Goal: Task Accomplishment & Management: Manage account settings

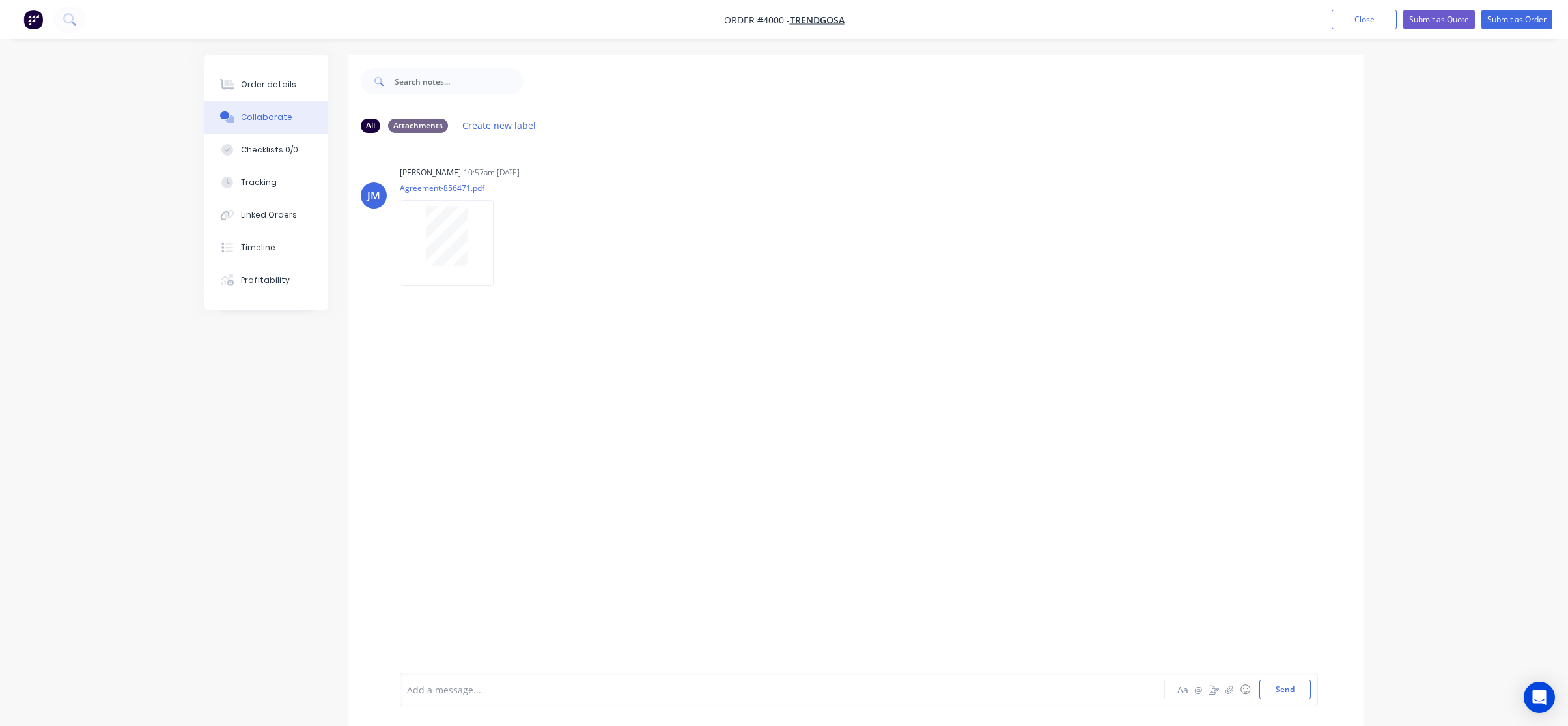
click at [1313, 33] on nav "Order #4000 - Trendgosa Add product Close Submit as Quote Submit as Order" at bounding box center [784, 19] width 1568 height 39
click at [1362, 22] on button "Close" at bounding box center [1365, 19] width 65 height 19
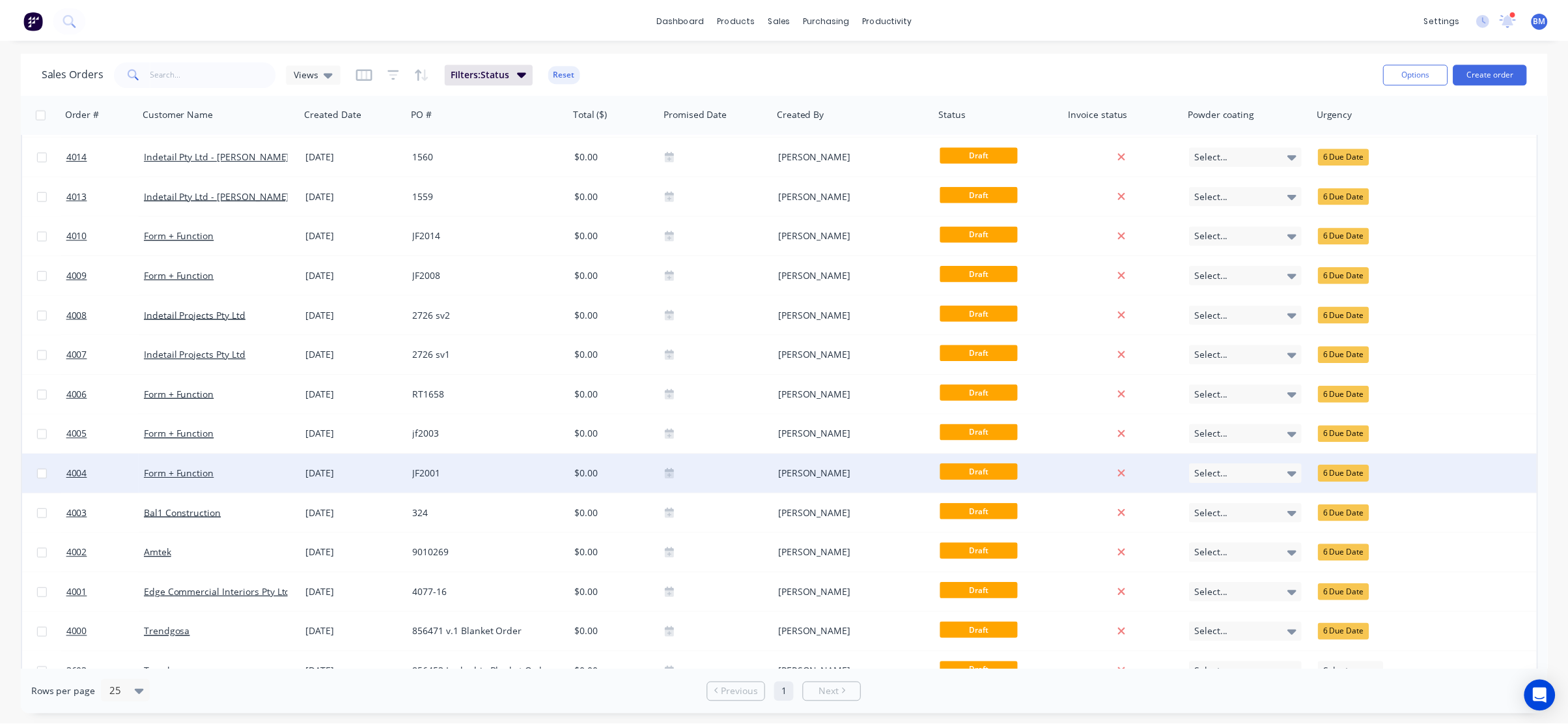
scroll to position [60, 0]
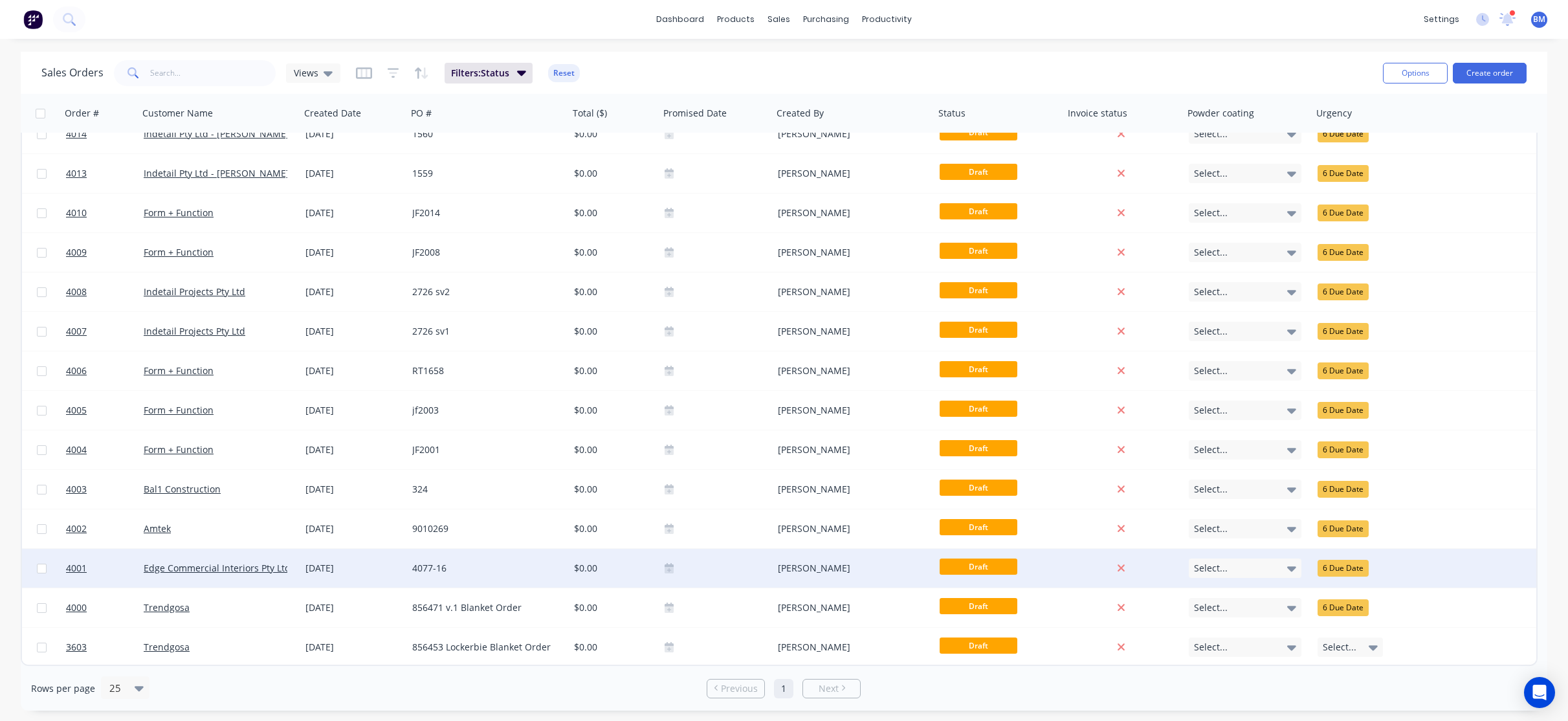
click at [535, 567] on div "4077-16" at bounding box center [484, 568] width 144 height 13
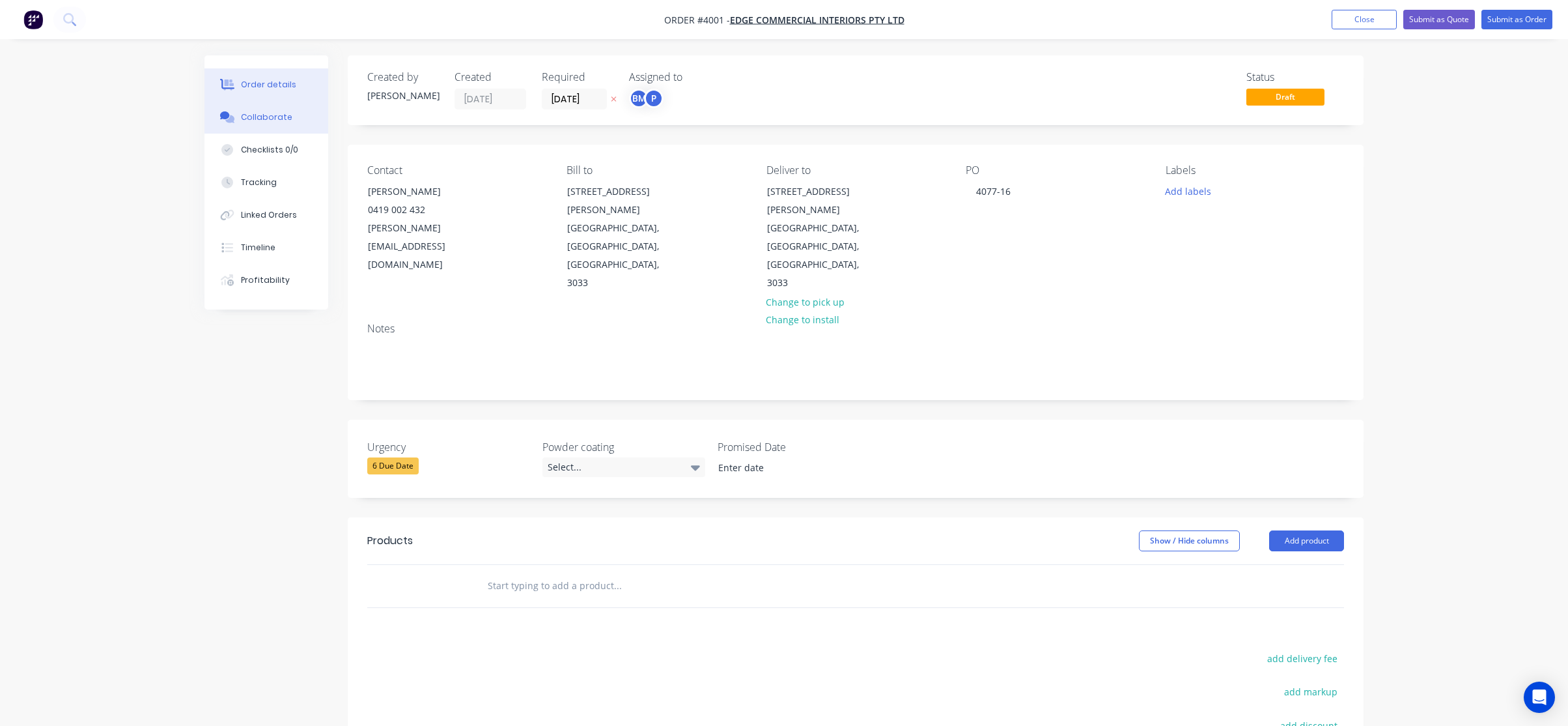
click at [258, 112] on div "Collaborate" at bounding box center [266, 117] width 51 height 12
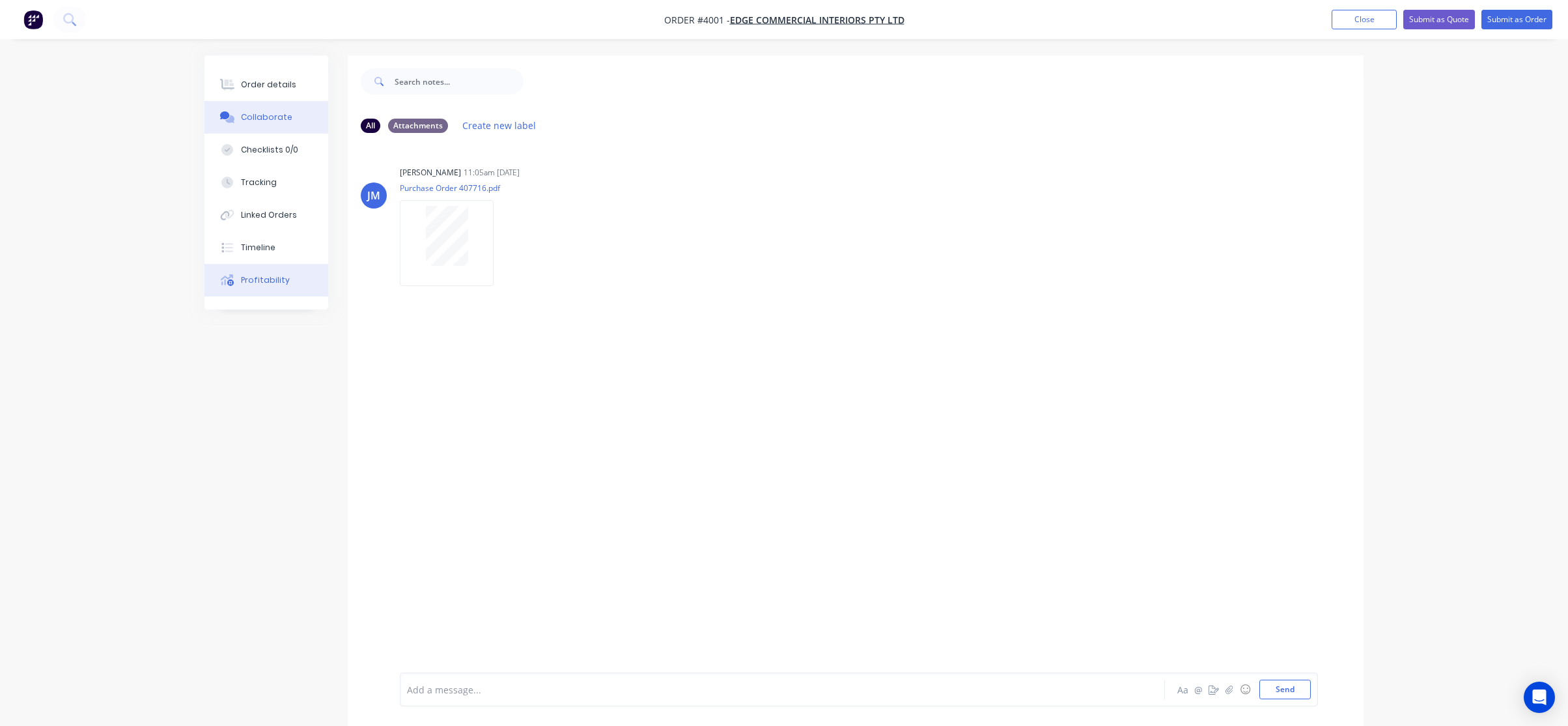
drag, startPoint x: 278, startPoint y: 83, endPoint x: 312, endPoint y: 283, distance: 202.9
click at [277, 90] on div "Order details" at bounding box center [269, 85] width 56 height 12
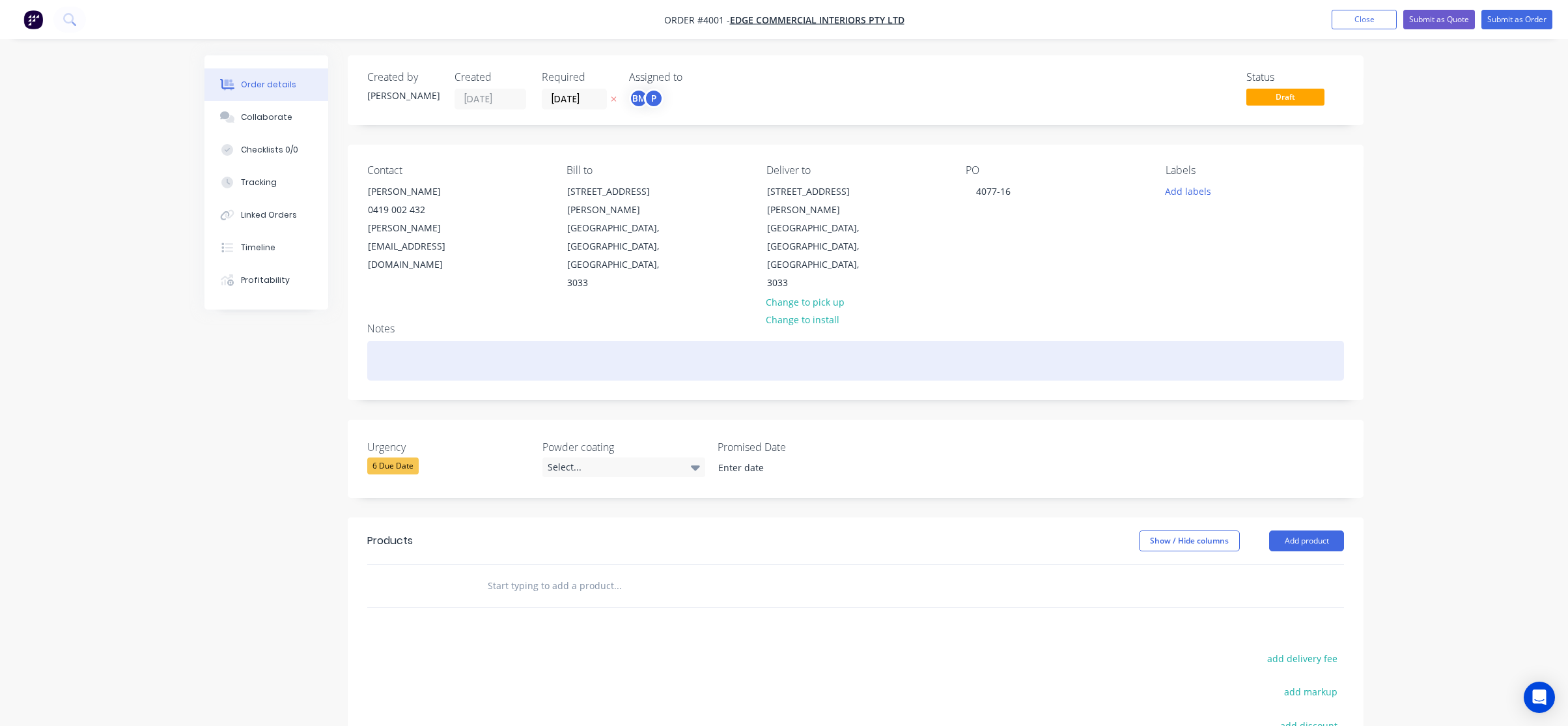
click at [514, 341] on div at bounding box center [856, 360] width 977 height 39
paste div
click at [484, 341] on div "Black Magic Dining RoomBuffet & Island" at bounding box center [856, 360] width 977 height 39
click at [744, 341] on div "Black Magic Dining Room Buffet & Island" at bounding box center [856, 360] width 977 height 39
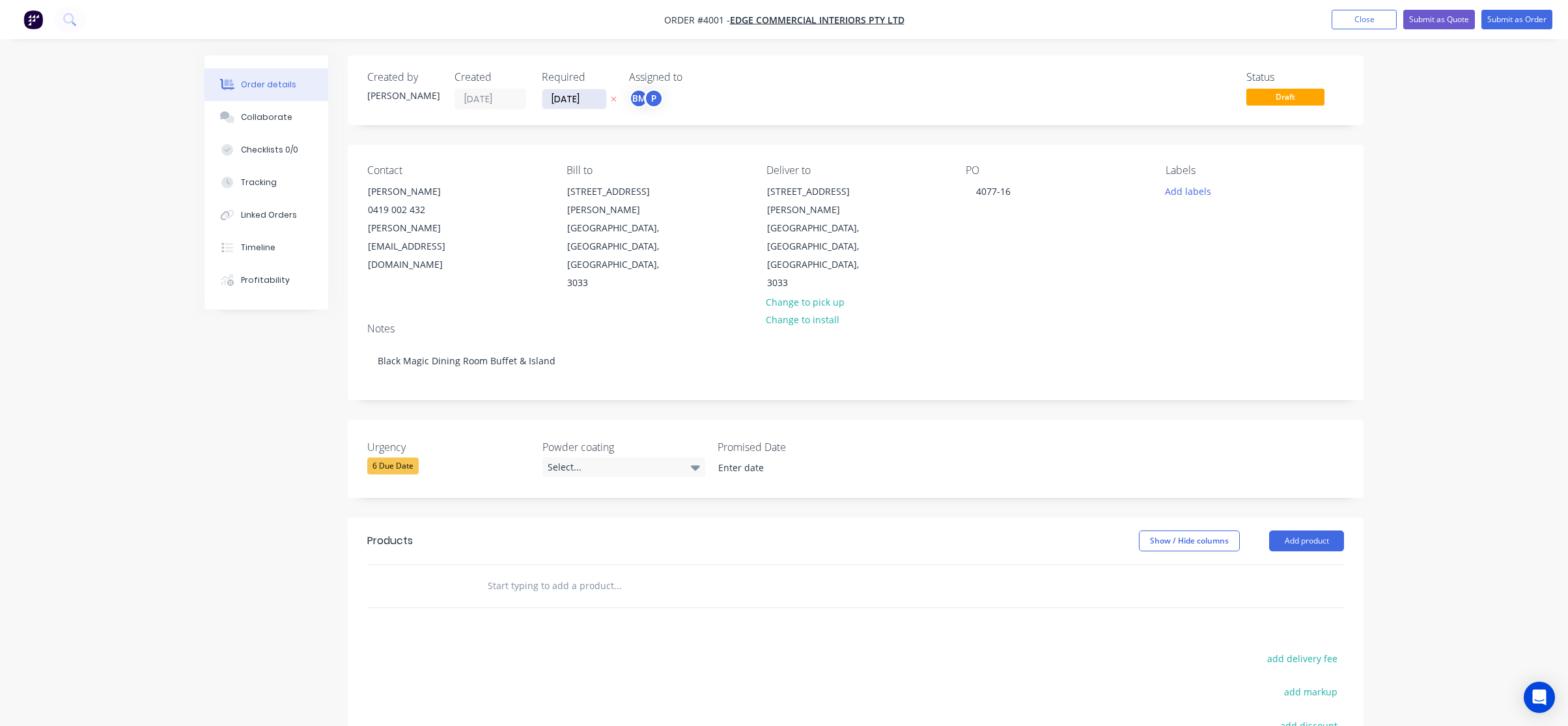
click at [565, 95] on input "[DATE]" at bounding box center [575, 99] width 64 height 19
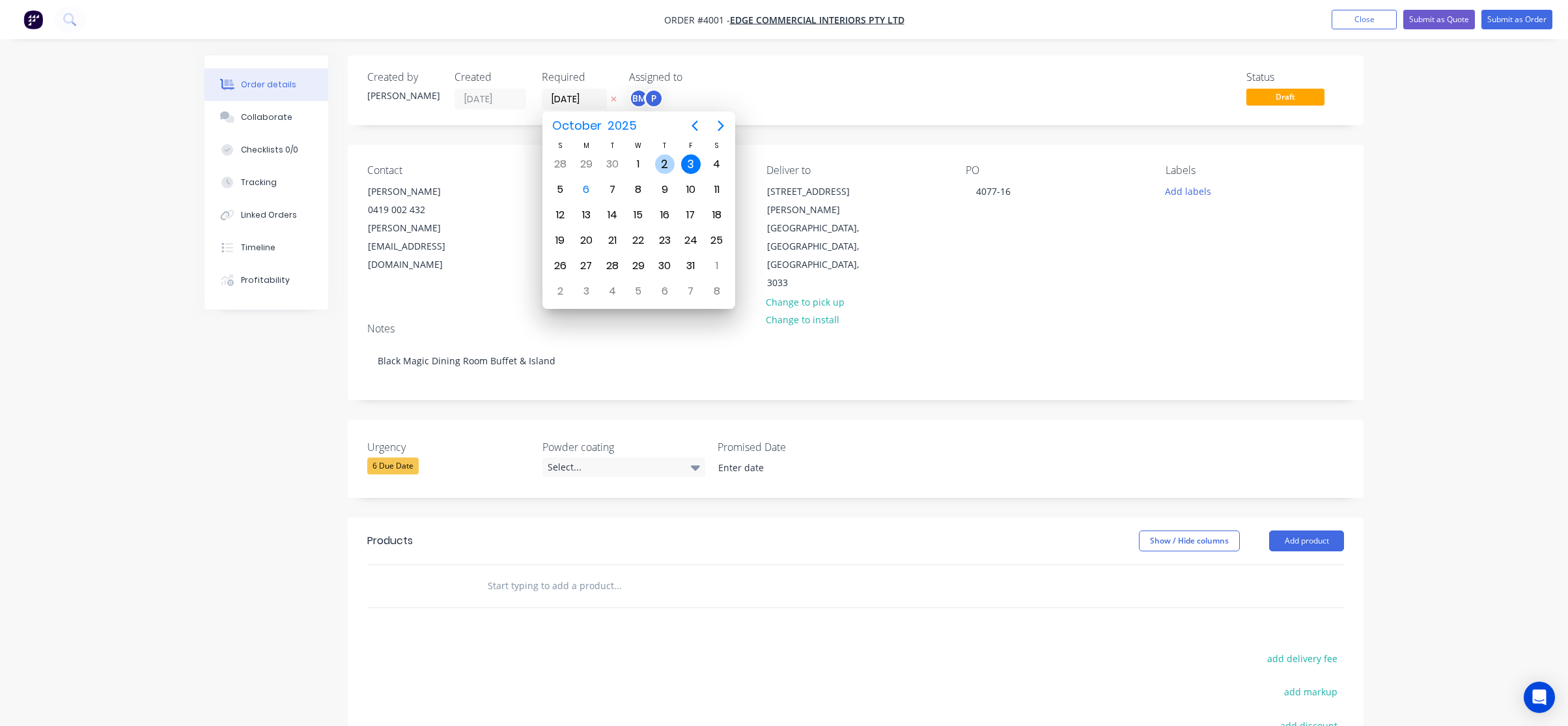
click at [669, 166] on div "2" at bounding box center [665, 164] width 19 height 19
type input "[DATE]"
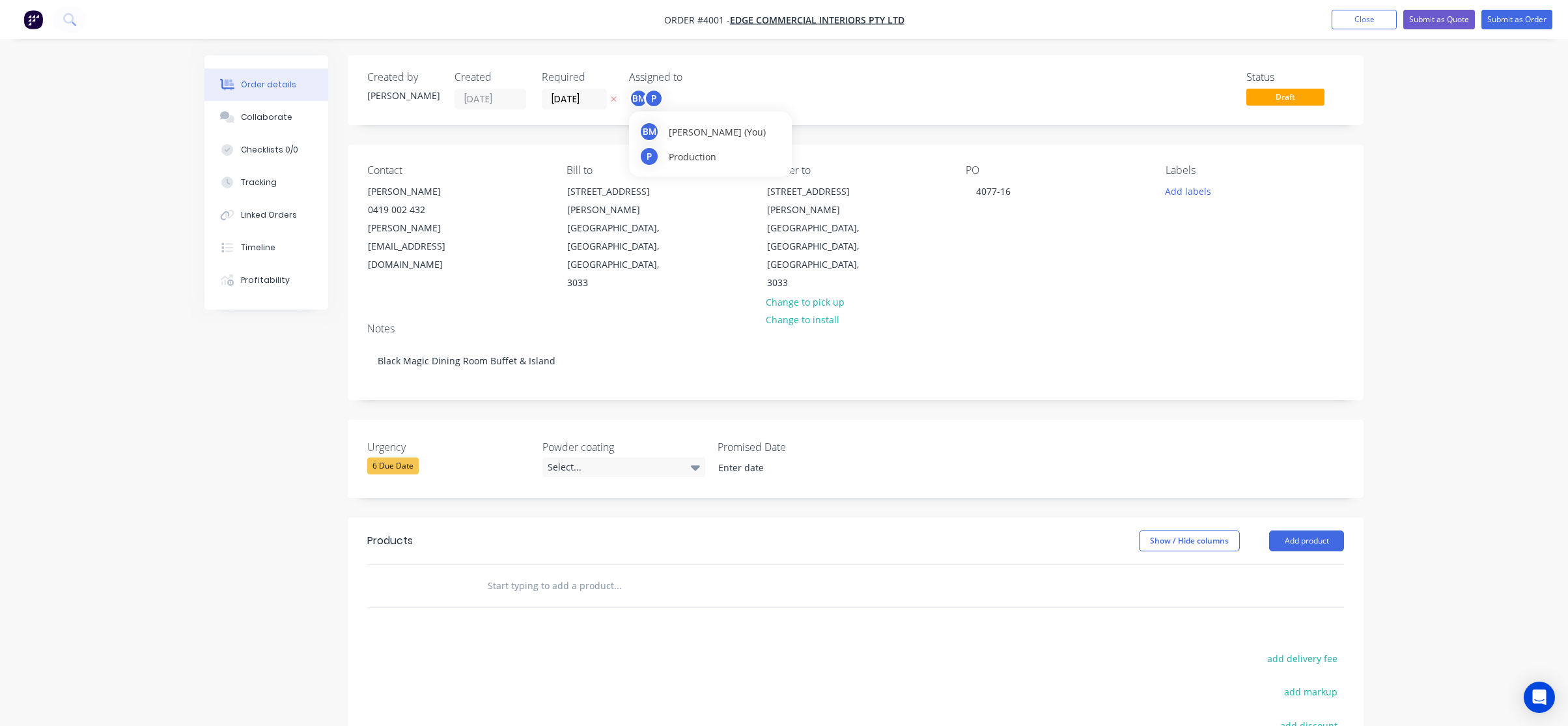
click at [642, 104] on div "BM" at bounding box center [639, 98] width 19 height 19
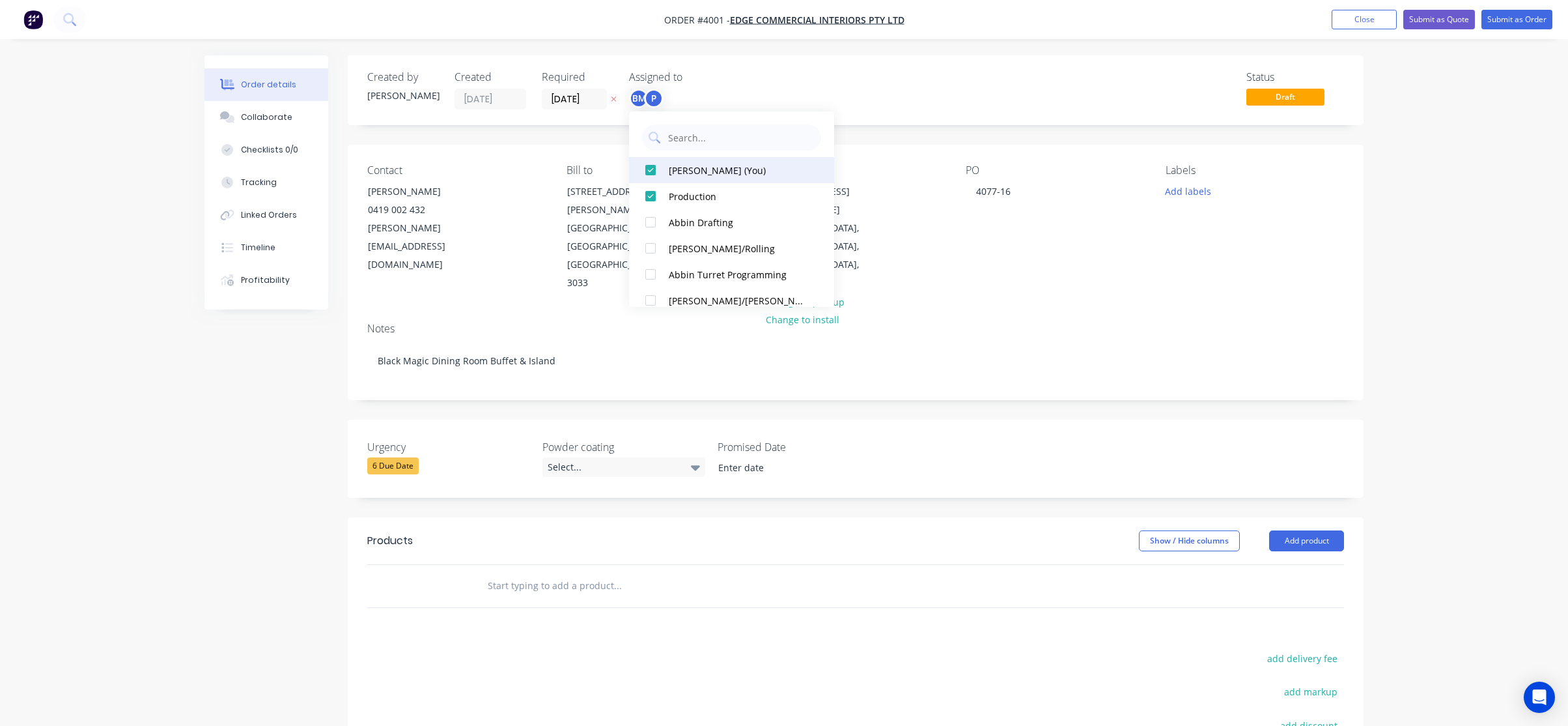
click at [700, 172] on div "[PERSON_NAME] (You)" at bounding box center [737, 170] width 138 height 13
click at [1324, 531] on button "Add product" at bounding box center [1307, 541] width 75 height 21
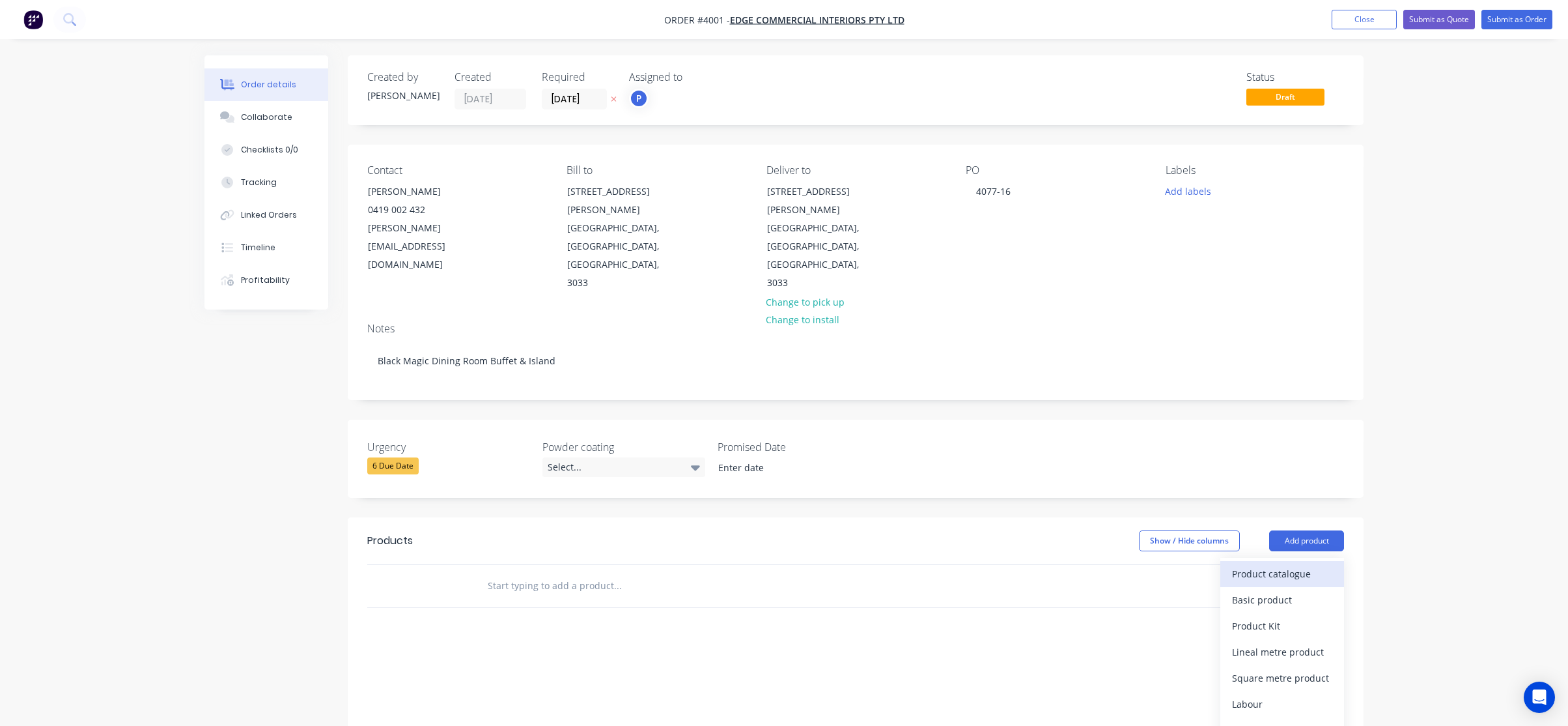
click at [1297, 564] on div "Product catalogue" at bounding box center [1282, 574] width 100 height 19
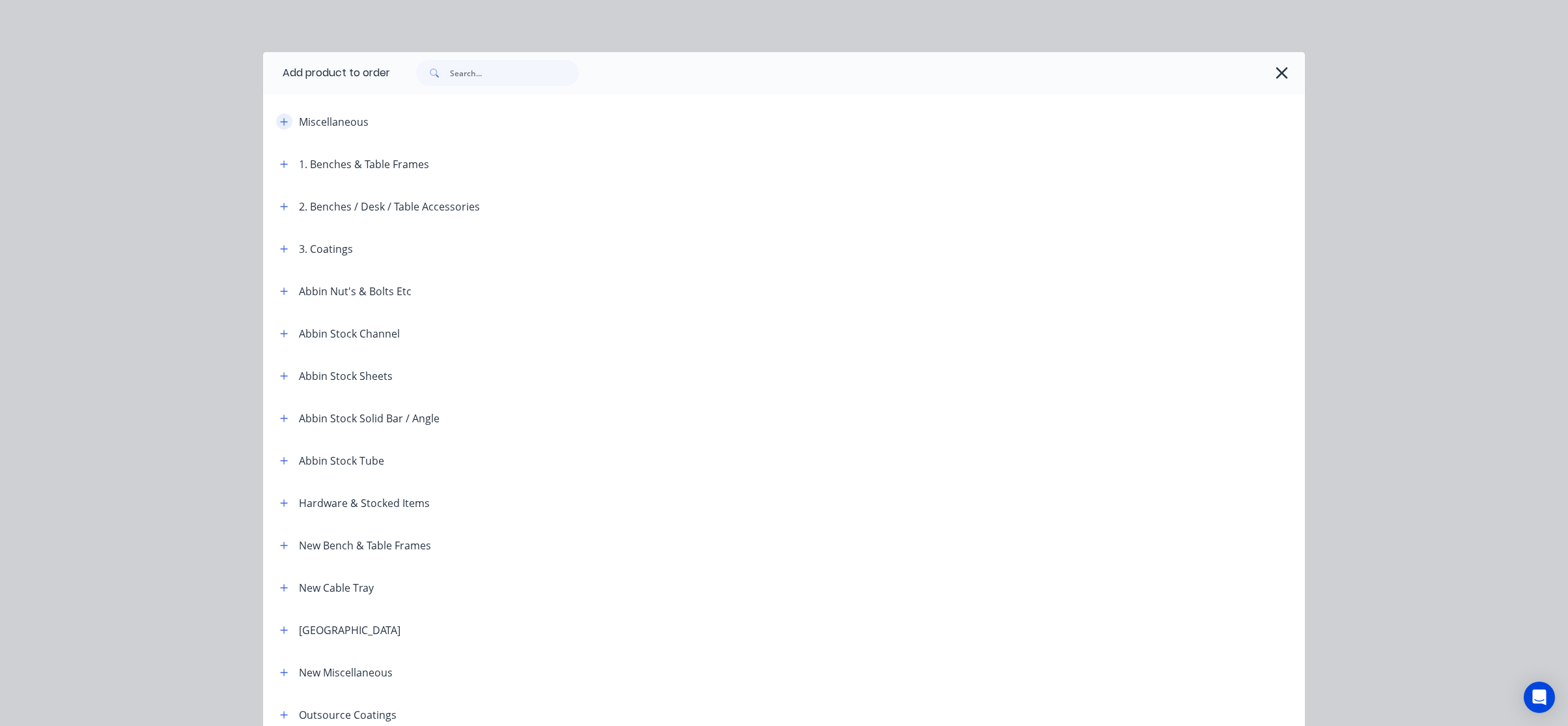
click at [282, 122] on icon "button" at bounding box center [284, 120] width 7 height 7
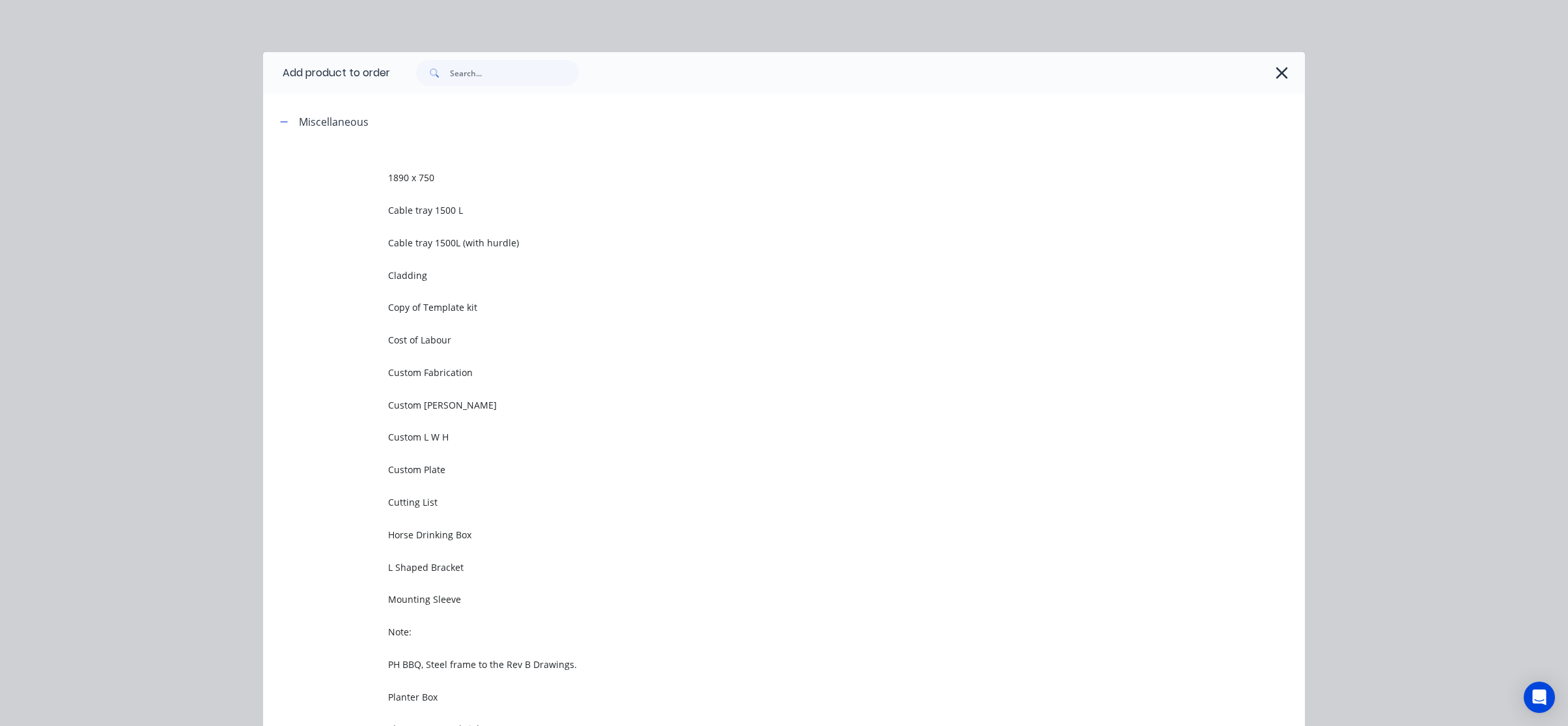
click at [475, 378] on td "Custom Fabrication" at bounding box center [846, 372] width 917 height 33
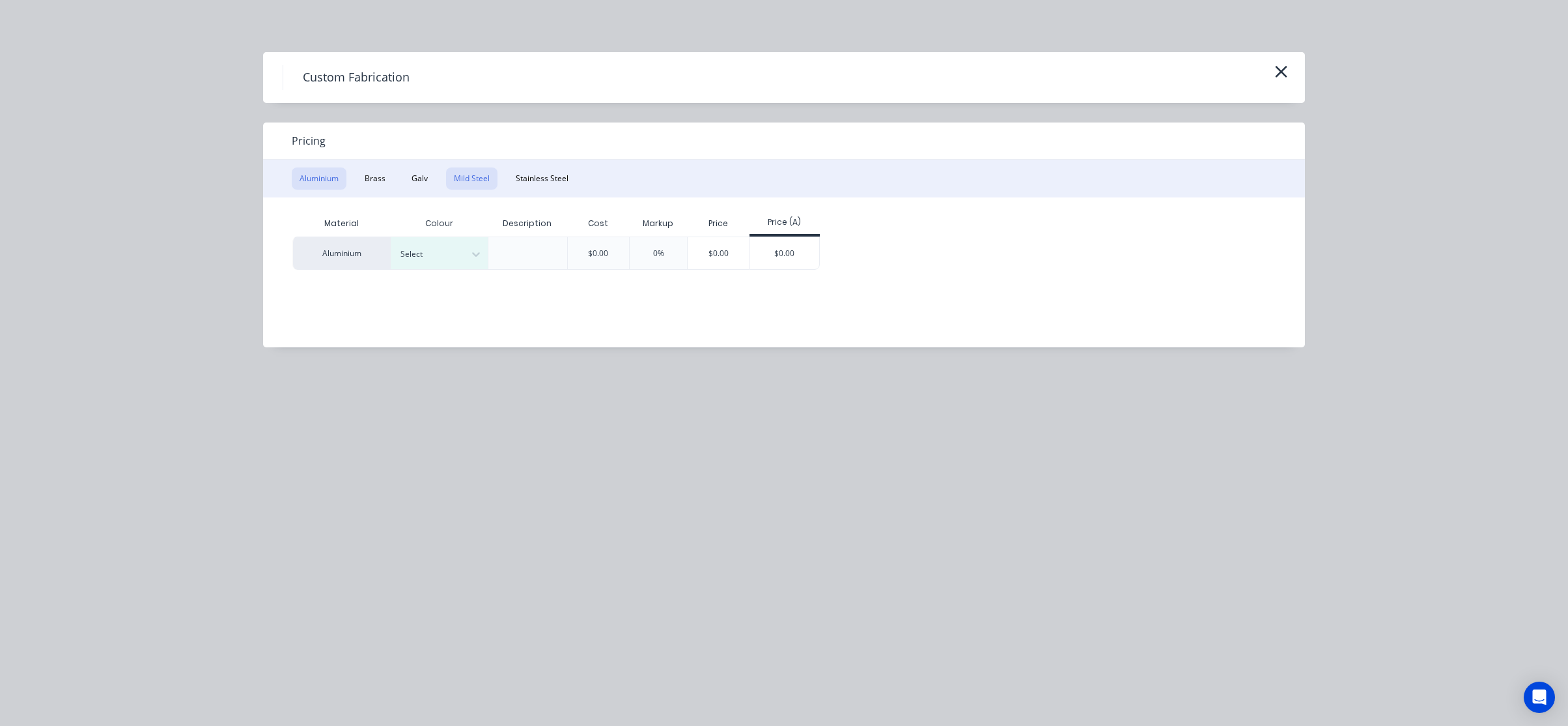
click at [454, 173] on button "Mild Steel" at bounding box center [471, 178] width 51 height 22
click at [370, 178] on button "Brass" at bounding box center [375, 178] width 37 height 22
click at [696, 244] on div "$0.00" at bounding box center [687, 252] width 69 height 31
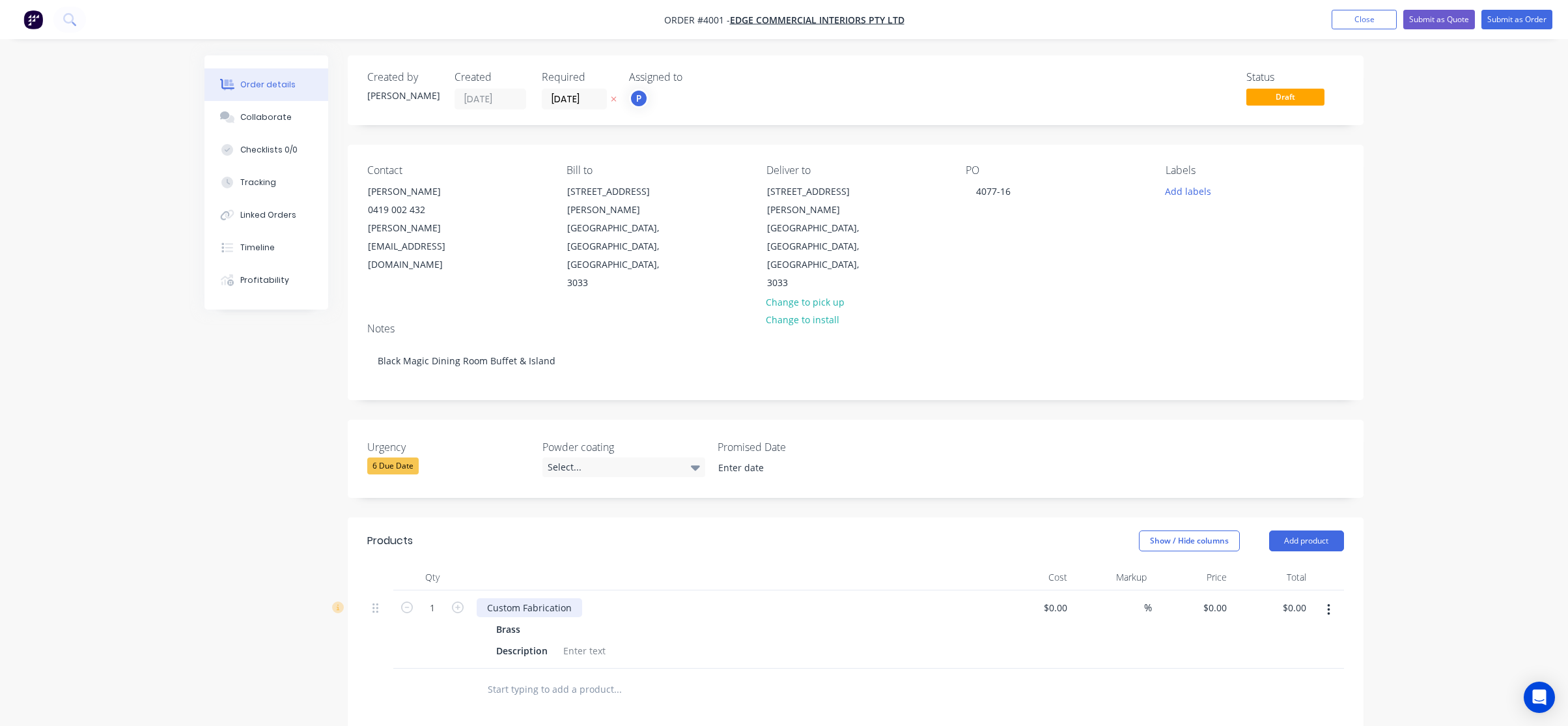
click at [525, 598] on div "Custom Fabrication" at bounding box center [529, 608] width 106 height 19
click at [526, 598] on div "Custom Fabrication" at bounding box center [529, 608] width 106 height 19
click at [577, 598] on div "Custom Fabrication" at bounding box center [529, 608] width 106 height 19
drag, startPoint x: 577, startPoint y: 557, endPoint x: 531, endPoint y: 534, distance: 51.4
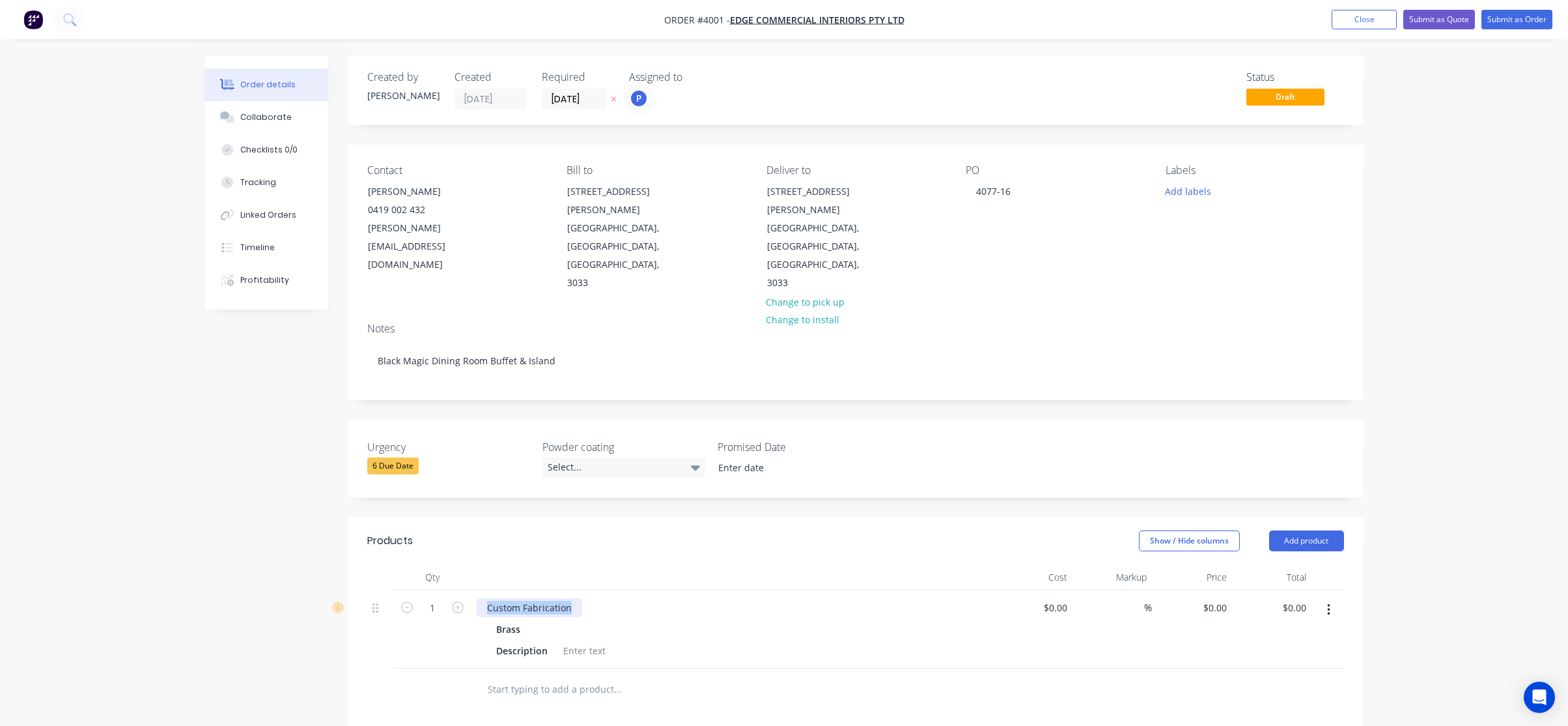
click at [457, 590] on div "1 Custom Fabrication Brass Description $0.00 $0.00 % $0.00 $0.00 $0.00 $0.00" at bounding box center [856, 629] width 977 height 78
paste div
click at [847, 598] on div "Brass Flat 20 x 10mm - Length 680mm - Linished to Match Previous Brass - P/C Cl…" at bounding box center [732, 628] width 510 height 60
drag, startPoint x: 549, startPoint y: 595, endPoint x: 473, endPoint y: 595, distance: 76.0
click at [473, 595] on div "Brass Flat 20 x 10mm - Length 680mm - Linished to Match Previous Brass - P/C Cl…" at bounding box center [732, 650] width 521 height 119
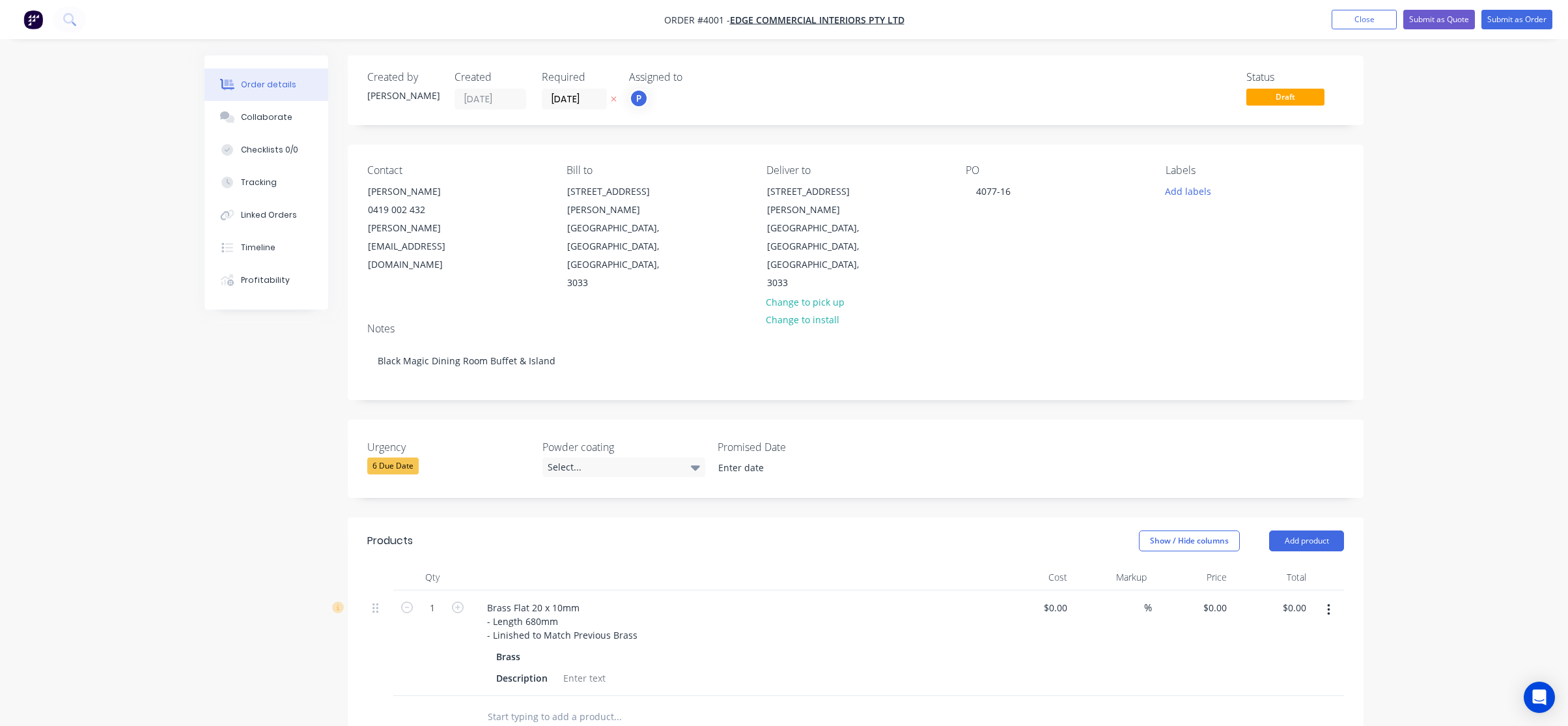
click at [738, 647] on div "Brass" at bounding box center [733, 657] width 472 height 19
click at [530, 668] on div "Description" at bounding box center [522, 678] width 62 height 19
click at [532, 668] on div "Description" at bounding box center [522, 678] width 62 height 19
click at [490, 647] on div "Brass Description" at bounding box center [732, 667] width 510 height 40
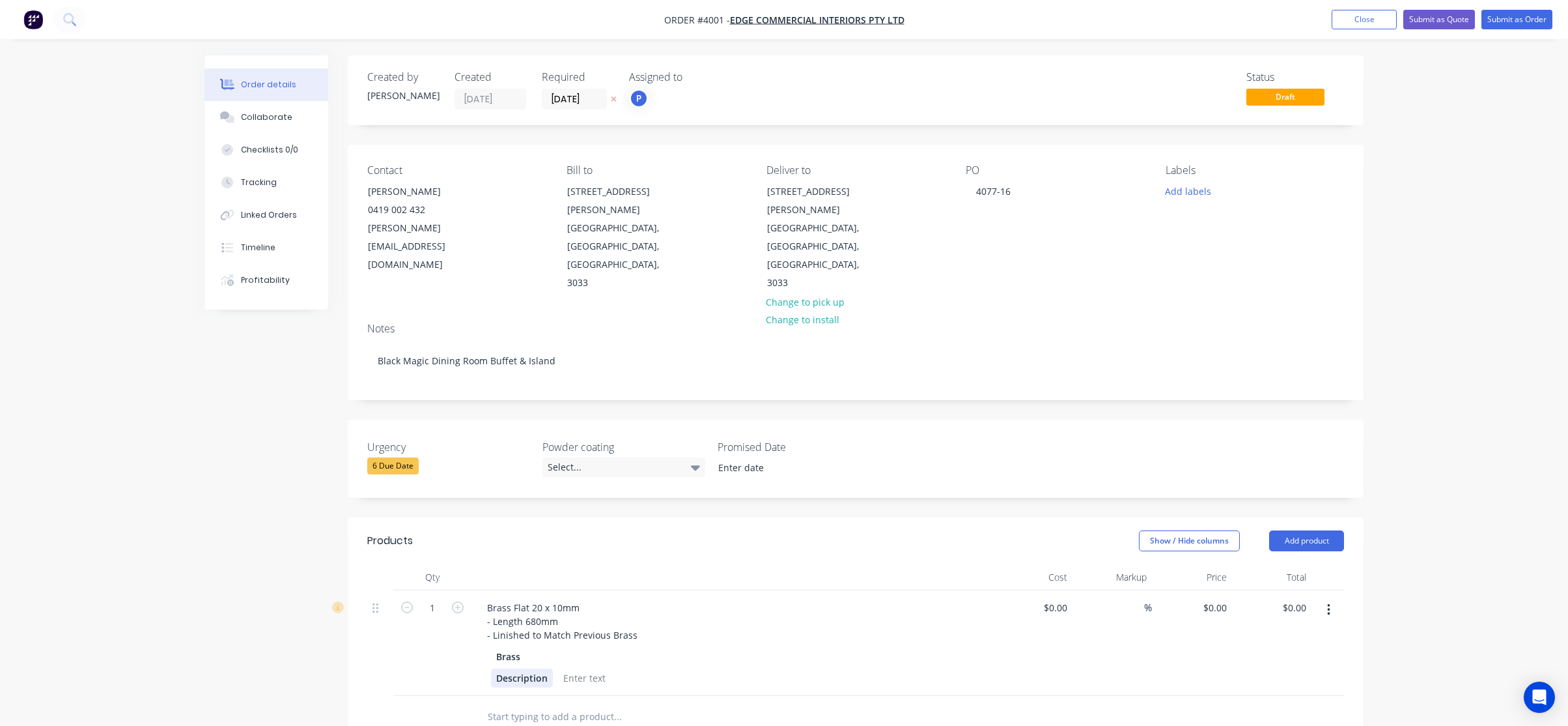
click at [530, 668] on div "Description" at bounding box center [522, 678] width 62 height 19
drag, startPoint x: 729, startPoint y: 704, endPoint x: 570, endPoint y: 377, distance: 363.6
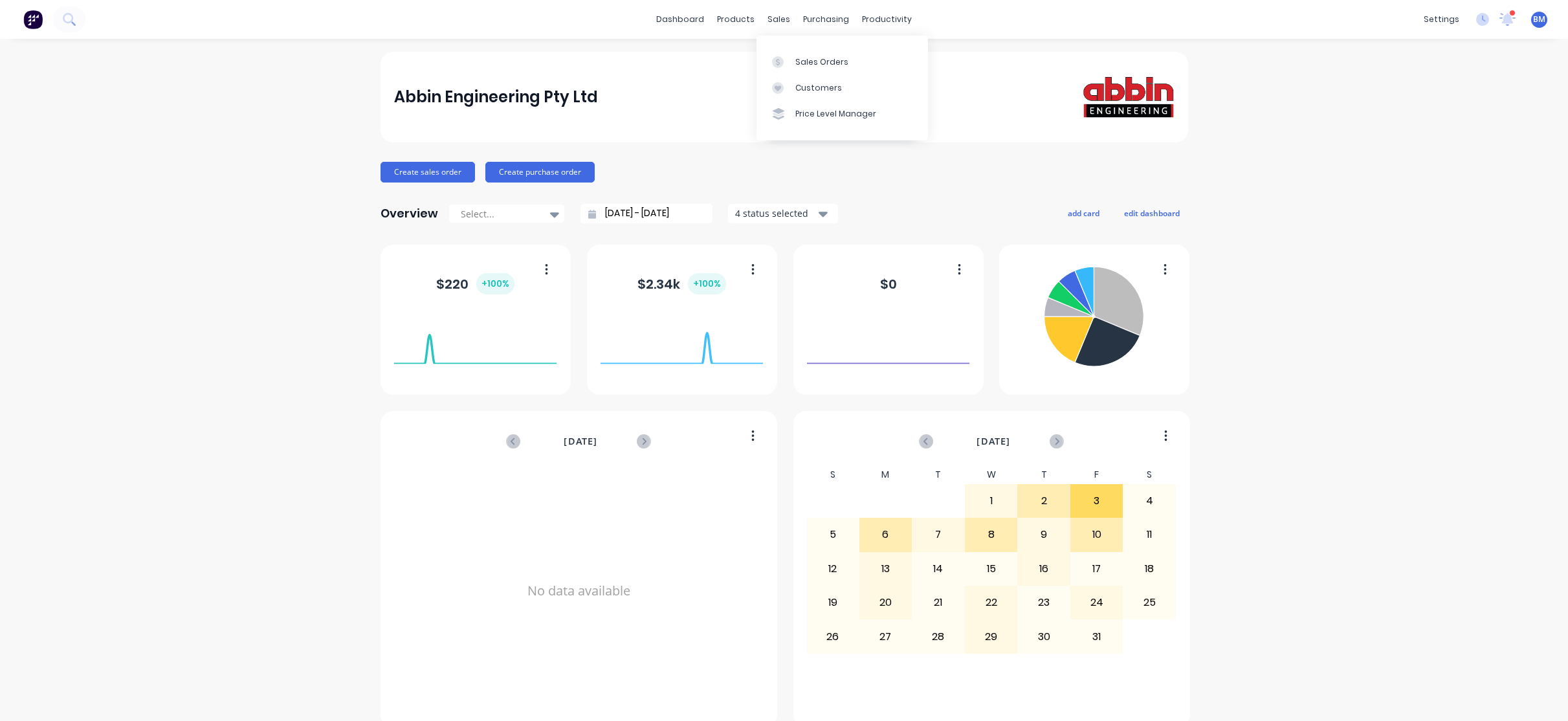
click at [784, 13] on div "sales" at bounding box center [779, 19] width 35 height 19
drag, startPoint x: 798, startPoint y: 31, endPoint x: 817, endPoint y: 81, distance: 53.5
click at [817, 81] on link "Suppliers" at bounding box center [875, 87] width 171 height 26
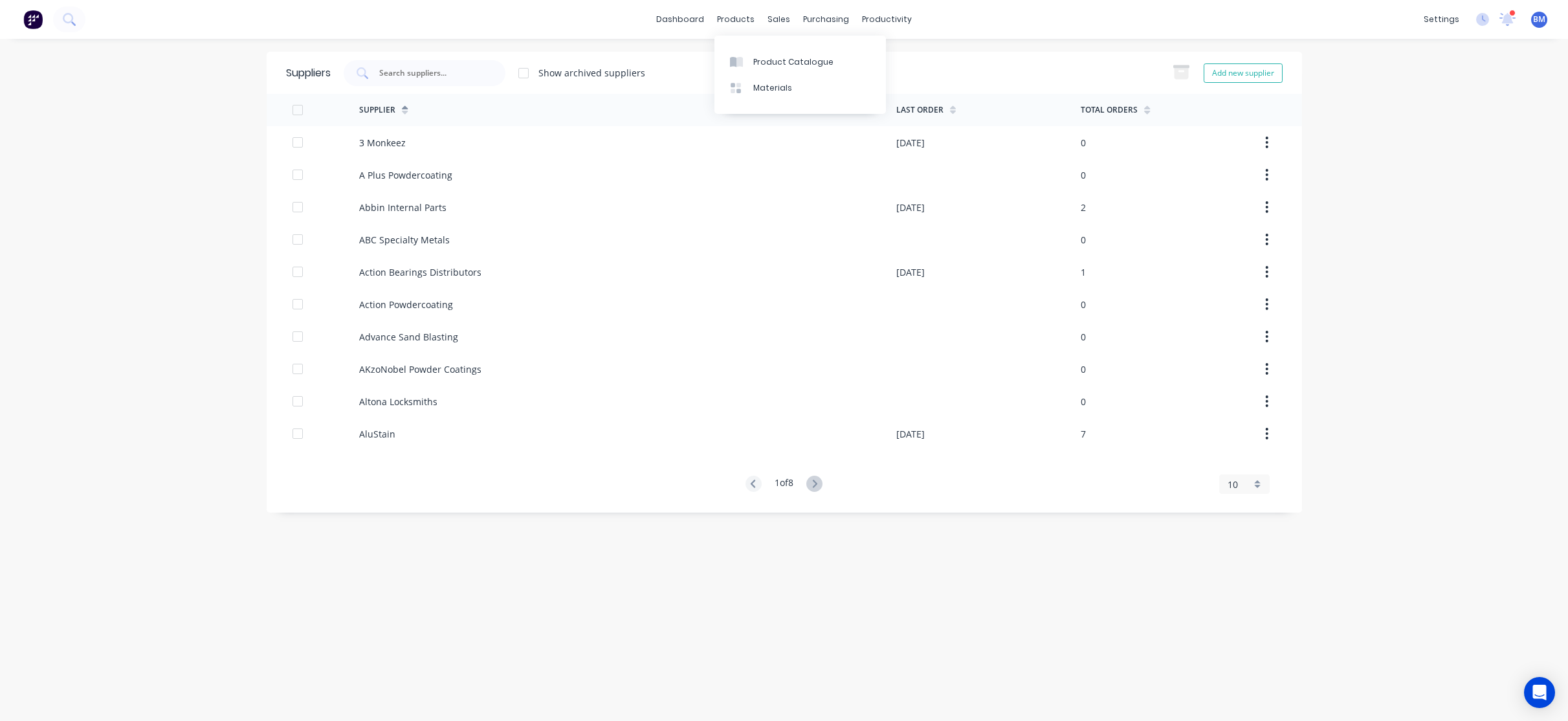
click at [744, 5] on div "dashboard products sales purchasing productivity dashboard products Product Cat…" at bounding box center [784, 19] width 1568 height 39
click at [769, 20] on div "sales" at bounding box center [779, 19] width 35 height 19
click at [789, 69] on link "Sales Orders" at bounding box center [847, 61] width 171 height 26
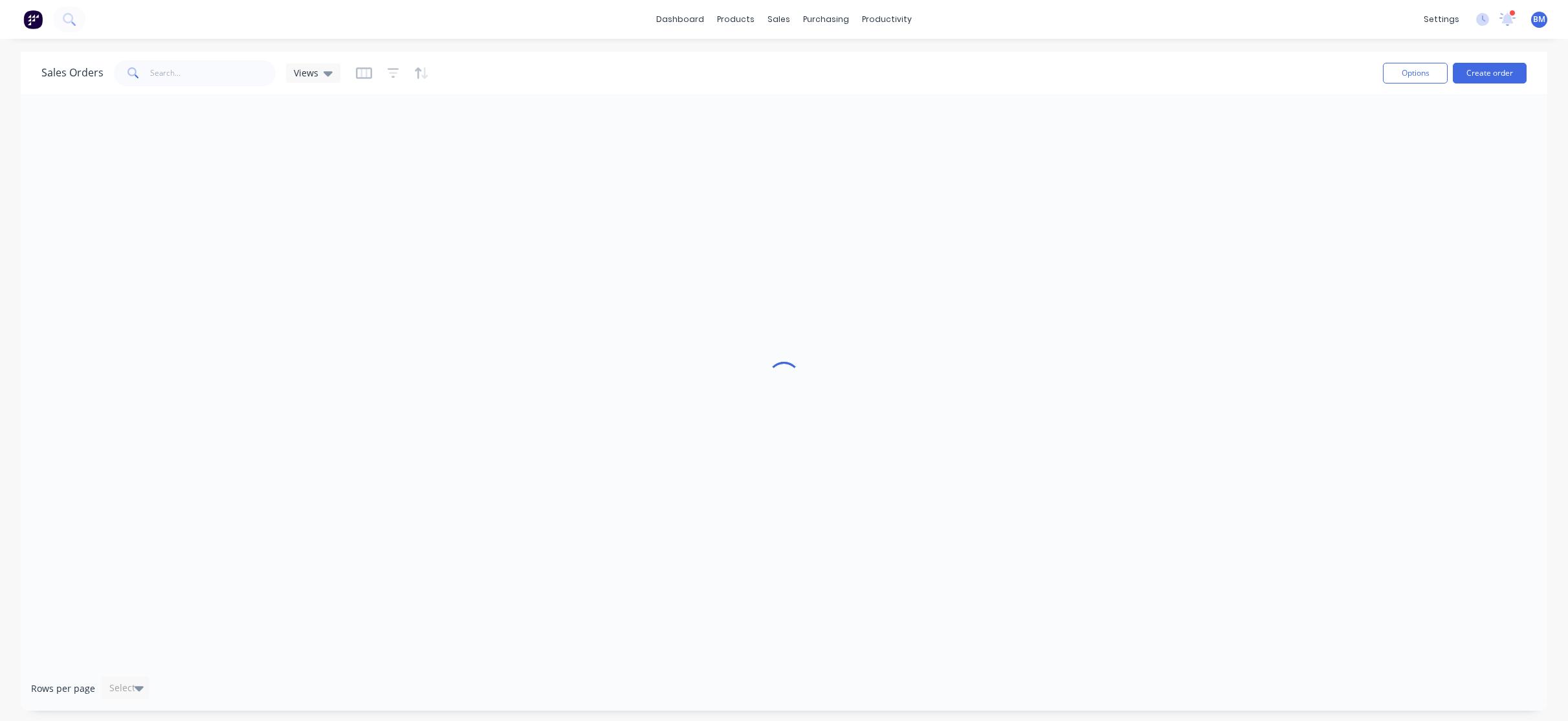
click at [277, 169] on div at bounding box center [784, 380] width 1527 height 572
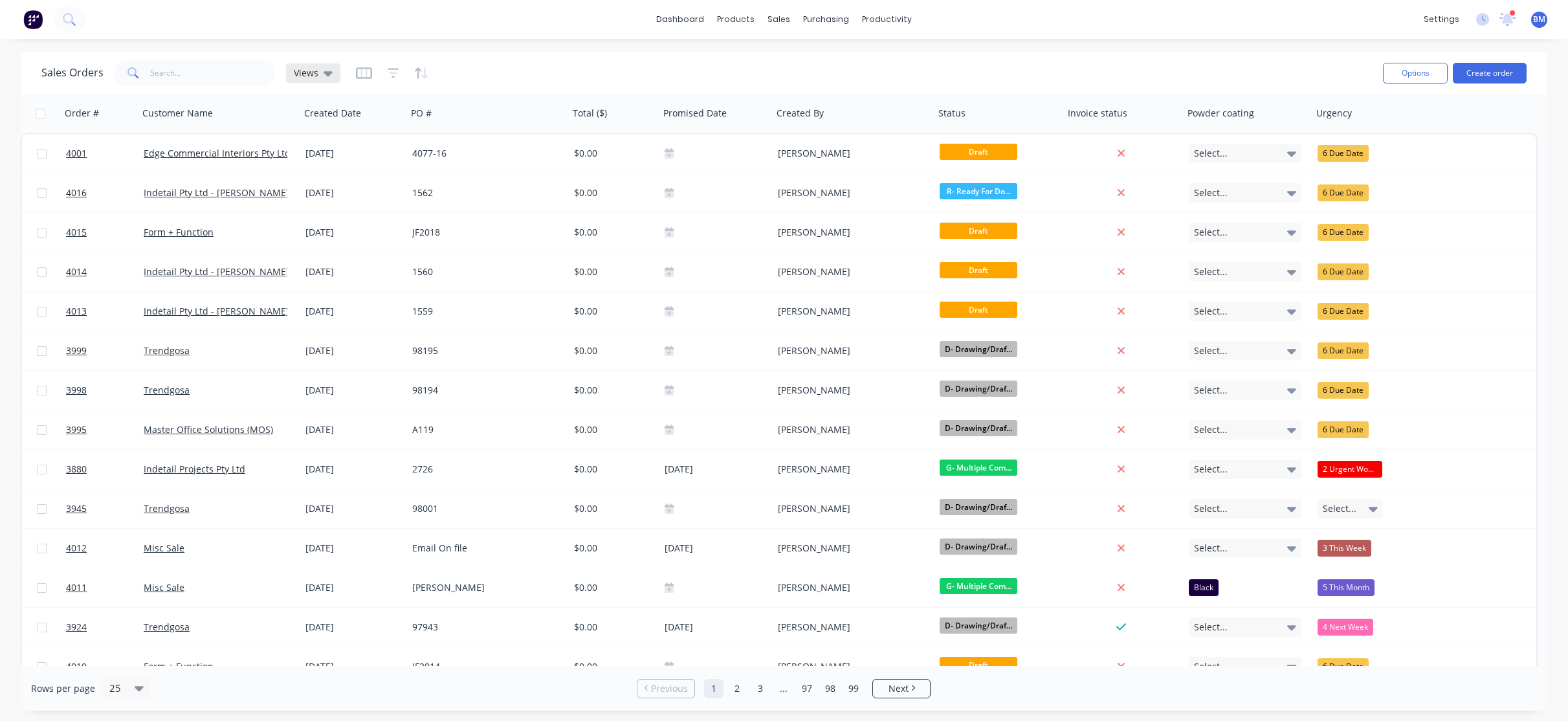
click at [309, 75] on span "Views" at bounding box center [306, 73] width 25 height 13
click at [322, 208] on button "drafts" at bounding box center [364, 209] width 147 height 15
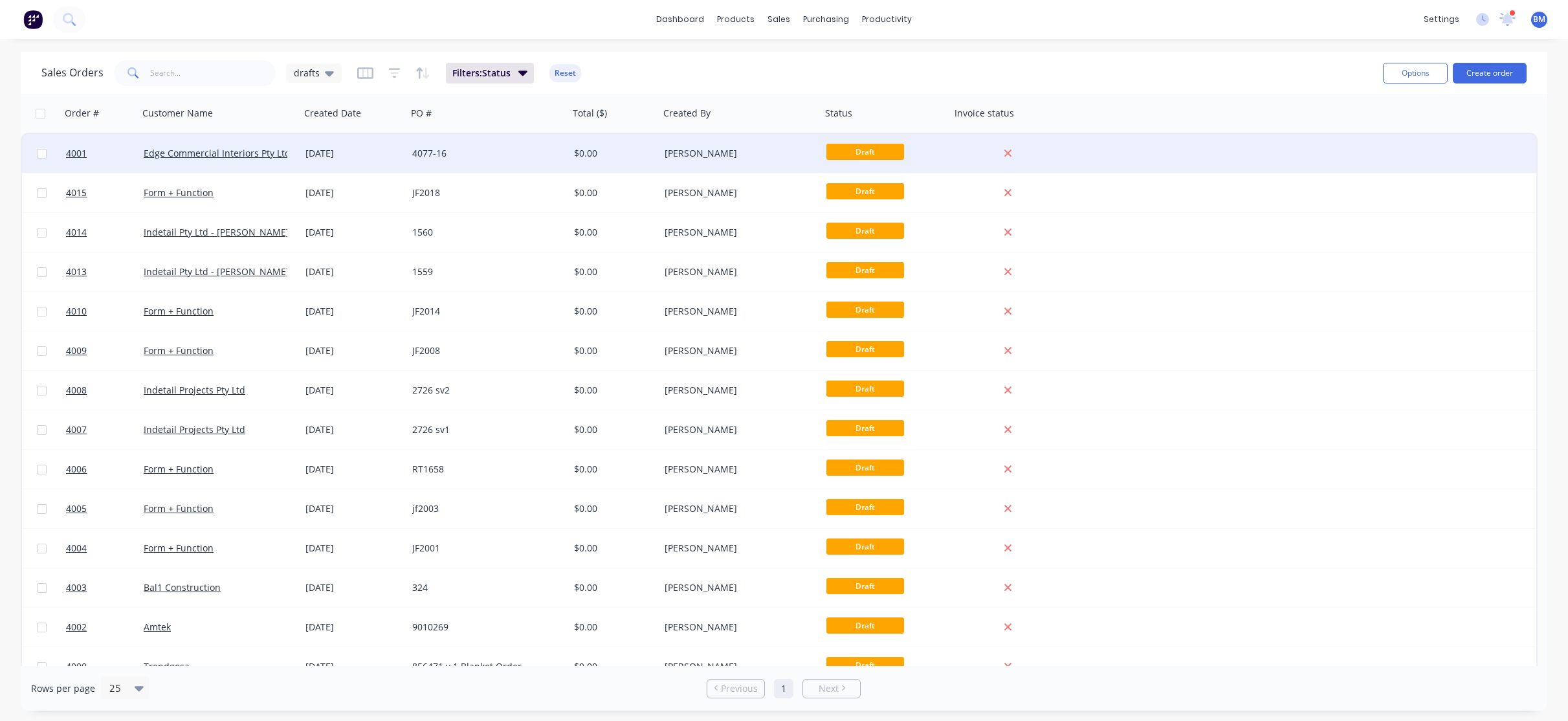
click at [439, 163] on div "4077-16" at bounding box center [488, 153] width 162 height 39
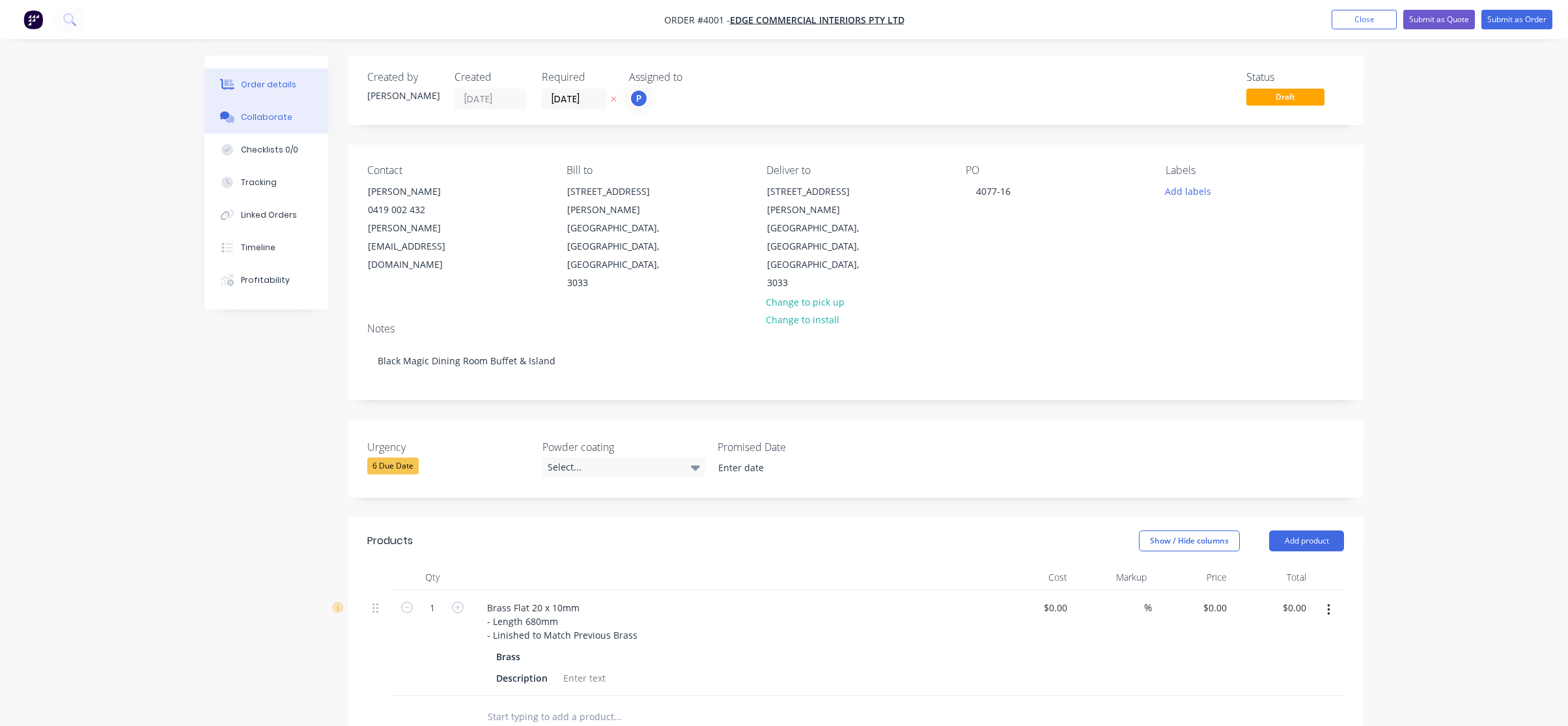
click at [250, 119] on div "Collaborate" at bounding box center [266, 117] width 51 height 12
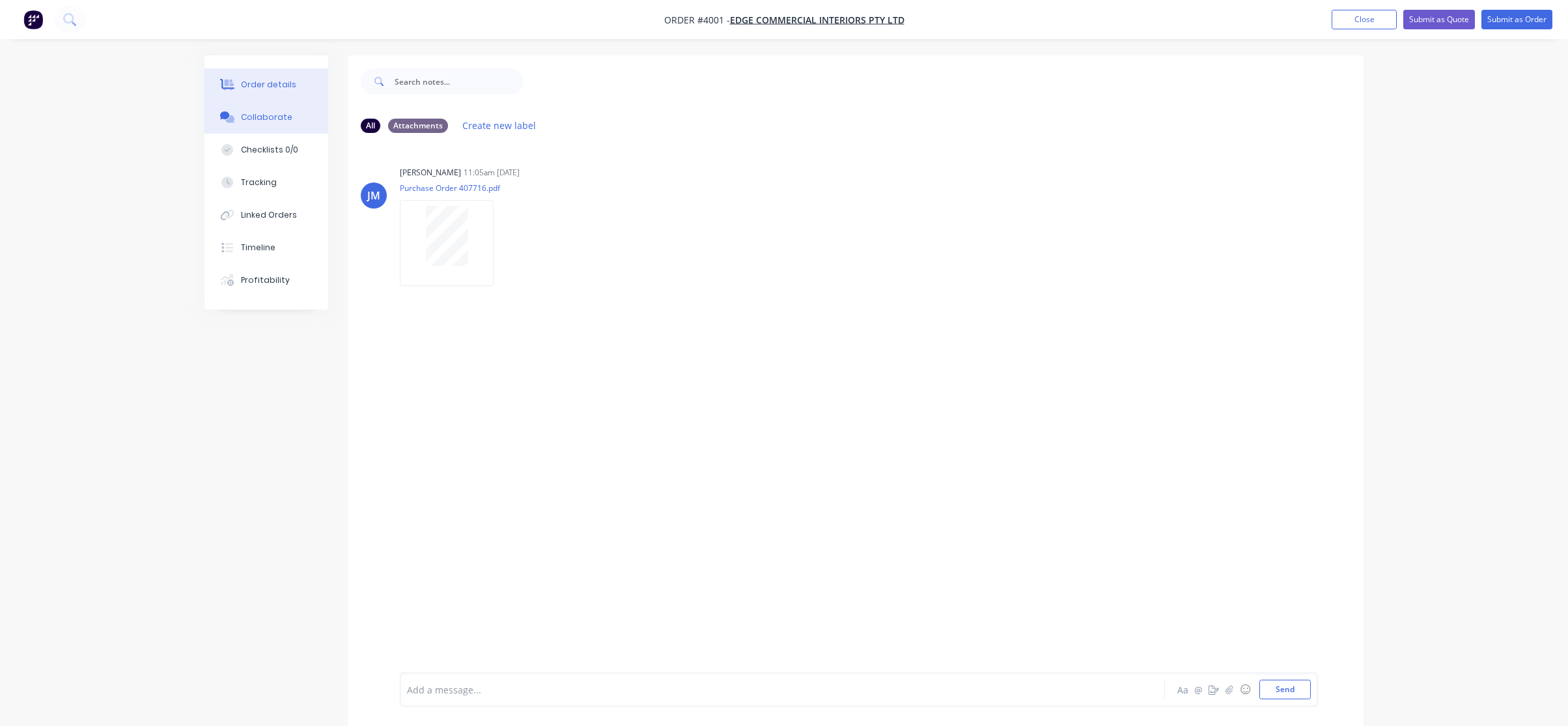
click at [270, 75] on button "Order details" at bounding box center [266, 85] width 124 height 33
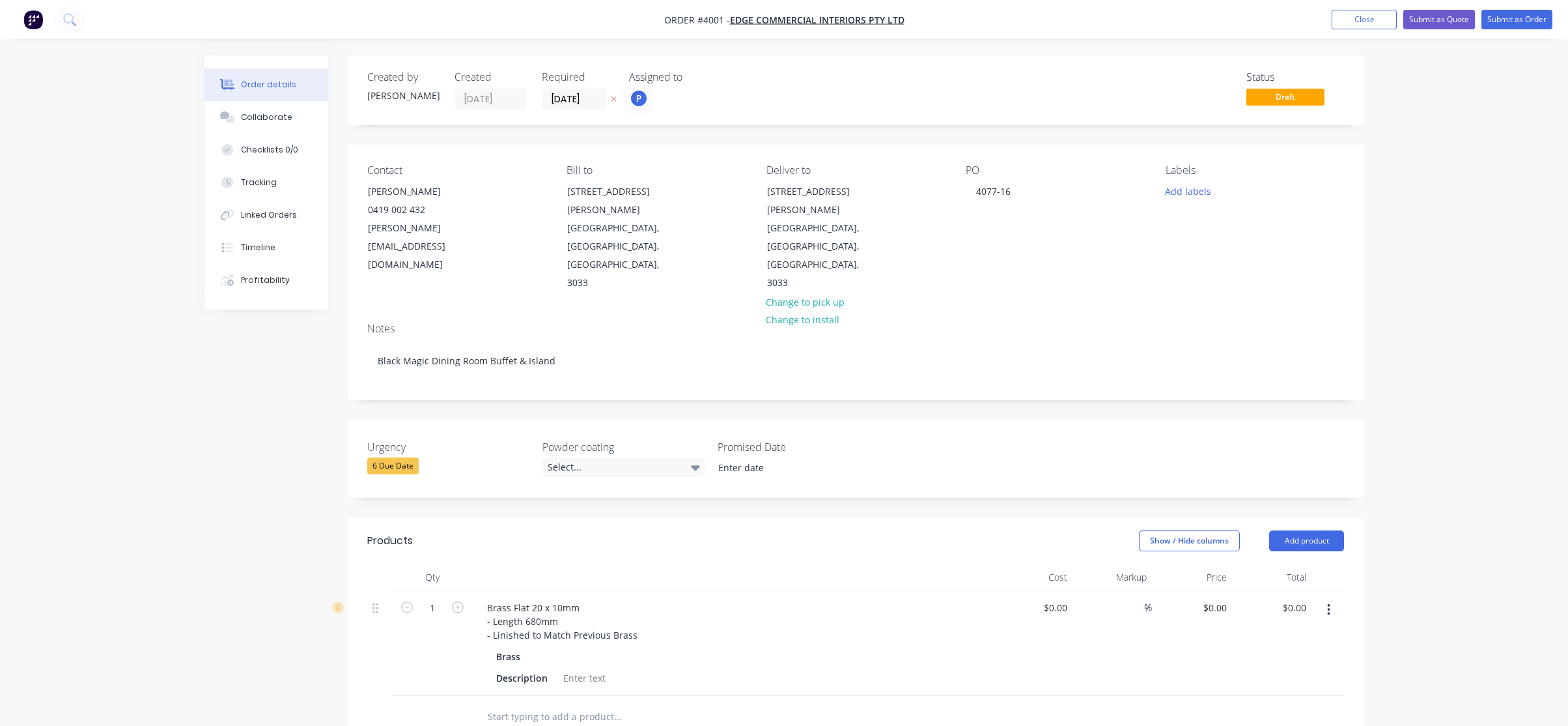
scroll to position [290, 0]
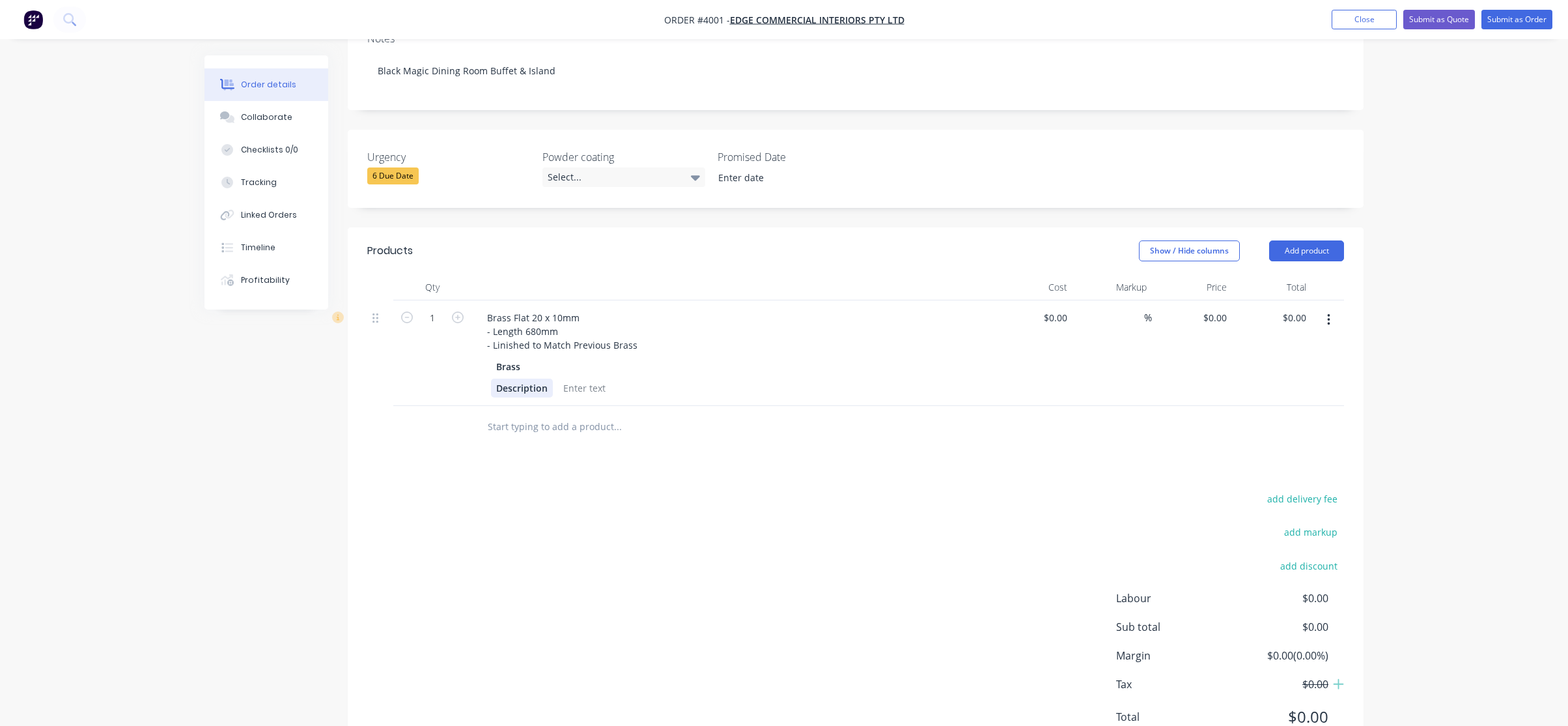
click at [518, 378] on div "Description" at bounding box center [522, 388] width 62 height 19
click at [547, 378] on div at bounding box center [548, 388] width 53 height 19
click at [892, 357] on div "Brass" at bounding box center [733, 367] width 472 height 19
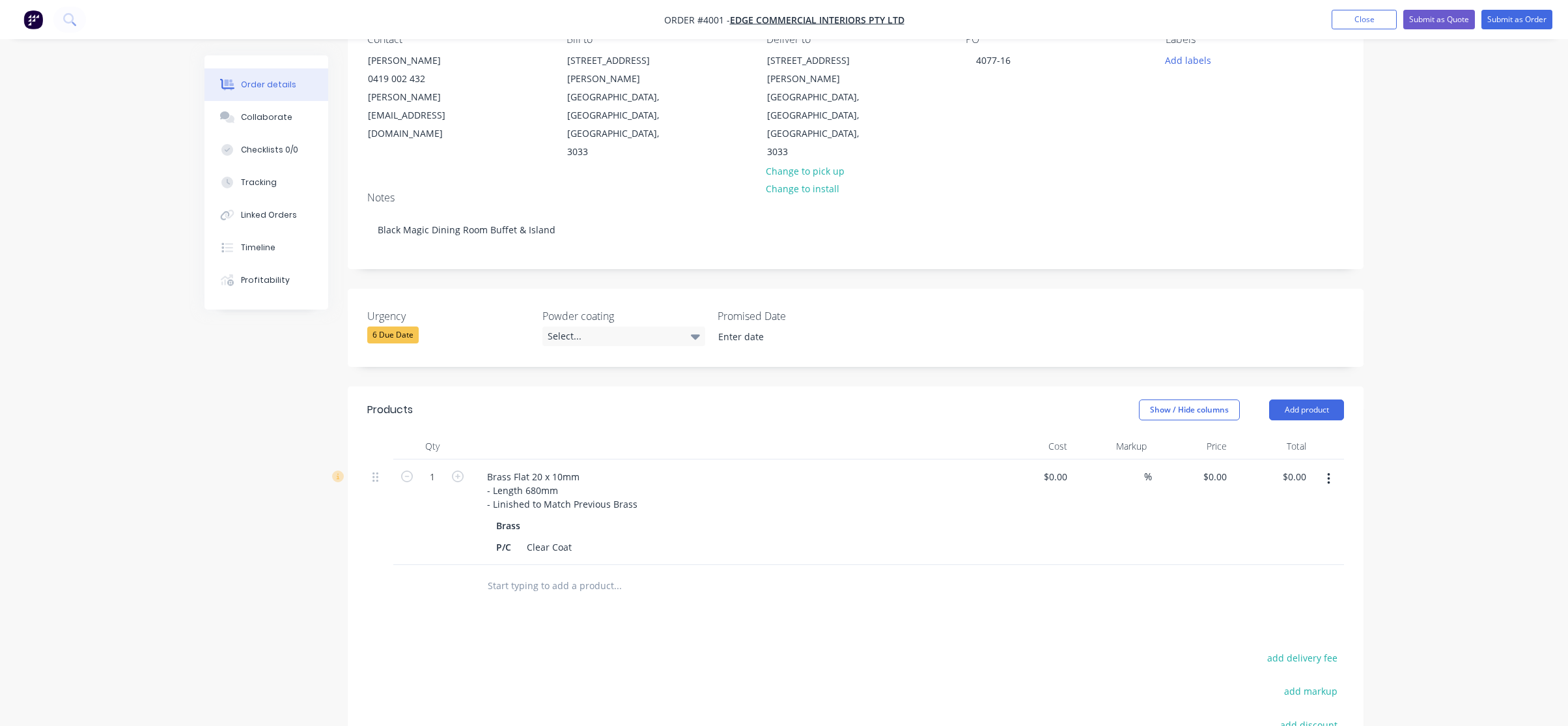
scroll to position [0, 0]
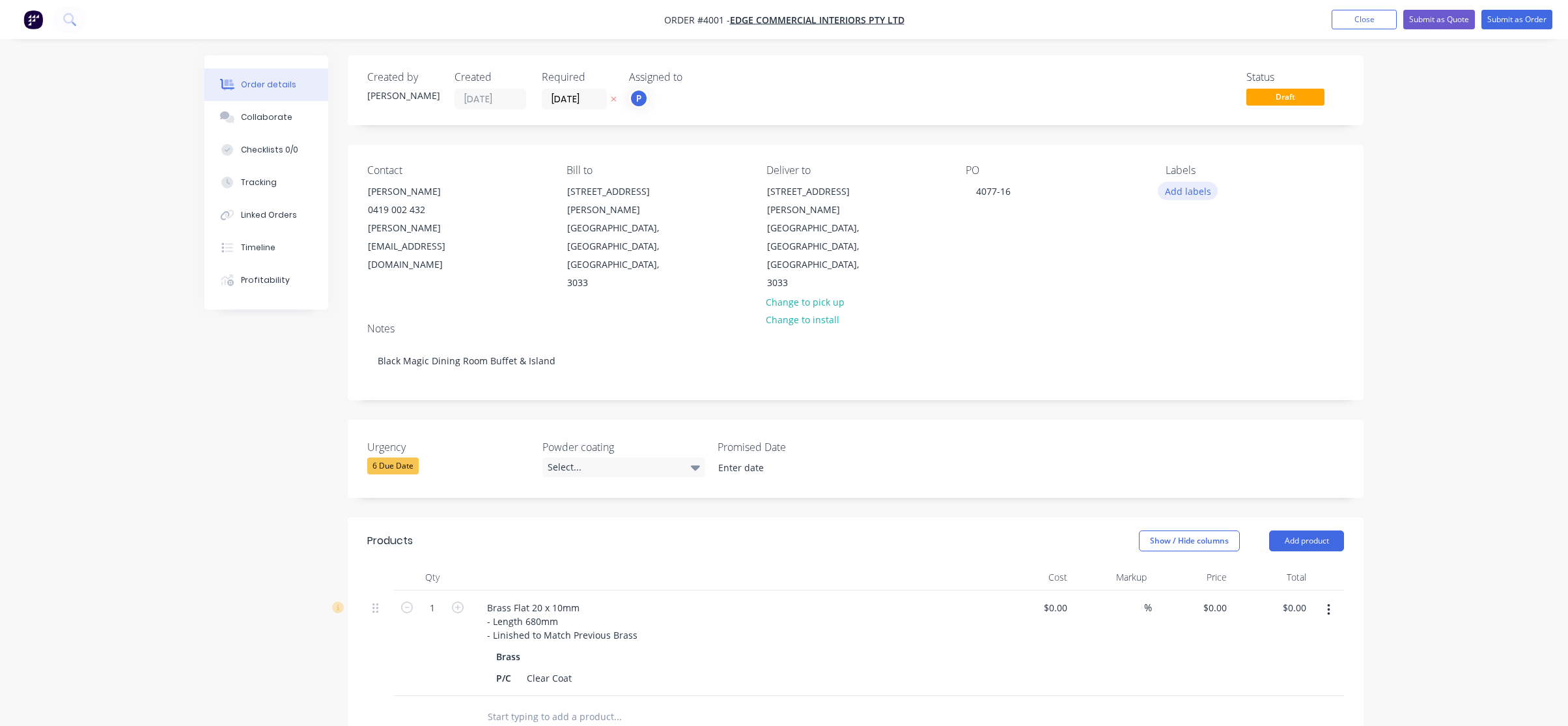
click at [1184, 194] on button "Add labels" at bounding box center [1188, 191] width 60 height 17
click at [1246, 329] on div "A1-Cutting (Saw)" at bounding box center [1238, 333] width 74 height 14
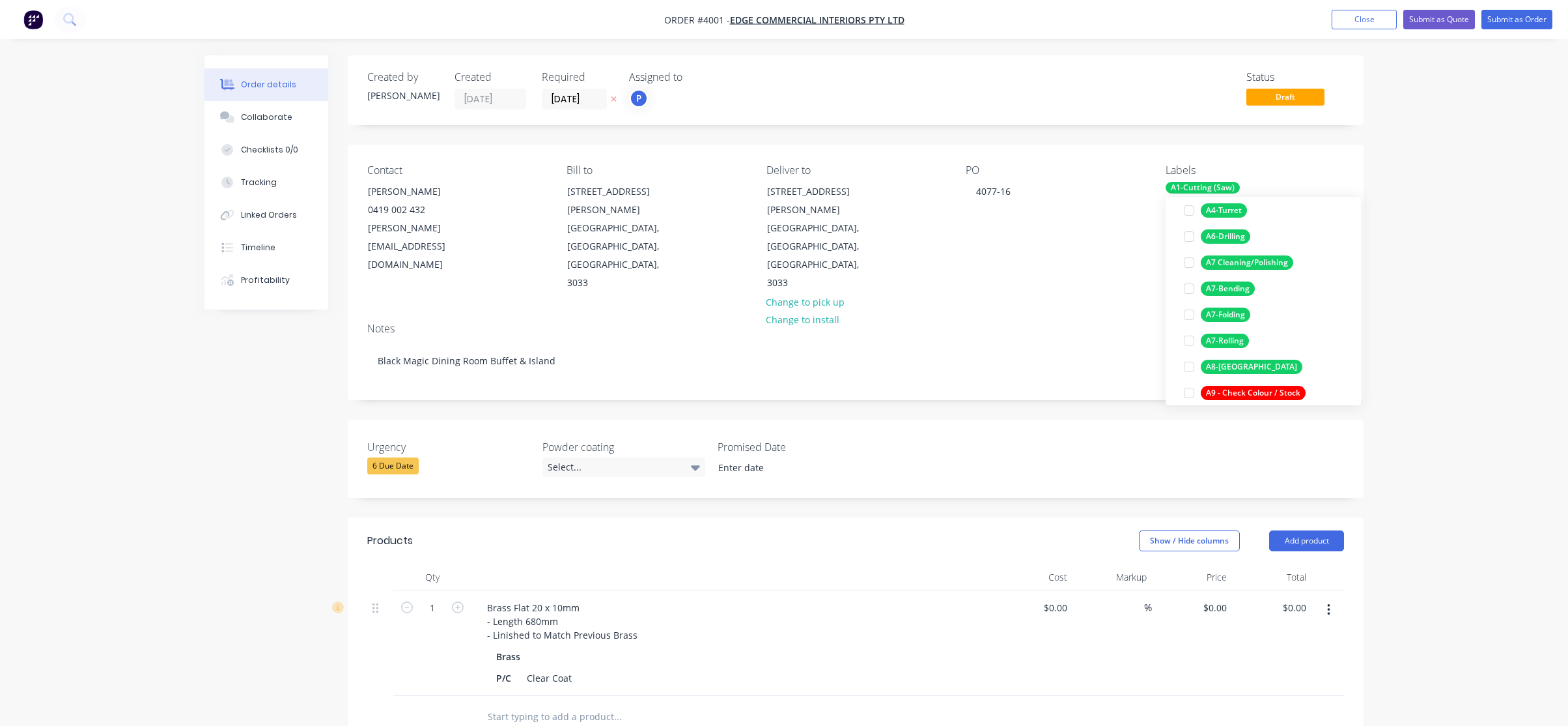
scroll to position [195, 0]
click at [1251, 267] on div "A7 Cleaning/Polishing" at bounding box center [1247, 262] width 92 height 14
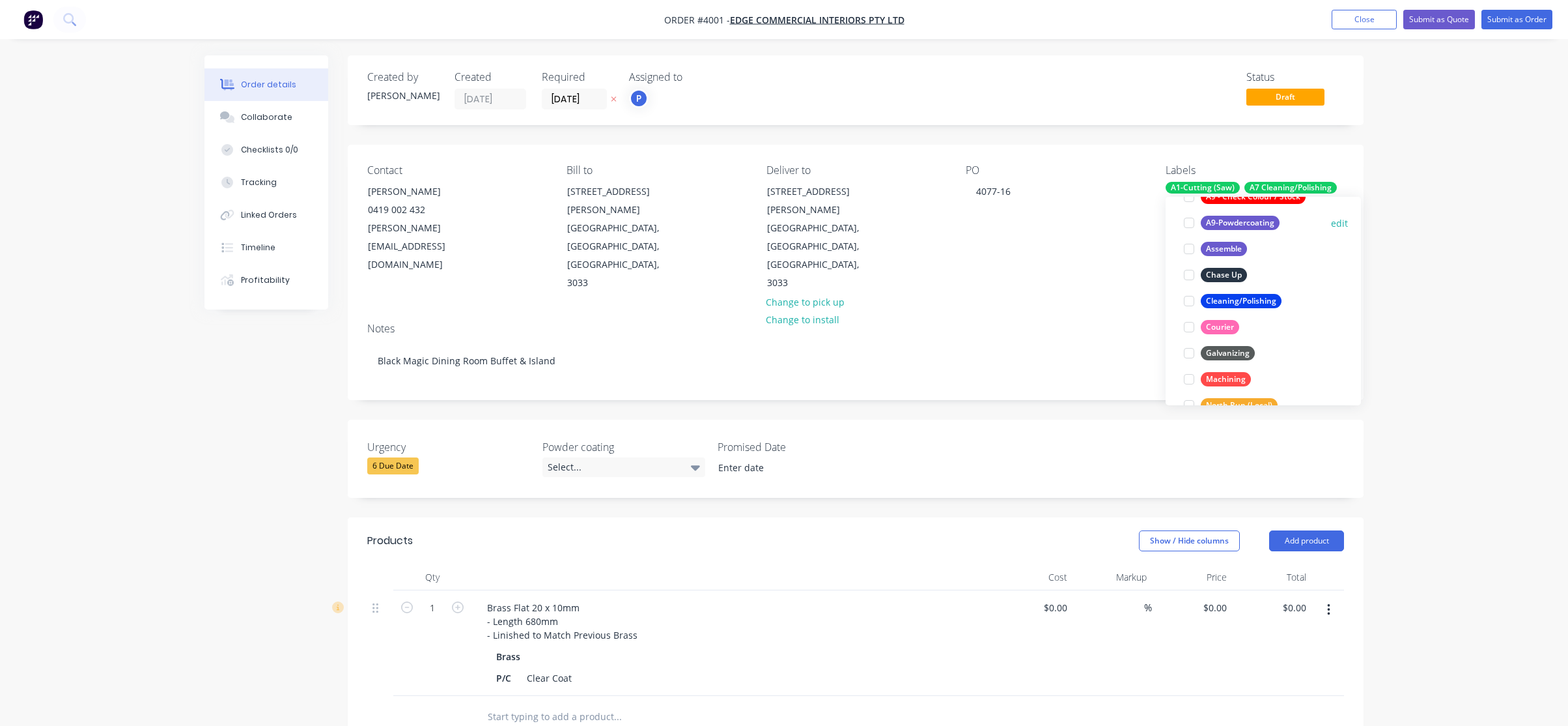
click at [1250, 221] on div "A9-Powdercoating" at bounding box center [1241, 222] width 79 height 14
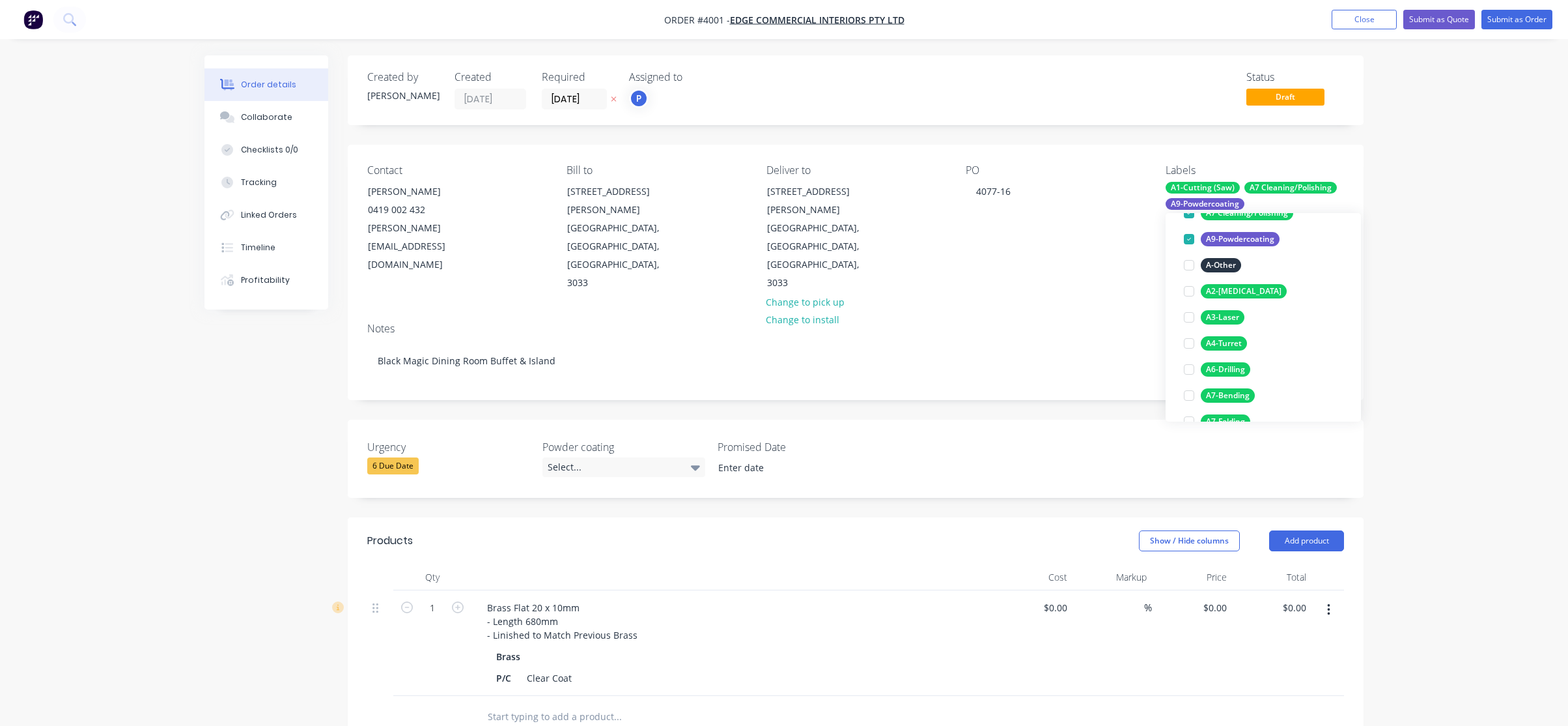
click at [1485, 191] on div "Order details Collaborate Checklists 0/0 Tracking Linked Orders Timeline Profit…" at bounding box center [784, 535] width 1568 height 1071
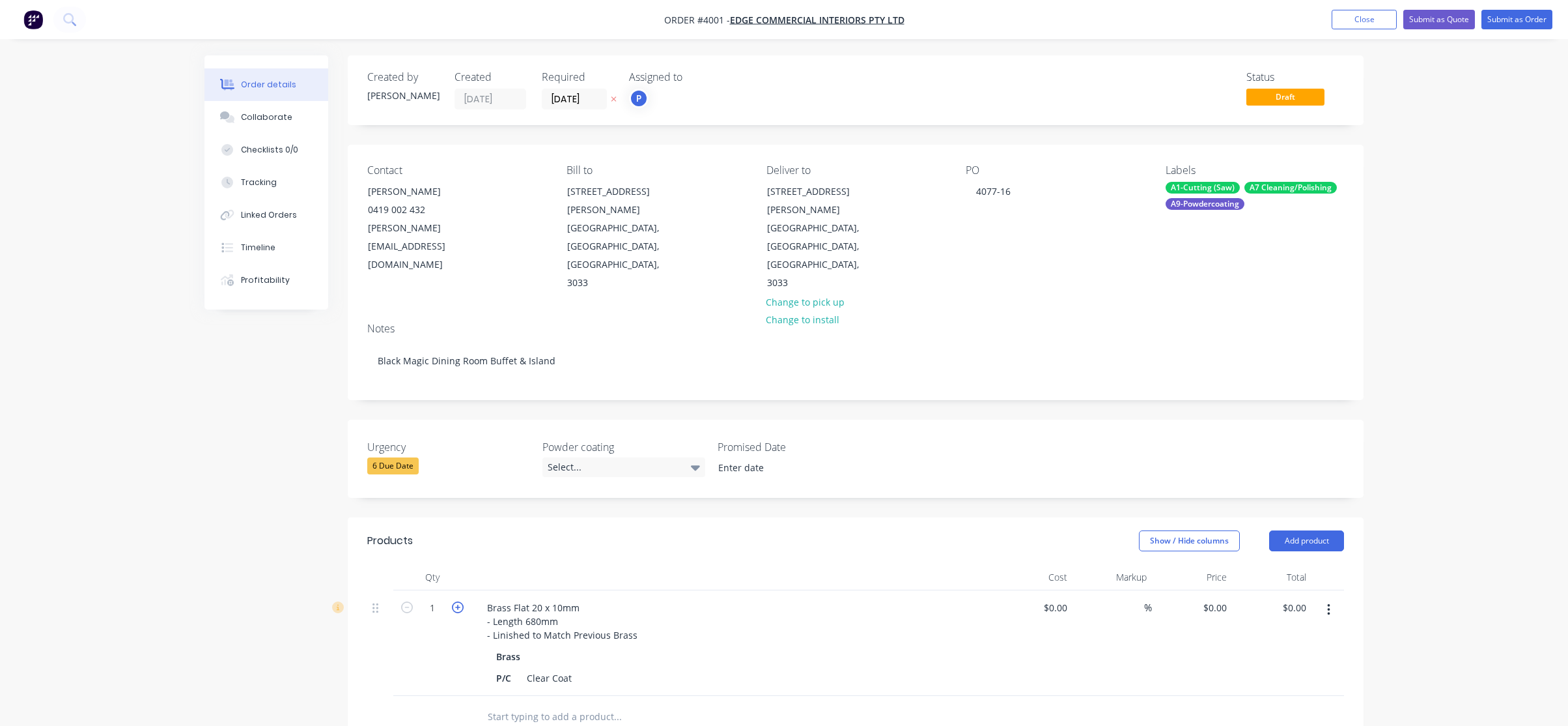
click at [458, 601] on icon "button" at bounding box center [458, 607] width 12 height 12
type input "4"
click at [964, 639] on div "Brass Flat 20 x 10mm - Length 680mm - Linished to Match Previous Brass Brass P/…" at bounding box center [732, 643] width 521 height 106
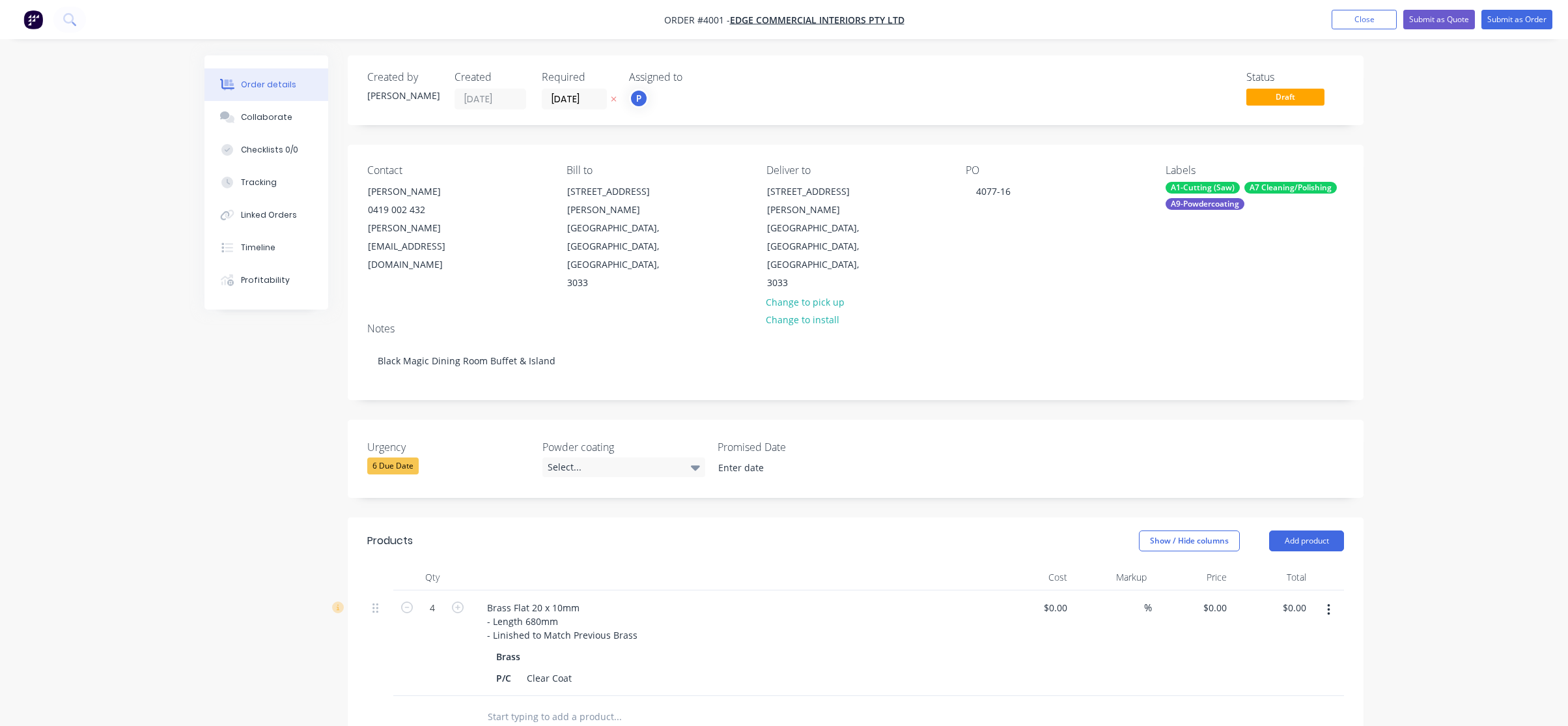
click at [1528, 29] on nav "Order #4001 - Edge Commercial Interiors Pty Ltd Add product Close Submit as Quo…" at bounding box center [784, 19] width 1568 height 39
click at [1523, 24] on button "Submit as Order" at bounding box center [1517, 19] width 71 height 19
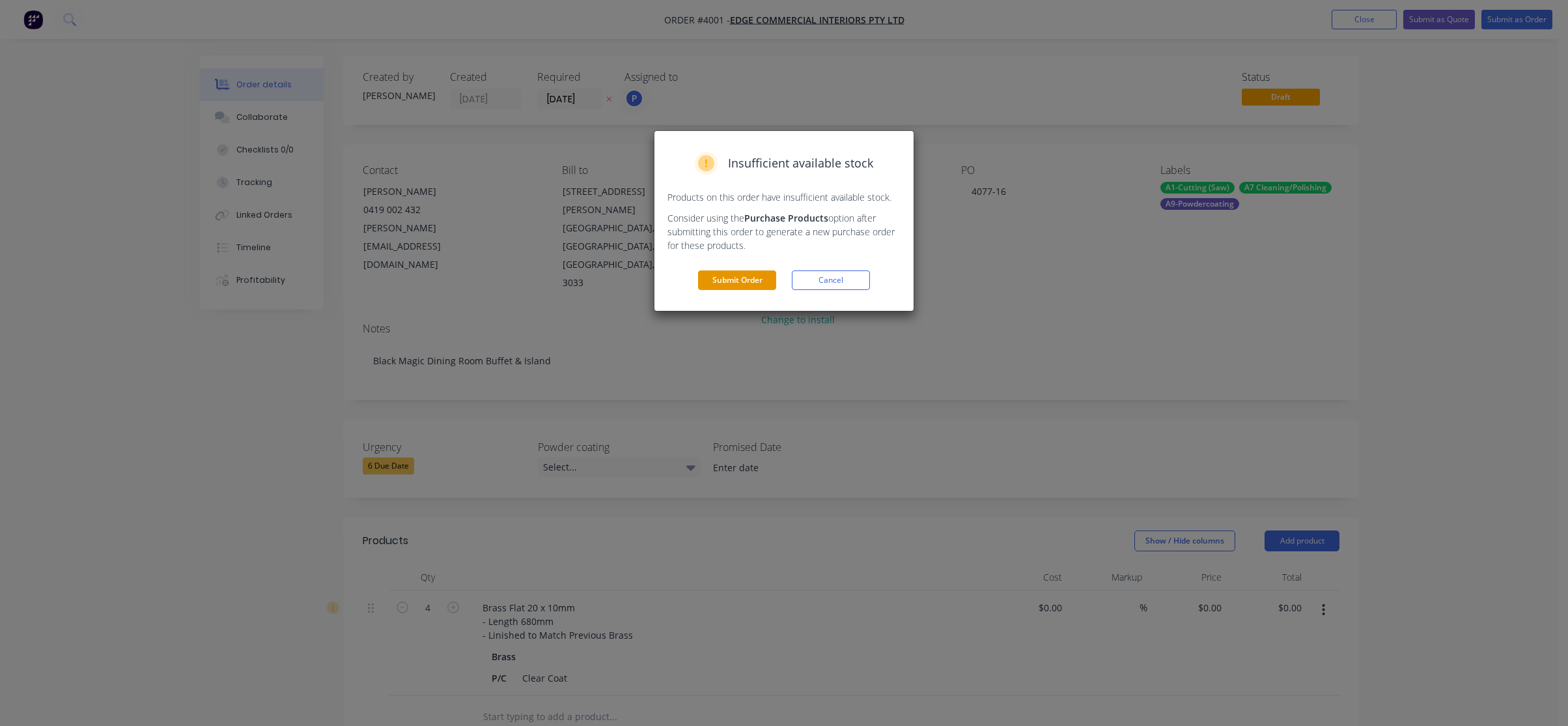
click at [710, 275] on button "Submit Order" at bounding box center [736, 280] width 78 height 19
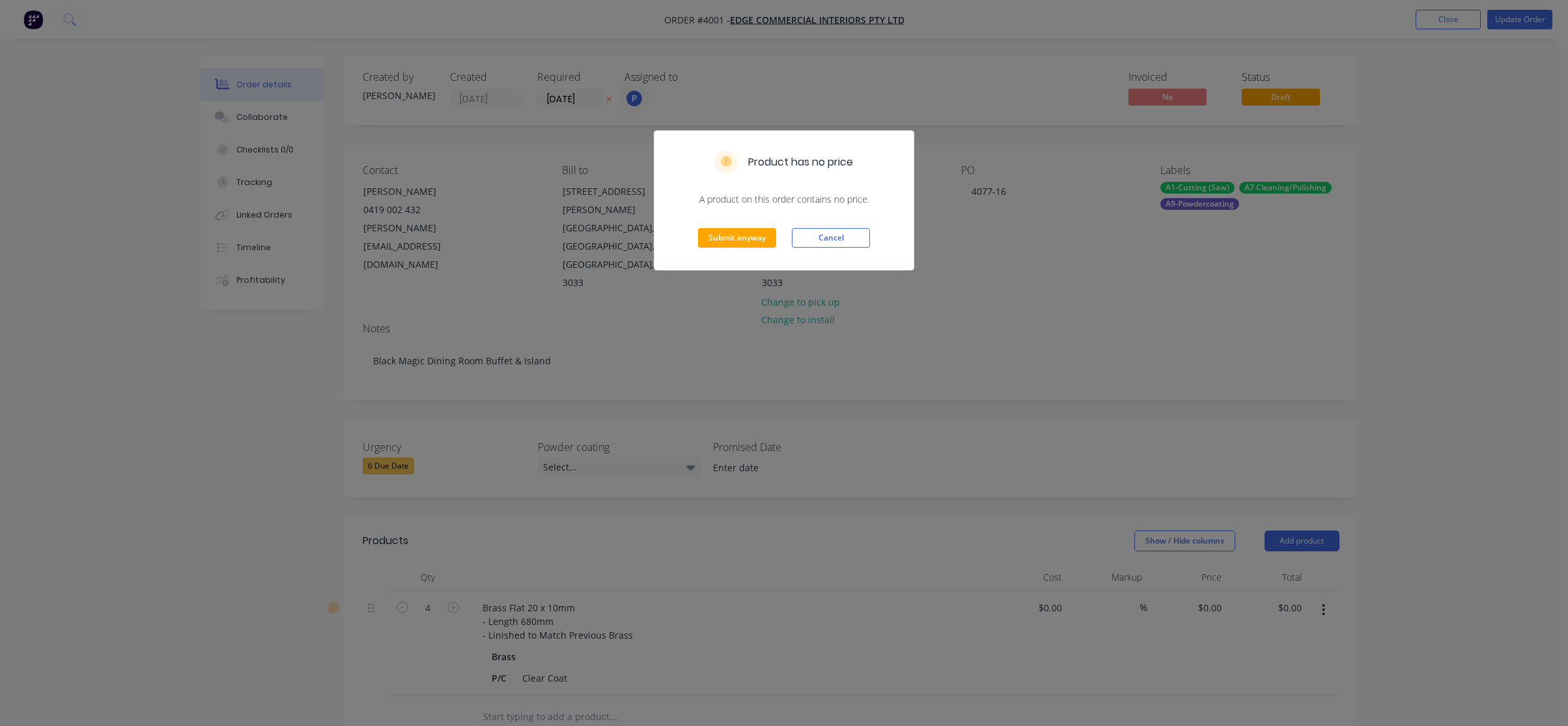
click at [741, 226] on div "Submit anyway Cancel" at bounding box center [784, 238] width 259 height 64
click at [743, 236] on button "Submit anyway" at bounding box center [736, 238] width 78 height 19
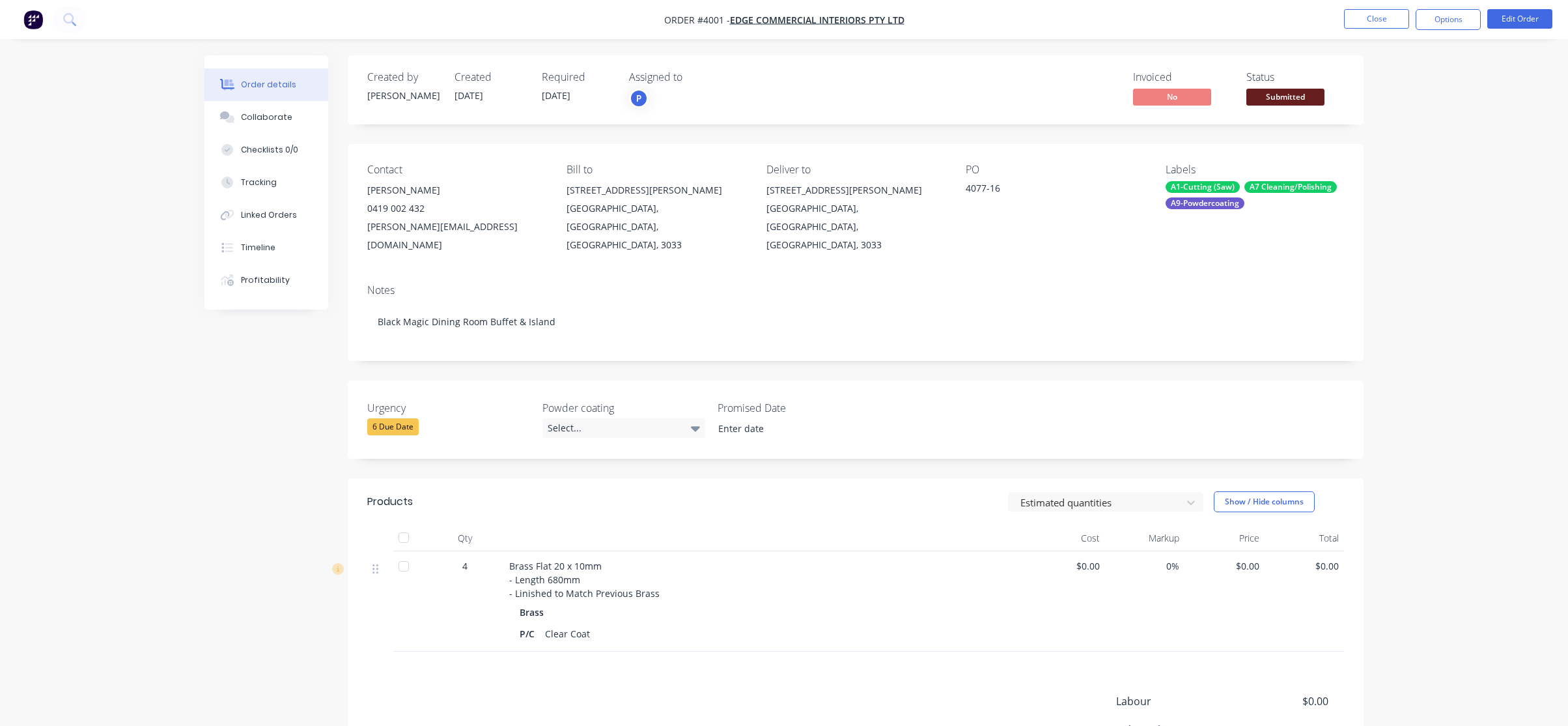
click at [1284, 92] on span "Submitted" at bounding box center [1285, 96] width 78 height 16
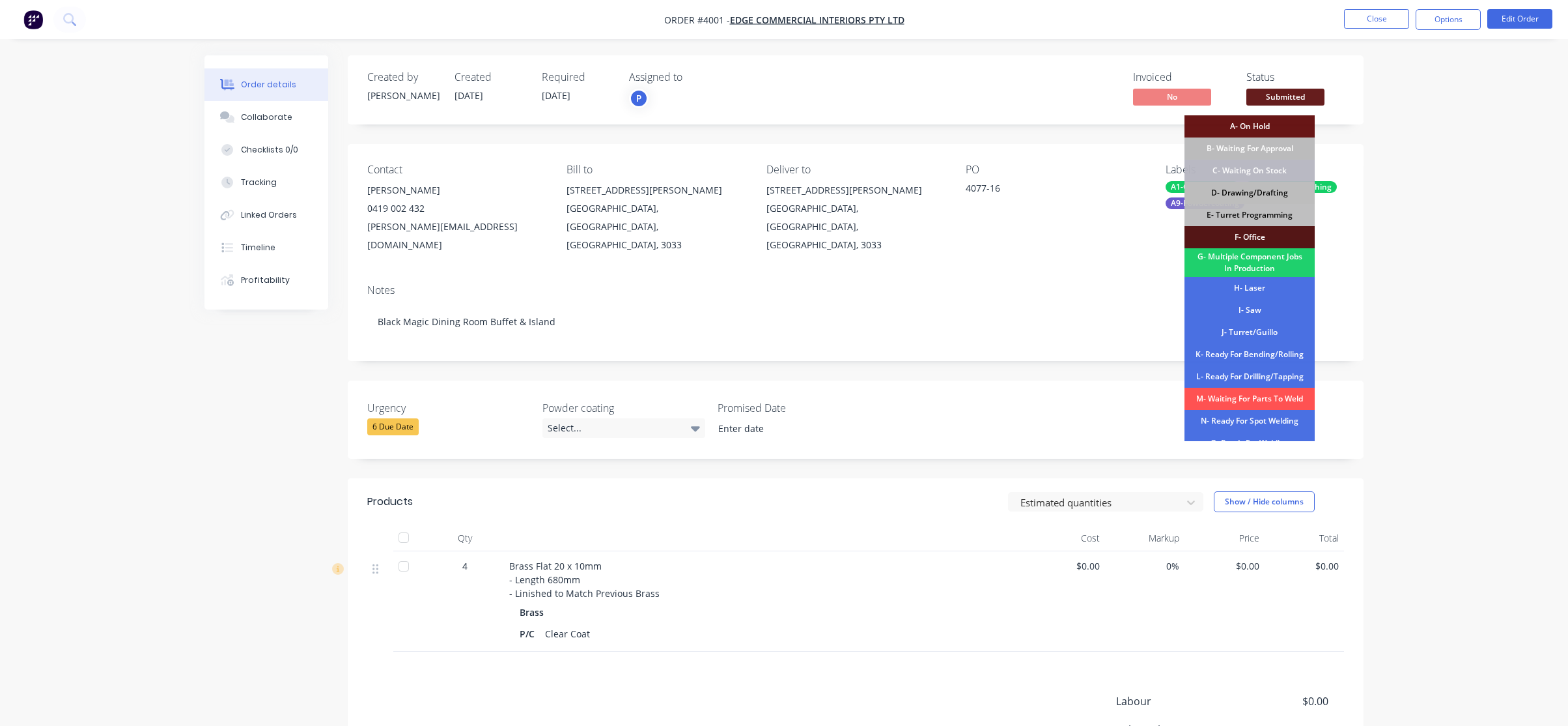
click at [1251, 197] on div "D- Drawing/Drafting" at bounding box center [1249, 193] width 130 height 22
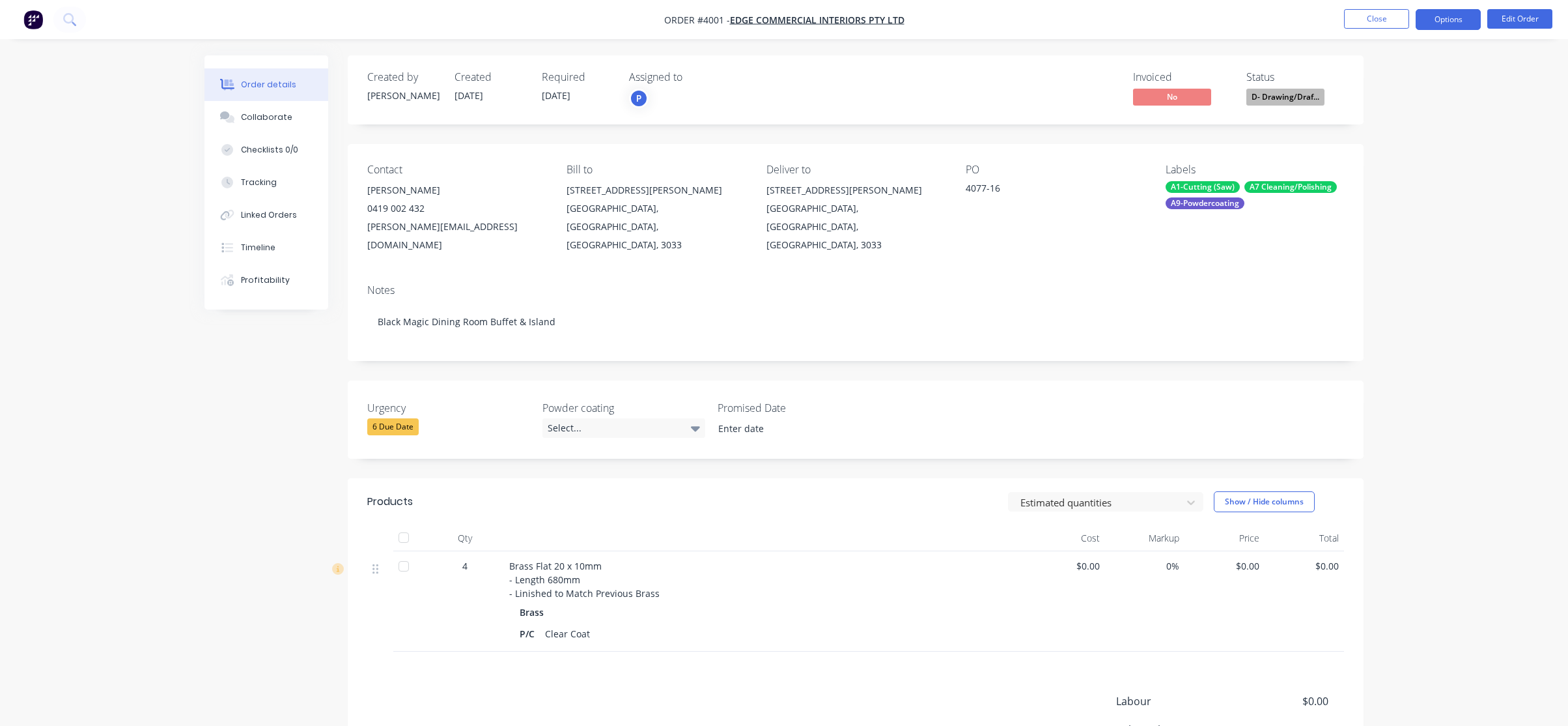
click at [1462, 19] on button "Options" at bounding box center [1449, 19] width 65 height 21
click at [1425, 166] on div "Work Order" at bounding box center [1409, 158] width 119 height 19
click at [1424, 127] on div "Without pricing" at bounding box center [1409, 132] width 119 height 19
click at [82, 78] on div "Order details Collaborate Checklists 0/0 Tracking Linked Orders Timeline Profit…" at bounding box center [784, 441] width 1568 height 883
click at [1399, 27] on button "Close" at bounding box center [1376, 18] width 65 height 19
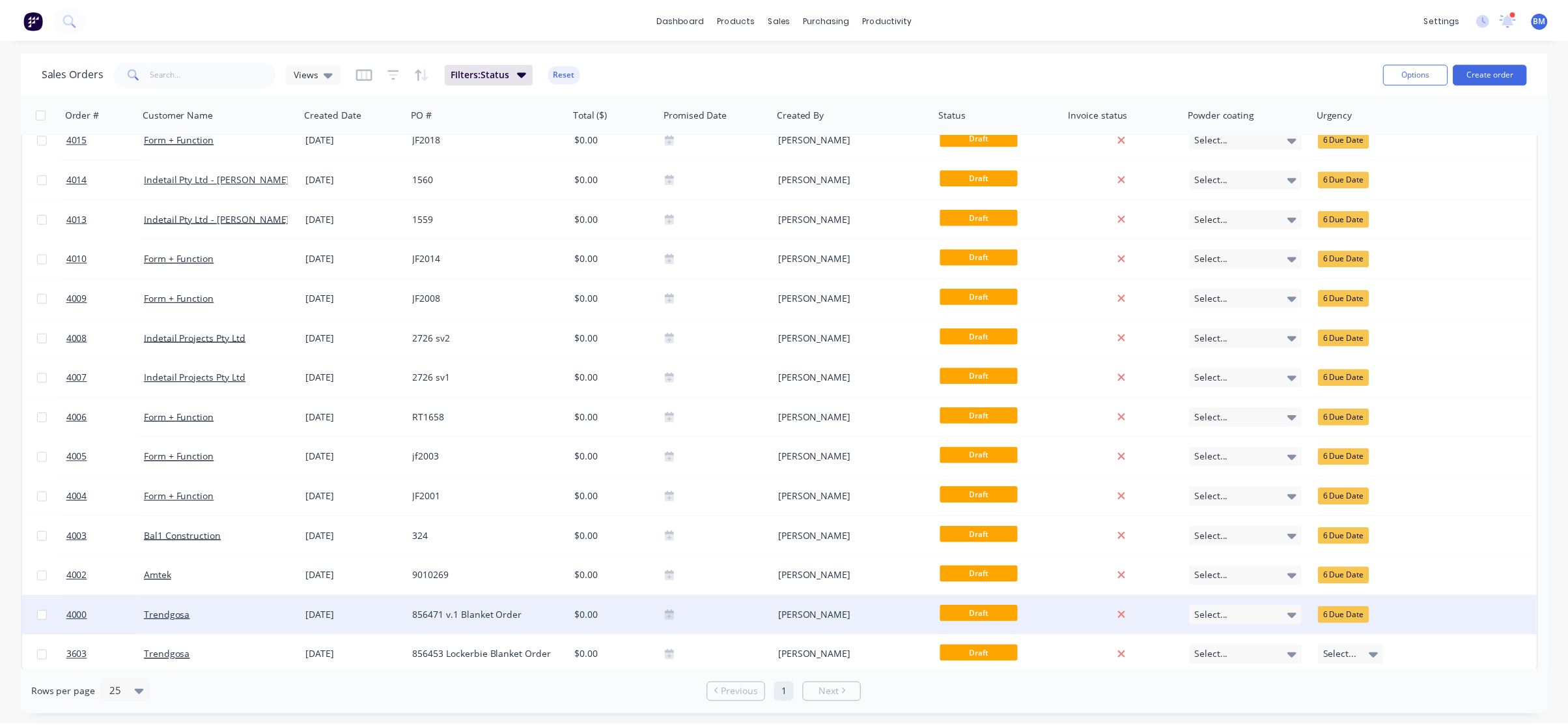
scroll to position [19, 0]
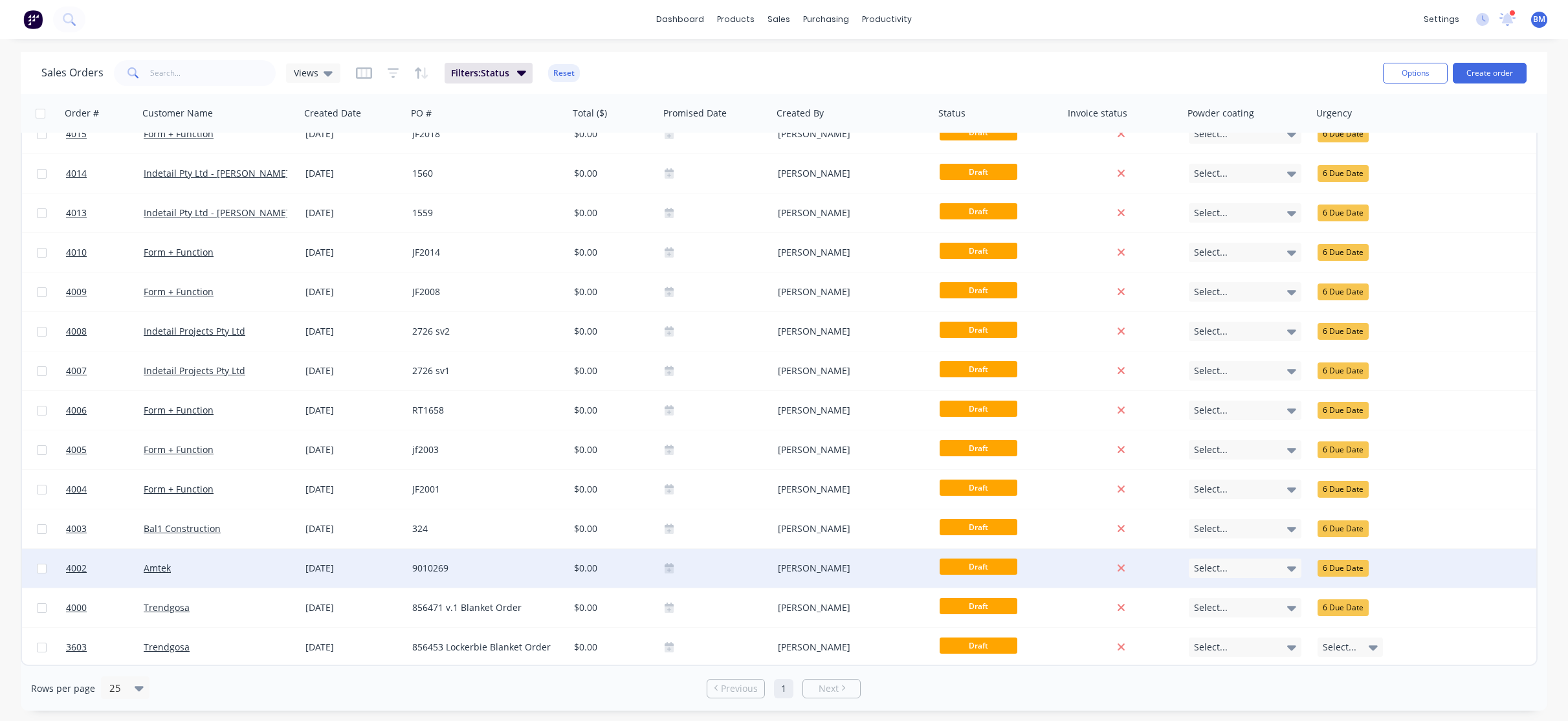
click at [341, 563] on div "[DATE]" at bounding box center [353, 568] width 97 height 13
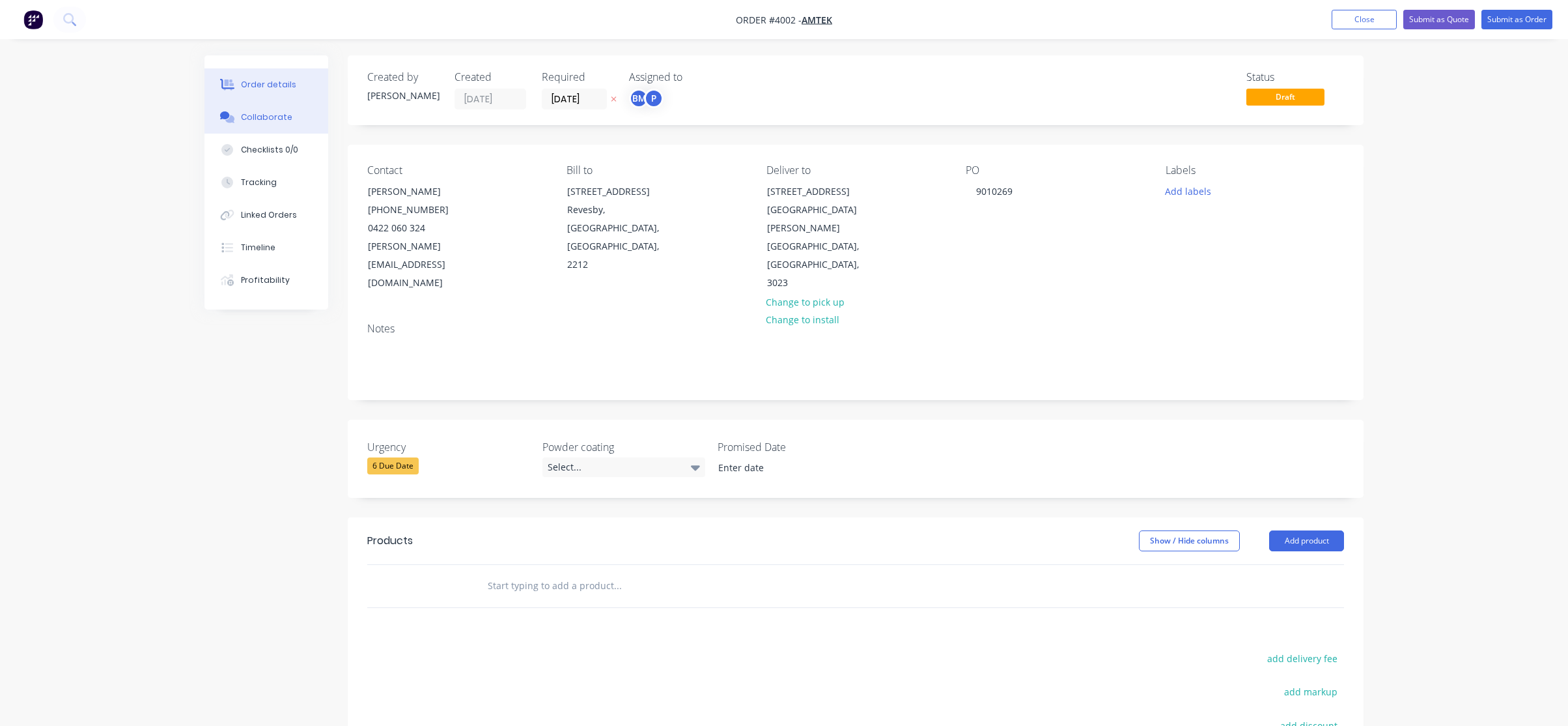
click at [265, 119] on div "Collaborate" at bounding box center [266, 117] width 51 height 12
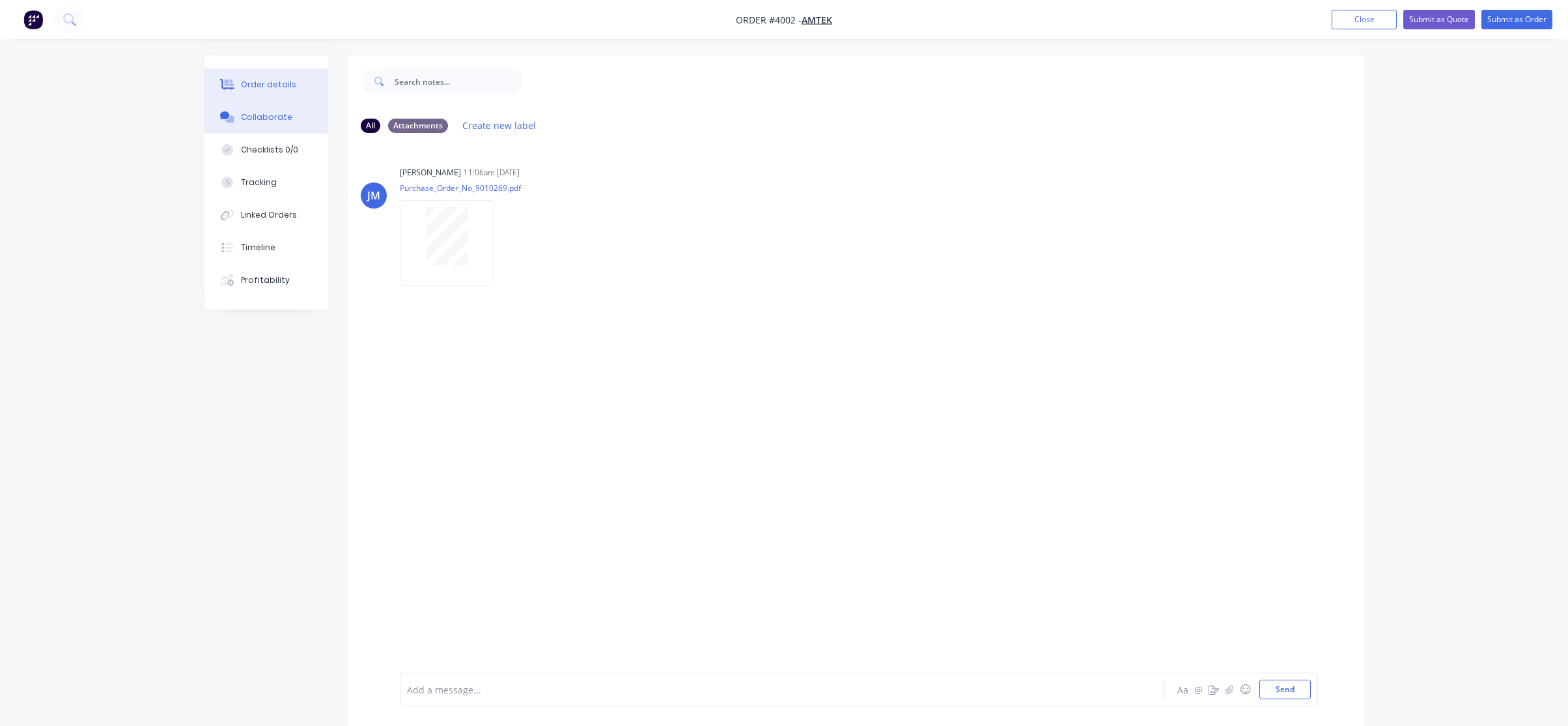
click at [293, 83] on button "Order details" at bounding box center [266, 85] width 124 height 33
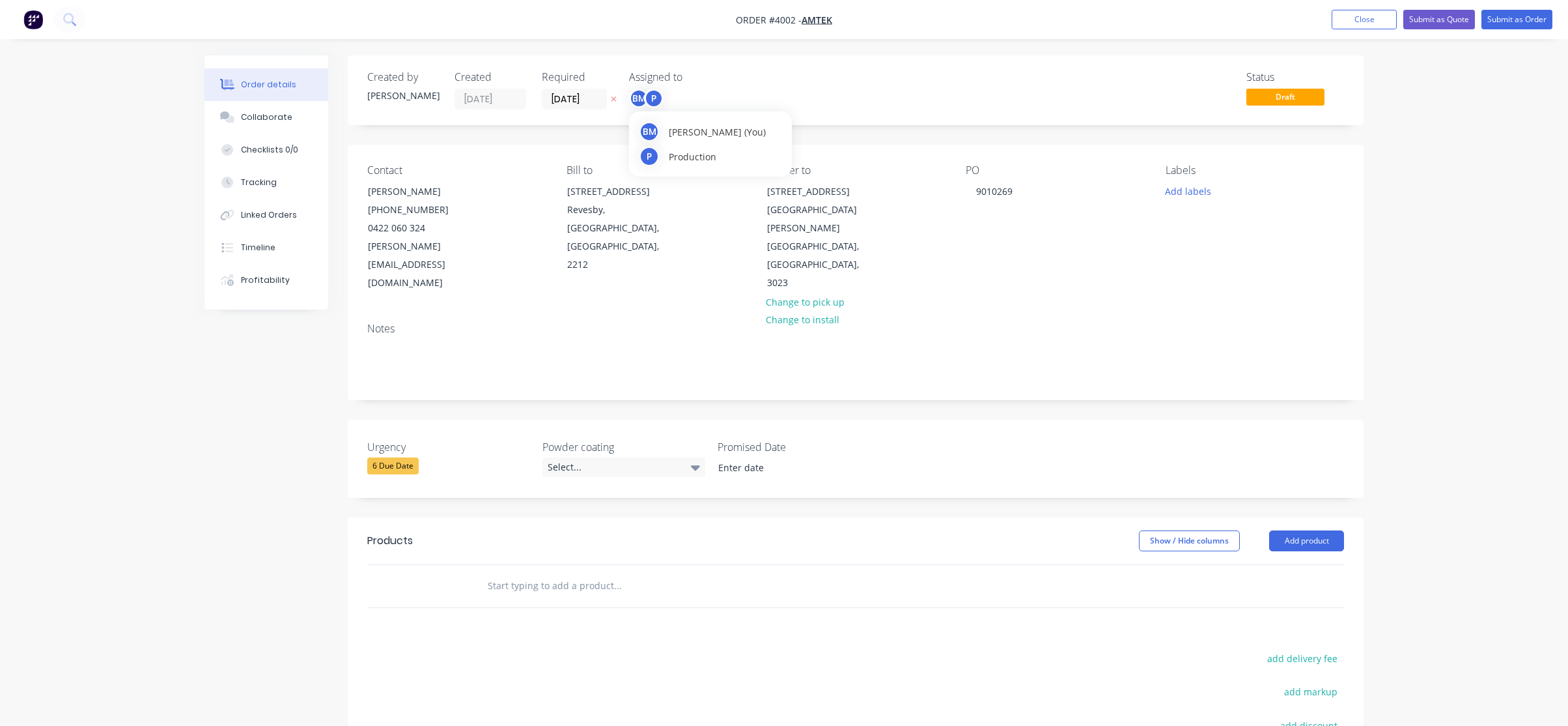
click at [633, 93] on div "BM" at bounding box center [639, 98] width 19 height 19
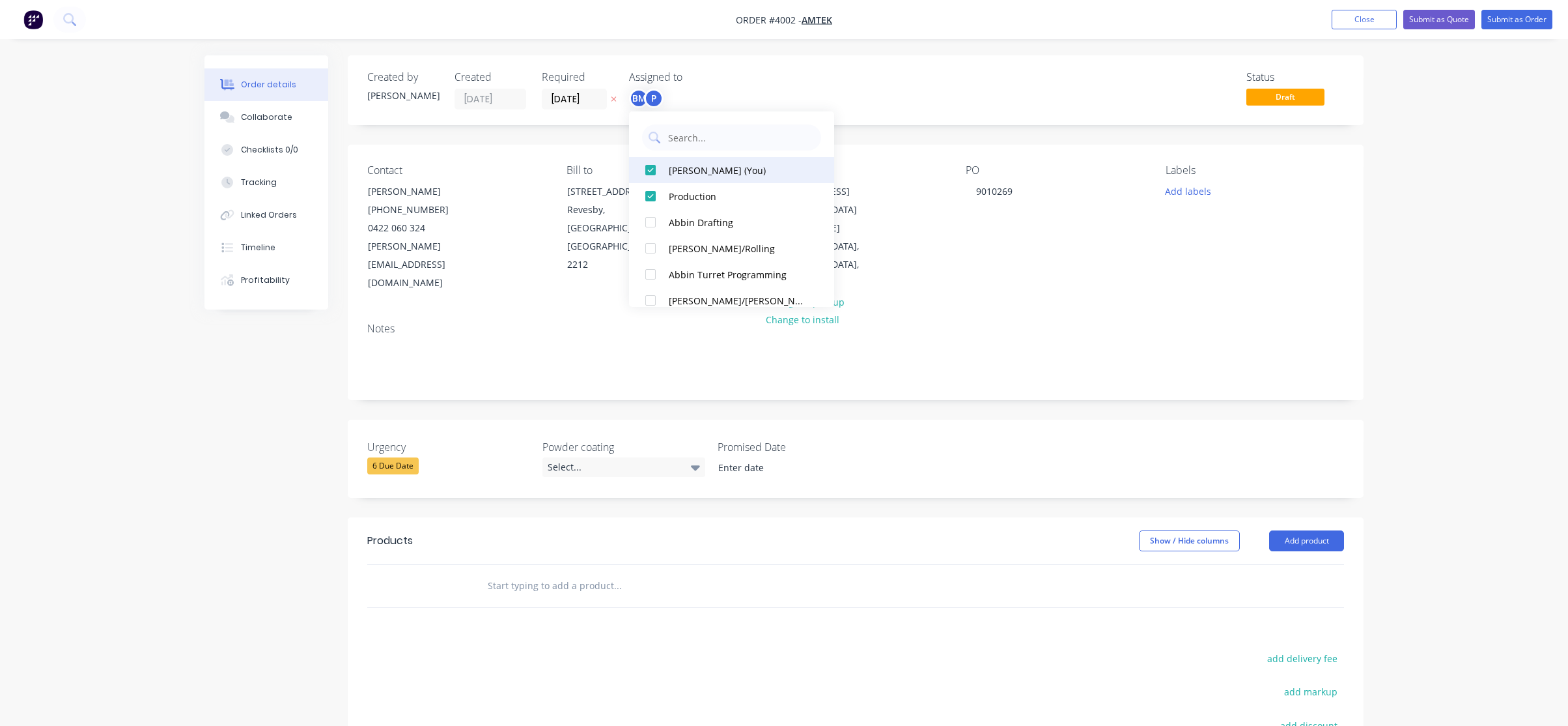
click at [652, 165] on div at bounding box center [650, 169] width 26 height 26
click at [847, 527] on header "Products Show / Hide columns Add product" at bounding box center [855, 540] width 1015 height 47
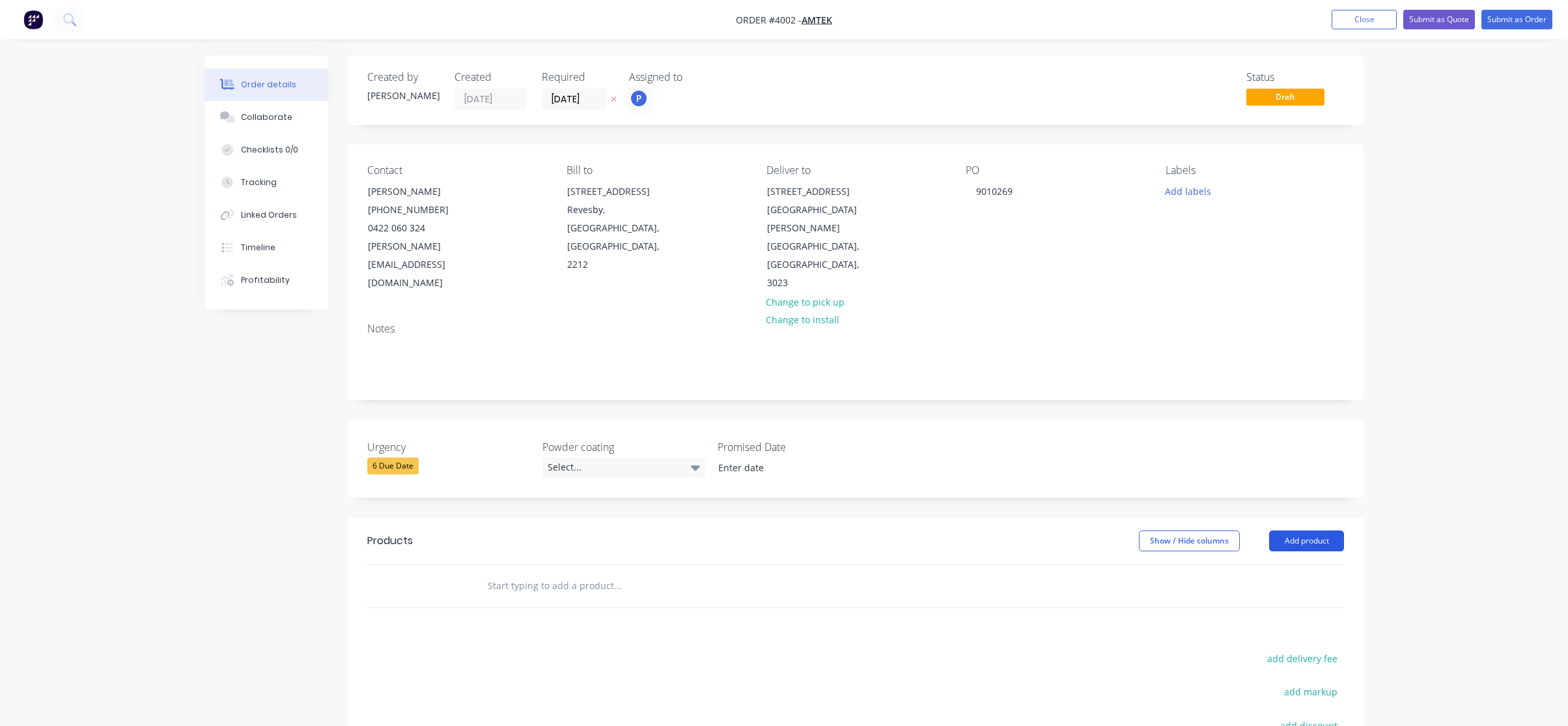
click at [1286, 531] on button "Add product" at bounding box center [1307, 541] width 75 height 21
click at [1263, 564] on div "Product catalogue" at bounding box center [1282, 574] width 100 height 19
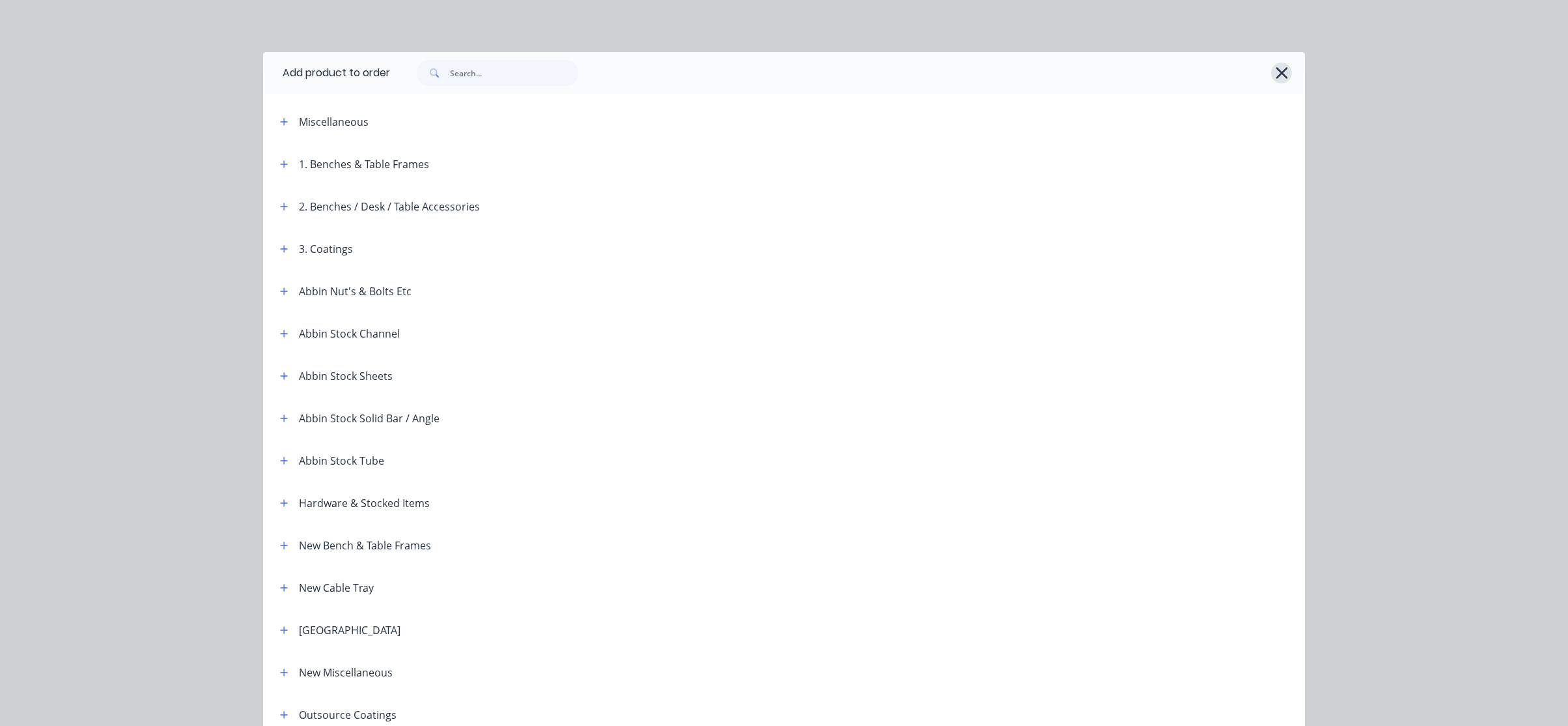
click at [1277, 72] on icon "button" at bounding box center [1281, 73] width 12 height 12
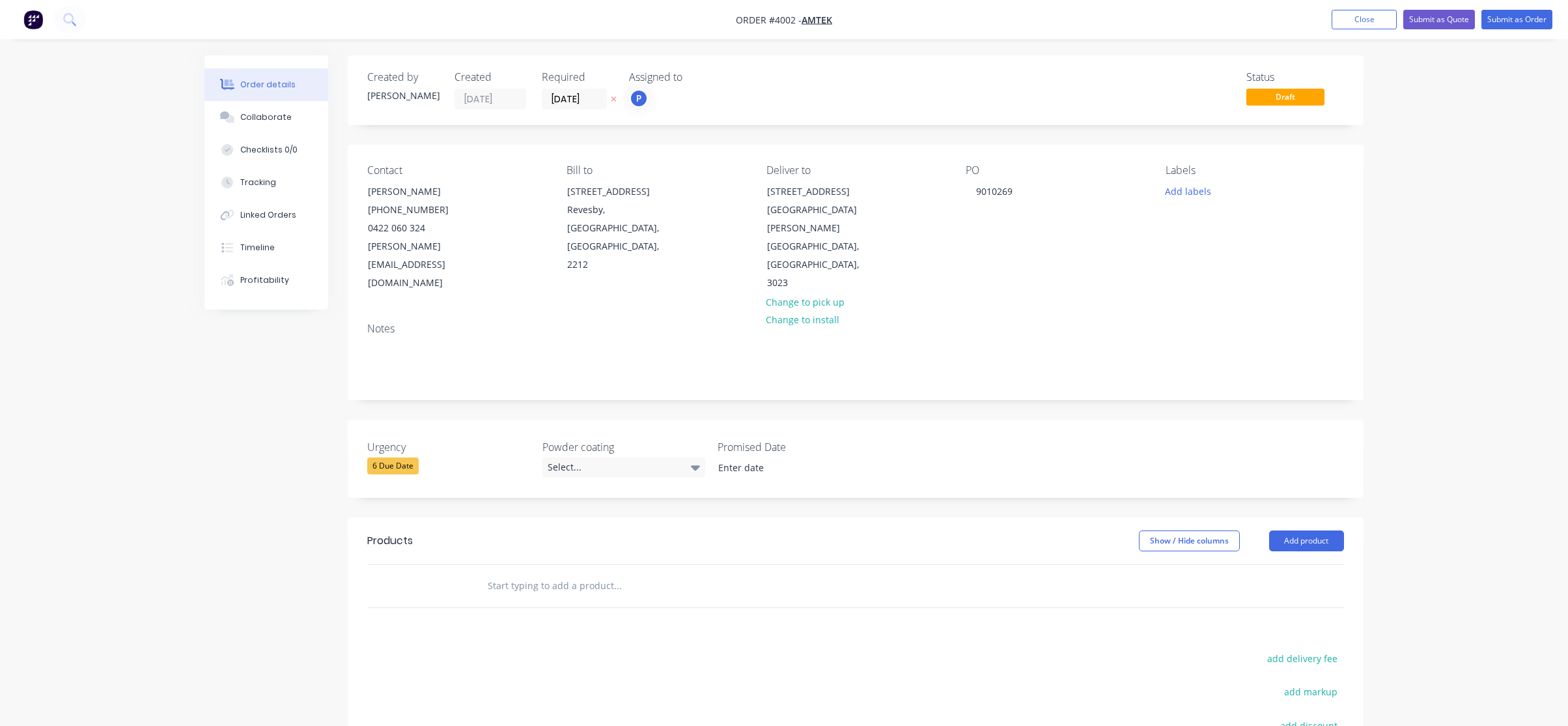
click at [1301, 517] on header "Products Show / Hide columns Add product" at bounding box center [855, 540] width 1015 height 47
click at [1308, 531] on button "Add product" at bounding box center [1307, 541] width 75 height 21
drag, startPoint x: 1308, startPoint y: 507, endPoint x: 1298, endPoint y: 567, distance: 60.8
click at [1298, 590] on div "Basic product" at bounding box center [1282, 600] width 100 height 19
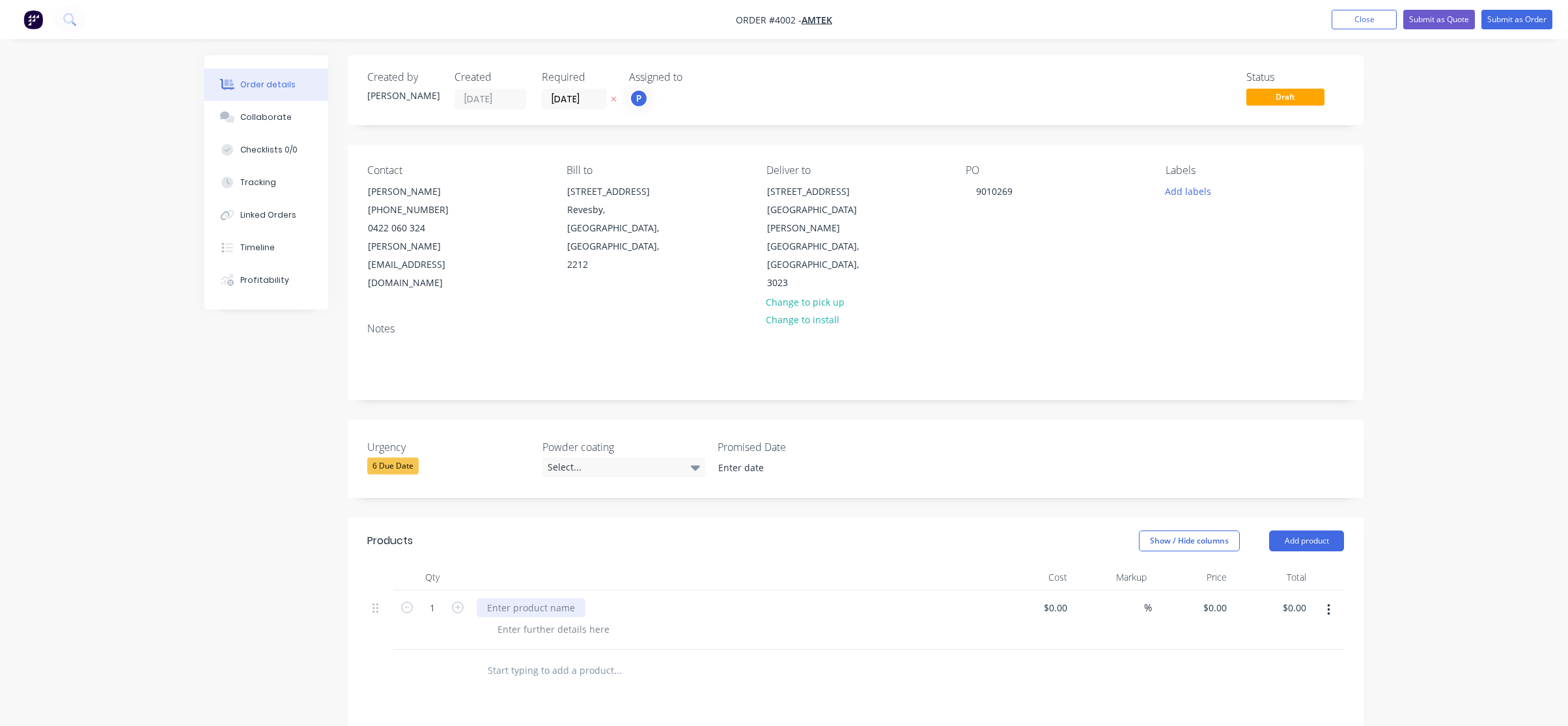
click at [549, 598] on div at bounding box center [530, 608] width 109 height 19
paste div
click at [689, 658] on input "text" at bounding box center [617, 670] width 261 height 26
click at [459, 601] on icon "button" at bounding box center [458, 607] width 12 height 12
type input "2"
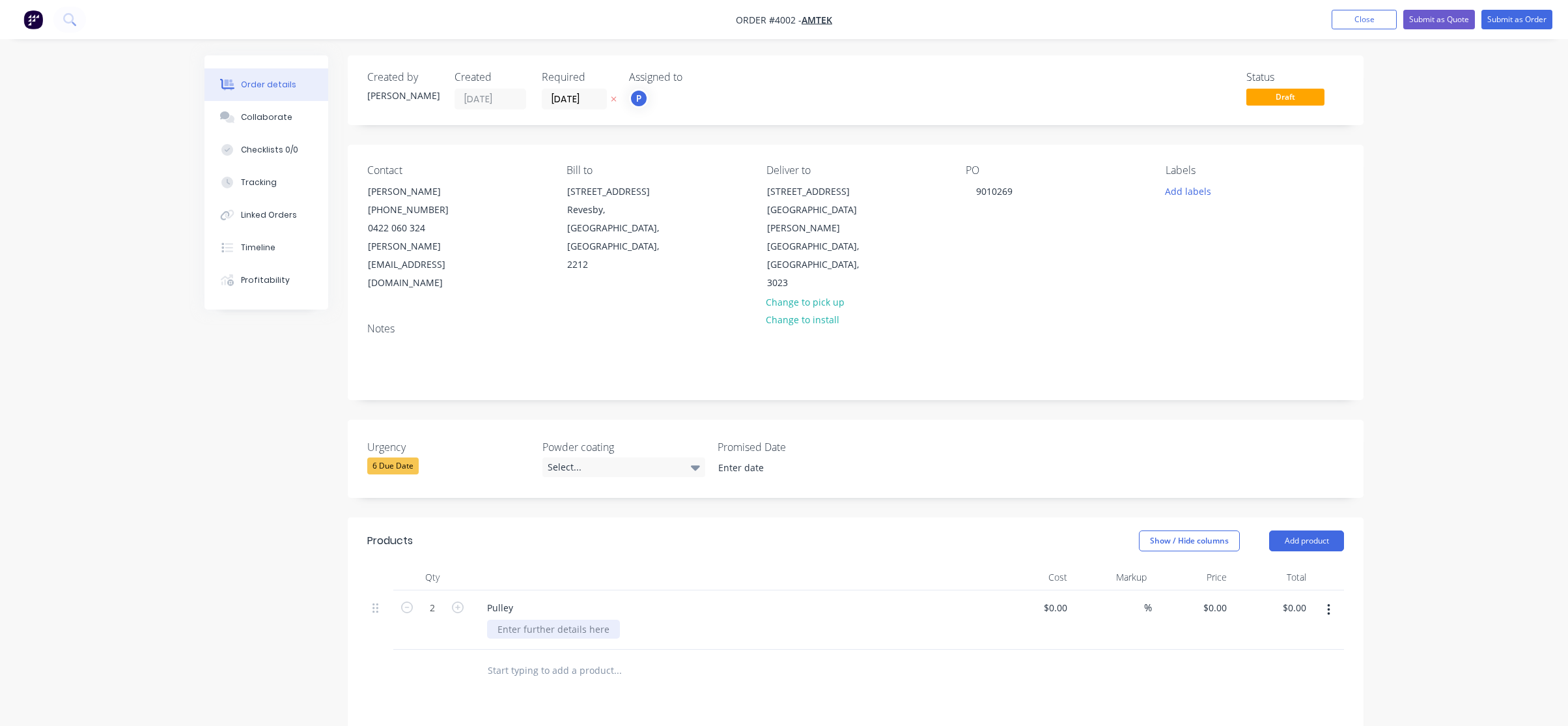
click at [589, 619] on div at bounding box center [553, 629] width 133 height 19
drag, startPoint x: 939, startPoint y: 563, endPoint x: 920, endPoint y: 563, distance: 19.0
click at [938, 590] on div "Pulley RRefer to drawing" at bounding box center [732, 620] width 521 height 60
click at [519, 619] on div "RRefer to drawing" at bounding box center [537, 629] width 100 height 19
click at [885, 619] on div "Refer to drawing" at bounding box center [737, 629] width 501 height 19
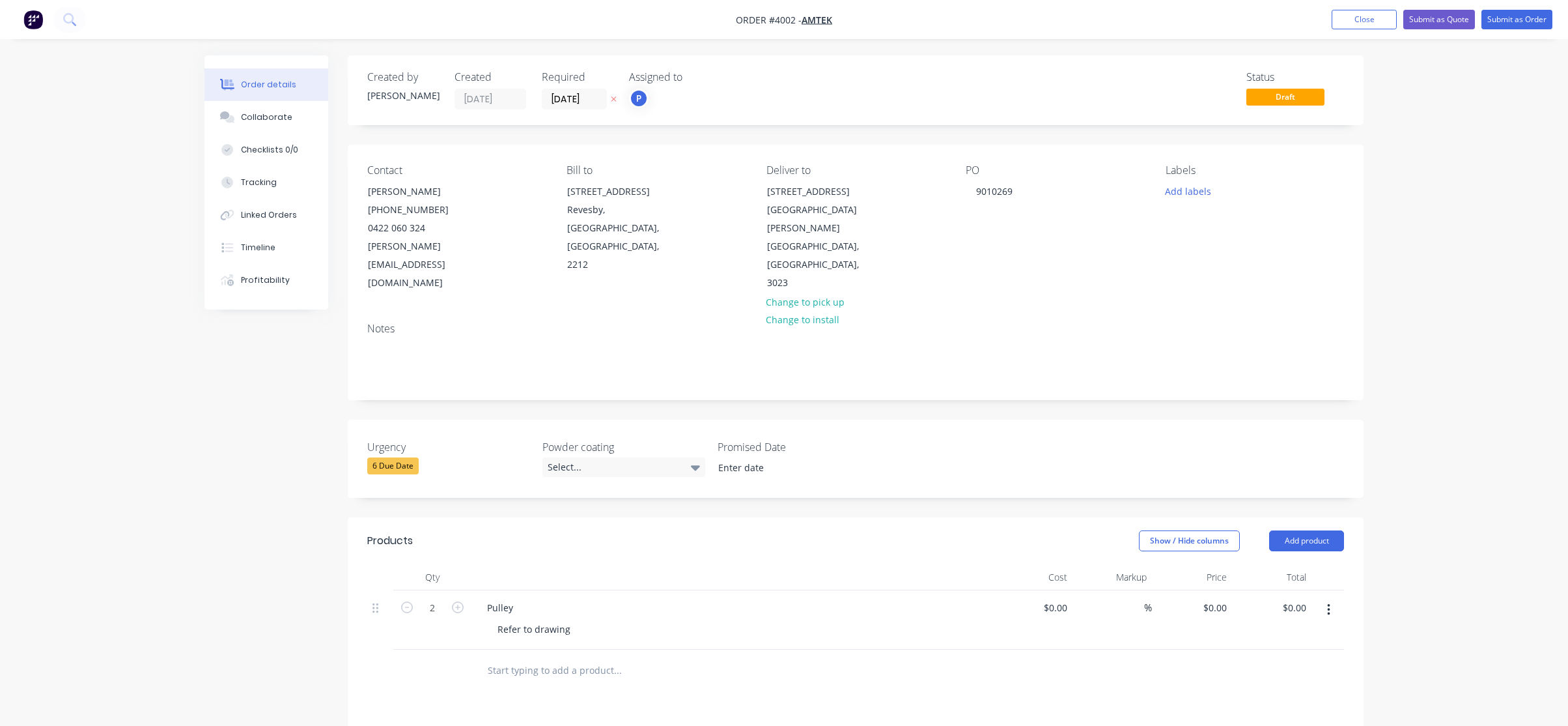
click at [162, 366] on div "Order details Collaborate Checklists 0/0 Tracking Linked Orders Timeline Profit…" at bounding box center [784, 512] width 1568 height 1024
click at [1171, 194] on button "Add labels" at bounding box center [1188, 191] width 60 height 17
click at [980, 323] on div "Notes" at bounding box center [856, 328] width 977 height 13
click at [1501, 13] on button "Submit as Order" at bounding box center [1517, 19] width 71 height 19
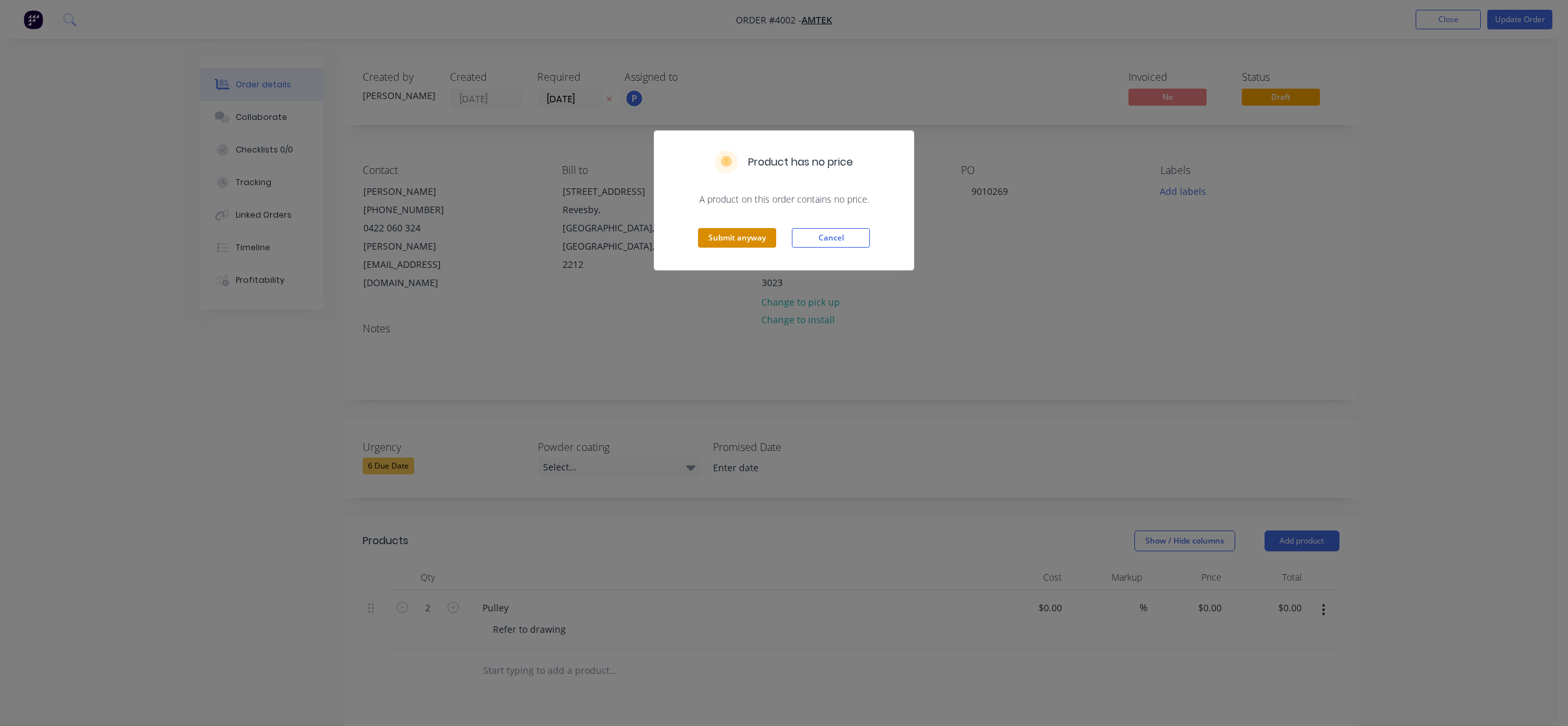
click at [725, 240] on button "Submit anyway" at bounding box center [736, 238] width 78 height 19
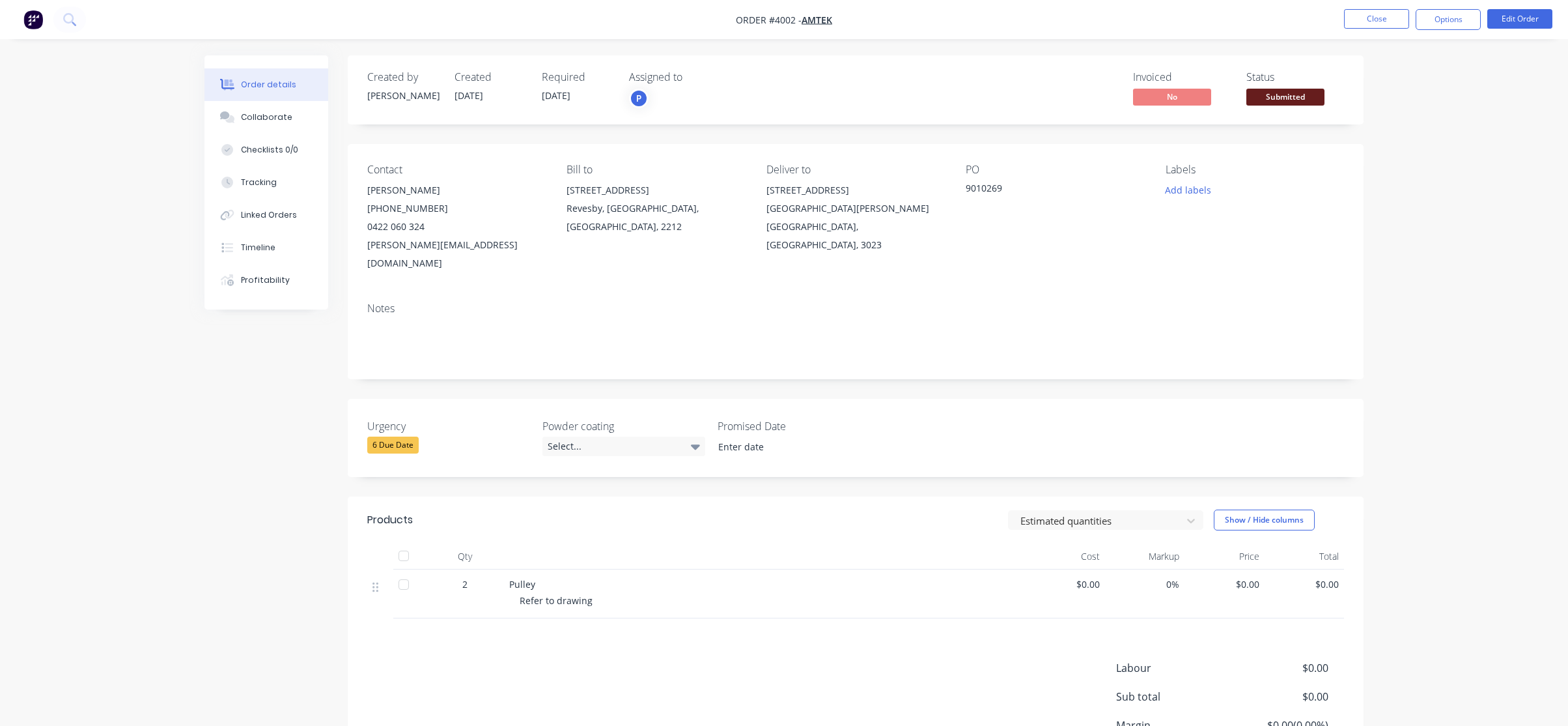
click at [1259, 103] on span "Submitted" at bounding box center [1285, 96] width 78 height 16
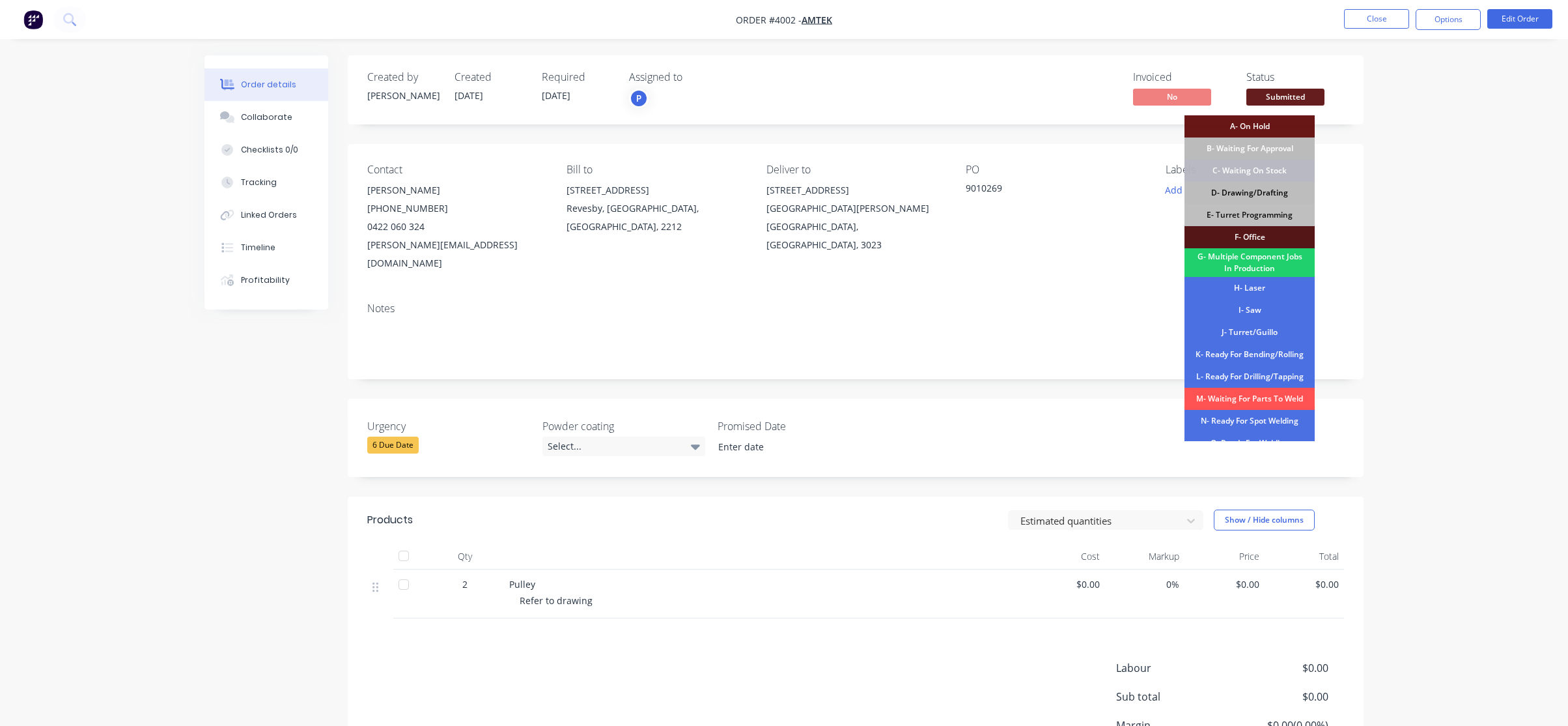
click at [1268, 194] on div "D- Drawing/Drafting" at bounding box center [1249, 193] width 130 height 22
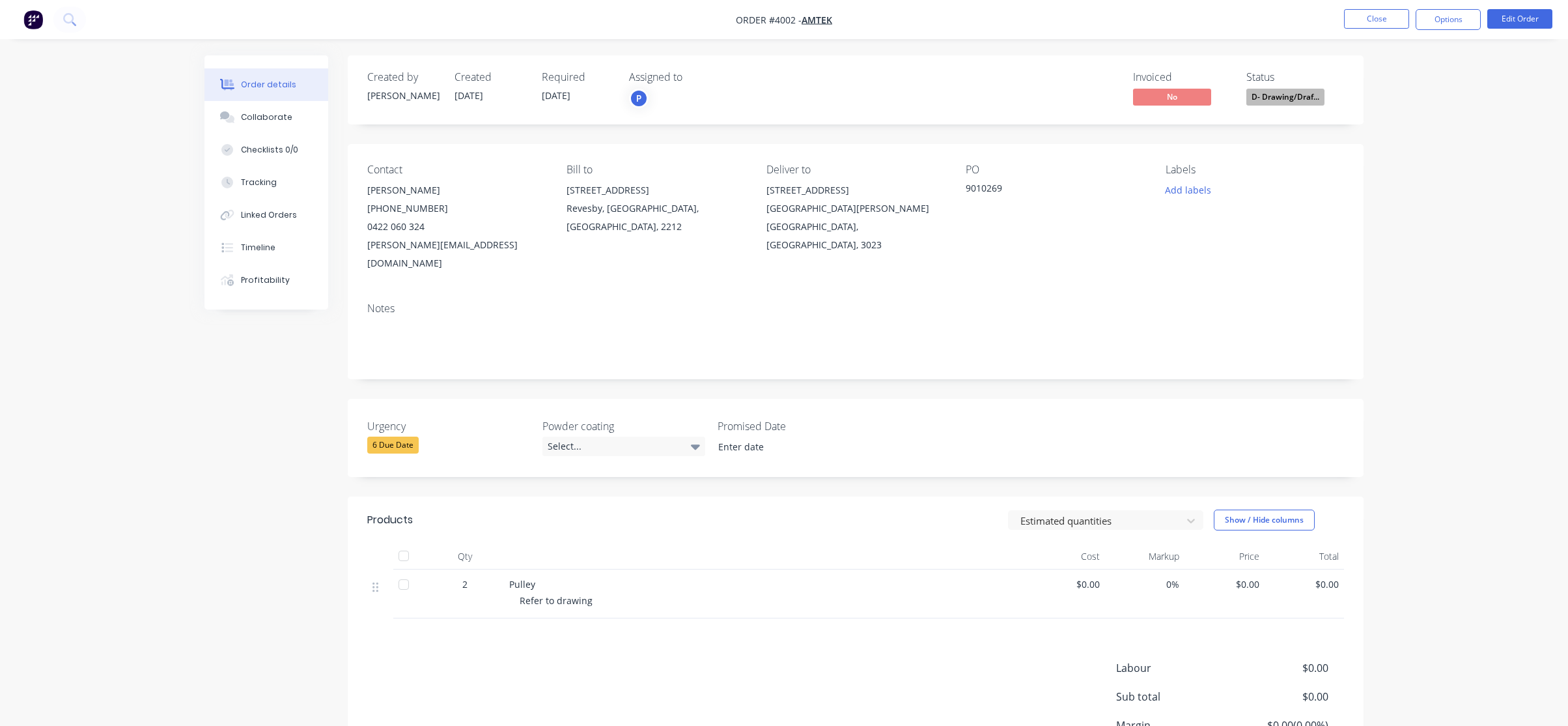
click at [1442, 35] on nav "Order #4002 - Amtek Close Options Edit Order" at bounding box center [784, 19] width 1568 height 39
click at [1445, 23] on button "Options" at bounding box center [1449, 19] width 65 height 21
drag, startPoint x: 1421, startPoint y: 143, endPoint x: 1419, endPoint y: 156, distance: 13.2
click at [1419, 156] on div "EMAIL / PRINT Invoice Partial Invoice Order Confirmation Work Order Delivery Do…" at bounding box center [1409, 199] width 143 height 325
click at [1419, 156] on div "Work Order" at bounding box center [1409, 158] width 119 height 19
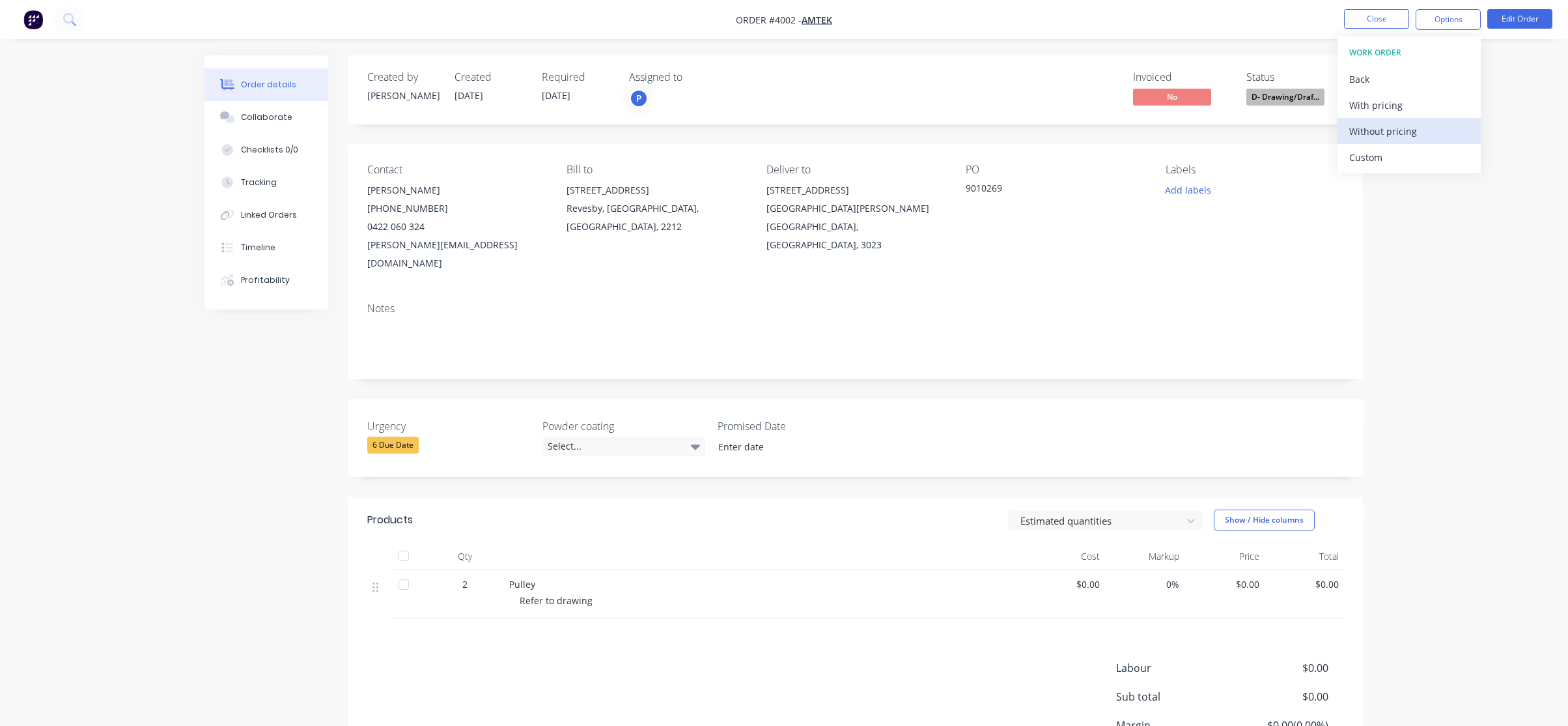
click at [1410, 122] on div "Without pricing" at bounding box center [1409, 132] width 119 height 19
click at [271, 150] on div "Checklists 0/0" at bounding box center [270, 150] width 58 height 12
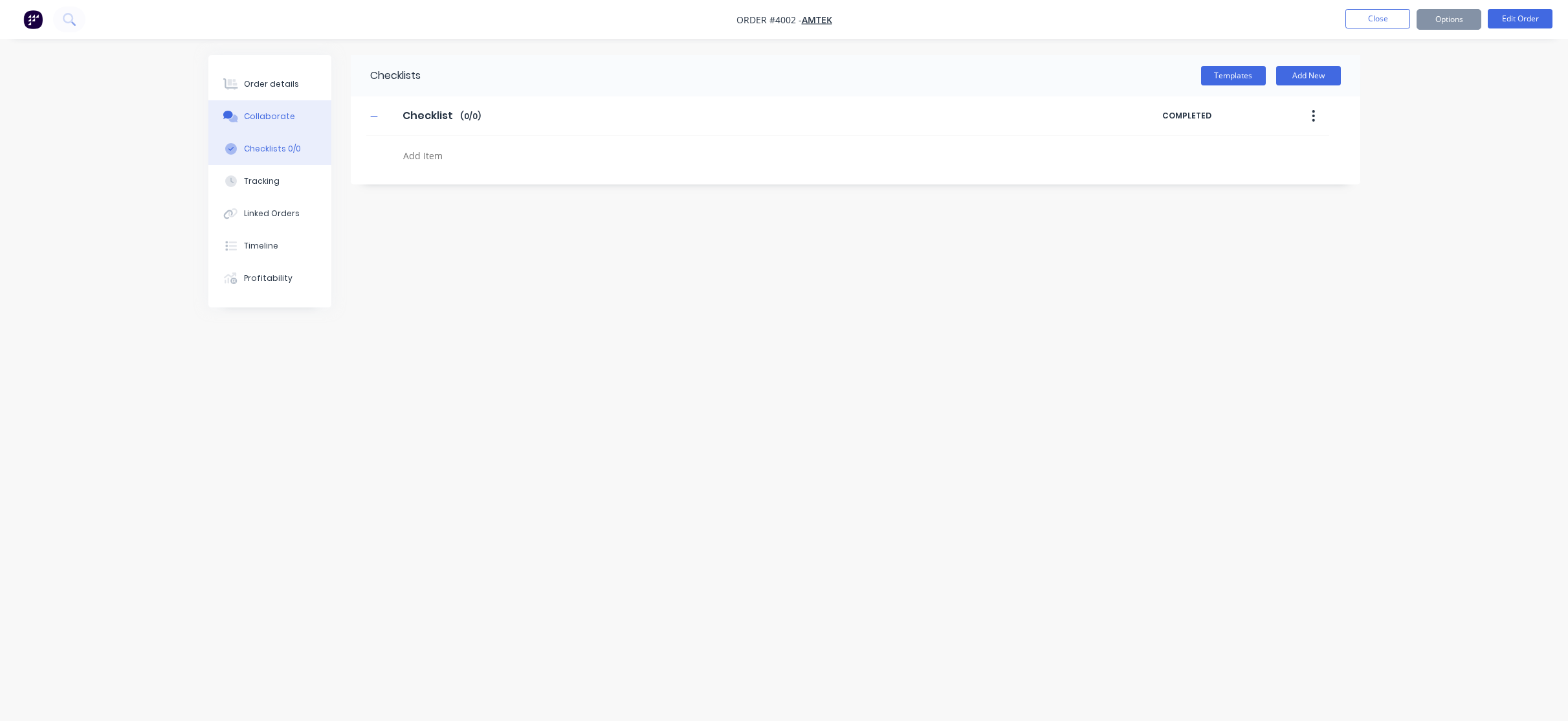
click at [265, 123] on button "Collaborate" at bounding box center [270, 117] width 123 height 33
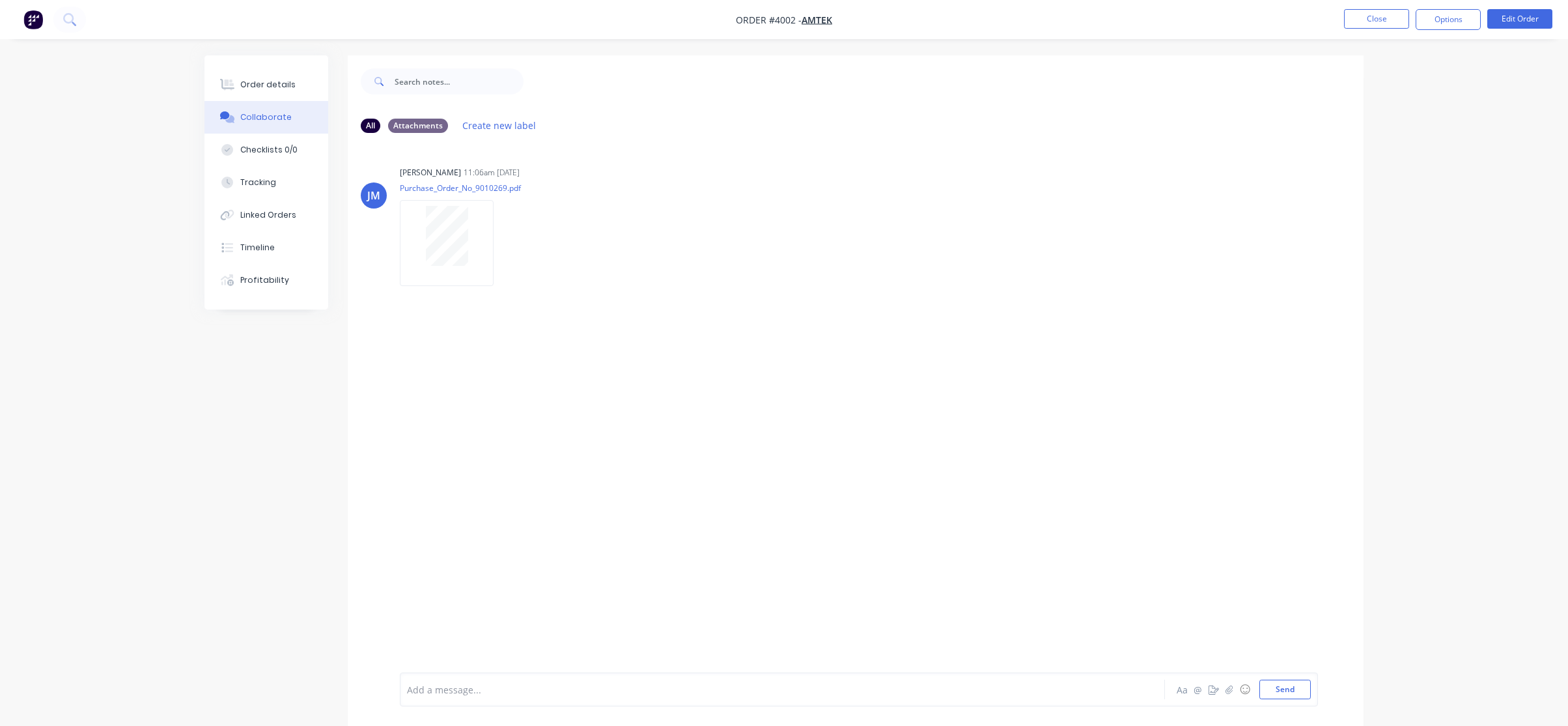
click at [141, 154] on div "Order details Collaborate Checklists 0/0 Tracking Linked Orders Timeline Profit…" at bounding box center [784, 373] width 1568 height 745
click at [281, 88] on div "Order details" at bounding box center [269, 85] width 56 height 12
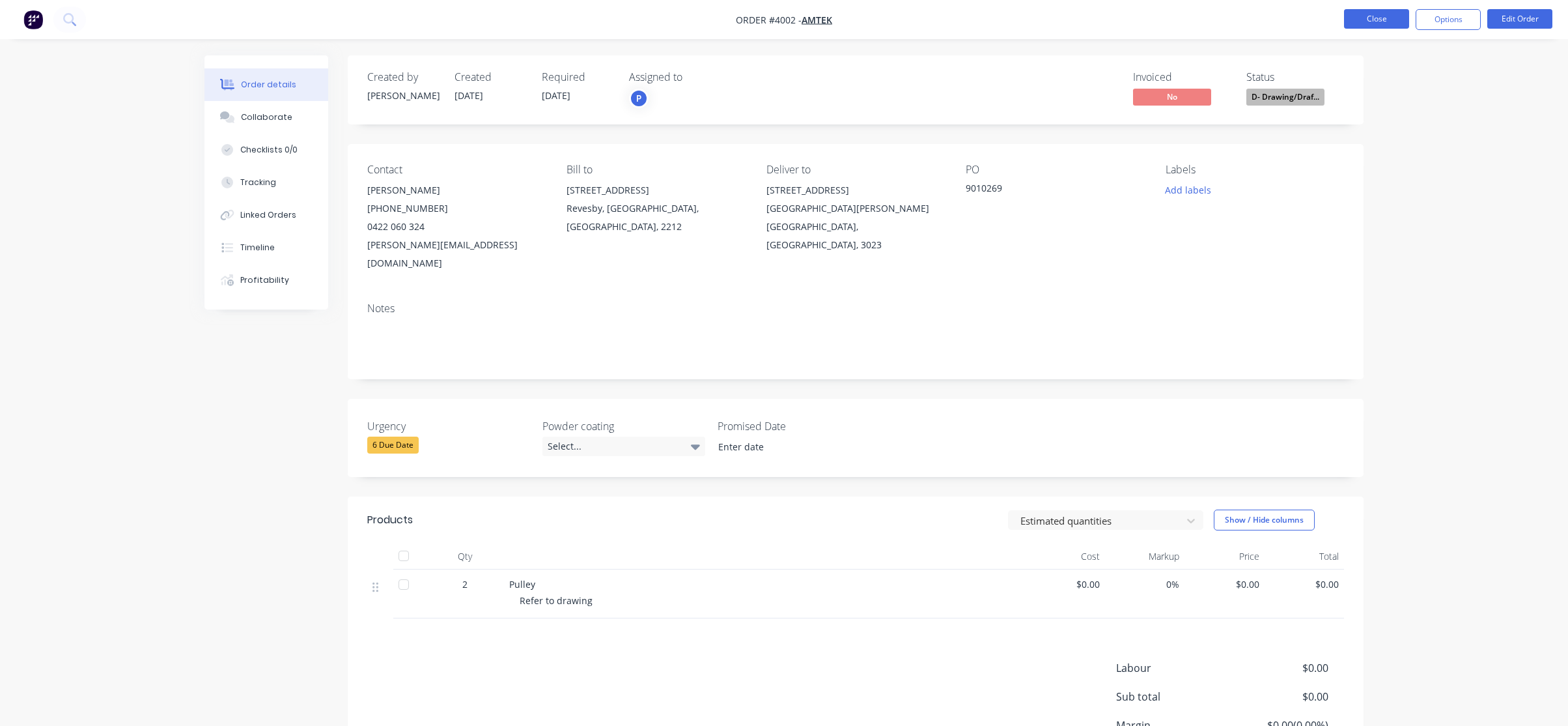
click at [1398, 13] on button "Close" at bounding box center [1376, 18] width 65 height 19
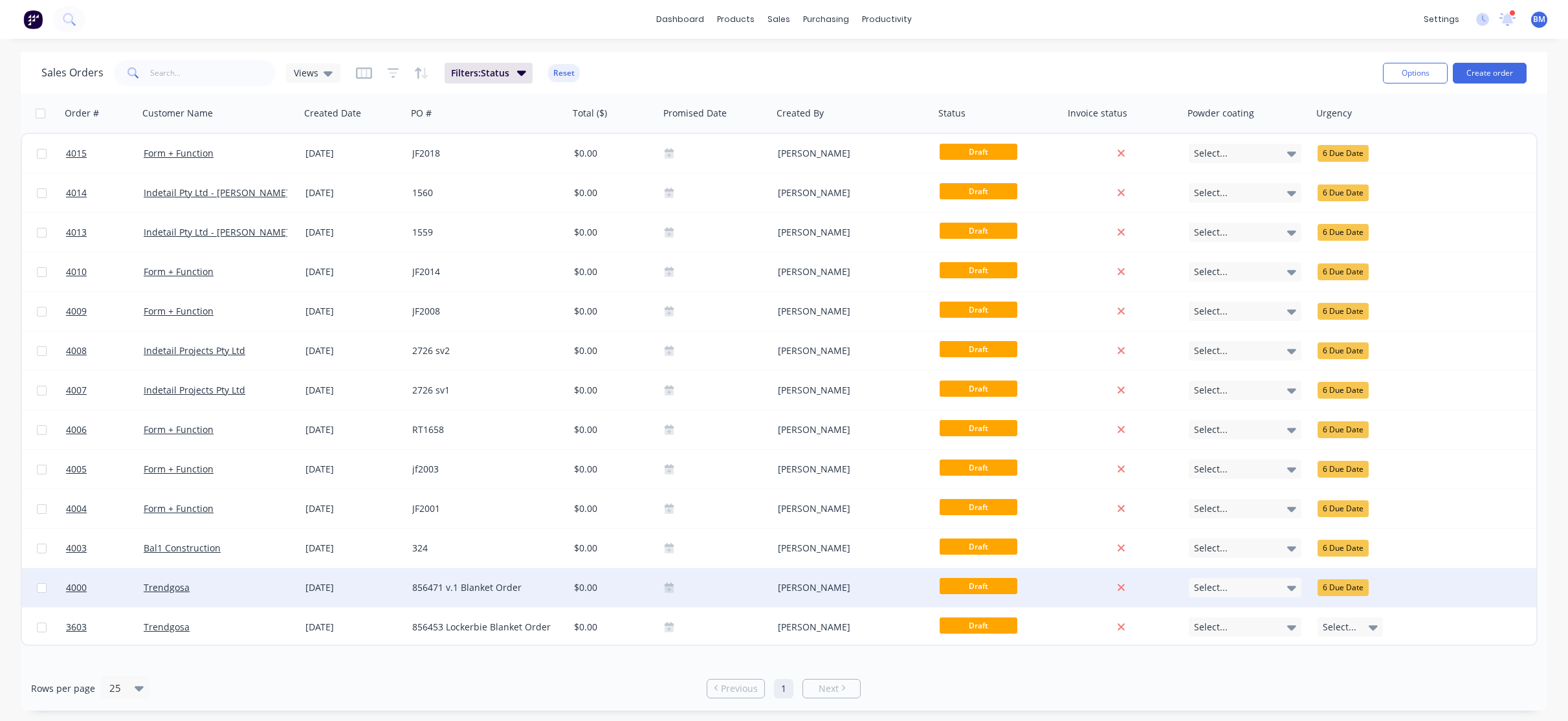
drag, startPoint x: 166, startPoint y: 509, endPoint x: 167, endPoint y: 580, distance: 71.0
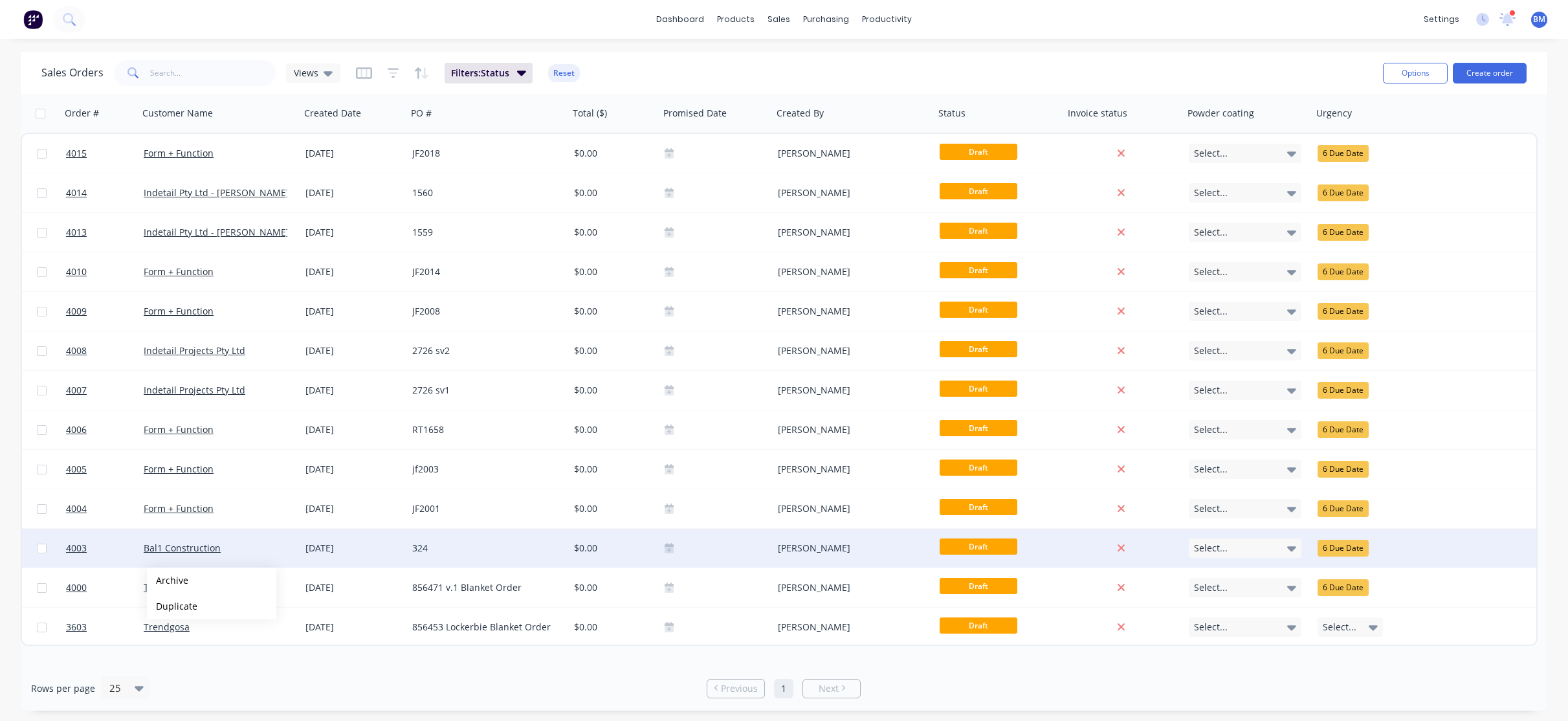
click at [283, 532] on div "Bal1 Construction" at bounding box center [219, 548] width 162 height 39
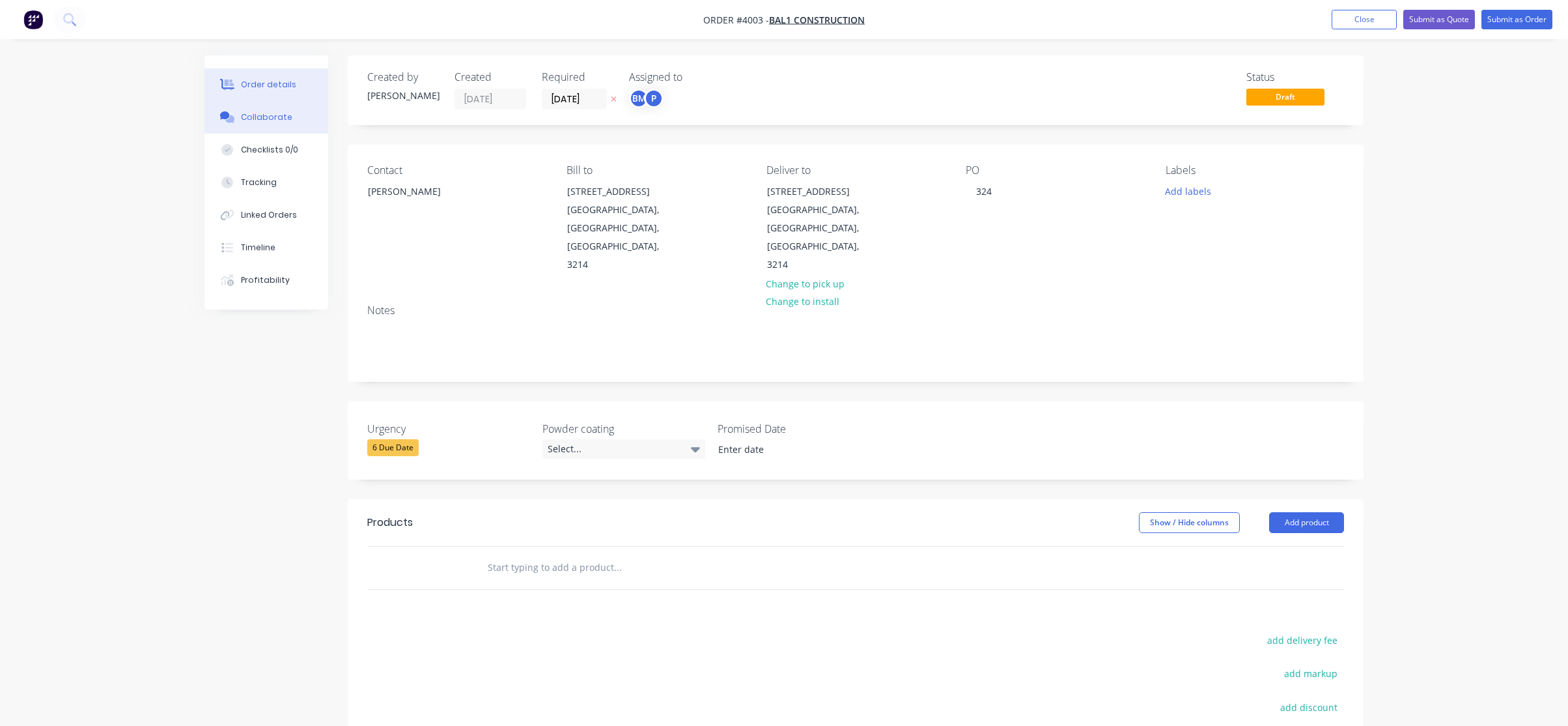
click at [281, 124] on button "Collaborate" at bounding box center [266, 117] width 124 height 33
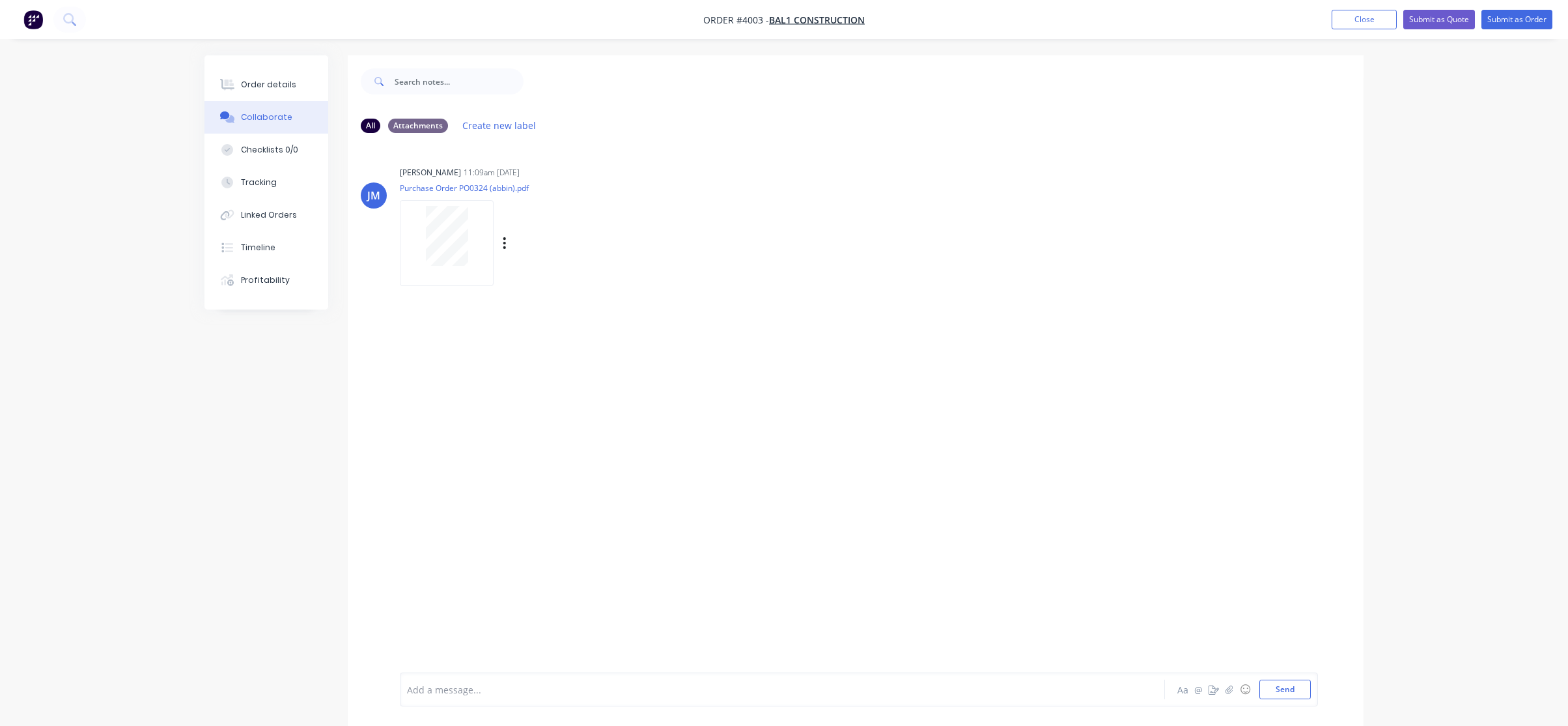
click at [477, 255] on div at bounding box center [446, 236] width 82 height 60
click at [152, 379] on div "Order details Collaborate Checklists 0/0 Tracking Linked Orders Timeline Profit…" at bounding box center [784, 373] width 1568 height 745
click at [261, 84] on div "Order details" at bounding box center [269, 85] width 56 height 12
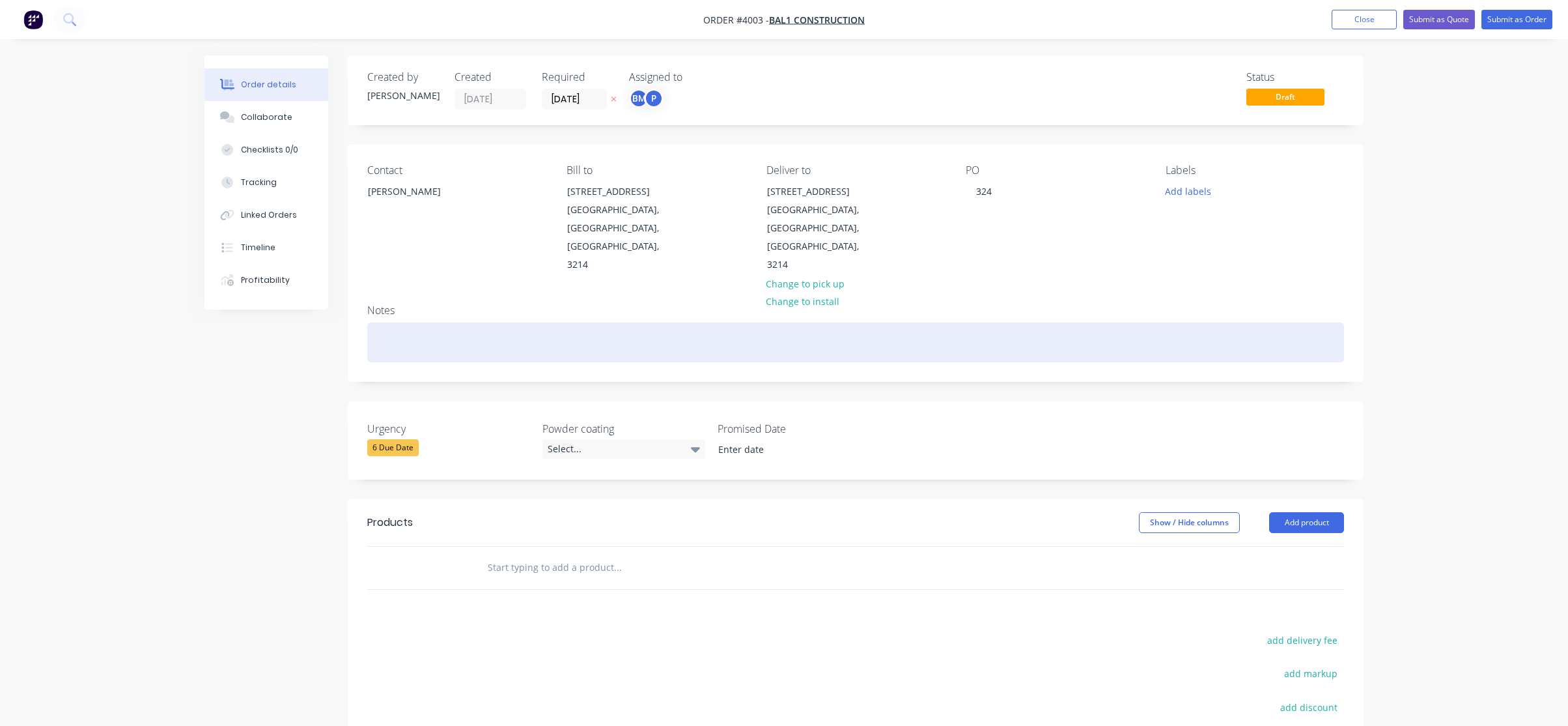
click at [608, 323] on div at bounding box center [856, 342] width 977 height 39
paste div
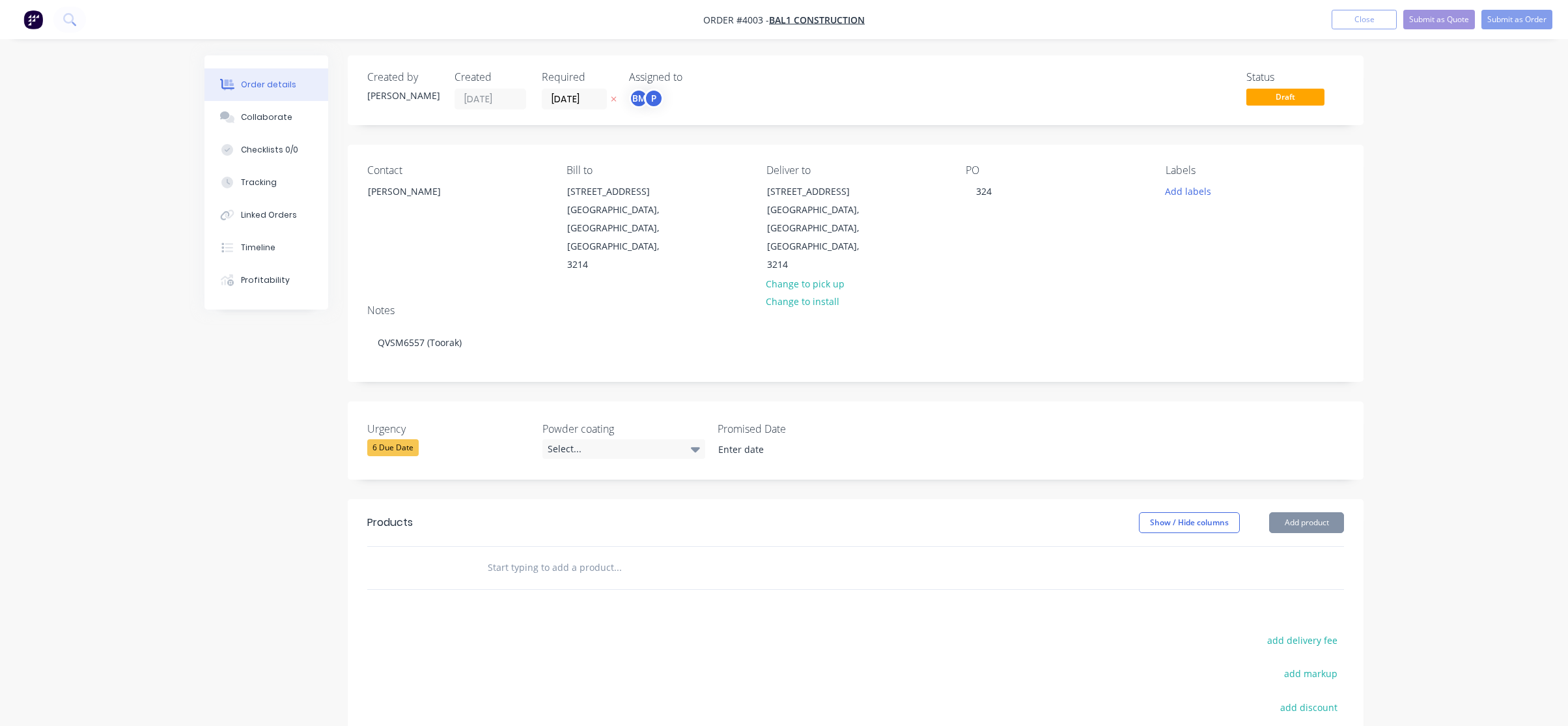
click at [140, 392] on div "Order details Collaborate Checklists 0/0 Tracking Linked Orders Timeline Profit…" at bounding box center [784, 460] width 1568 height 921
click at [806, 20] on span "Bal1 Construction" at bounding box center [816, 19] width 95 height 13
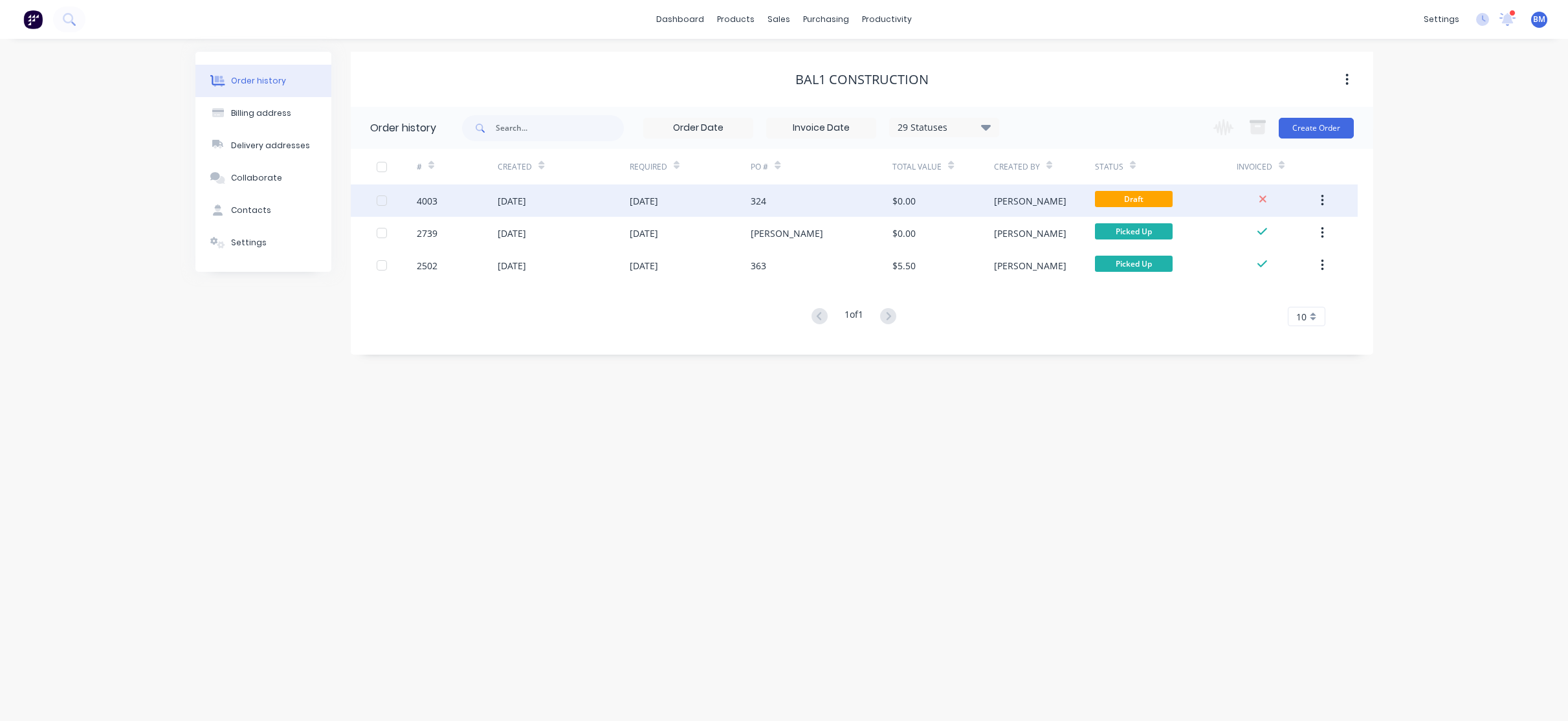
click at [580, 205] on div "[DATE]" at bounding box center [563, 201] width 131 height 33
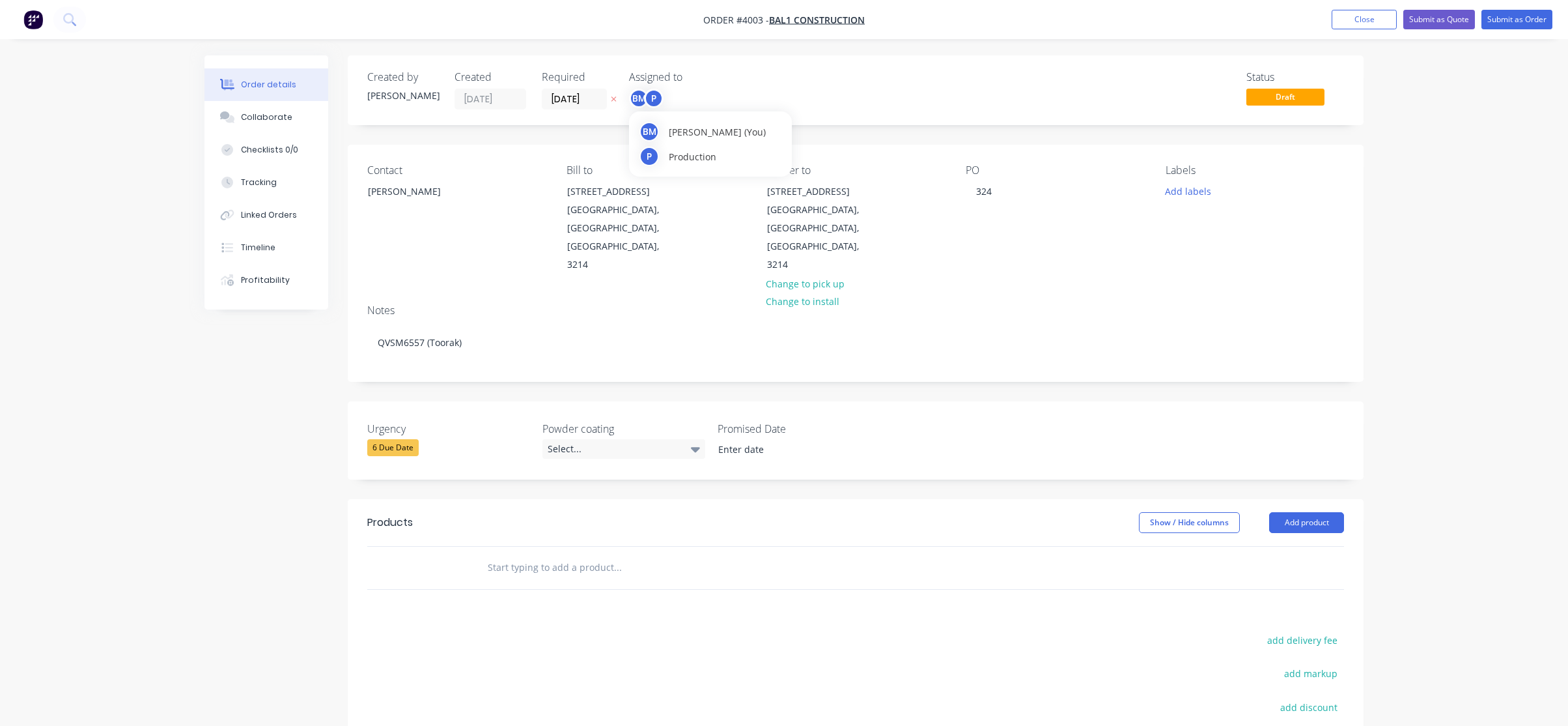
click at [641, 101] on div "BM" at bounding box center [639, 98] width 19 height 19
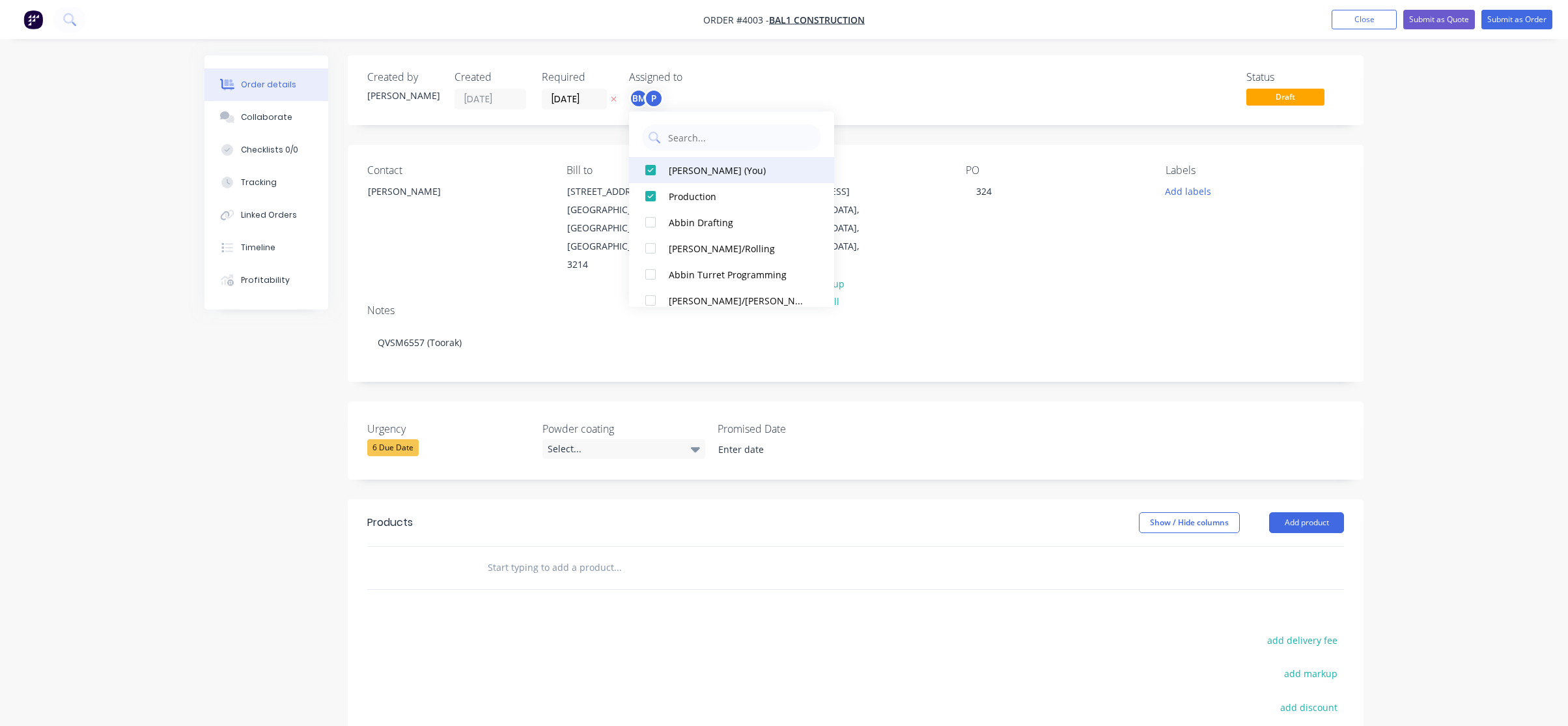
click at [663, 165] on button "[PERSON_NAME] (You)" at bounding box center [732, 169] width 205 height 26
click at [855, 72] on div "Status Draft" at bounding box center [1052, 91] width 585 height 39
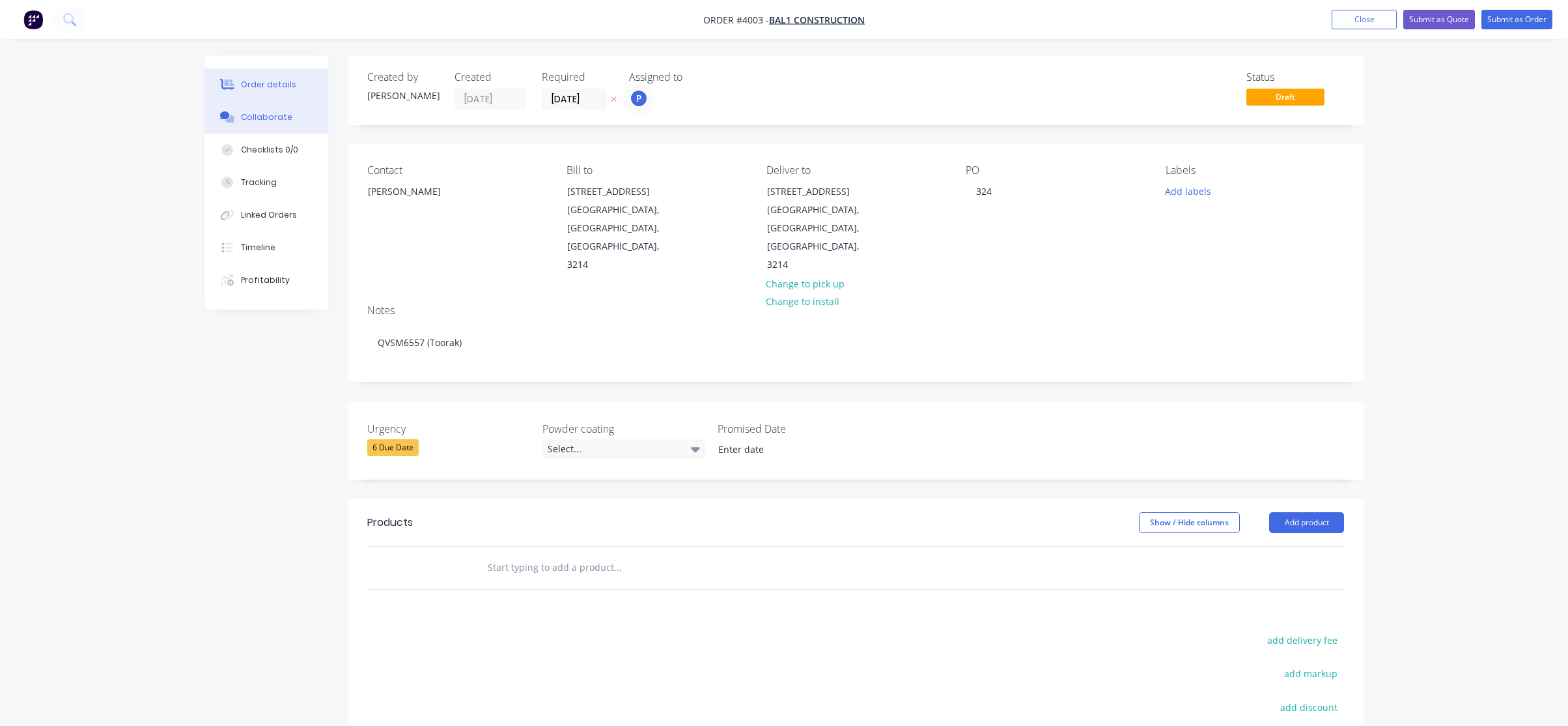
click at [274, 124] on button "Collaborate" at bounding box center [266, 117] width 124 height 33
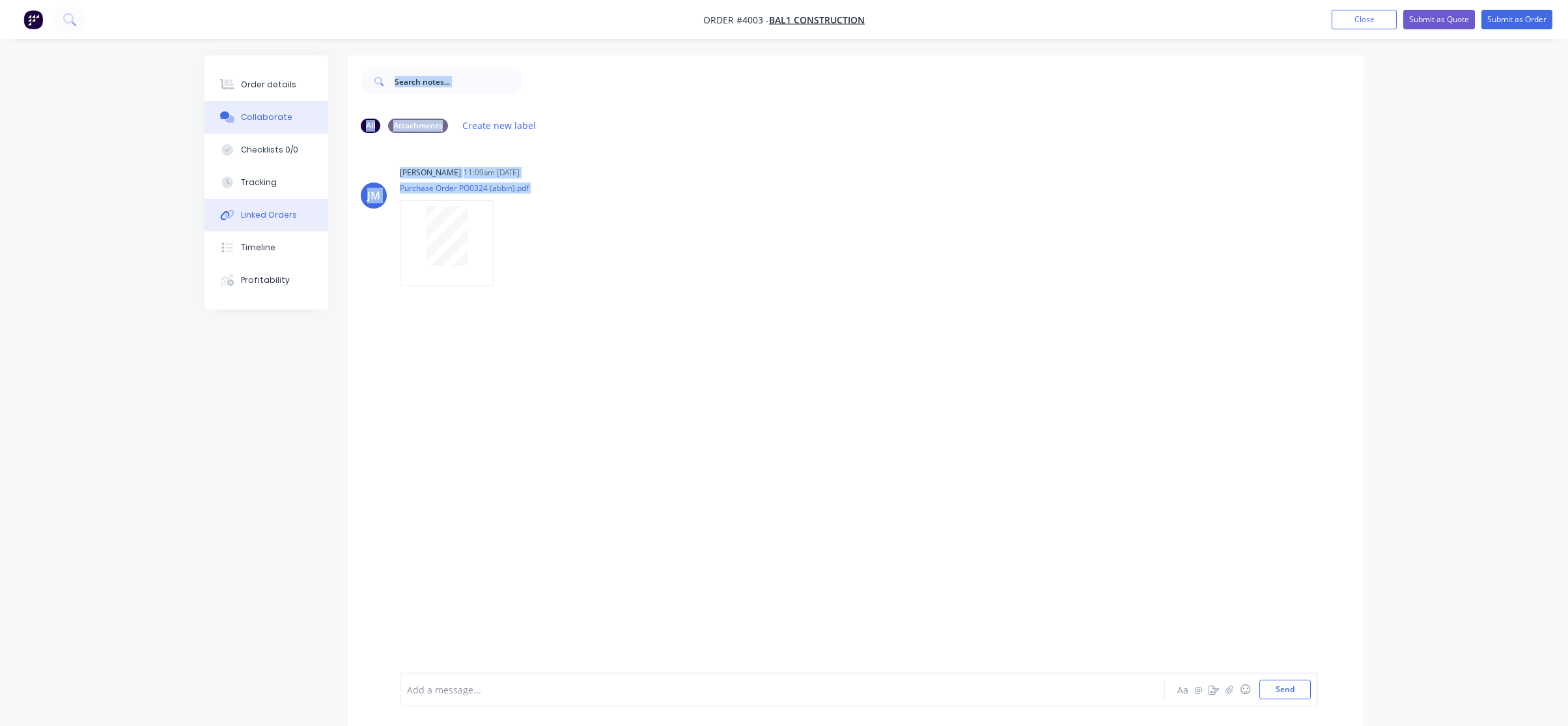
drag, startPoint x: 351, startPoint y: 314, endPoint x: 319, endPoint y: 230, distance: 89.9
click at [330, 264] on div "Order details Collaborate Checklists 0/0 Tracking Linked Orders Timeline Profit…" at bounding box center [784, 401] width 1185 height 689
click at [270, 83] on div "Order details" at bounding box center [269, 85] width 56 height 12
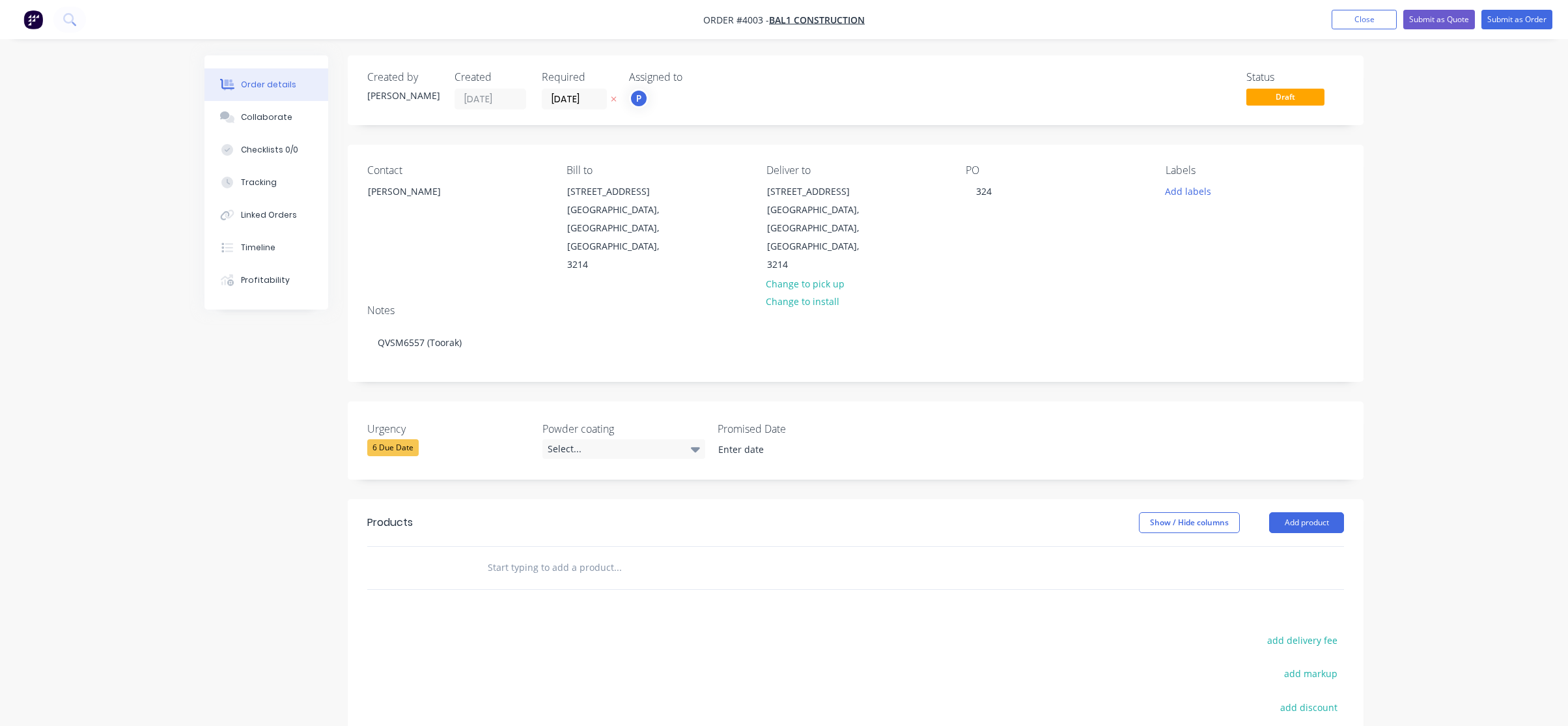
click at [617, 499] on header "Products Show / Hide columns Add product" at bounding box center [855, 522] width 1015 height 47
click at [1322, 512] on button "Add product" at bounding box center [1307, 523] width 75 height 21
click at [1335, 543] on button "Product catalogue" at bounding box center [1282, 556] width 124 height 26
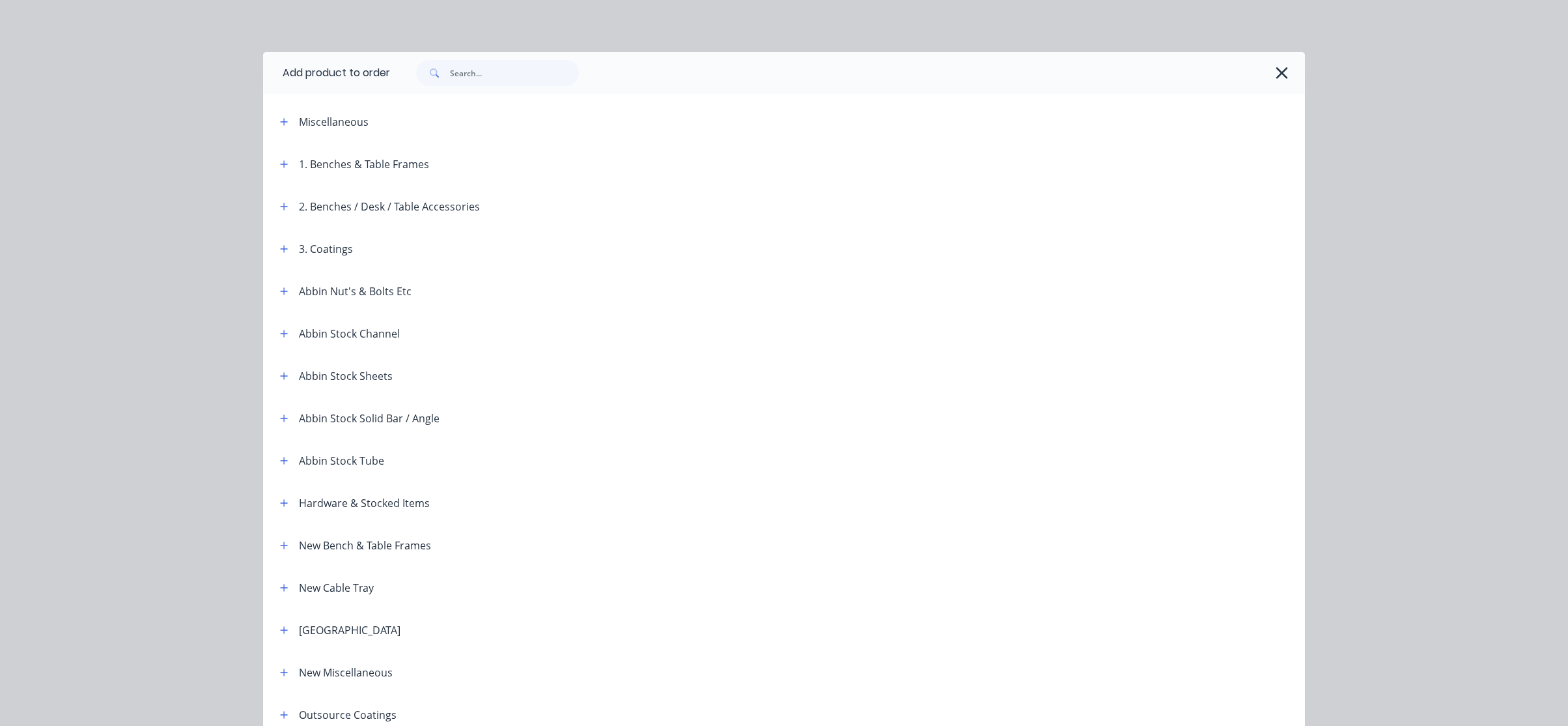
click at [276, 128] on span at bounding box center [284, 121] width 16 height 16
click at [280, 124] on icon "button" at bounding box center [284, 121] width 8 height 9
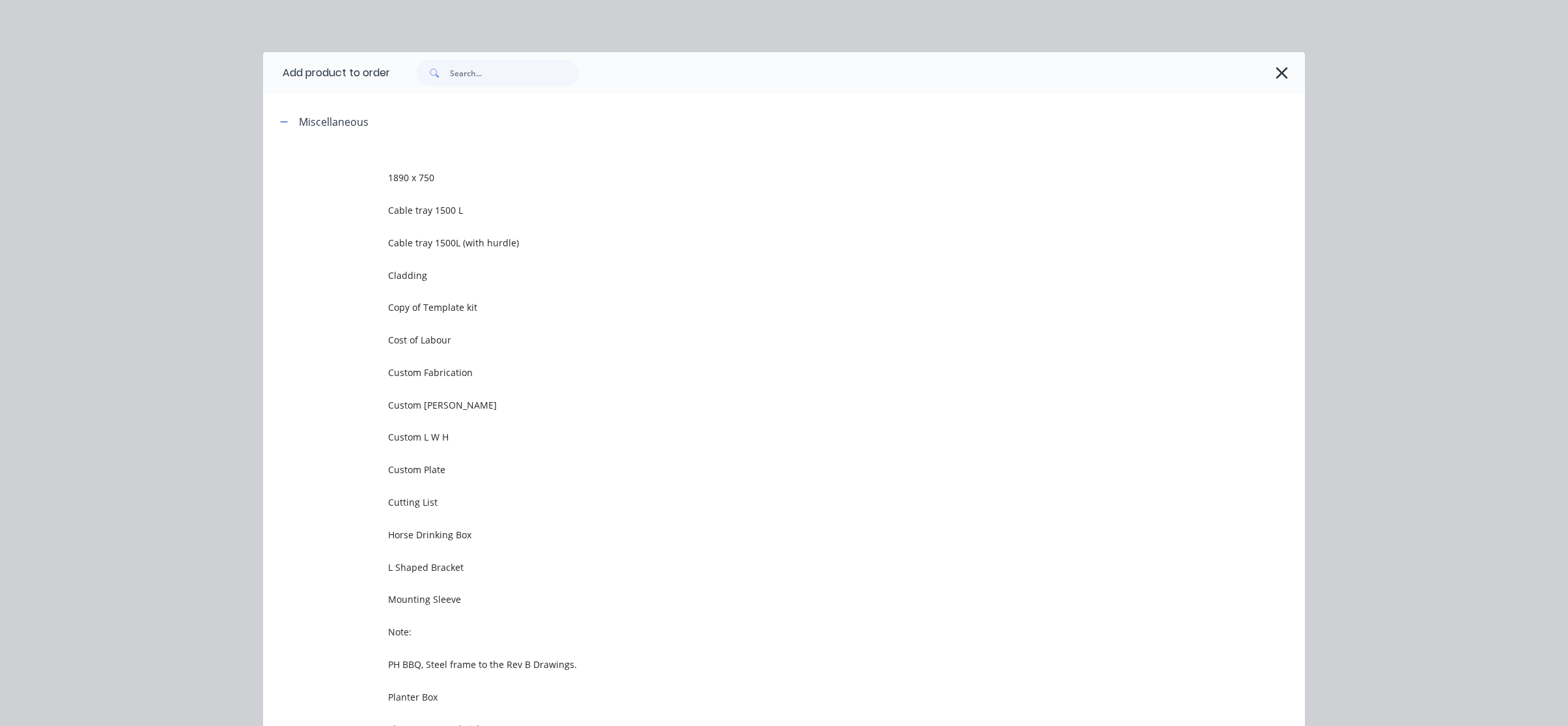
drag, startPoint x: 460, startPoint y: 375, endPoint x: 464, endPoint y: 283, distance: 92.1
click at [460, 372] on span "Custom Fabrication" at bounding box center [755, 373] width 733 height 13
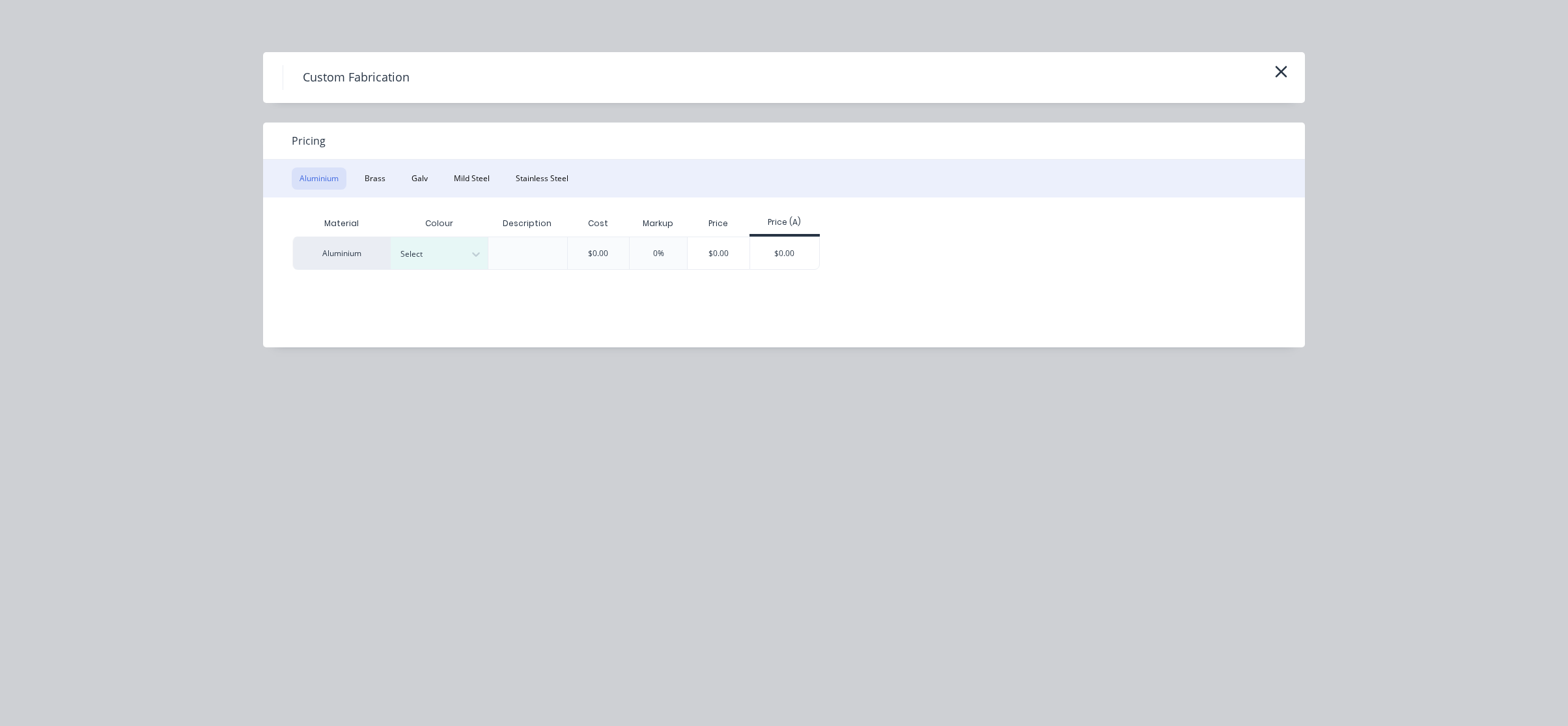
drag, startPoint x: 453, startPoint y: 194, endPoint x: 352, endPoint y: 178, distance: 102.3
click at [331, 181] on button "Aluminium" at bounding box center [319, 178] width 55 height 22
click at [438, 248] on div at bounding box center [429, 253] width 59 height 14
click at [461, 350] on div "Standard" at bounding box center [472, 361] width 163 height 24
click at [803, 254] on div "$0.00" at bounding box center [784, 252] width 69 height 32
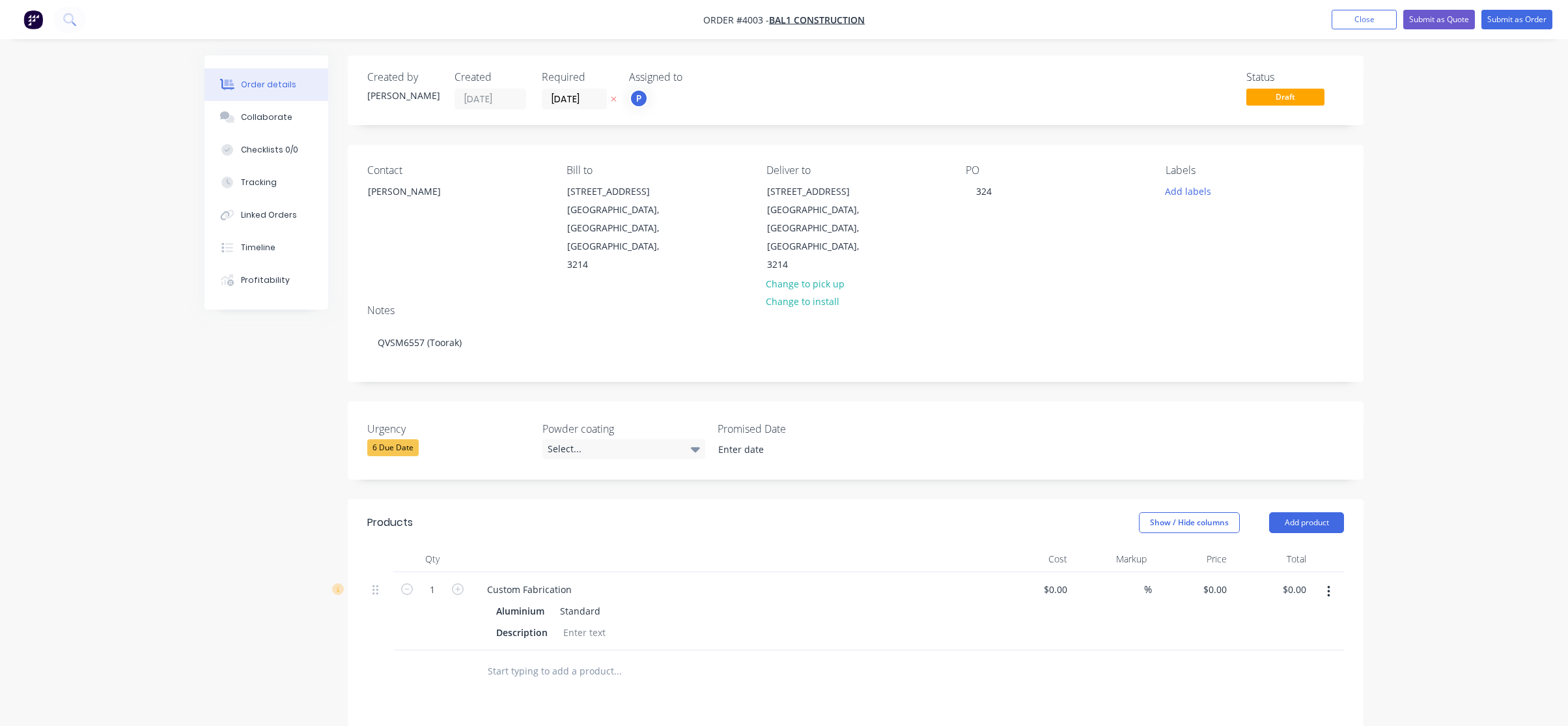
click at [737, 572] on div "Custom Fabrication Aluminium Standard Description" at bounding box center [732, 610] width 521 height 78
click at [573, 572] on div "Custom Fabrication Aluminium Standard Description" at bounding box center [732, 610] width 521 height 78
drag, startPoint x: 577, startPoint y: 547, endPoint x: 365, endPoint y: 505, distance: 216.1
click at [336, 514] on div "Created by [PERSON_NAME] Created [DATE] Required [DATE] Assigned to P Status Dr…" at bounding box center [784, 540] width 1159 height 970
paste div
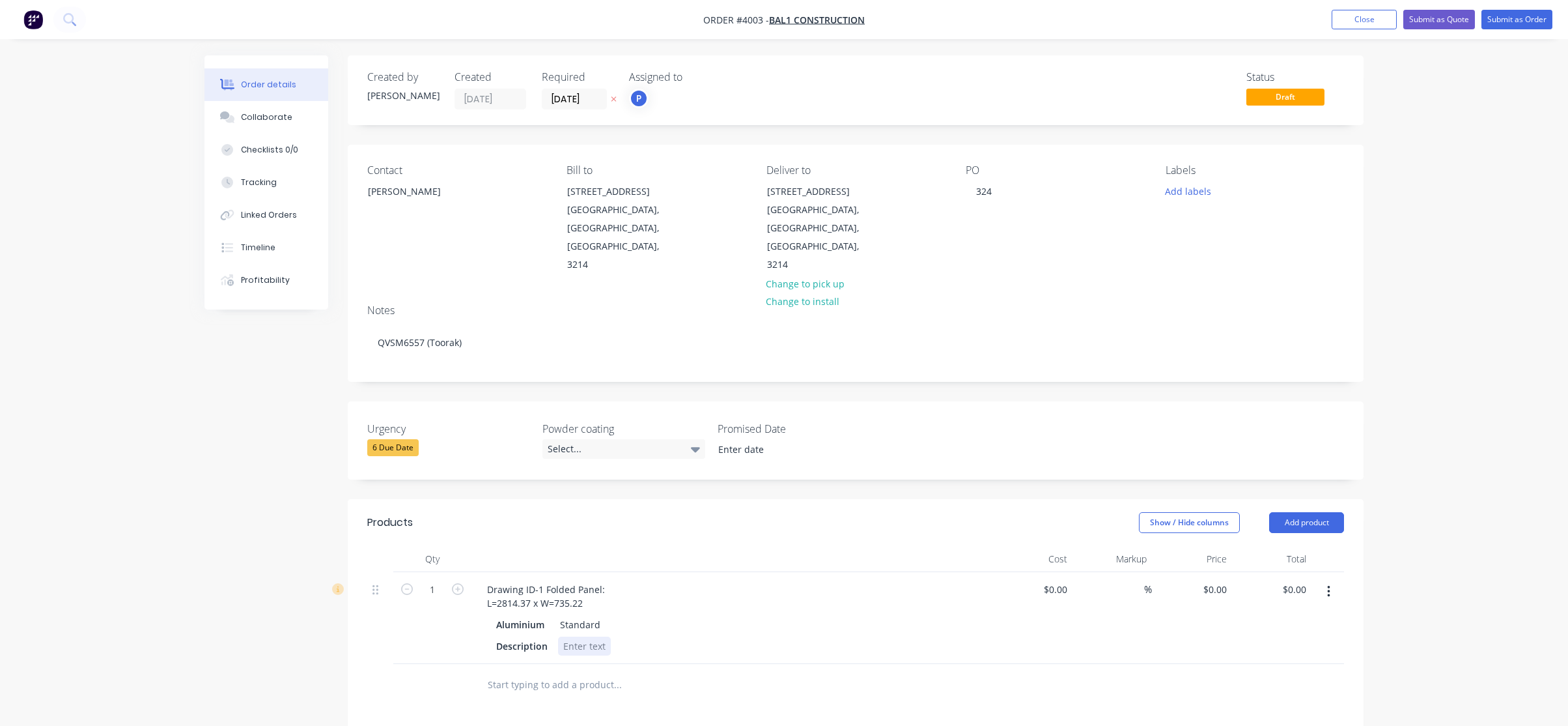
drag, startPoint x: 804, startPoint y: 601, endPoint x: 585, endPoint y: 593, distance: 219.1
click at [802, 615] on div "Aluminium Standard Description" at bounding box center [732, 635] width 510 height 40
click at [587, 636] on div at bounding box center [584, 646] width 53 height 19
click at [626, 636] on div "Refer to drwing" at bounding box center [597, 646] width 78 height 19
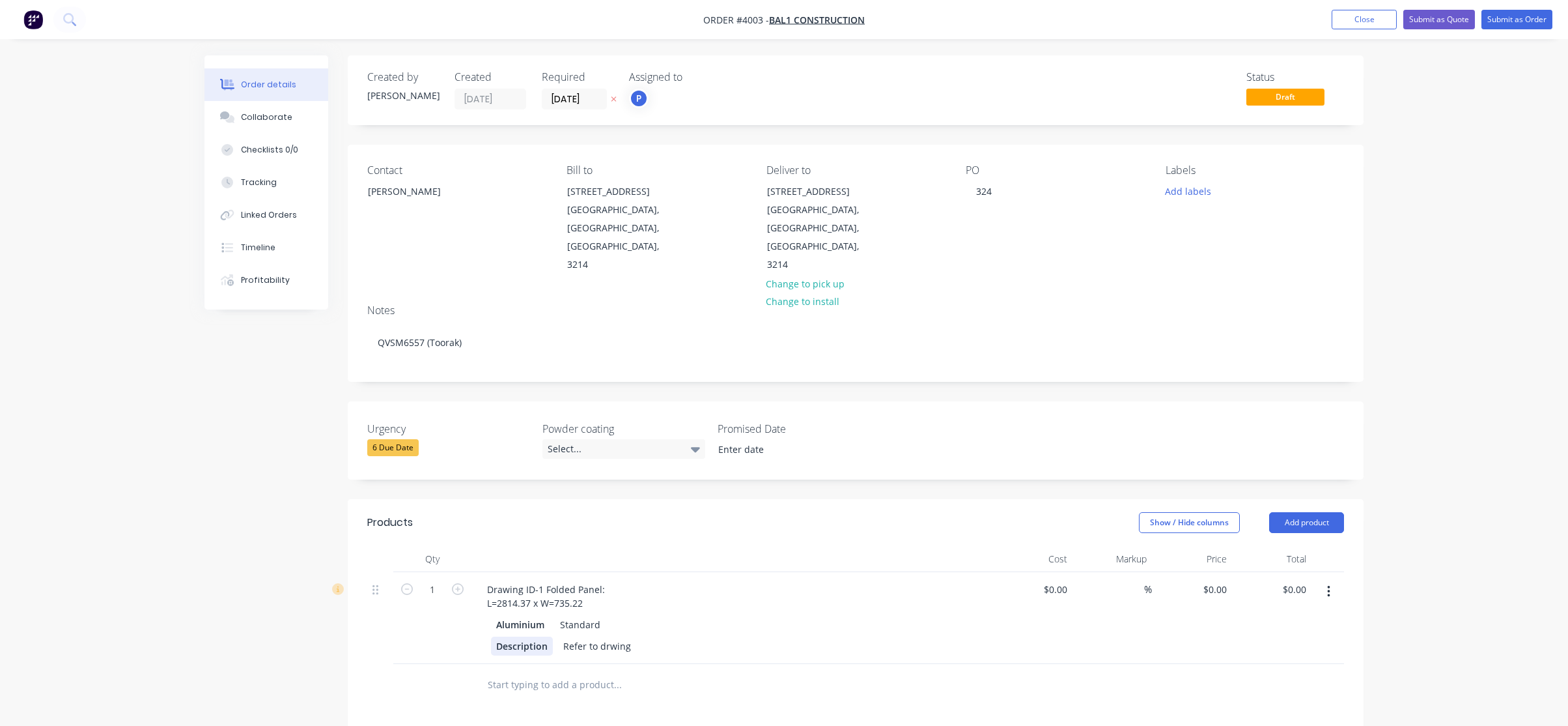
click at [534, 636] on div "Description" at bounding box center [522, 646] width 62 height 19
click at [591, 636] on div "Refer to drwing" at bounding box center [560, 646] width 78 height 19
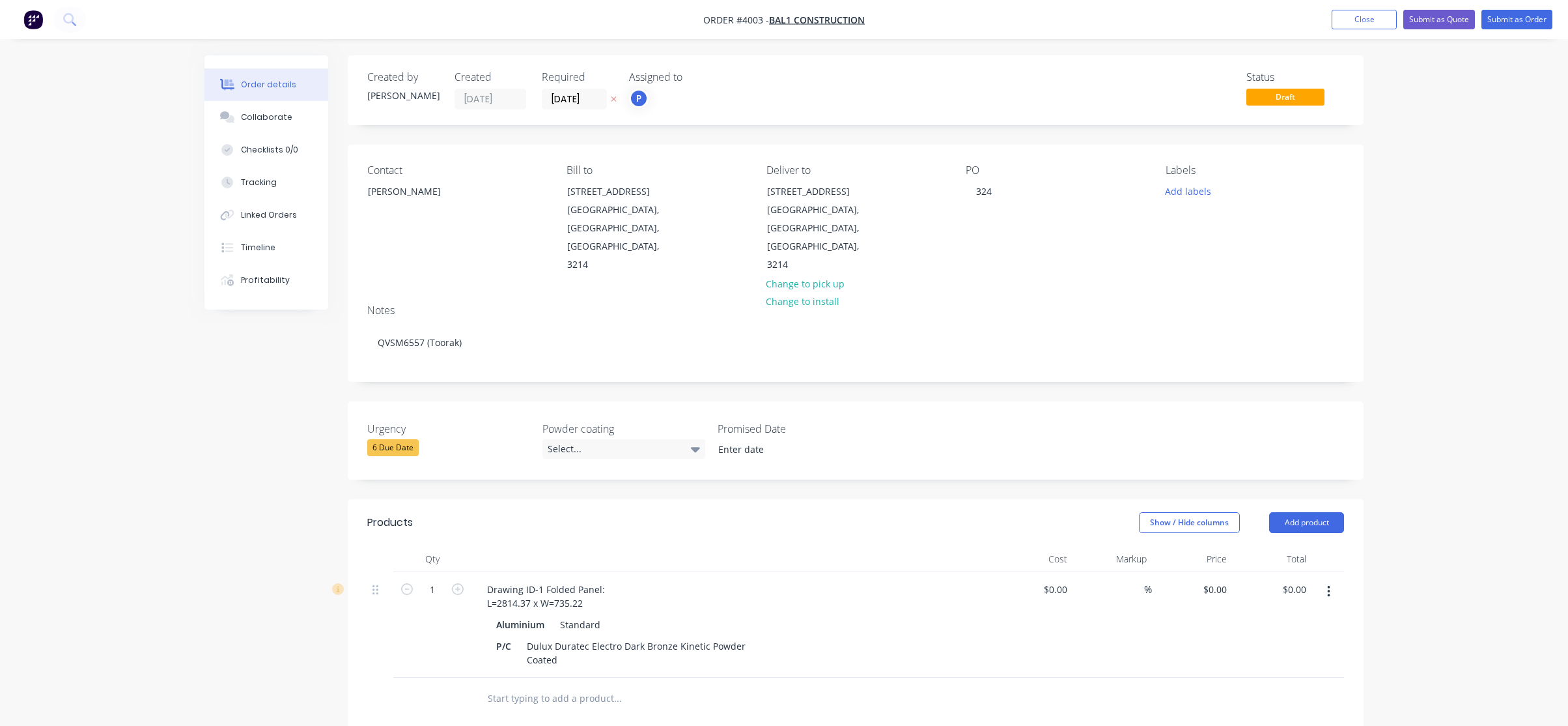
click at [758, 678] on div at bounding box center [706, 699] width 469 height 42
click at [741, 636] on div "Dulux Duratec Electro Dark Bronze Kinetic PowderCoated" at bounding box center [652, 646] width 260 height 19
click at [947, 663] on div at bounding box center [856, 685] width 977 height 42
click at [1325, 580] on button "button" at bounding box center [1329, 591] width 31 height 23
drag, startPoint x: 1322, startPoint y: 595, endPoint x: 1318, endPoint y: 612, distance: 17.5
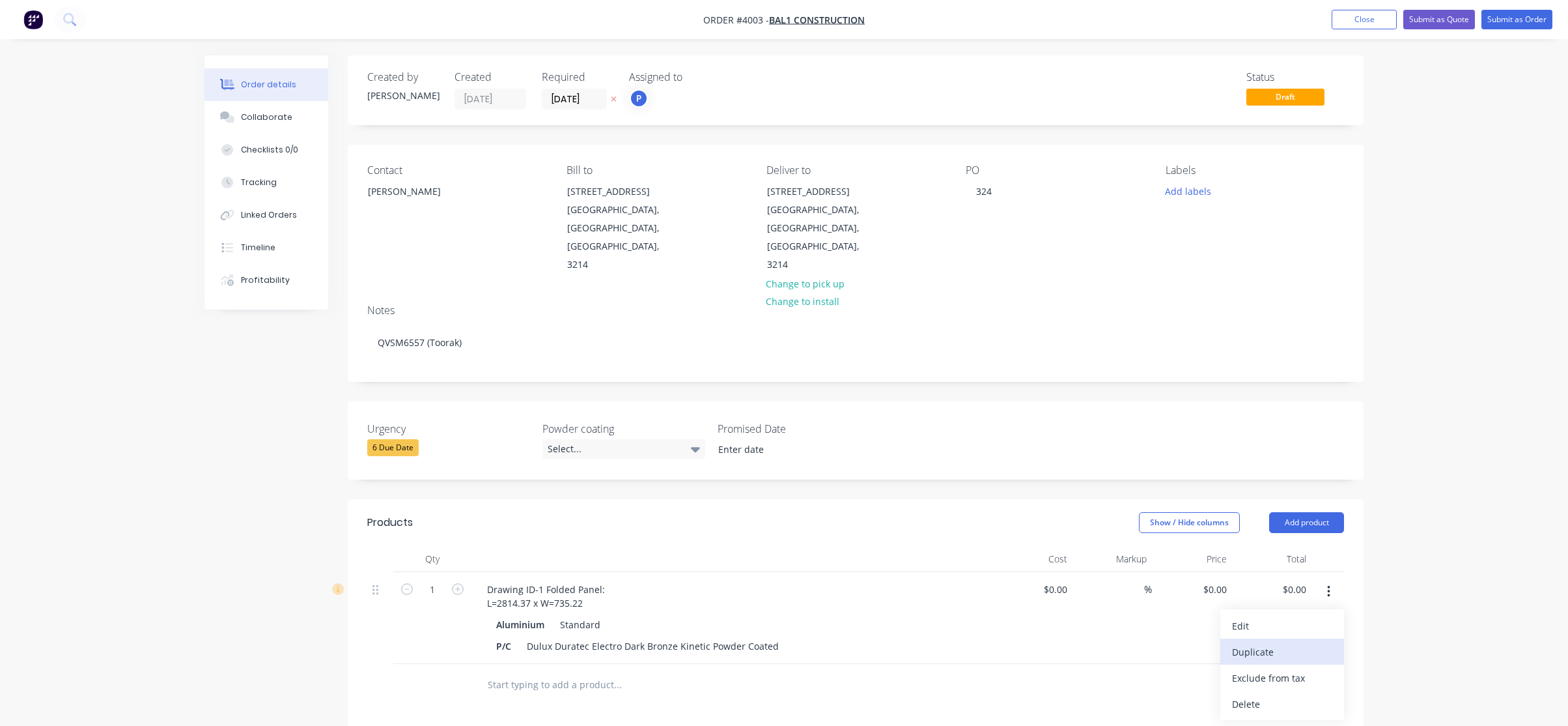
click at [1318, 612] on div "Edit Duplicate Exclude from tax Delete" at bounding box center [1282, 664] width 124 height 111
click at [1318, 642] on div "Duplicate" at bounding box center [1282, 652] width 100 height 19
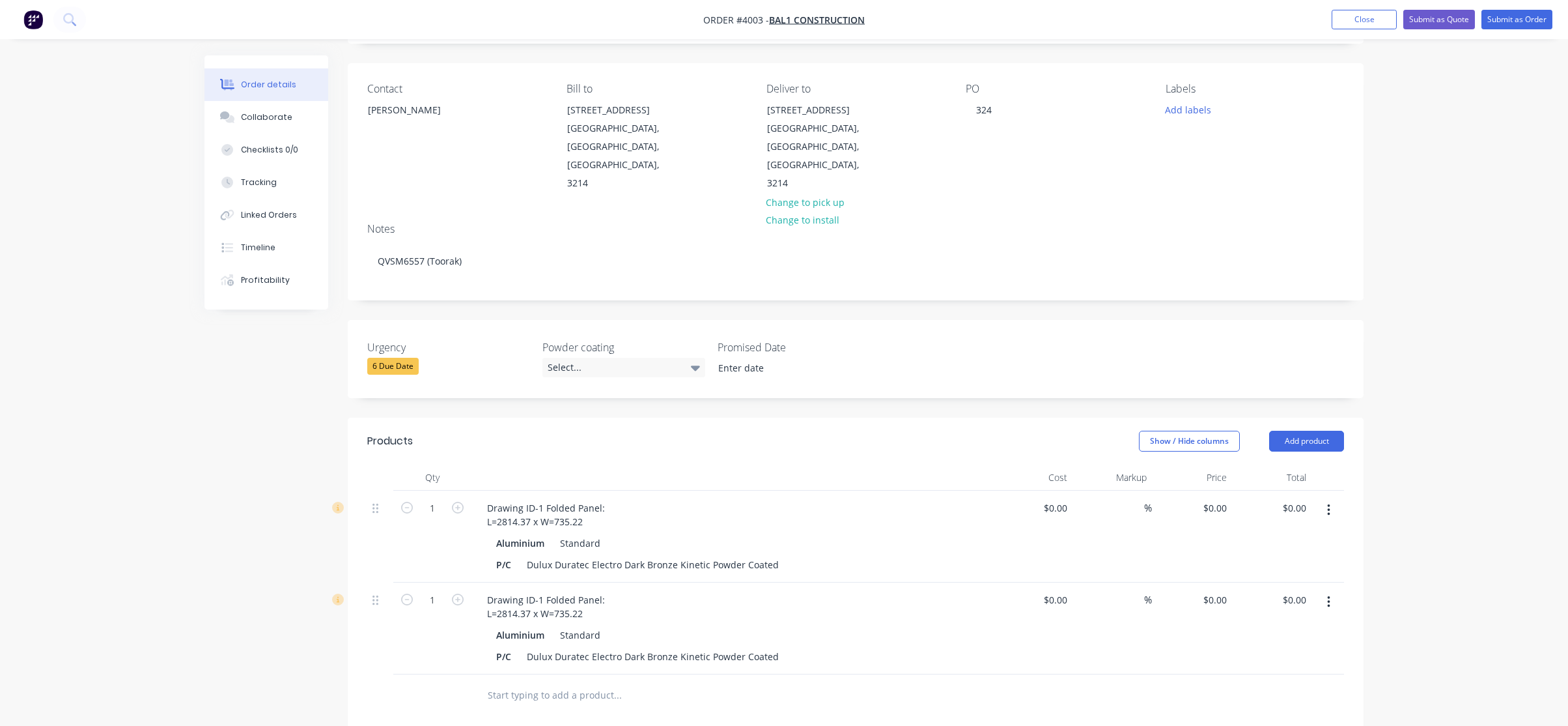
scroll to position [195, 0]
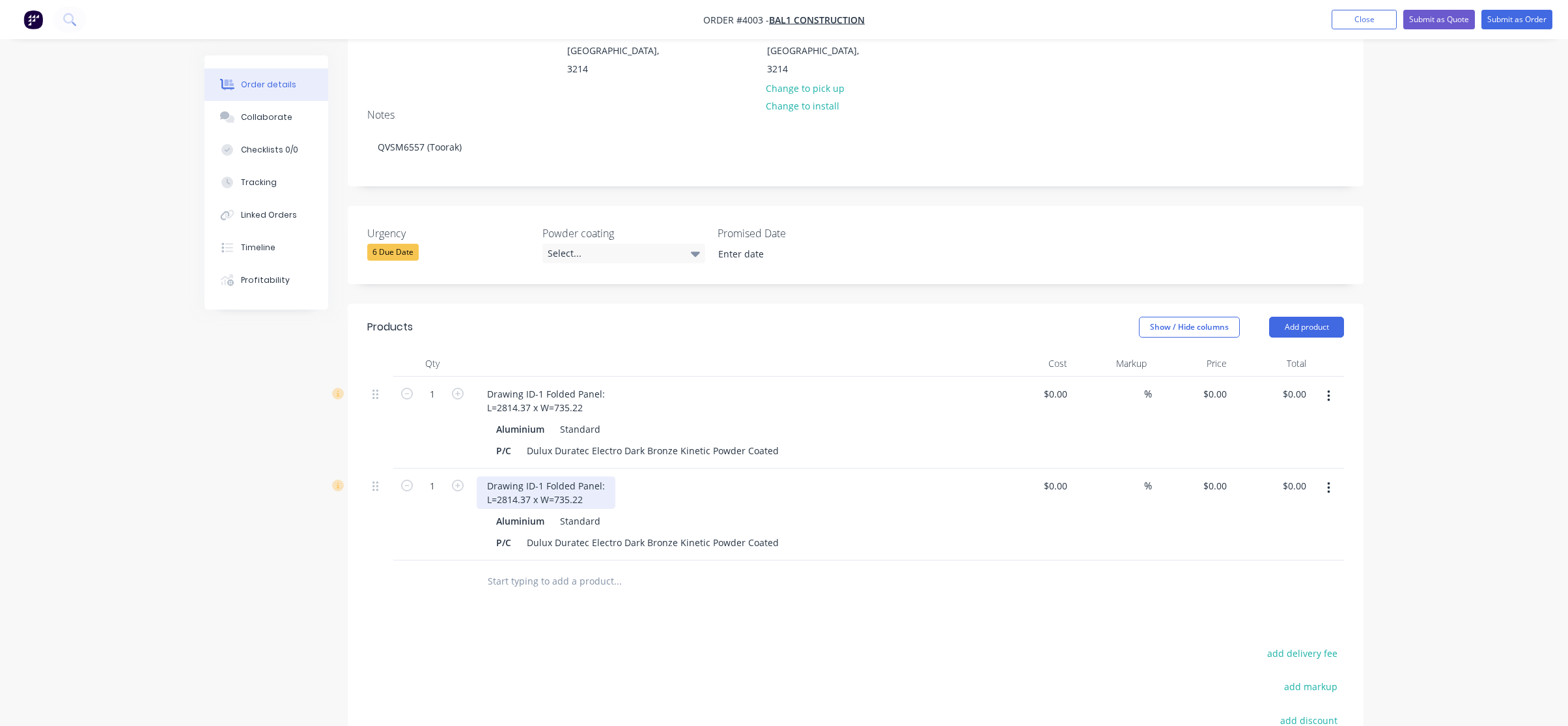
click at [532, 477] on div "Drawing ID-1 Folded Panel: L=2814.37 x W=735.22" at bounding box center [546, 493] width 139 height 33
click at [533, 477] on div "Drawing ID-1 Folded Panel: L=2814.37 x W=735.22" at bounding box center [546, 493] width 139 height 33
click at [605, 477] on div "Drawing ID-1 Folded Panel: L=2814.37 x W=735.22" at bounding box center [546, 493] width 139 height 33
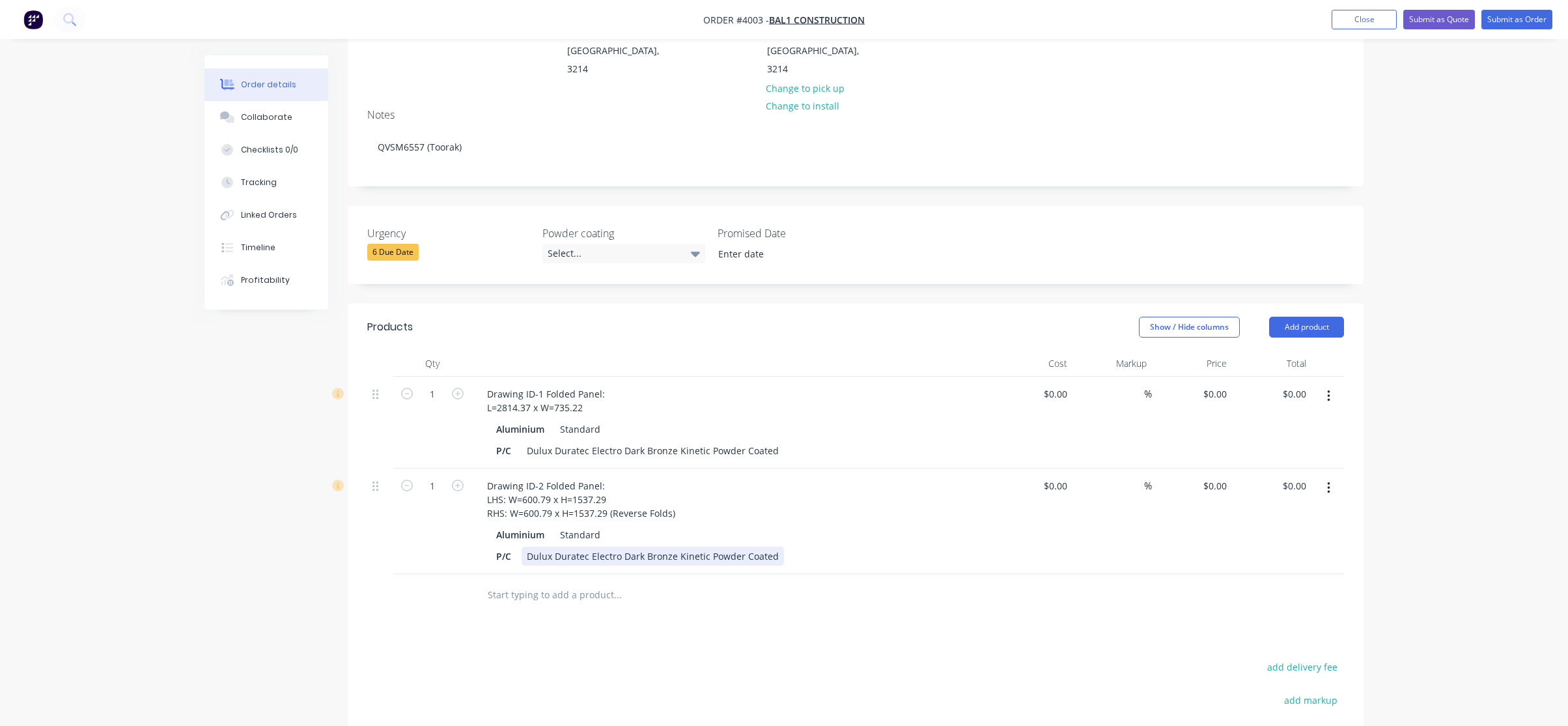
click at [799, 547] on div "P/C Dulux Duratec Electro Dark Bronze Kinetic Powder Coated" at bounding box center [729, 557] width 476 height 19
click at [590, 620] on div "Products Show / Hide columns Add product Qty Cost Markup Price Total 1 Drawing …" at bounding box center [855, 615] width 1015 height 625
click at [1324, 474] on div at bounding box center [1328, 521] width 33 height 106
click at [1327, 480] on icon "button" at bounding box center [1328, 487] width 3 height 14
click at [1316, 534] on button "Duplicate" at bounding box center [1282, 547] width 124 height 26
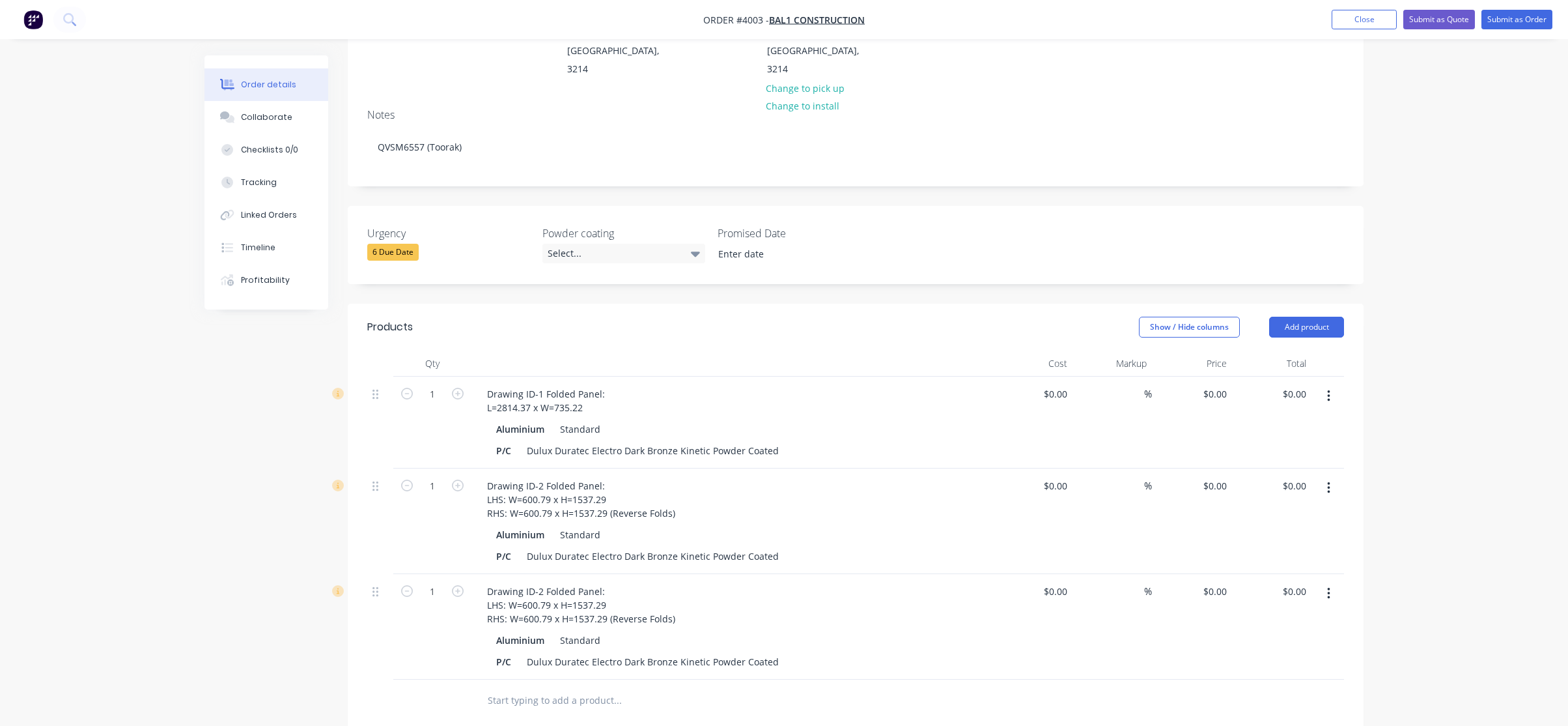
click at [546, 687] on input "text" at bounding box center [617, 700] width 261 height 26
paste input "23 2mm Thk. Plate (Aluminium)"
type input "23 2mm Thk. Plate (Aluminium)"
drag, startPoint x: 645, startPoint y: 670, endPoint x: 459, endPoint y: 668, distance: 186.0
click at [459, 680] on div "23 2mm Thk. Plate (Aluminium) Add 23 2mm Thk. Plate (Aluminium) to order No res…" at bounding box center [856, 701] width 977 height 42
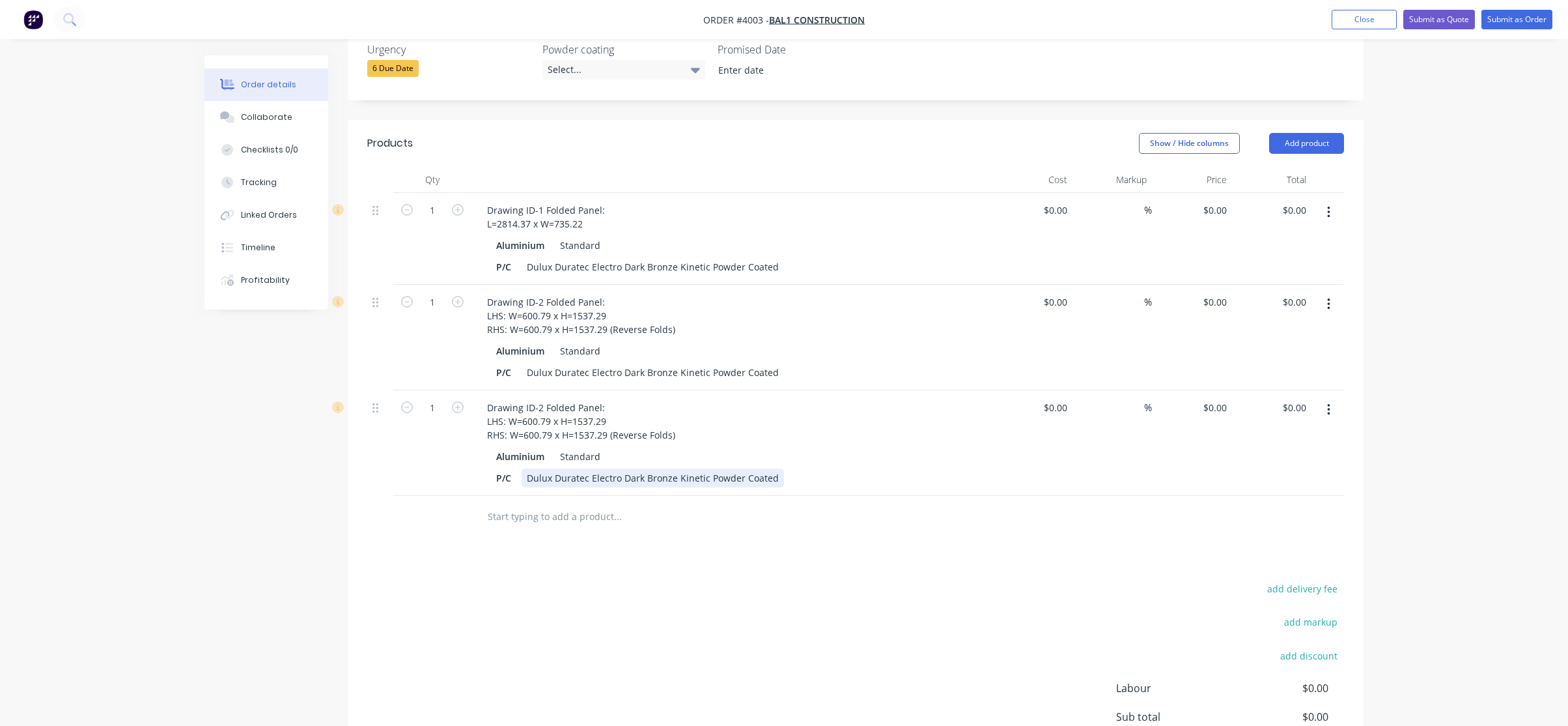
scroll to position [292, 0]
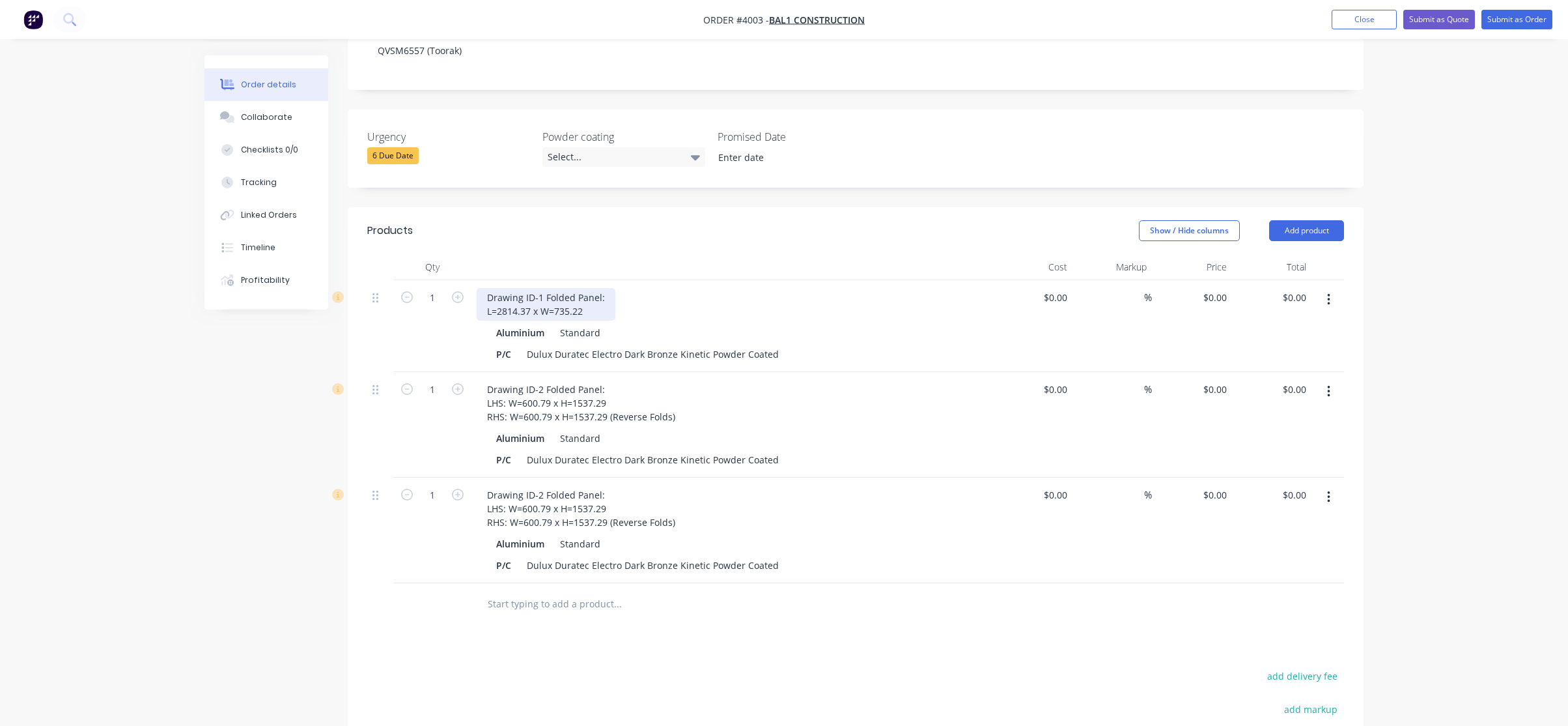
click at [595, 288] on div "Drawing ID-1 Folded Panel: L=2814.37 x W=735.22" at bounding box center [546, 304] width 139 height 33
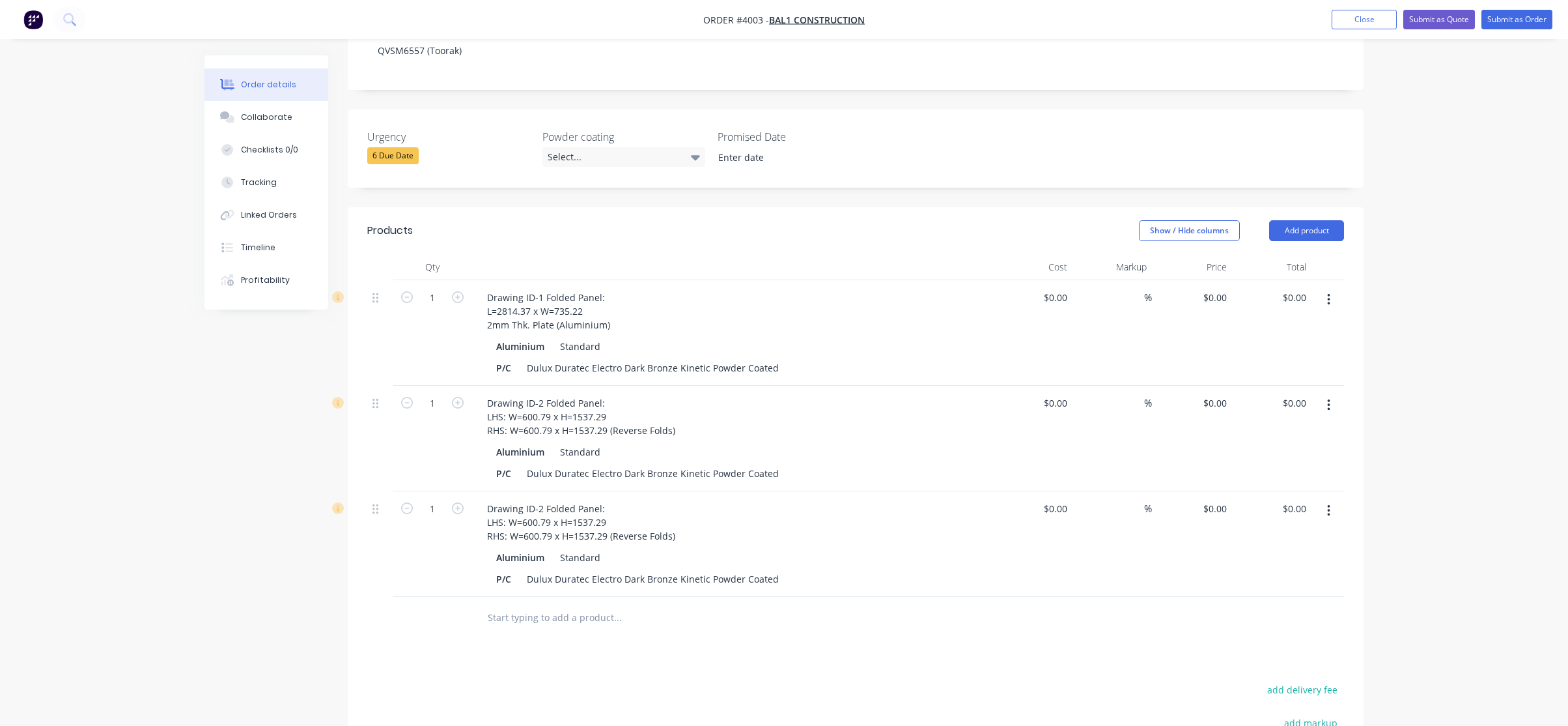
click at [693, 288] on div "Drawing ID-1 Folded Panel: L=2814.37 x W=735.22 2mm Thk. Plate (Aluminium)" at bounding box center [732, 311] width 510 height 46
click at [672, 397] on div "Drawing ID-2 Folded Panel: LHS: W=600.79 x H=1537.29 RHS: W=600.79 x H=1537.29 …" at bounding box center [580, 417] width 209 height 46
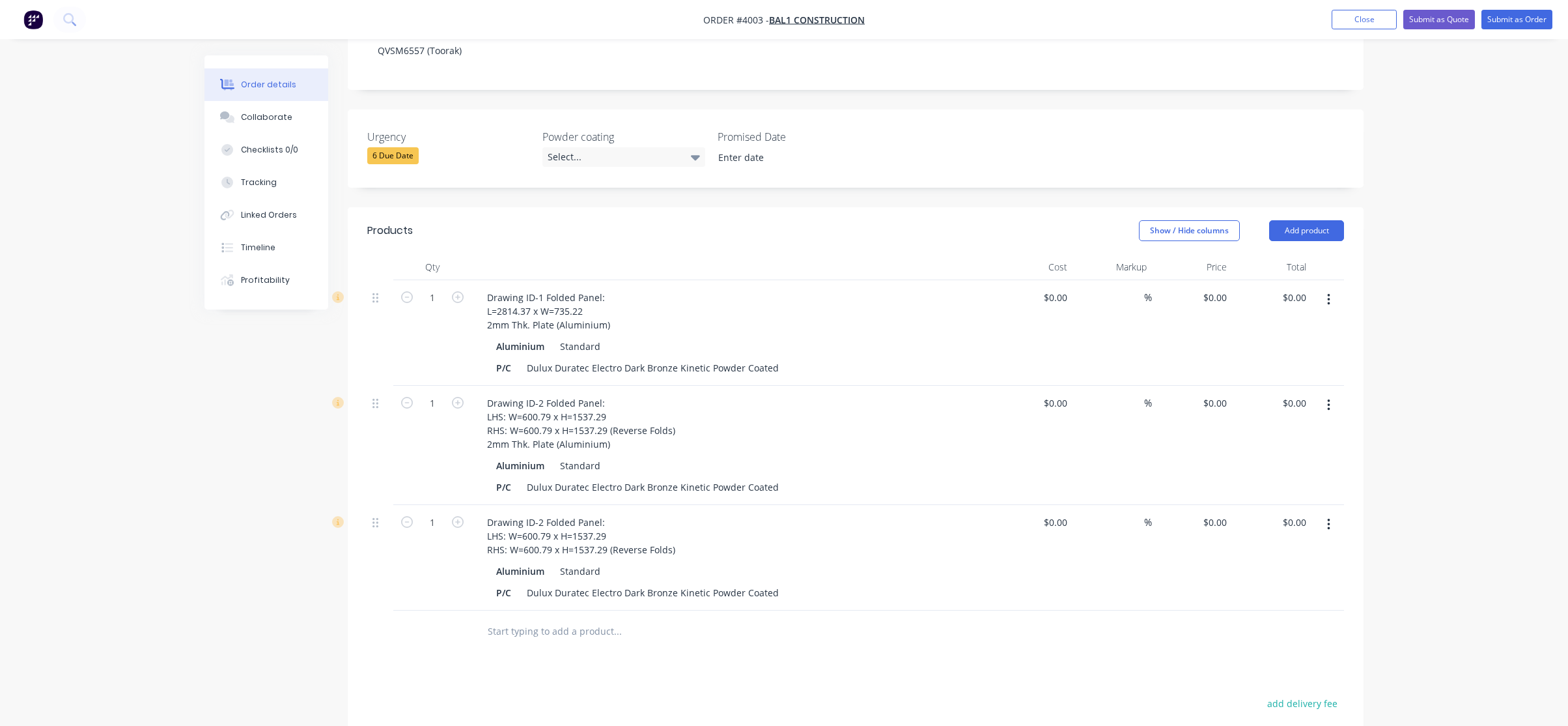
click at [993, 402] on div "$0.00 $0.00" at bounding box center [1032, 446] width 80 height 119
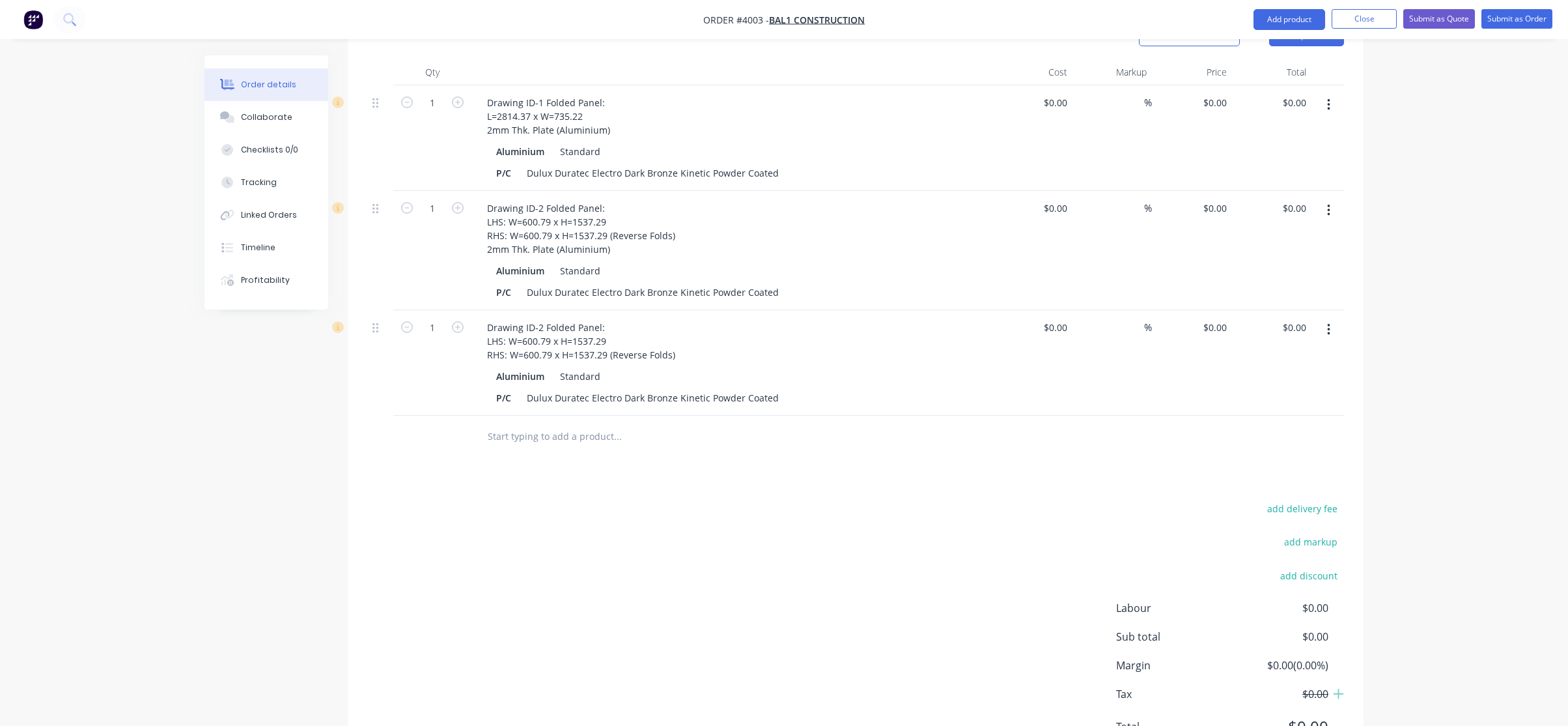
scroll to position [487, 0]
click at [693, 317] on div "Drawing ID-2 Folded Panel: LHS: W=600.79 x H=1537.29 RHS: W=600.79 x H=1537.29 …" at bounding box center [732, 340] width 510 height 46
click at [679, 317] on div "Drawing ID-2 Folded Panel: LHS: W=600.79 x H=1537.29 RHS: W=600.79 x H=1537.29 …" at bounding box center [580, 340] width 209 height 46
click at [536, 317] on div "Drawing ID-2 Folded Panel: LHS: W=600.79 x H=1537.29 RHS: W=600.79 x H=1537.29 …" at bounding box center [580, 340] width 209 height 46
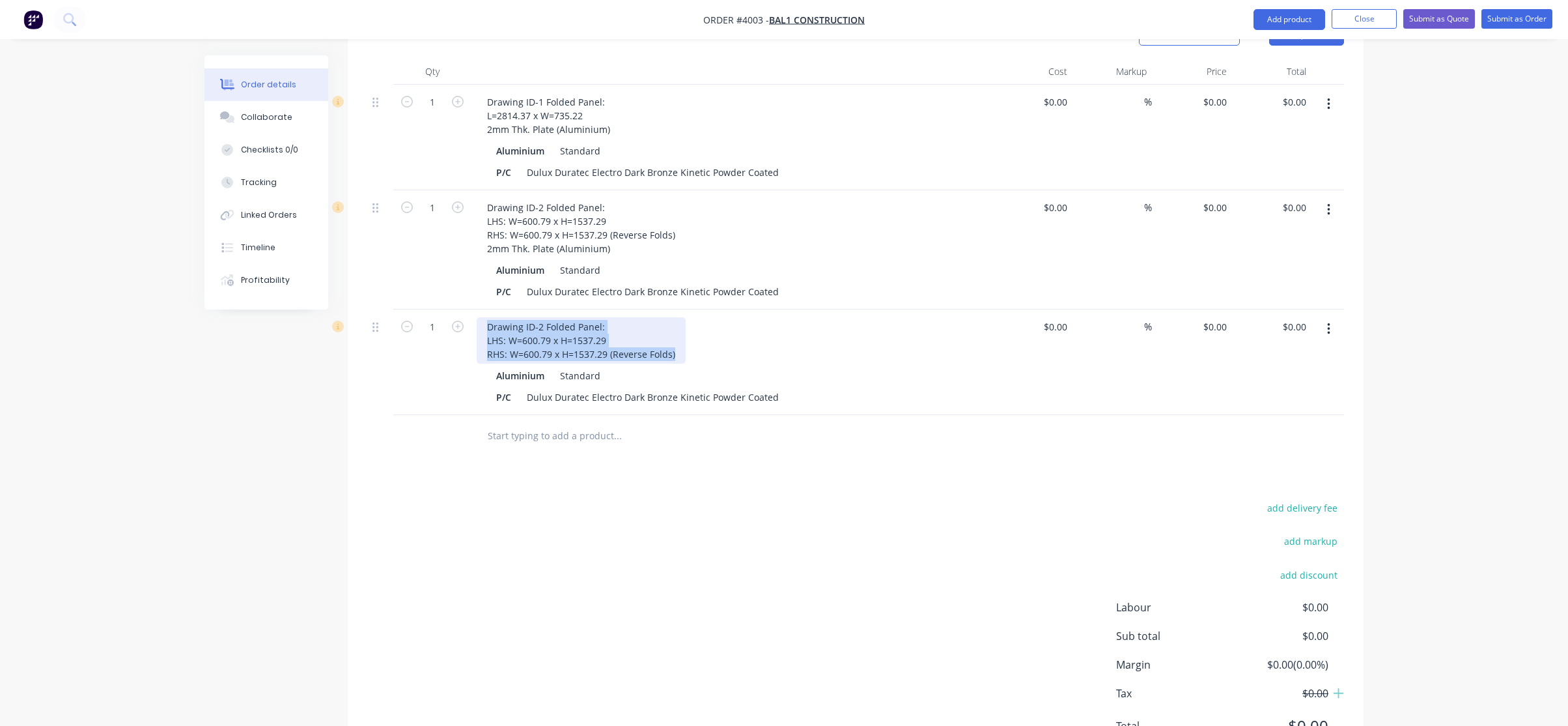
paste div
click at [800, 428] on div "Products Show / Hide columns Add product Qty Cost Markup Price Total 1 Drawing …" at bounding box center [855, 391] width 1015 height 759
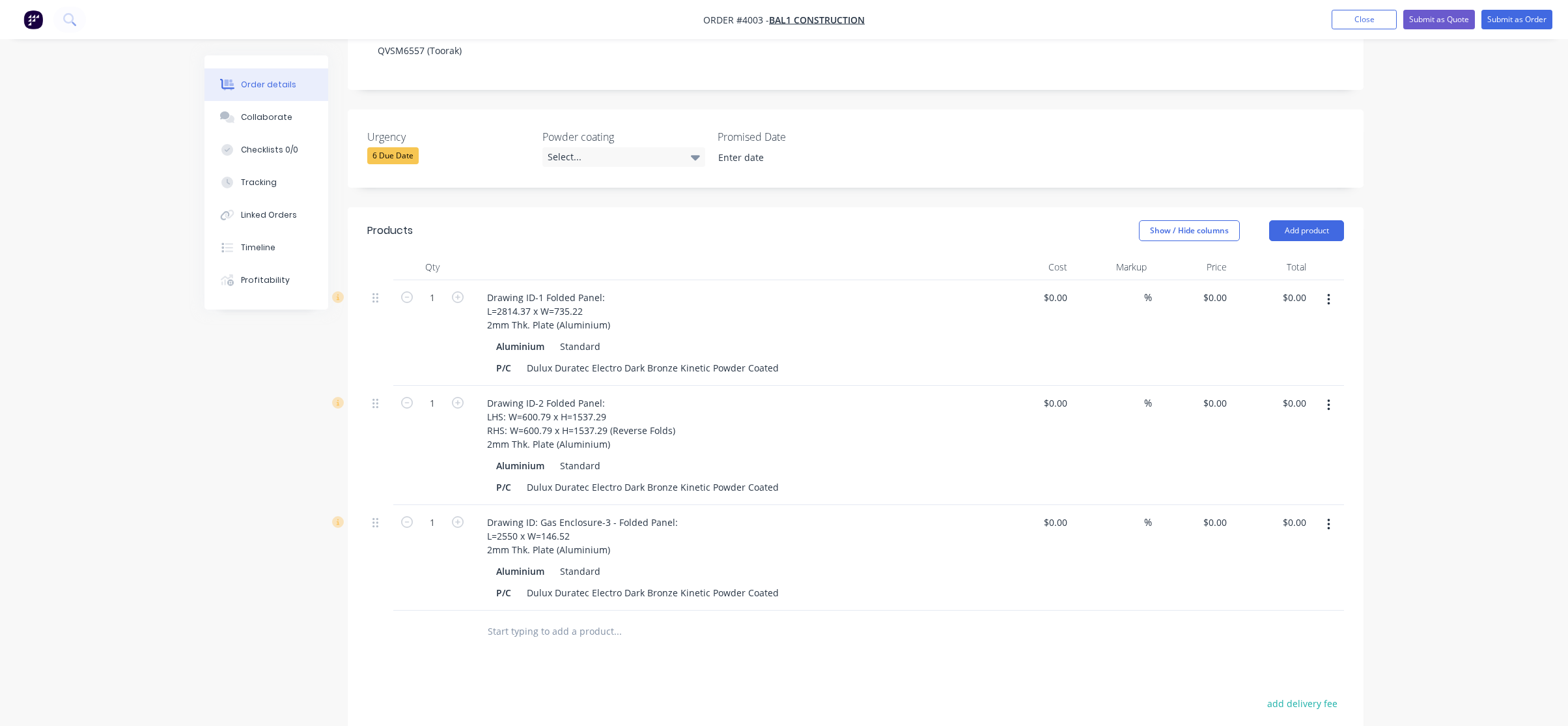
click at [348, 496] on div "Qty Cost Markup Price Total 1 Drawing ID-1 Folded Panel: L=2814.37 x W=735.22 2…" at bounding box center [855, 454] width 1015 height 399
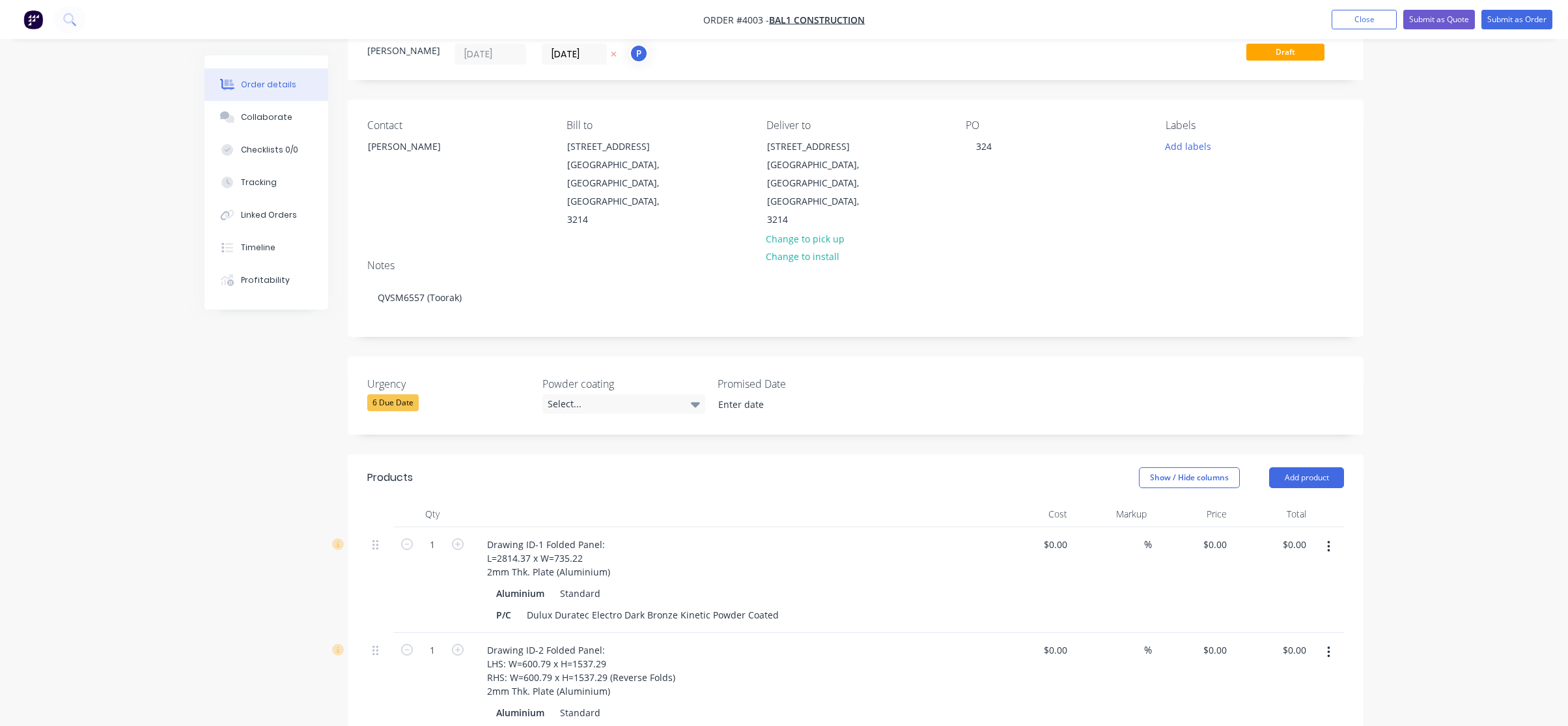
scroll to position [0, 0]
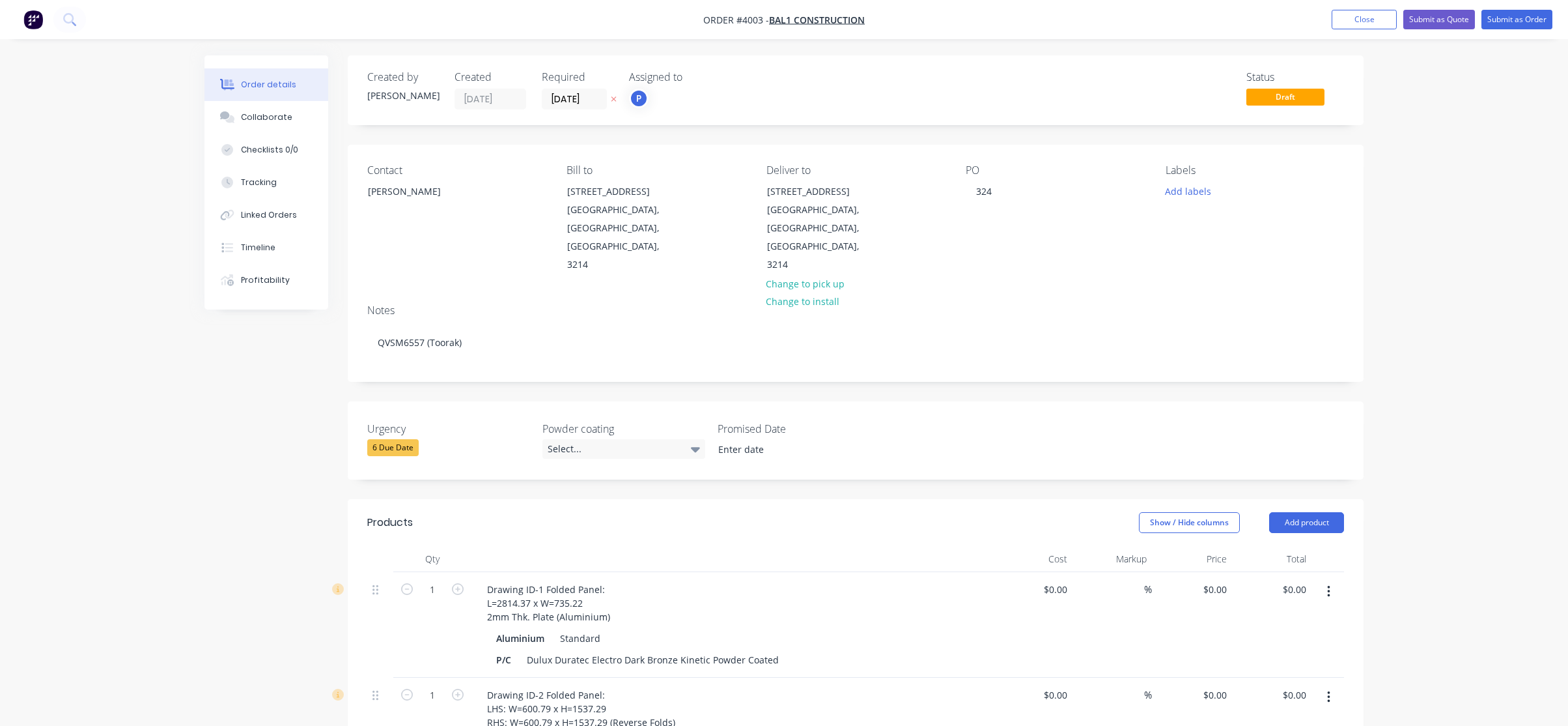
click at [1170, 180] on div "Labels Add labels" at bounding box center [1254, 219] width 178 height 110
click at [1175, 190] on button "Add labels" at bounding box center [1188, 191] width 60 height 17
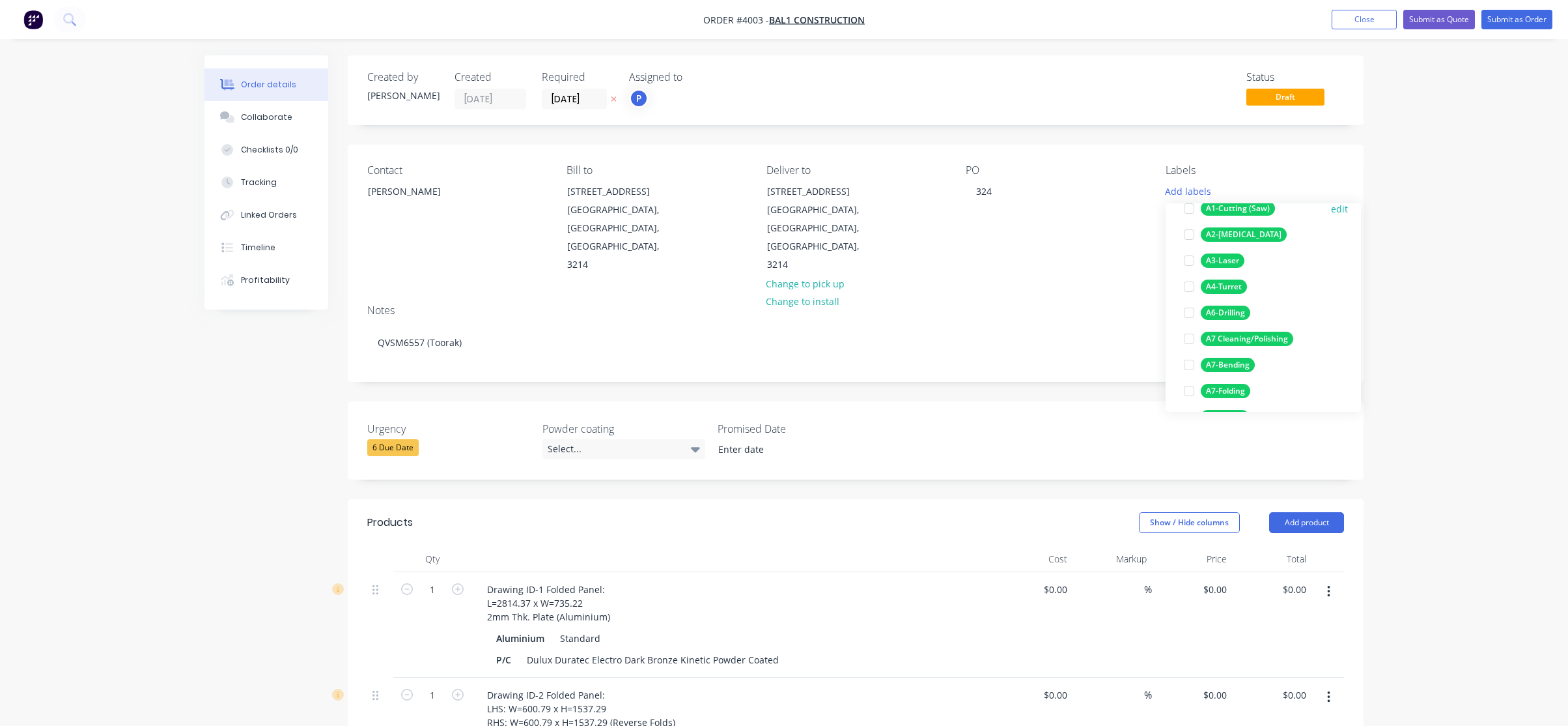
scroll to position [130, 0]
click at [1227, 257] on div "A3-Laser" at bounding box center [1222, 255] width 43 height 14
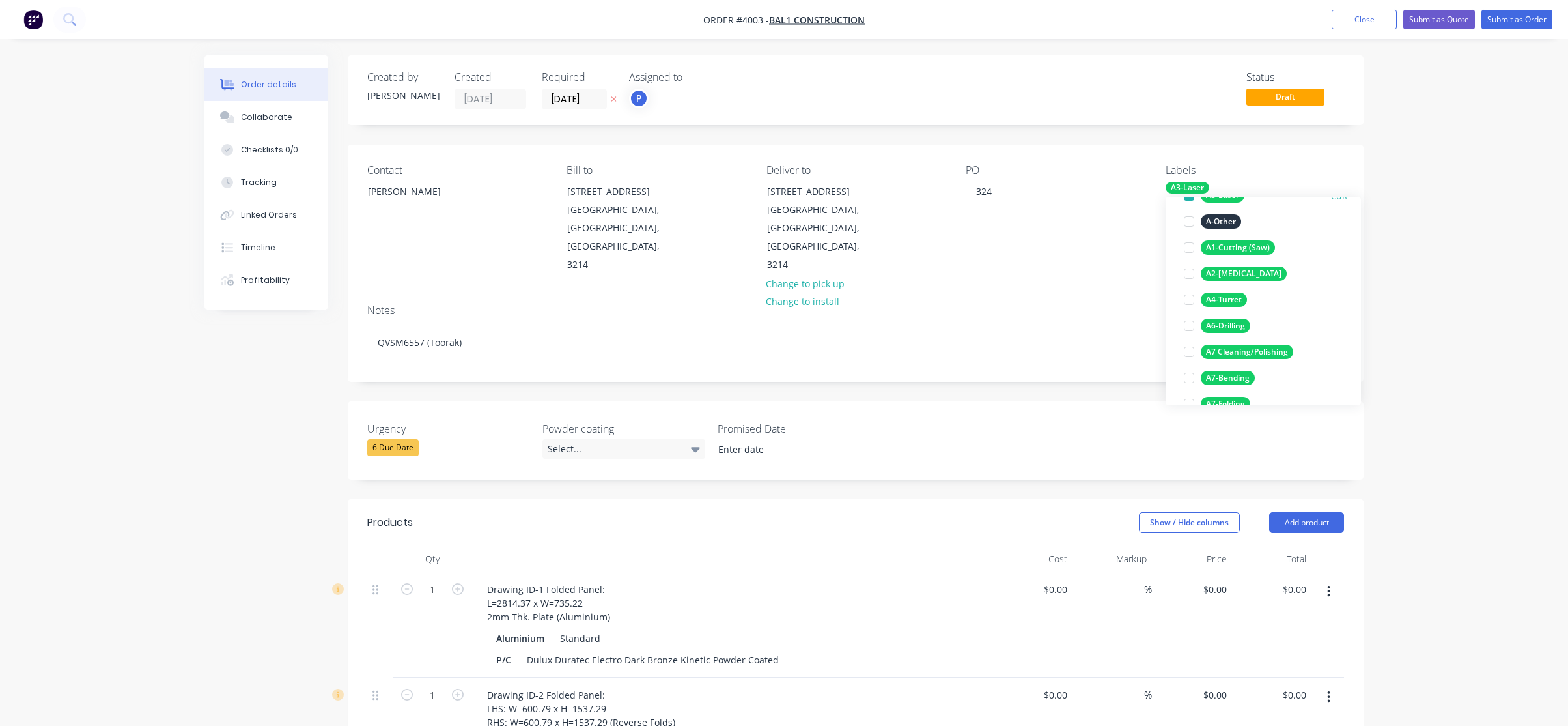
scroll to position [182, 0]
click at [1251, 332] on button "A7-Folding" at bounding box center [1218, 326] width 77 height 18
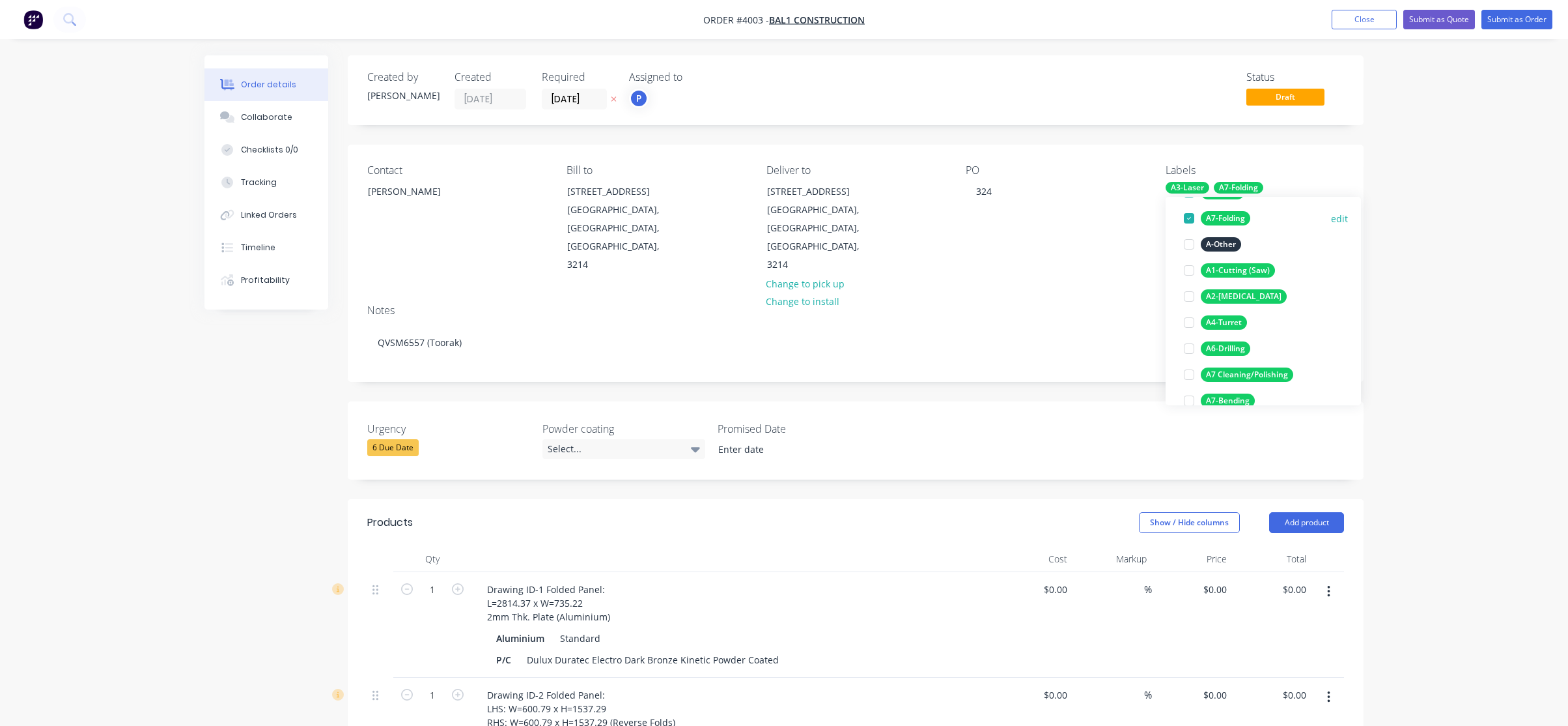
scroll to position [195, 0]
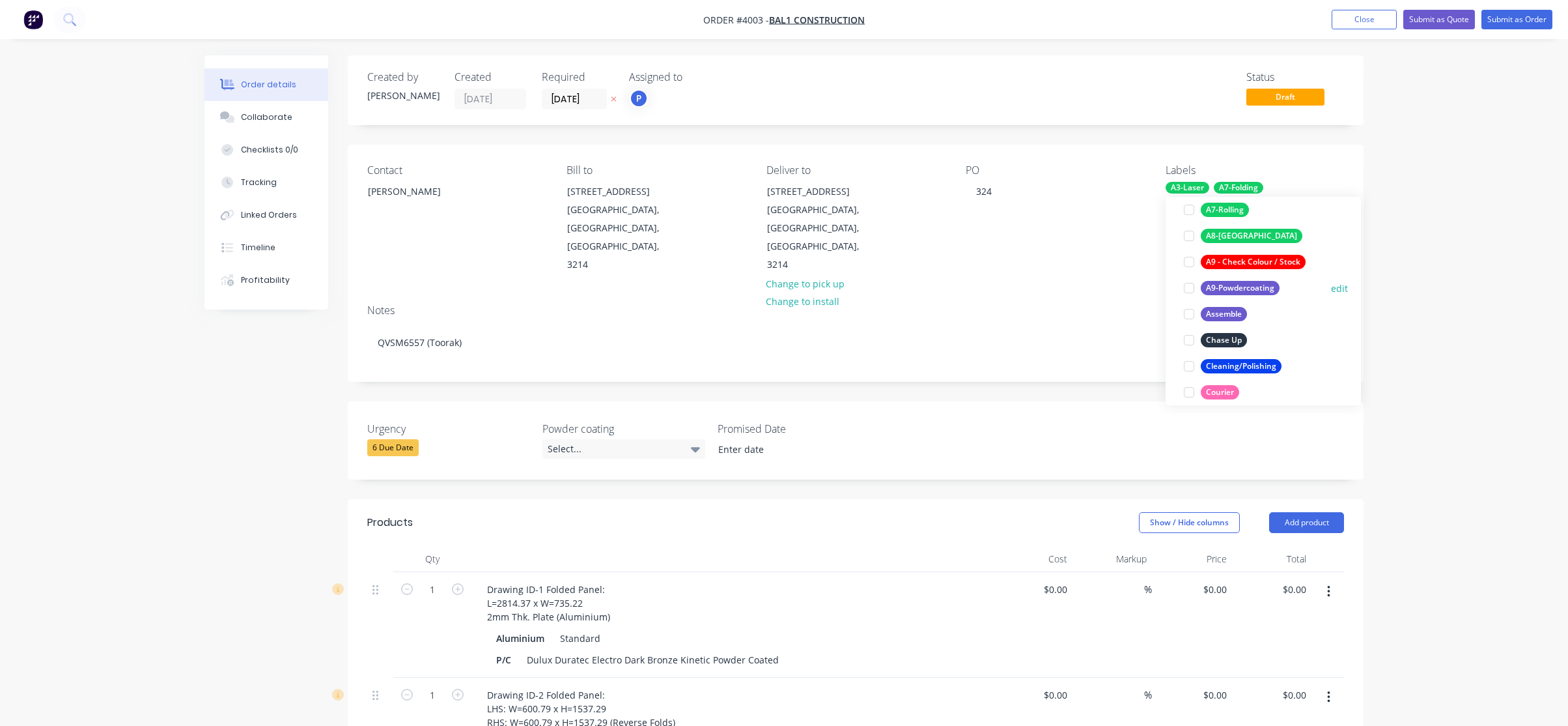
click at [1266, 283] on div "A9-Powdercoating" at bounding box center [1241, 288] width 79 height 14
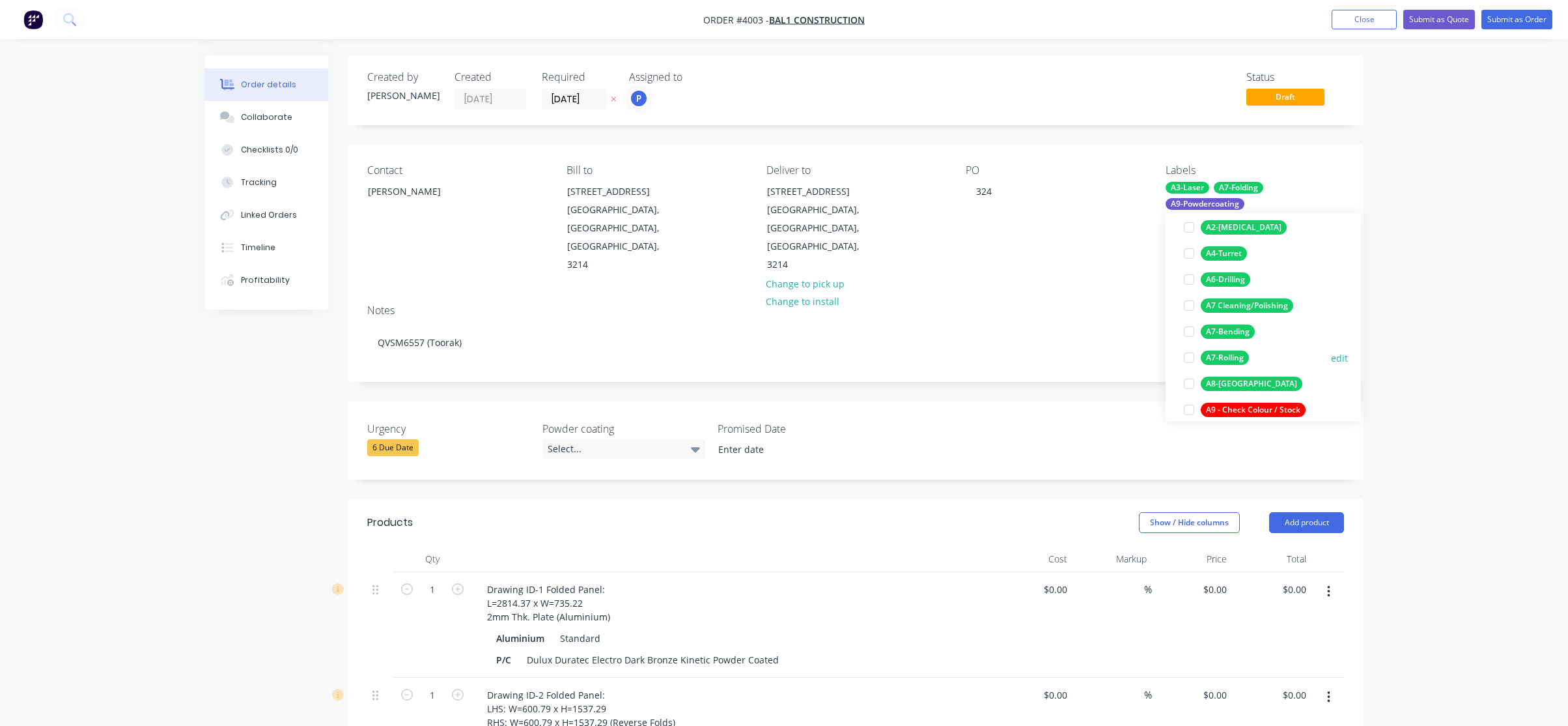
scroll to position [325, 0]
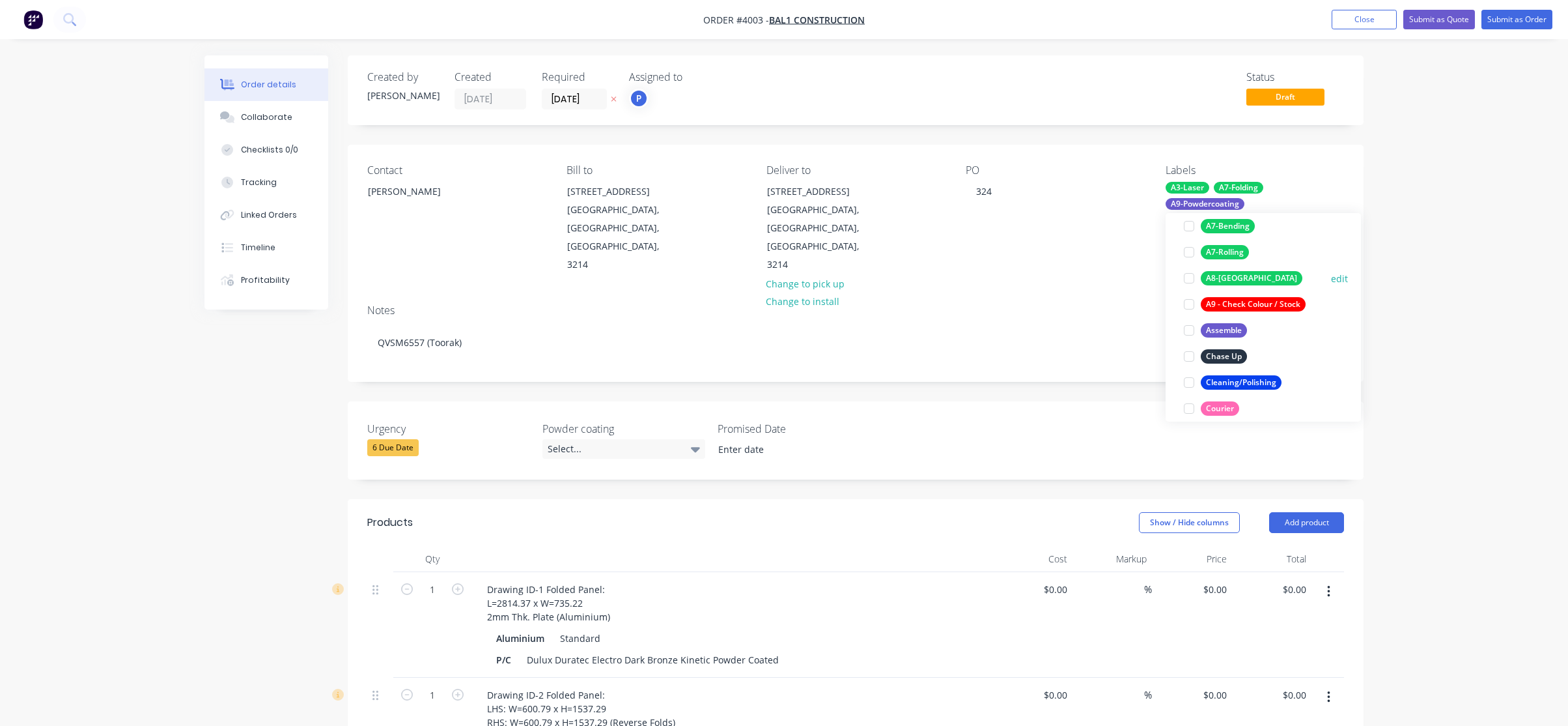
click at [1223, 278] on div "A8-[GEOGRAPHIC_DATA]" at bounding box center [1252, 277] width 102 height 14
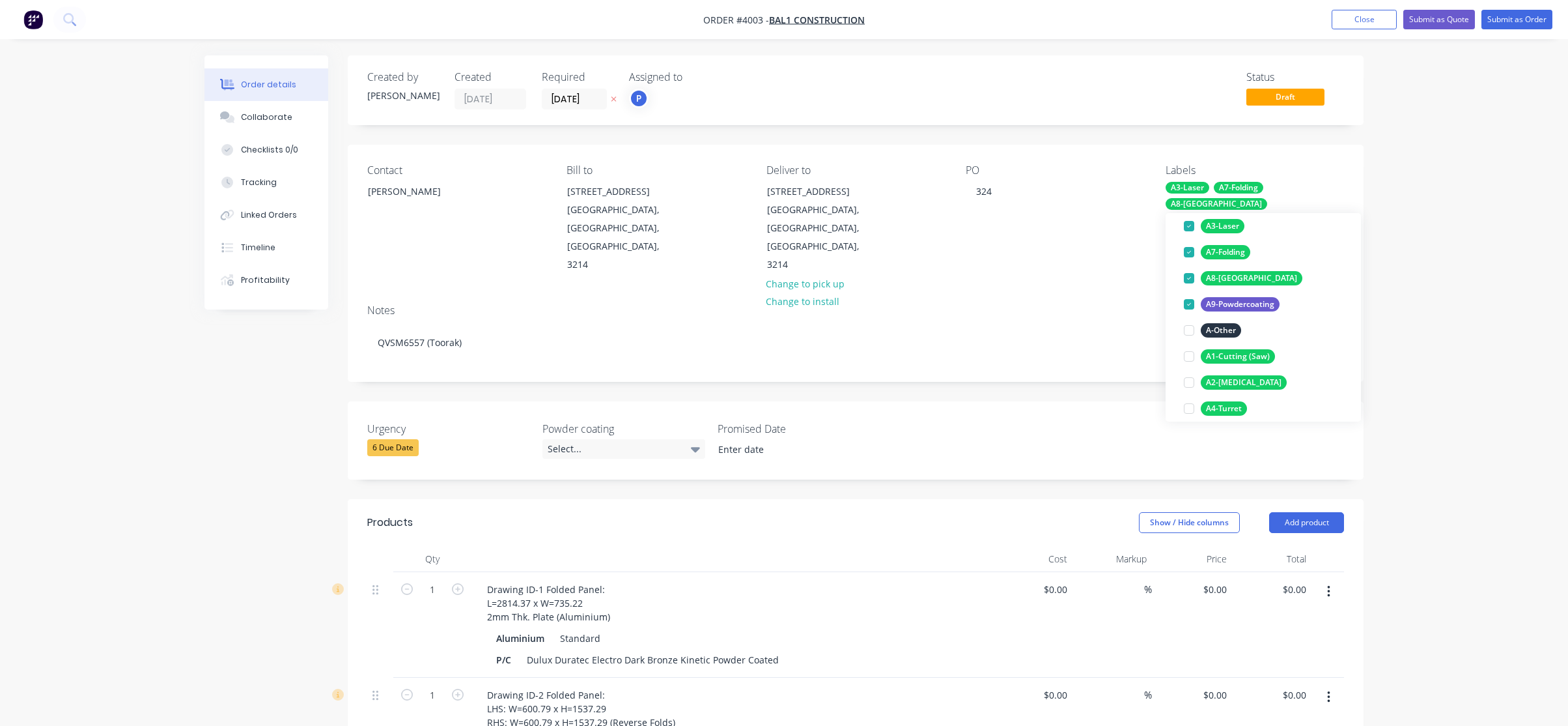
click at [919, 171] on div "Deliver to" at bounding box center [855, 169] width 178 height 13
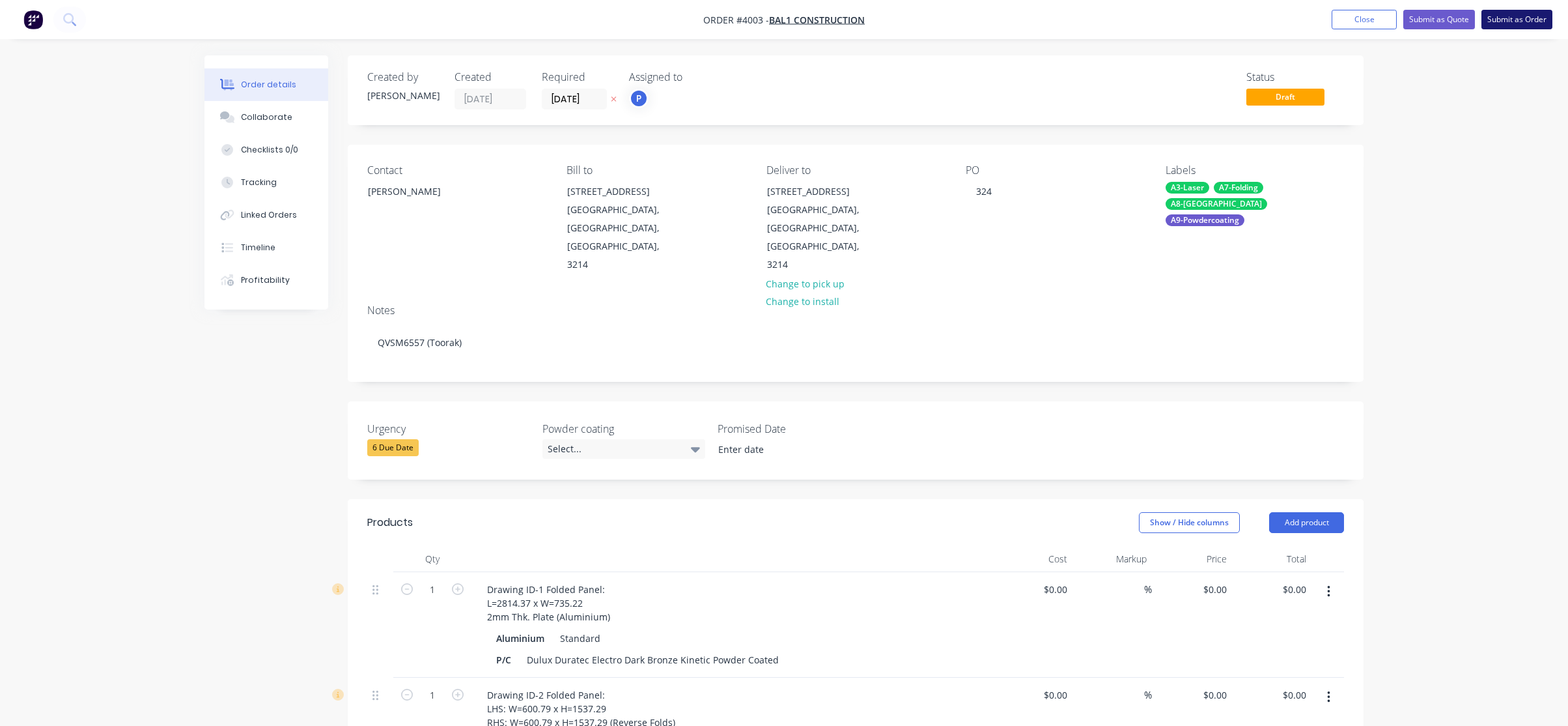
click at [1496, 15] on button "Submit as Order" at bounding box center [1517, 19] width 71 height 19
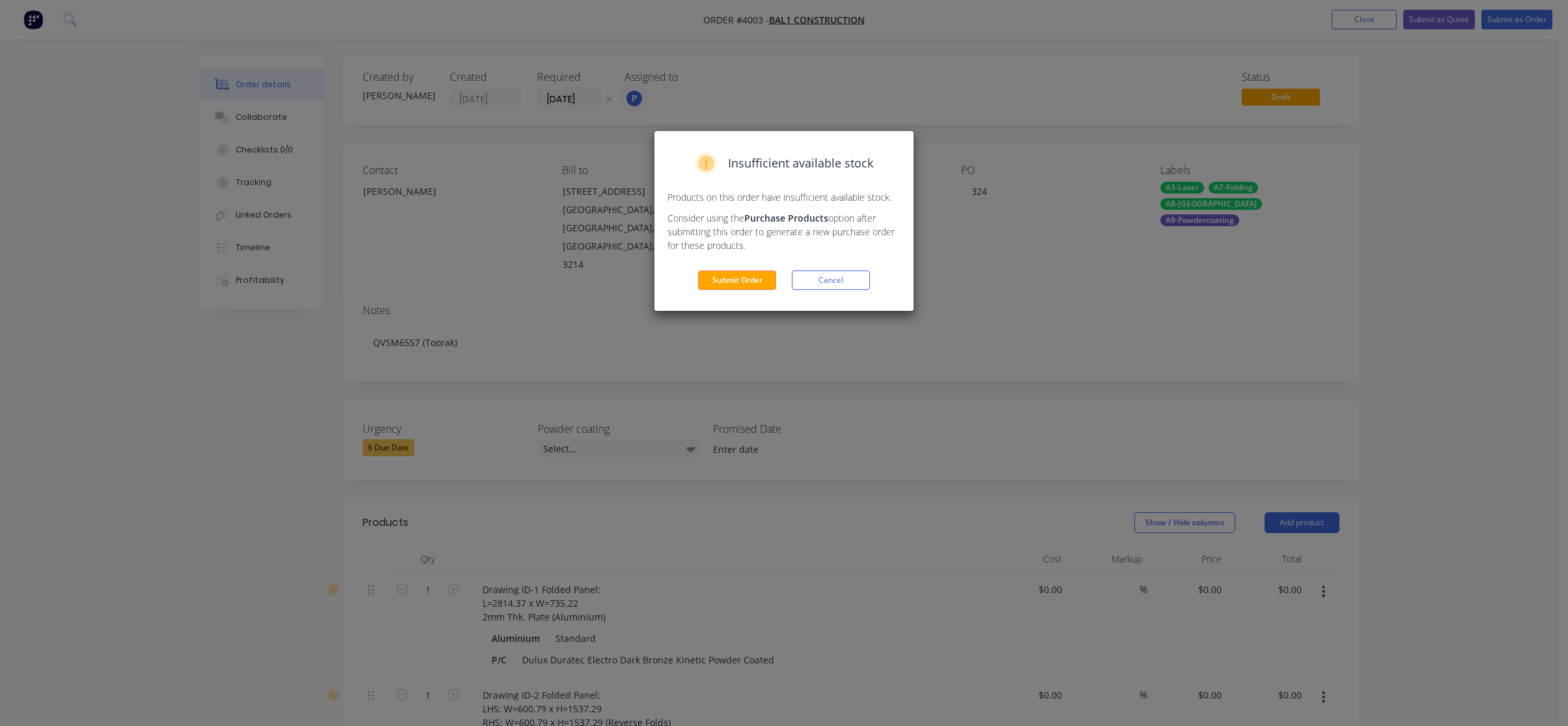
click at [803, 284] on button "Cancel" at bounding box center [831, 280] width 78 height 19
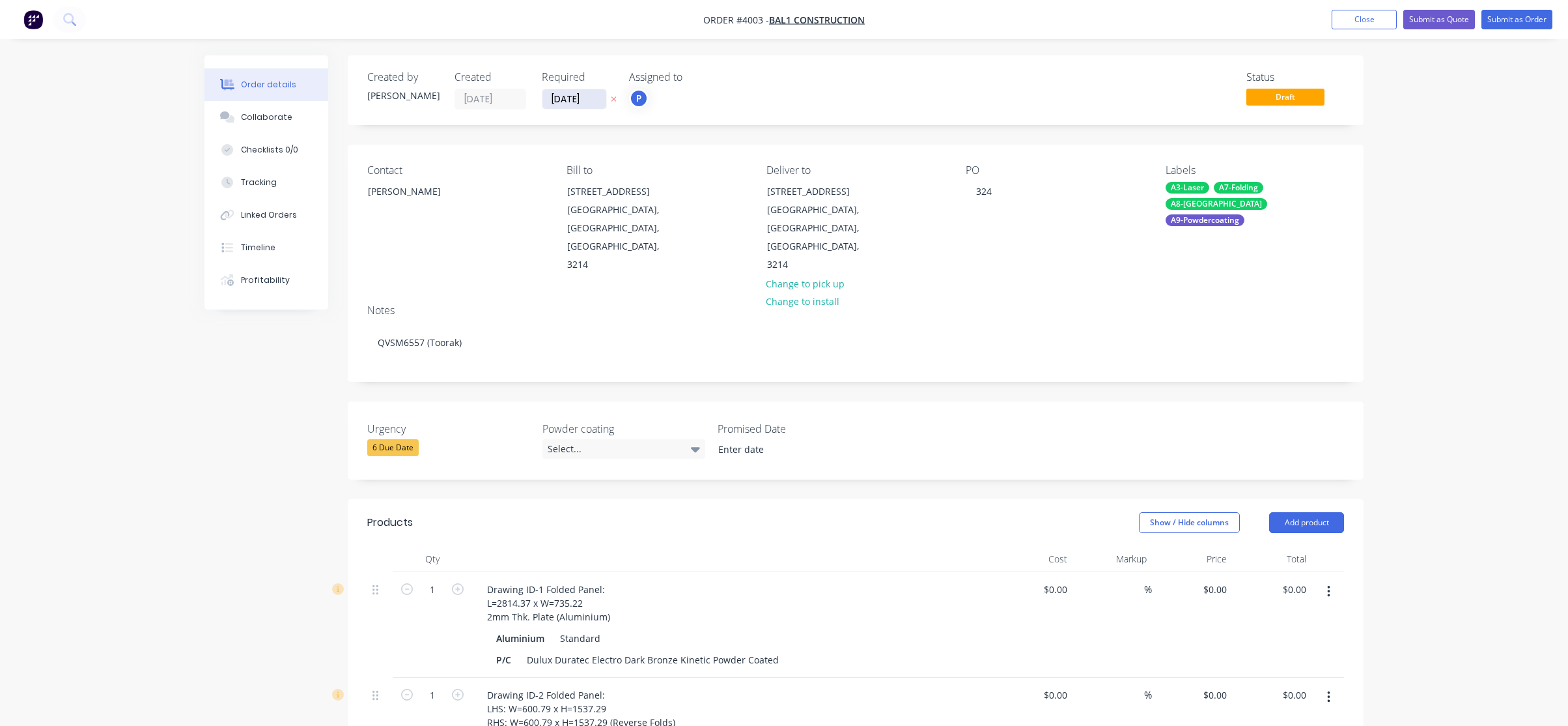
click at [573, 95] on input "[DATE]" at bounding box center [575, 99] width 64 height 19
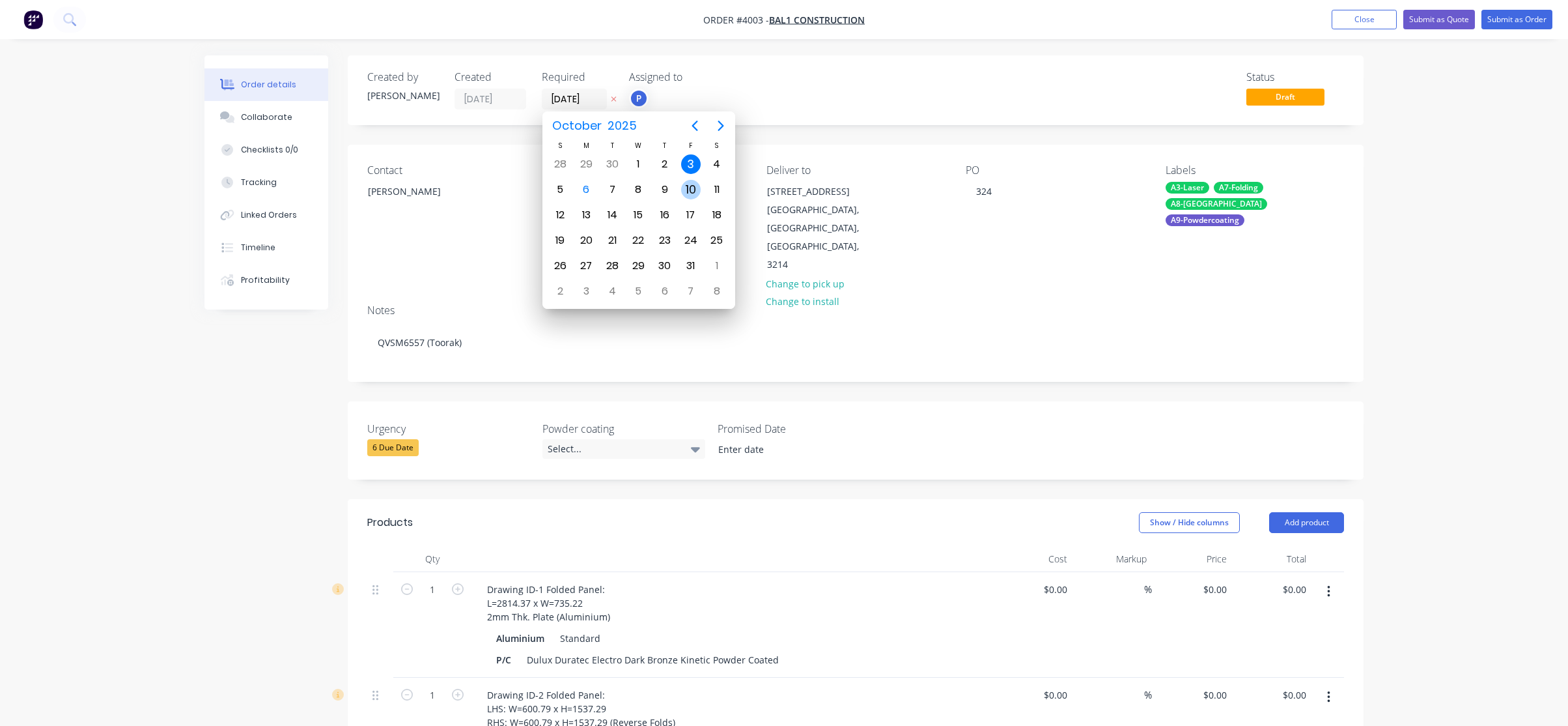
click at [694, 194] on div "10" at bounding box center [691, 190] width 19 height 19
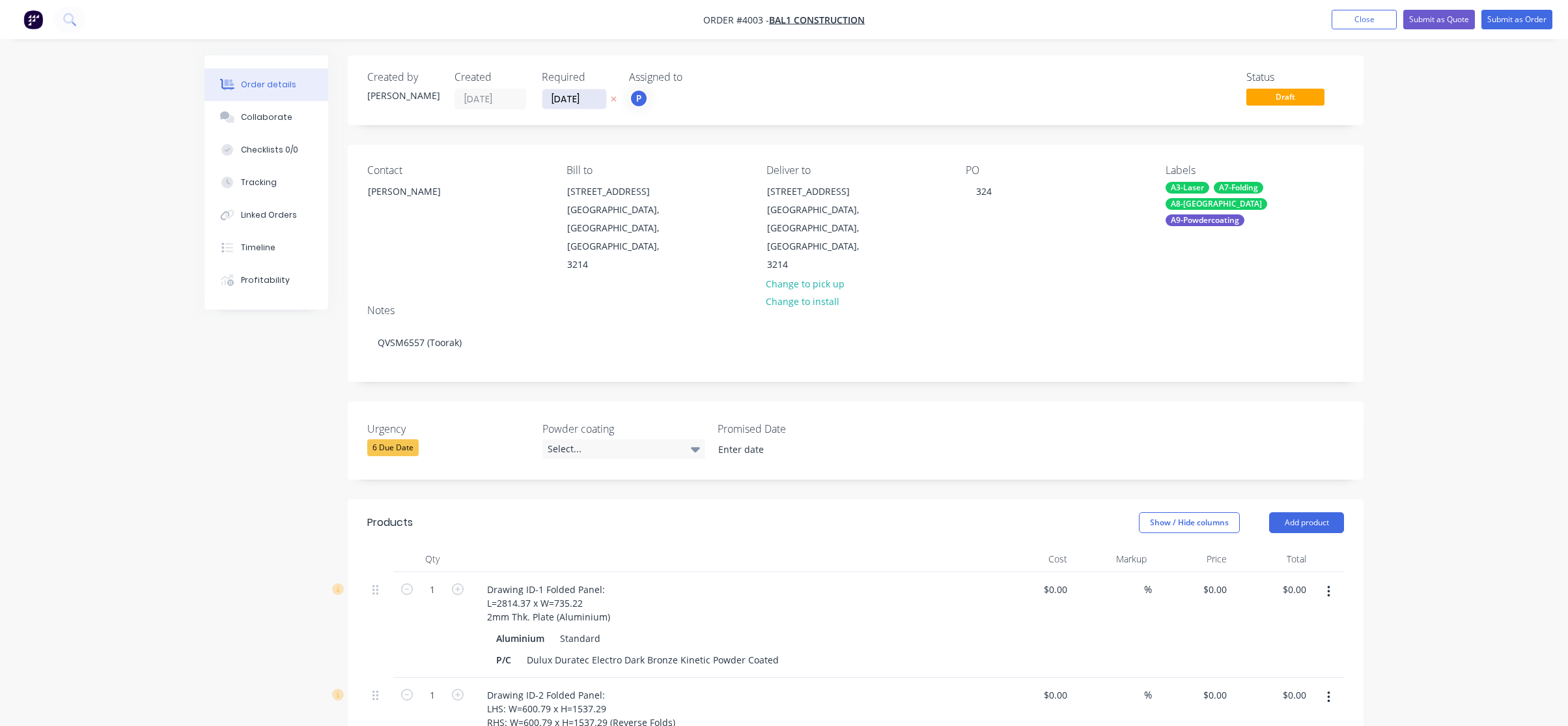
drag, startPoint x: 542, startPoint y: 100, endPoint x: 562, endPoint y: 106, distance: 20.9
click at [543, 100] on label "[DATE]" at bounding box center [575, 99] width 65 height 21
click at [543, 100] on input "[DATE]" at bounding box center [575, 99] width 64 height 19
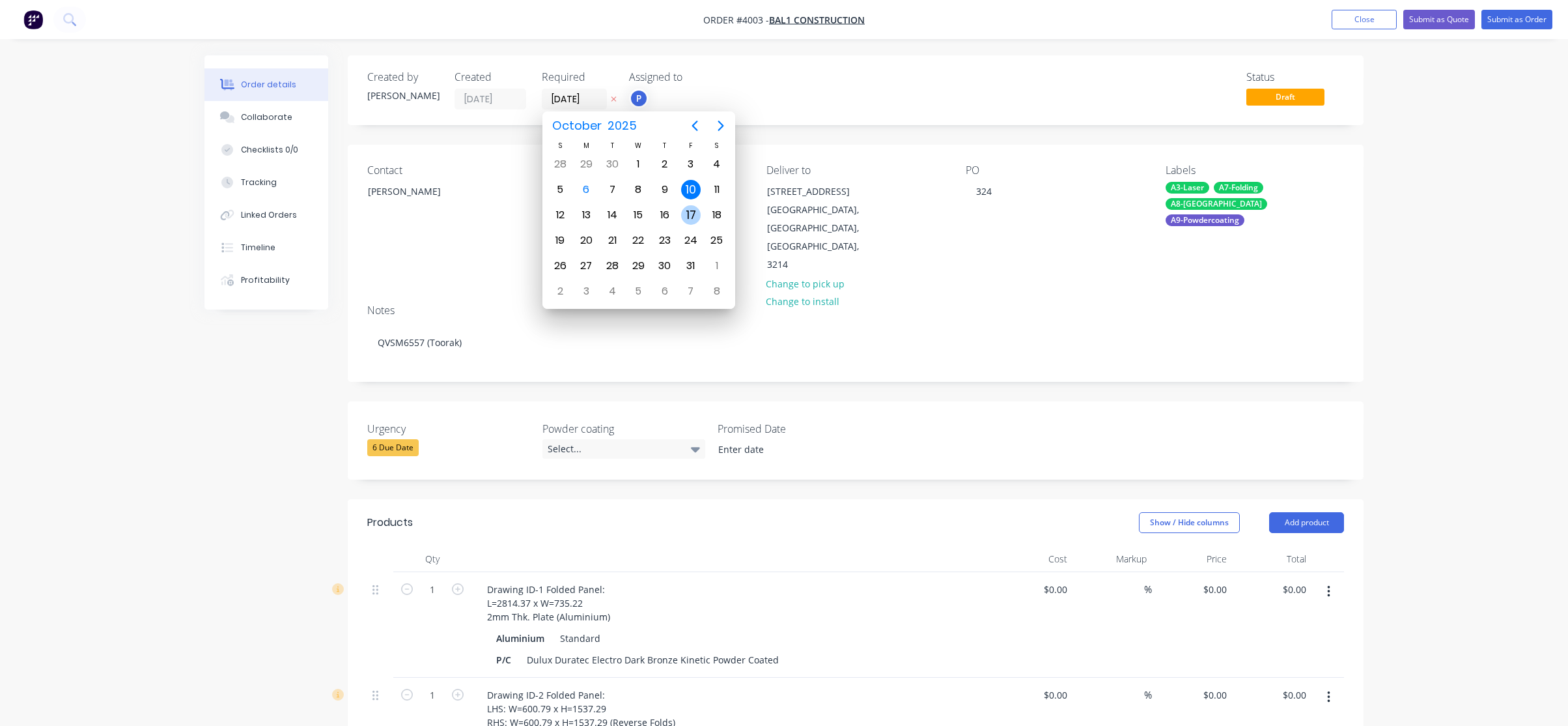
click at [687, 224] on div "17" at bounding box center [691, 215] width 19 height 19
type input "[DATE]"
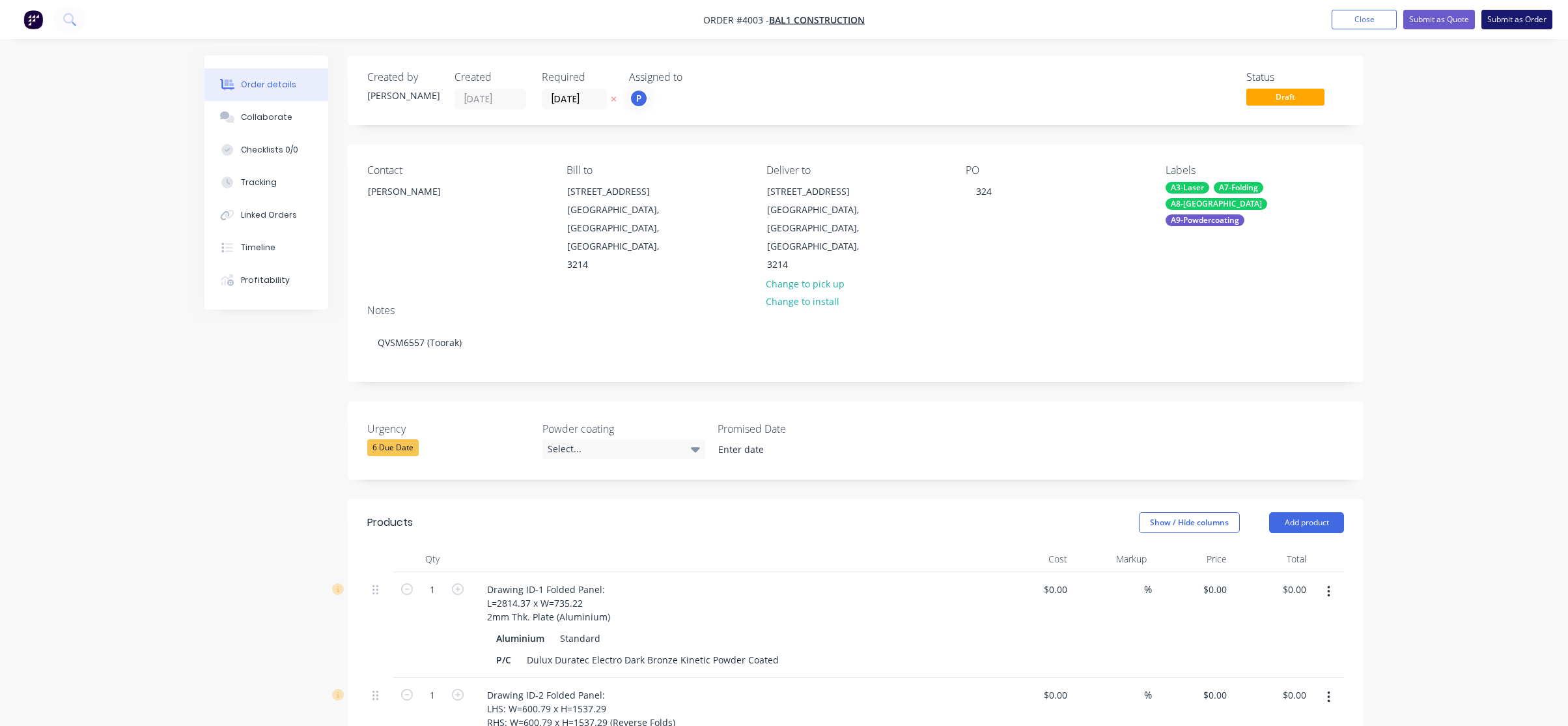
click at [1519, 24] on button "Submit as Order" at bounding box center [1517, 19] width 71 height 19
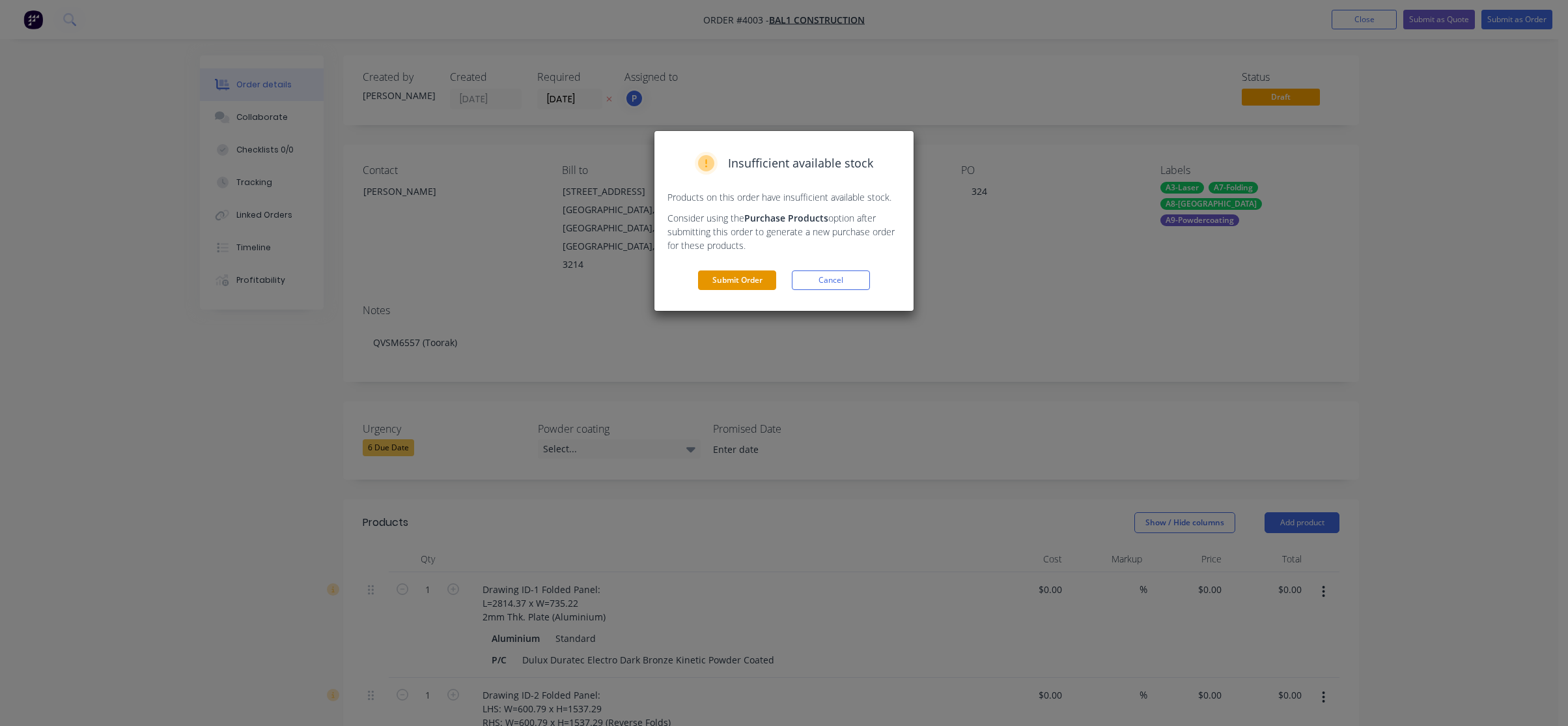
click at [724, 282] on button "Submit Order" at bounding box center [736, 280] width 78 height 19
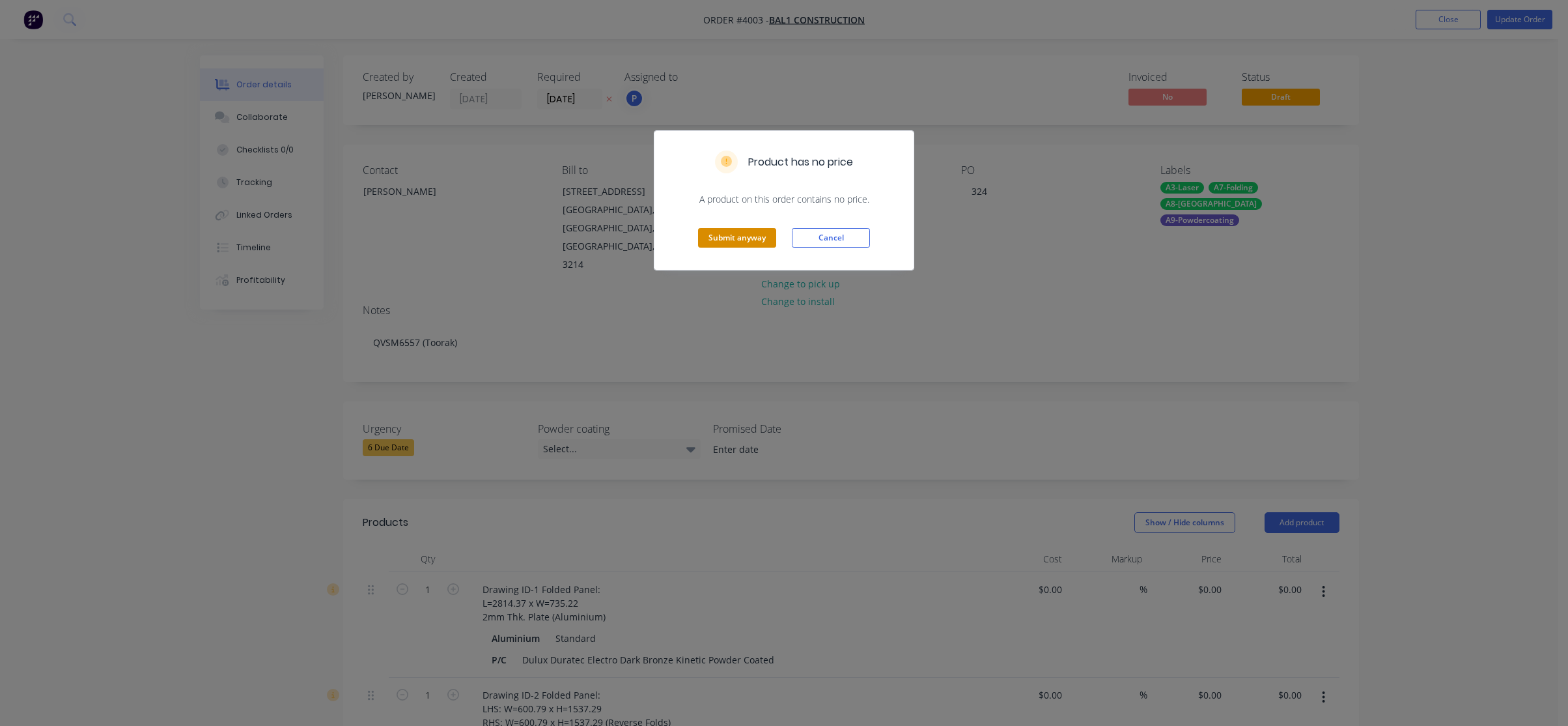
click at [734, 246] on button "Submit anyway" at bounding box center [736, 238] width 78 height 19
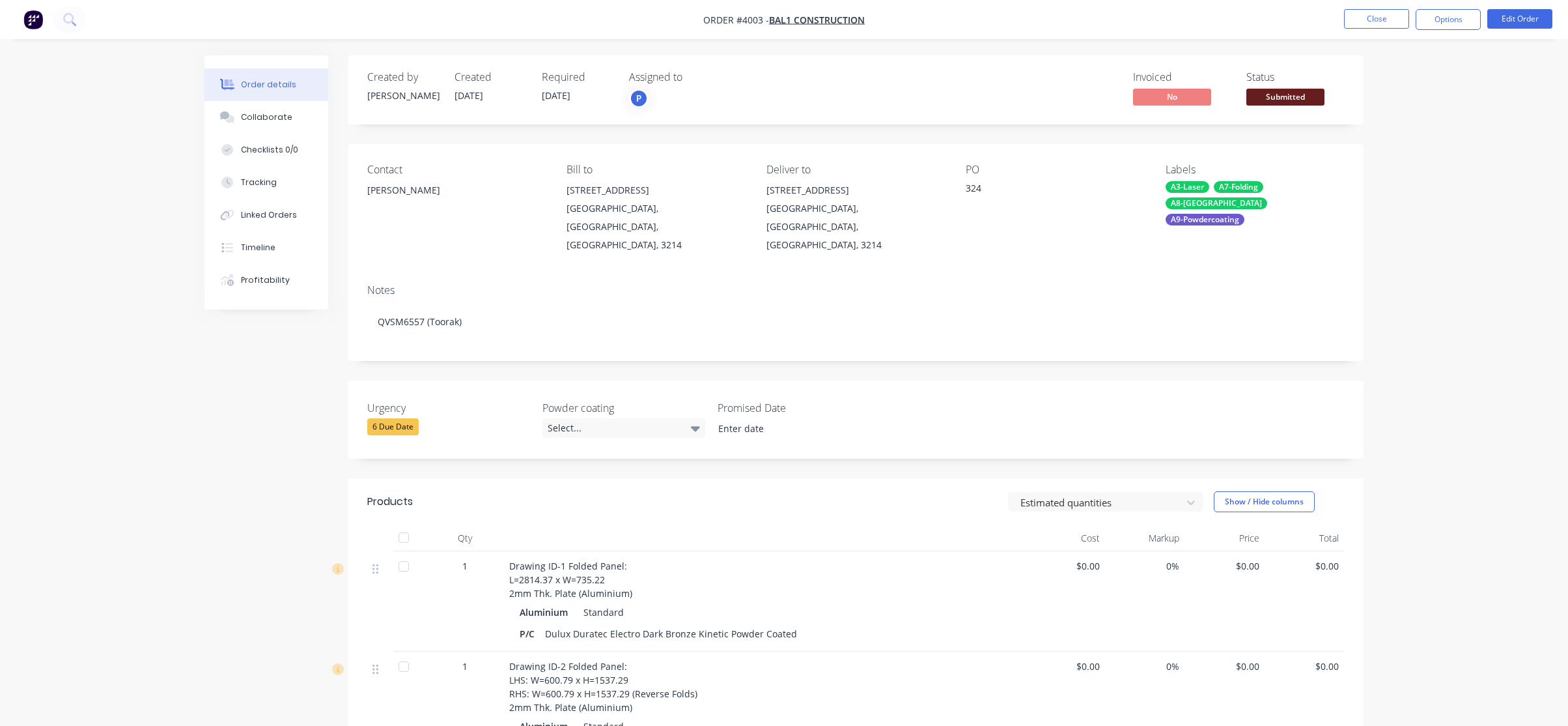
click at [1303, 91] on span "Submitted" at bounding box center [1285, 96] width 78 height 16
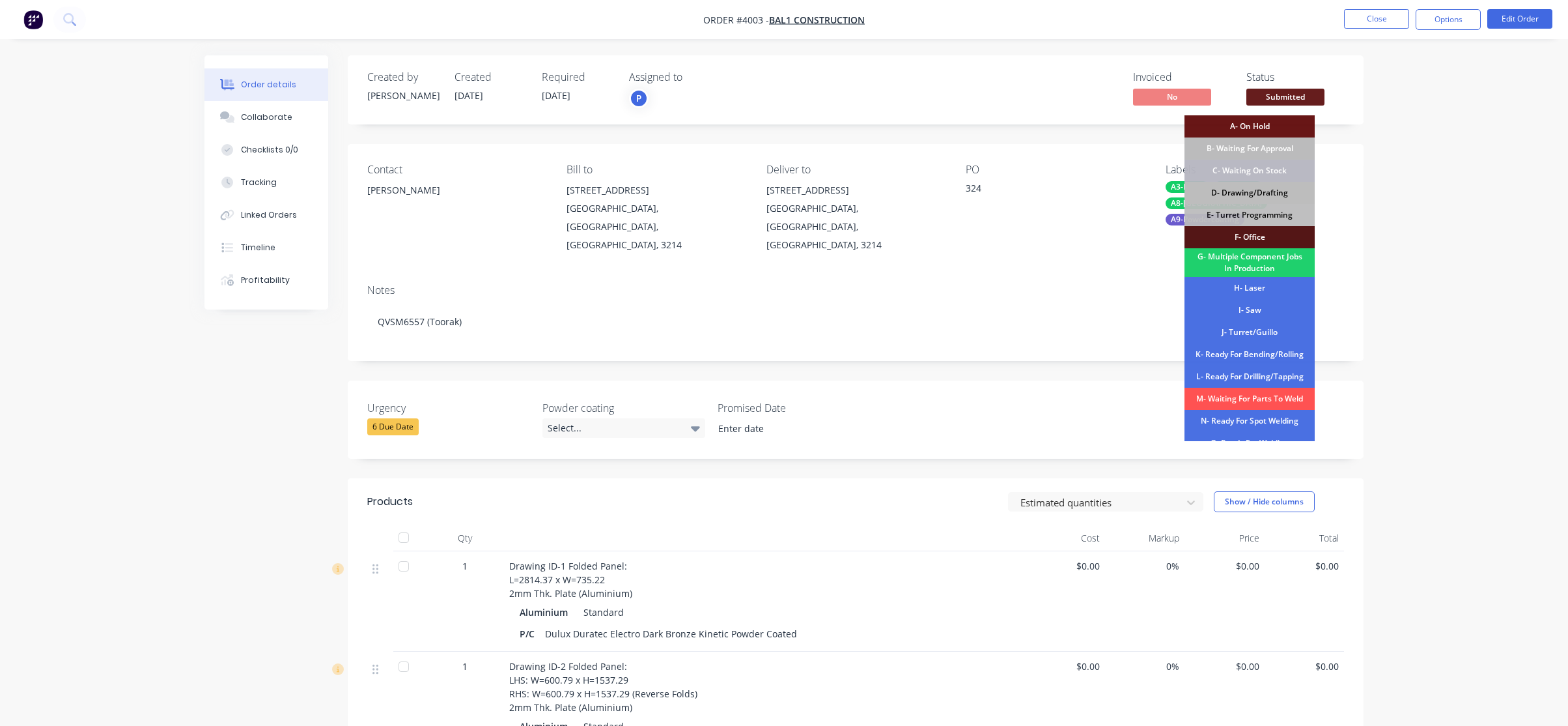
click at [1290, 193] on div "D- Drawing/Drafting" at bounding box center [1249, 193] width 130 height 22
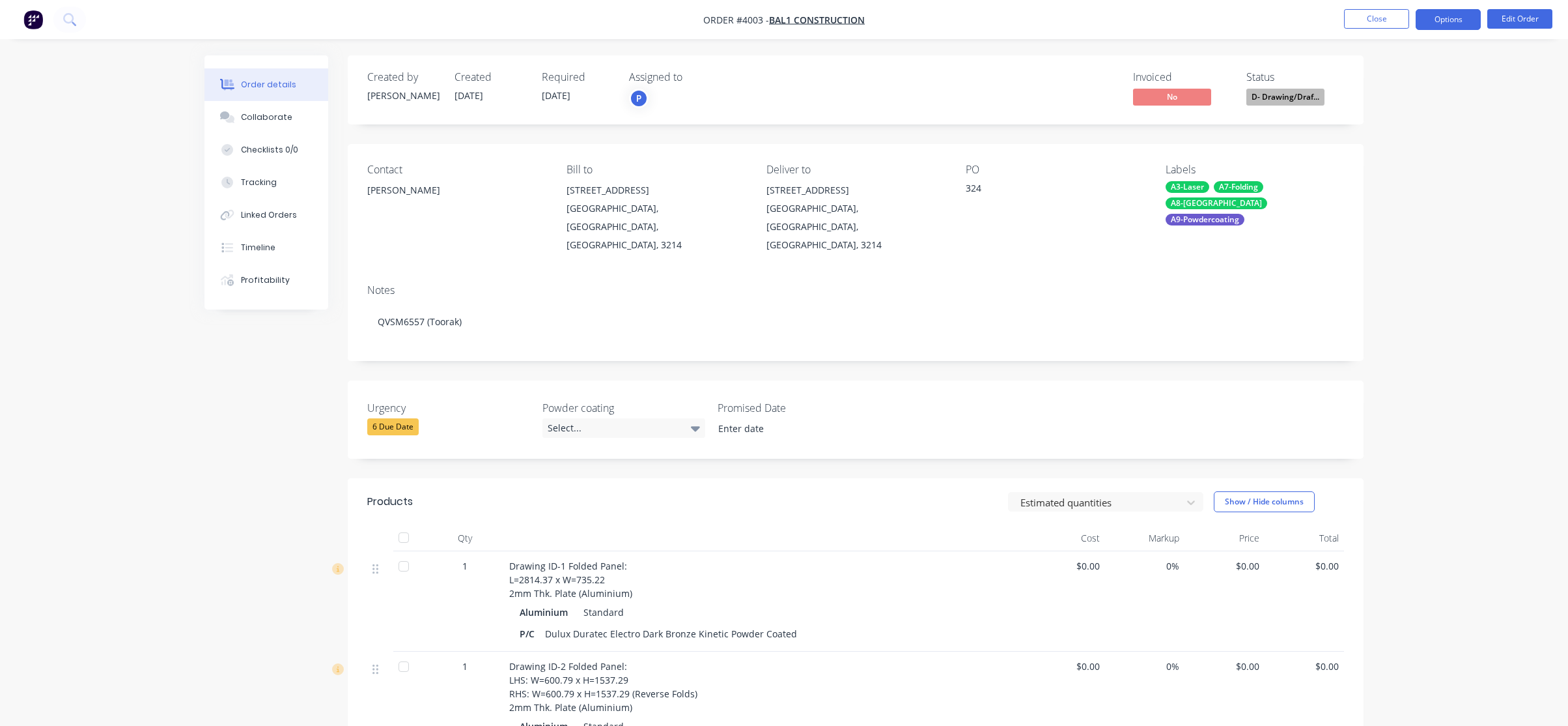
click at [1443, 19] on button "Options" at bounding box center [1449, 19] width 65 height 21
click at [1406, 161] on div "Work Order" at bounding box center [1409, 158] width 119 height 19
click at [1408, 134] on div "Without pricing" at bounding box center [1409, 132] width 119 height 19
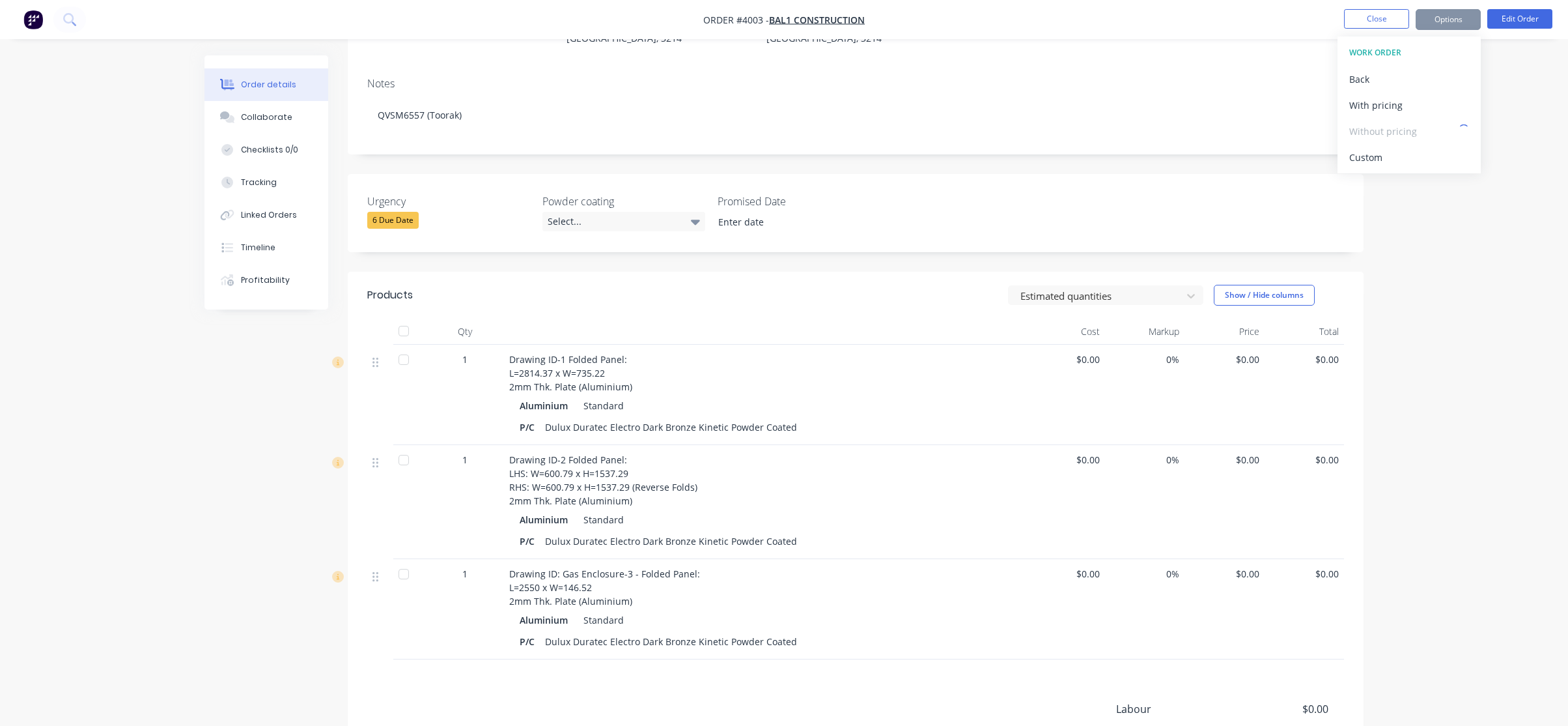
scroll to position [261, 0]
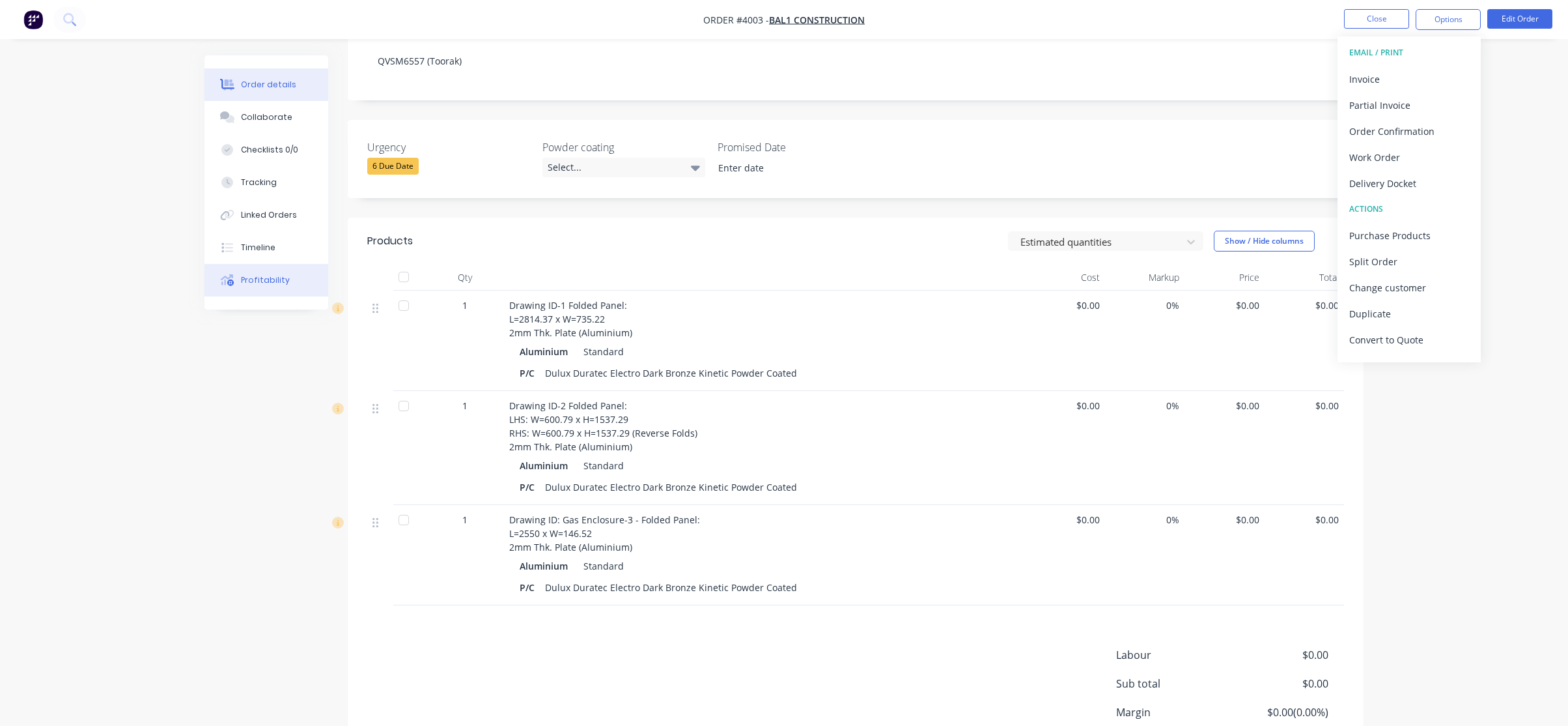
click at [213, 290] on button "Profitability" at bounding box center [266, 280] width 124 height 33
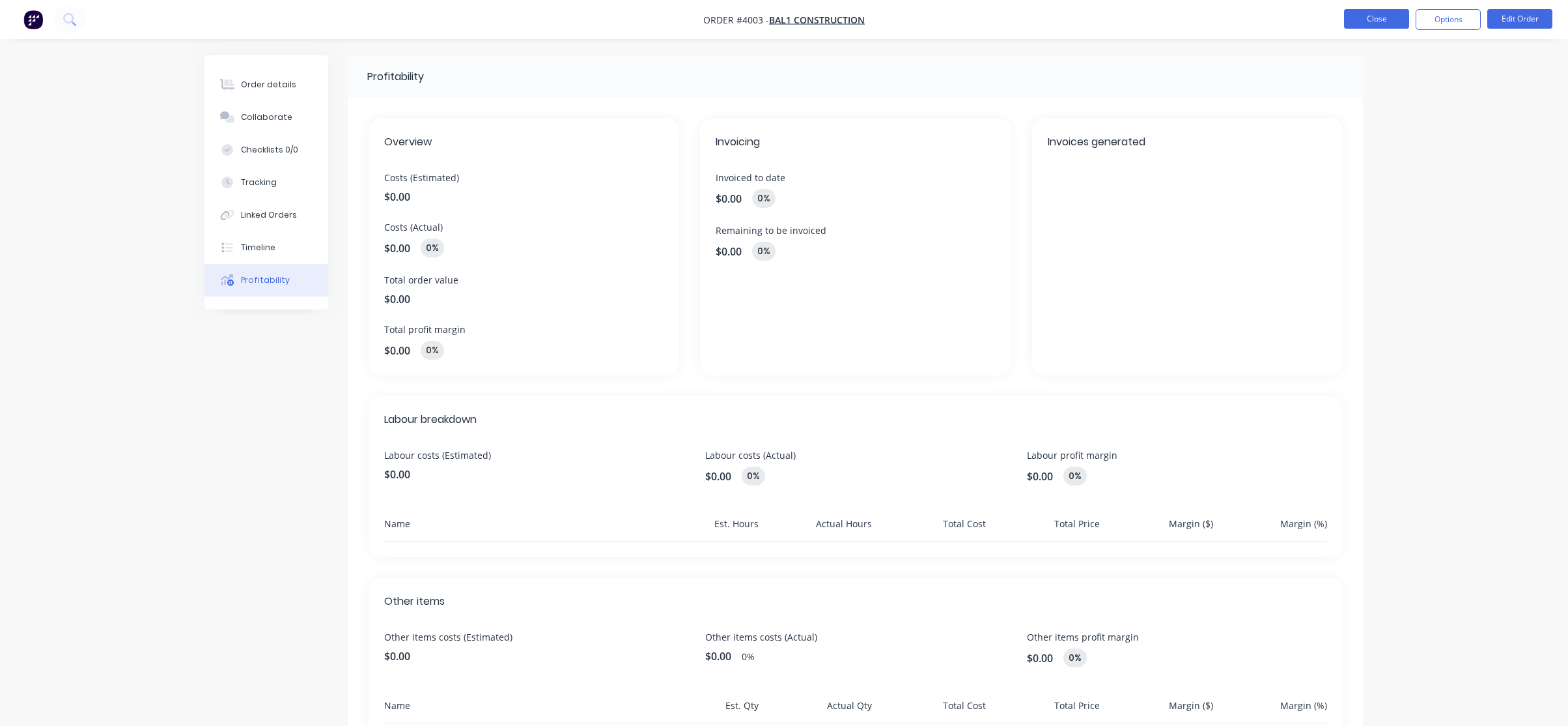
click at [1354, 26] on button "Close" at bounding box center [1376, 18] width 65 height 19
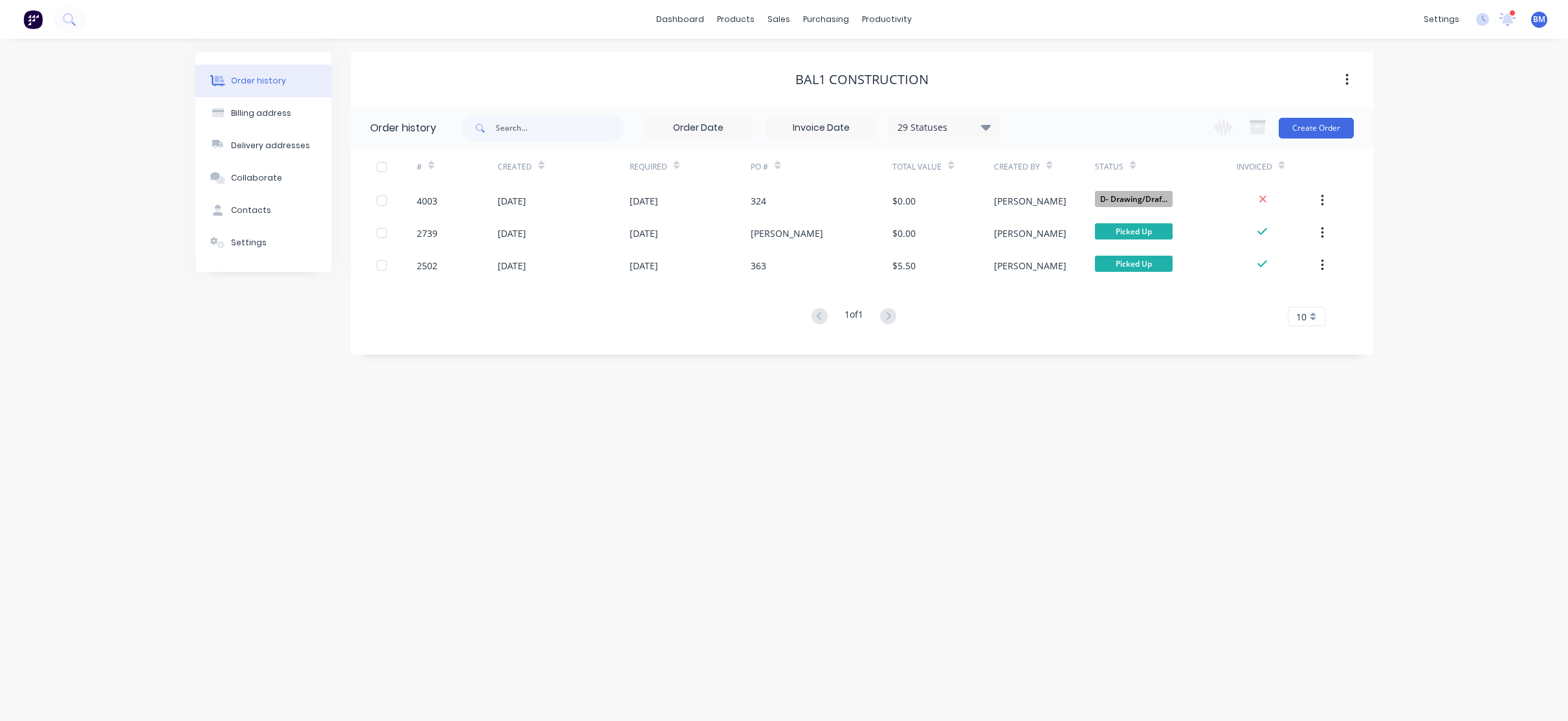
click at [42, 13] on img at bounding box center [33, 19] width 19 height 19
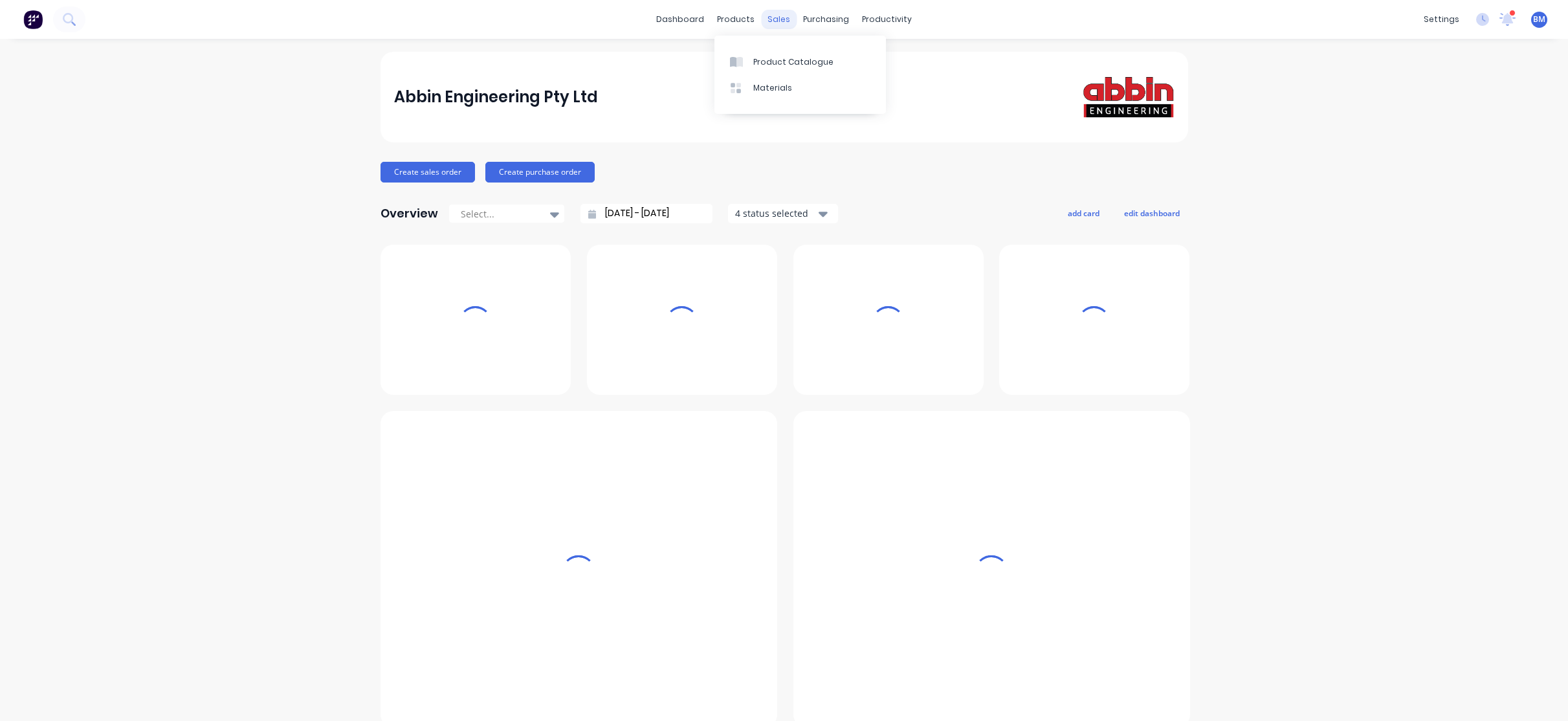
click at [778, 11] on div "sales" at bounding box center [779, 19] width 35 height 19
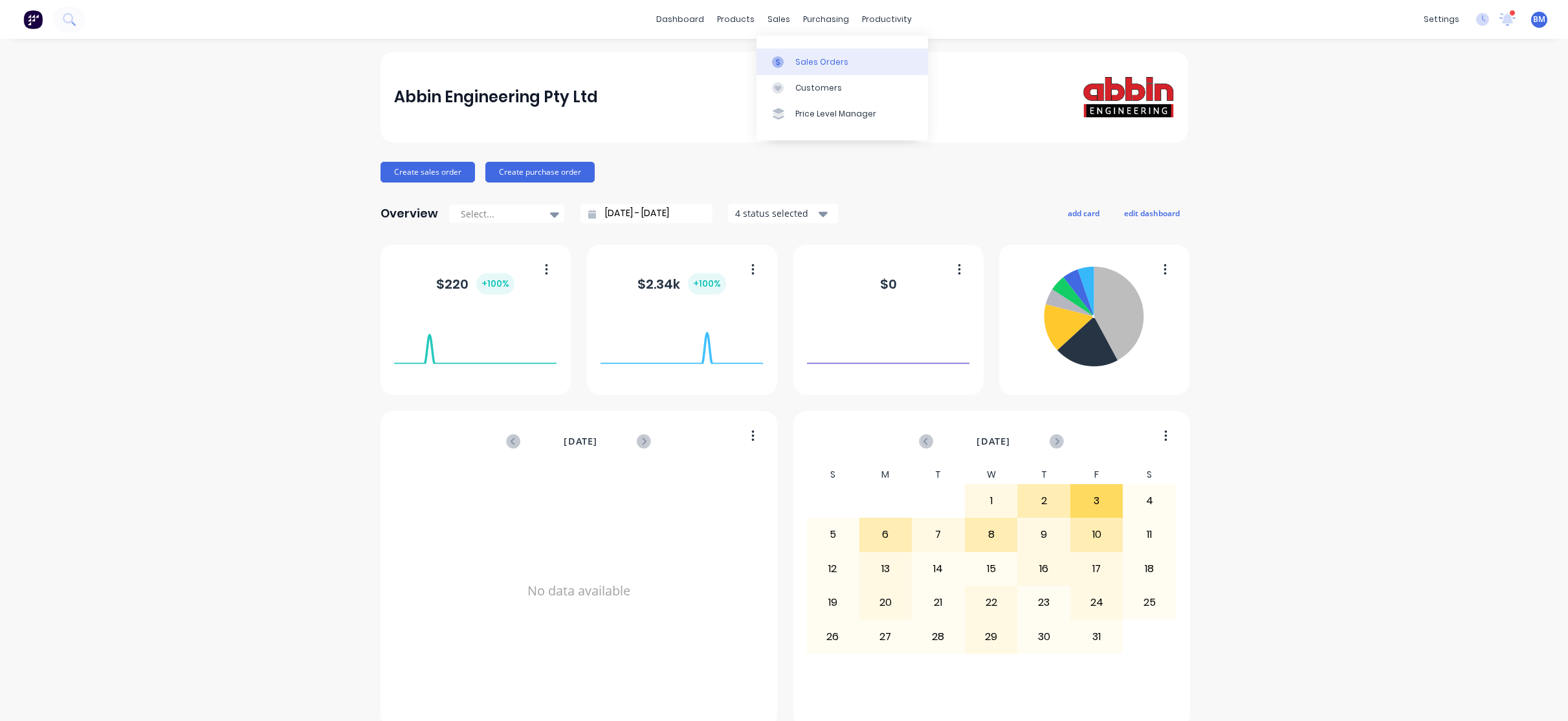
click at [799, 65] on div "Sales Orders" at bounding box center [821, 62] width 53 height 11
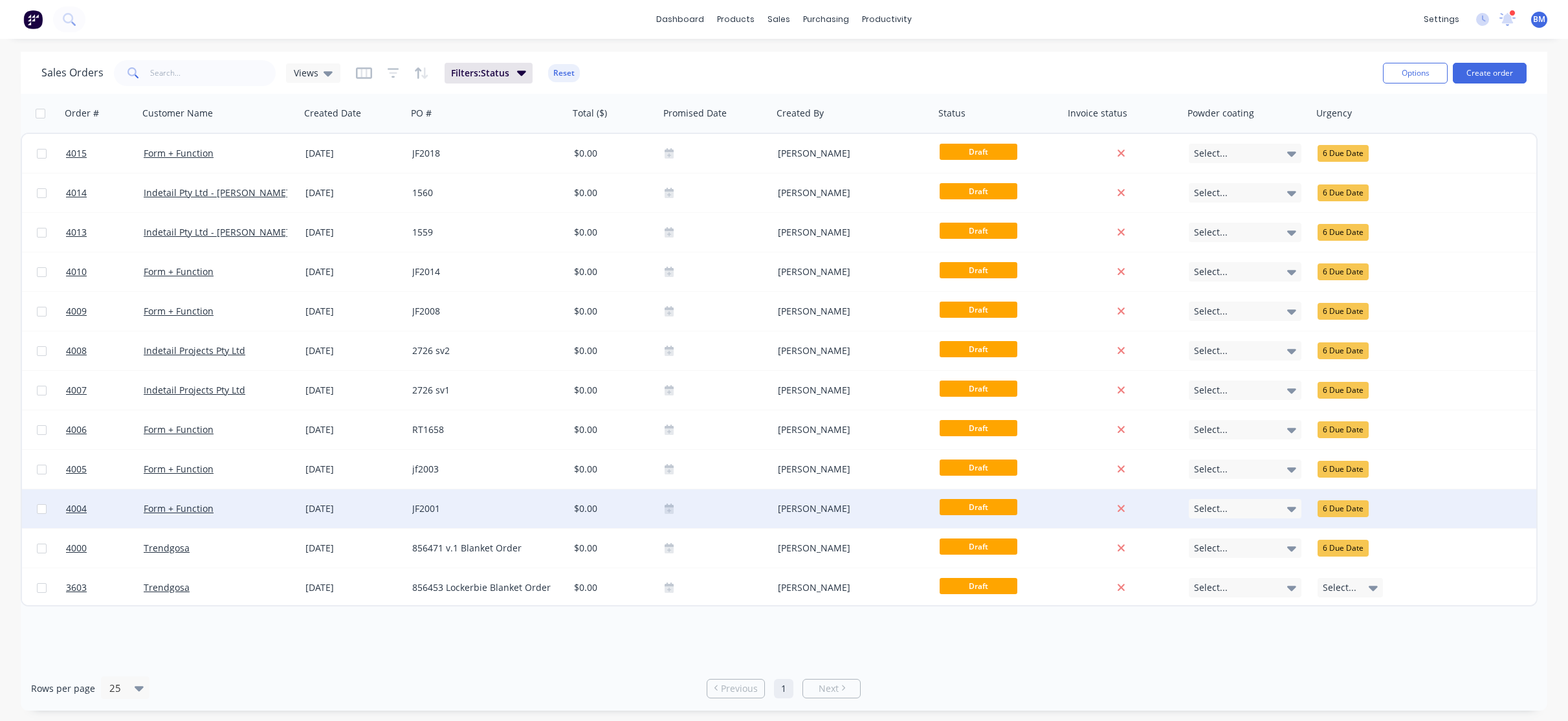
click at [444, 517] on div "JF2001" at bounding box center [488, 508] width 162 height 39
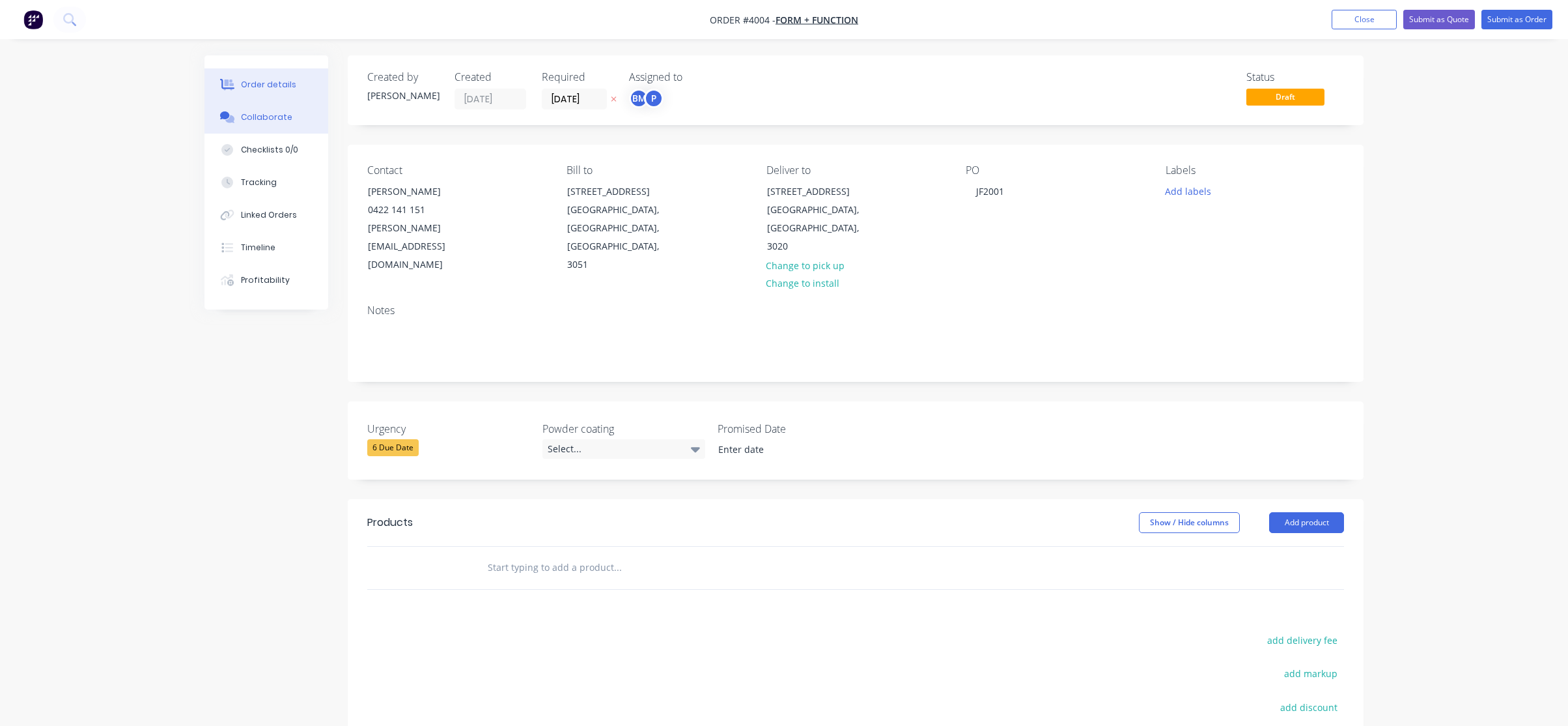
click at [274, 106] on button "Collaborate" at bounding box center [266, 117] width 124 height 33
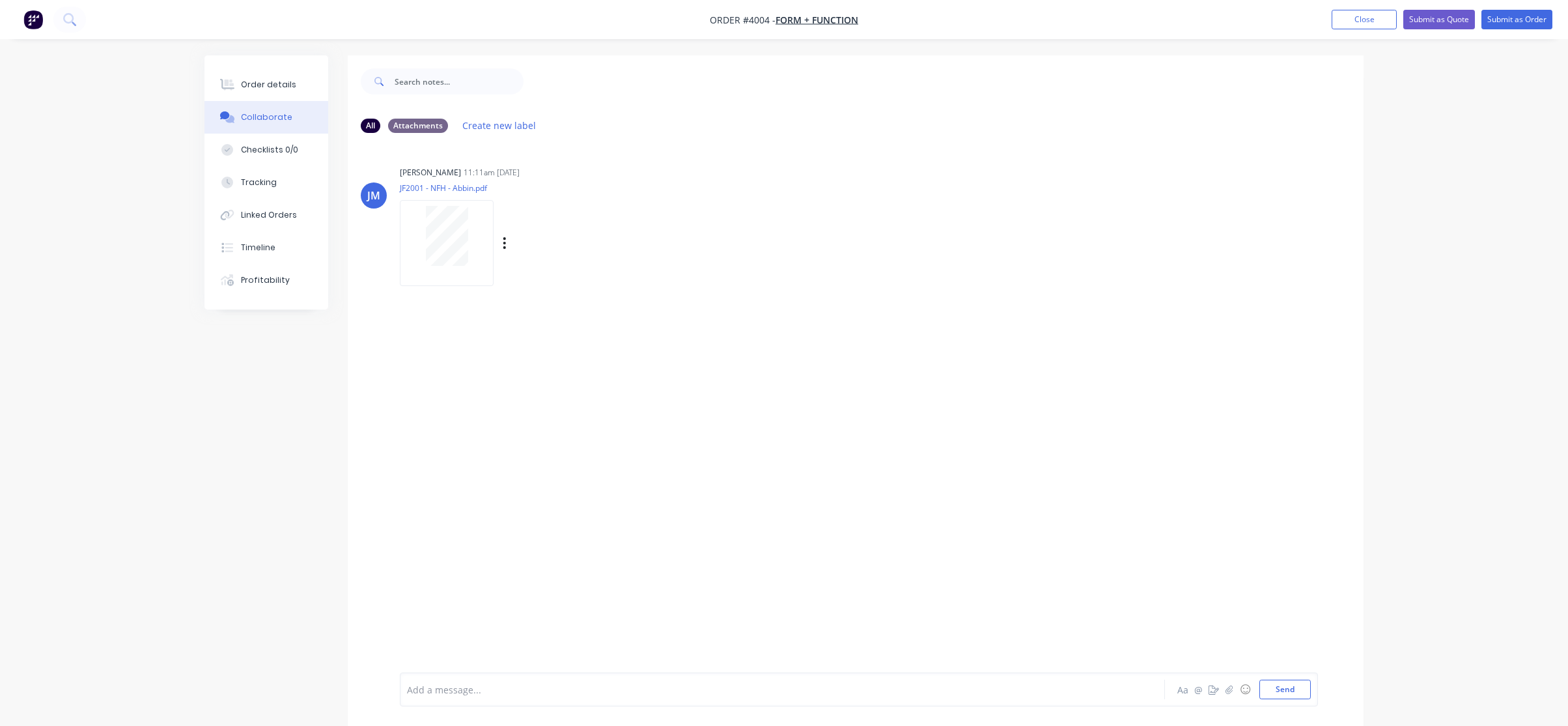
click at [456, 270] on div at bounding box center [446, 243] width 93 height 86
click at [301, 88] on button "Order details" at bounding box center [266, 85] width 124 height 33
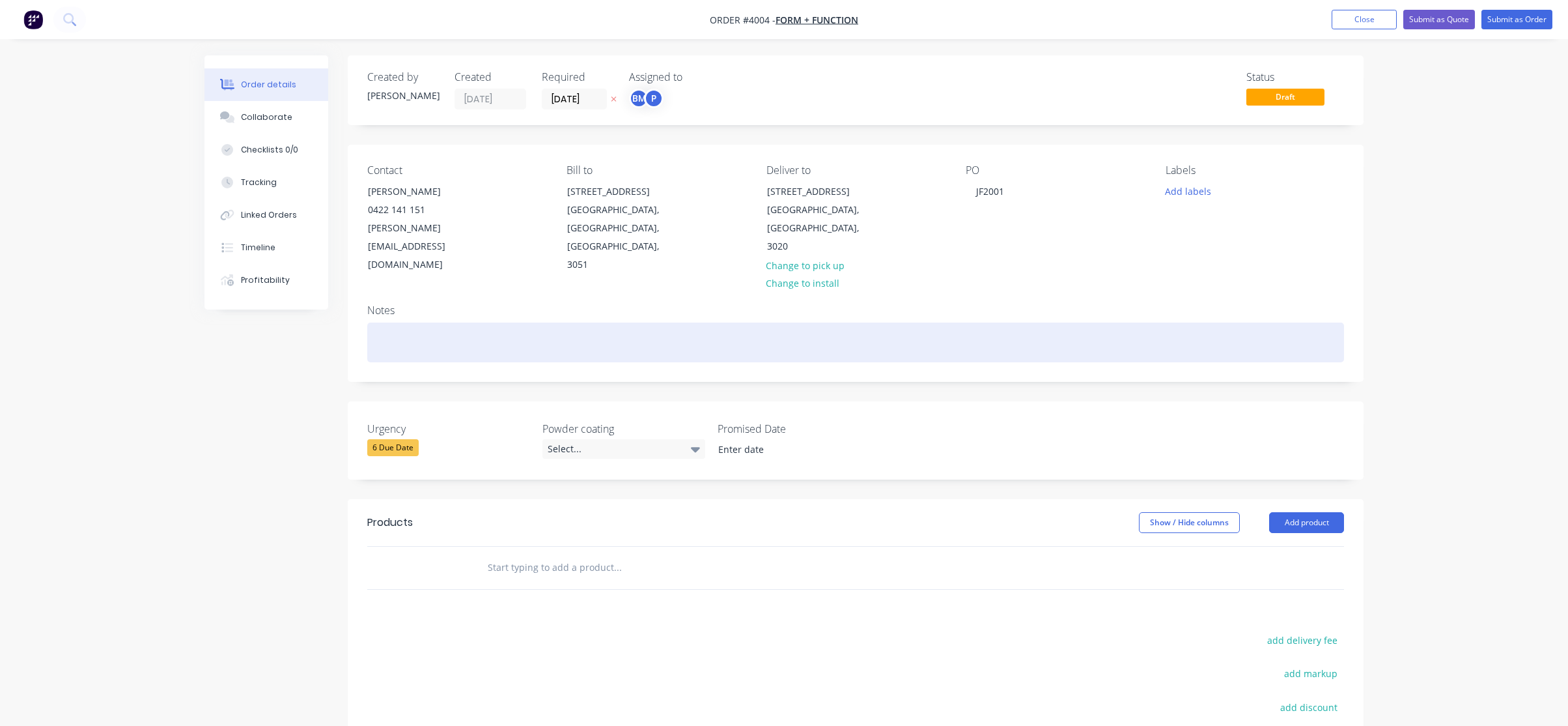
click at [687, 334] on div at bounding box center [856, 342] width 977 height 39
paste div
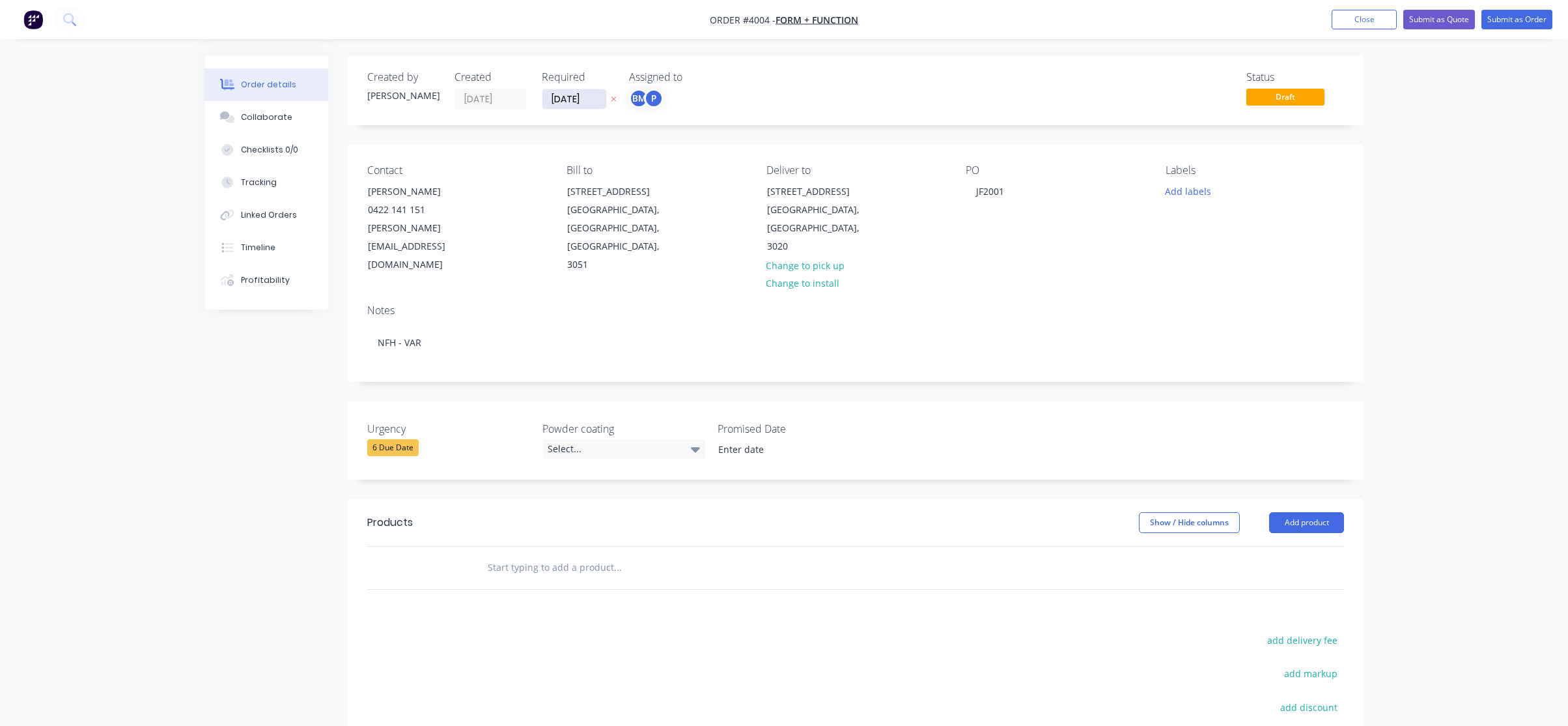
click at [587, 95] on input "[DATE]" at bounding box center [575, 99] width 64 height 19
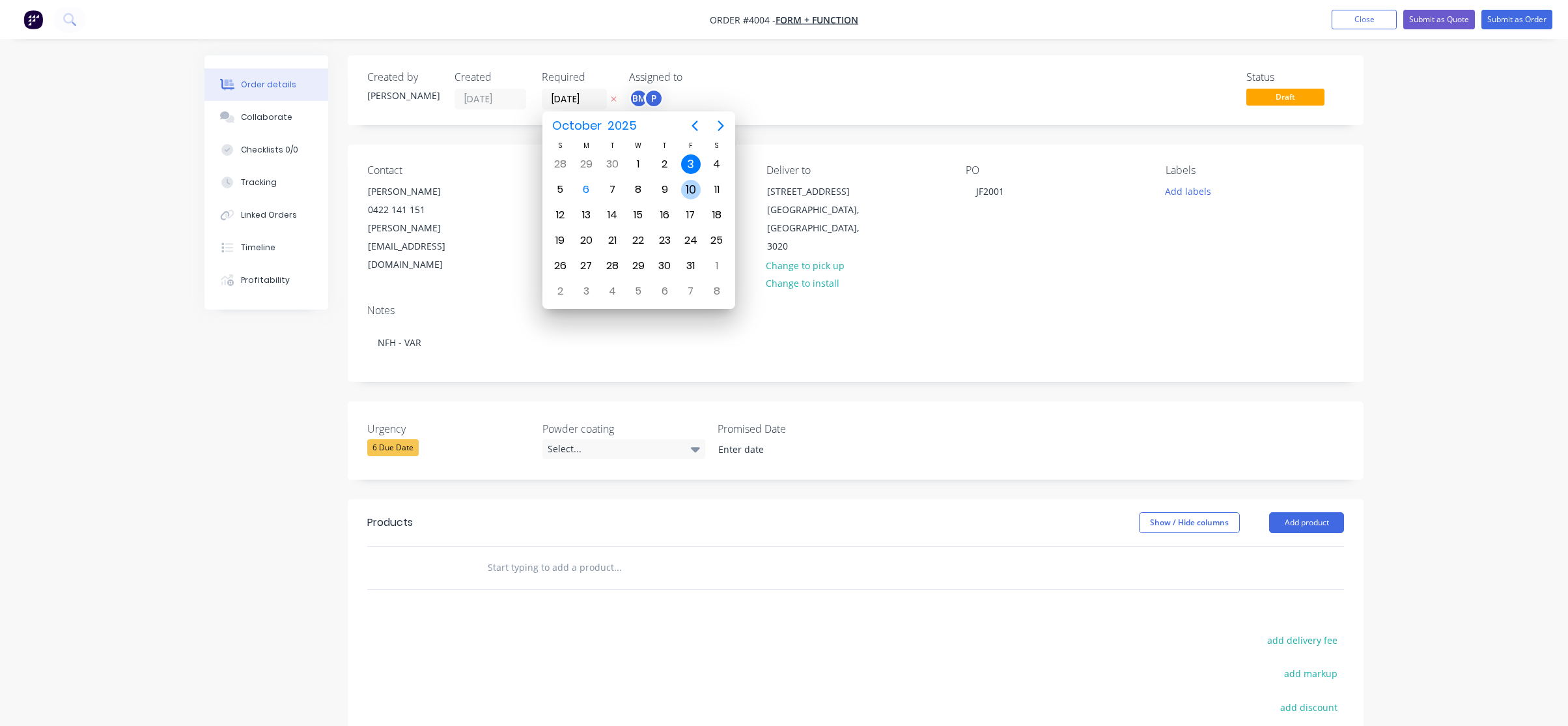
click at [686, 189] on div "10" at bounding box center [691, 190] width 19 height 19
type input "[DATE]"
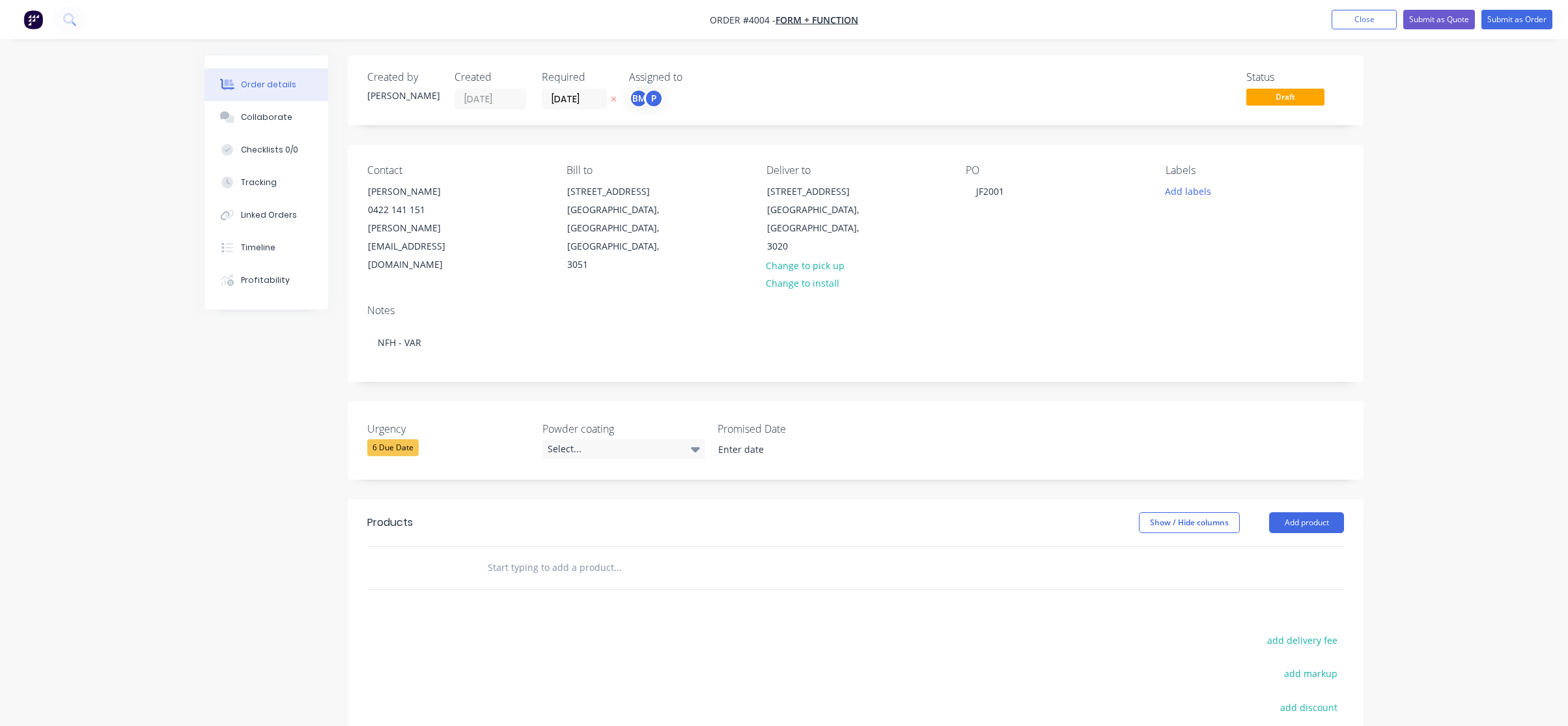
click at [580, 112] on div "Created by [PERSON_NAME] Created [DATE] Required [DATE] Assigned to BM P Status…" at bounding box center [855, 91] width 1015 height 69
click at [1199, 184] on button "Add labels" at bounding box center [1188, 191] width 60 height 17
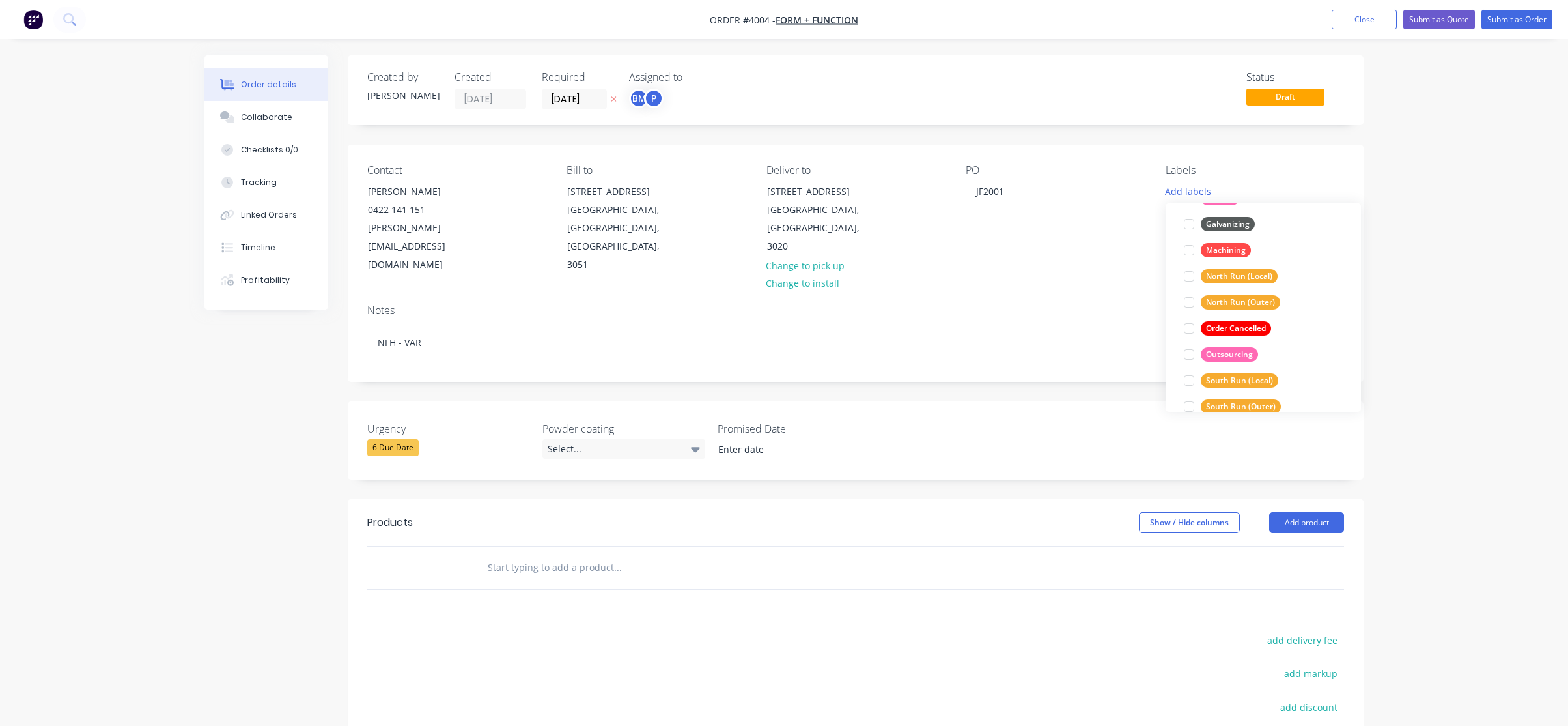
scroll to position [599, 0]
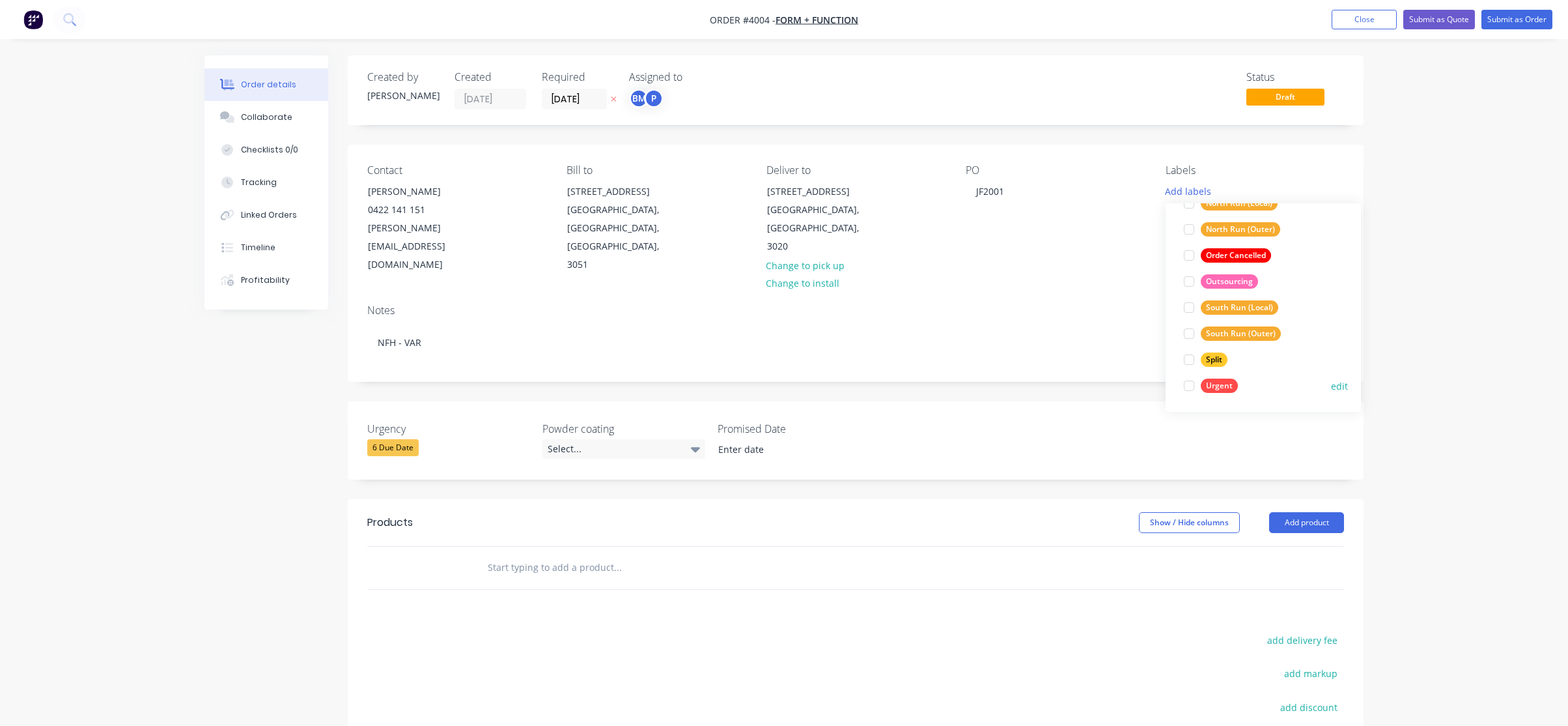
click at [1222, 382] on div "Urgent" at bounding box center [1220, 385] width 38 height 14
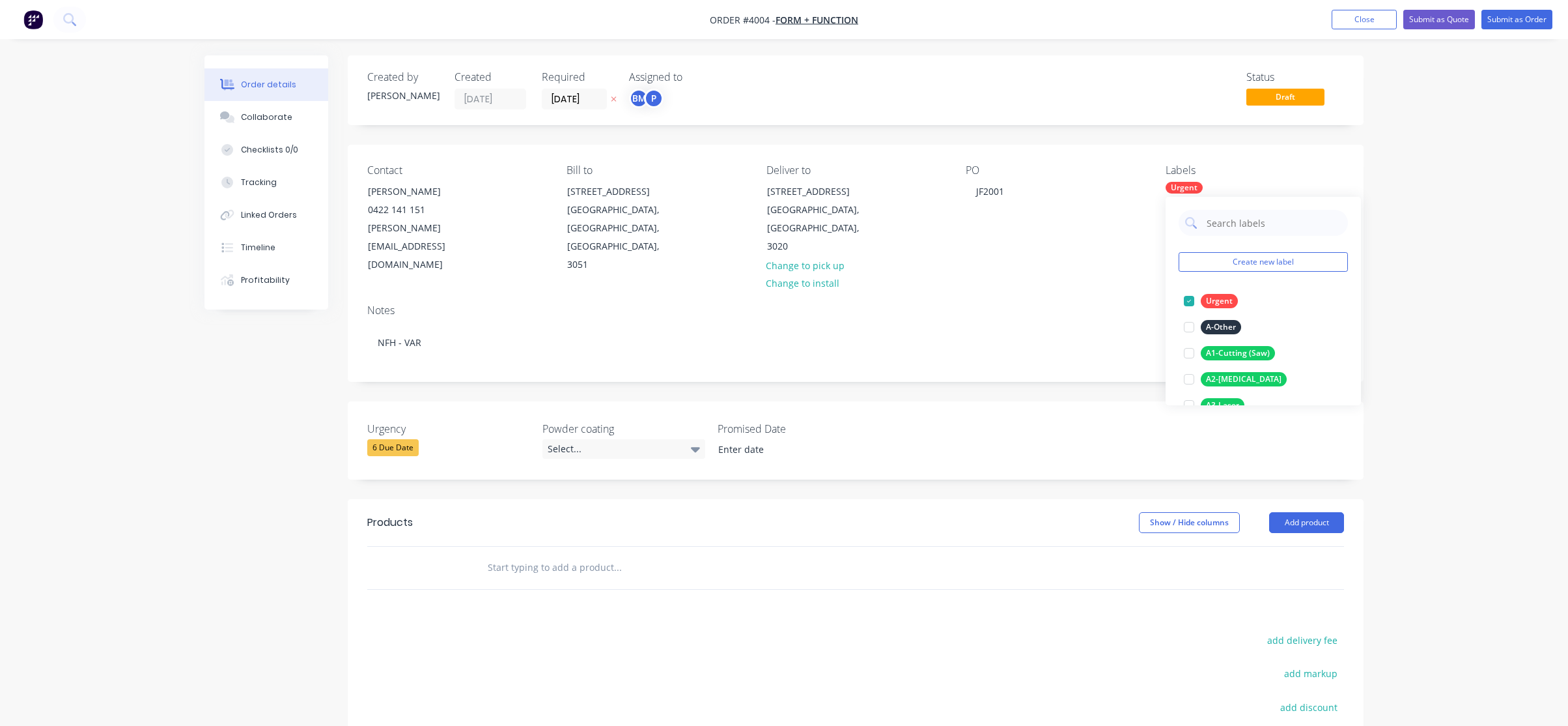
click at [1563, 257] on div "Order details Collaborate Checklists 0/0 Tracking Linked Orders Timeline Profit…" at bounding box center [784, 460] width 1568 height 921
click at [568, 104] on input "[DATE]" at bounding box center [575, 99] width 64 height 19
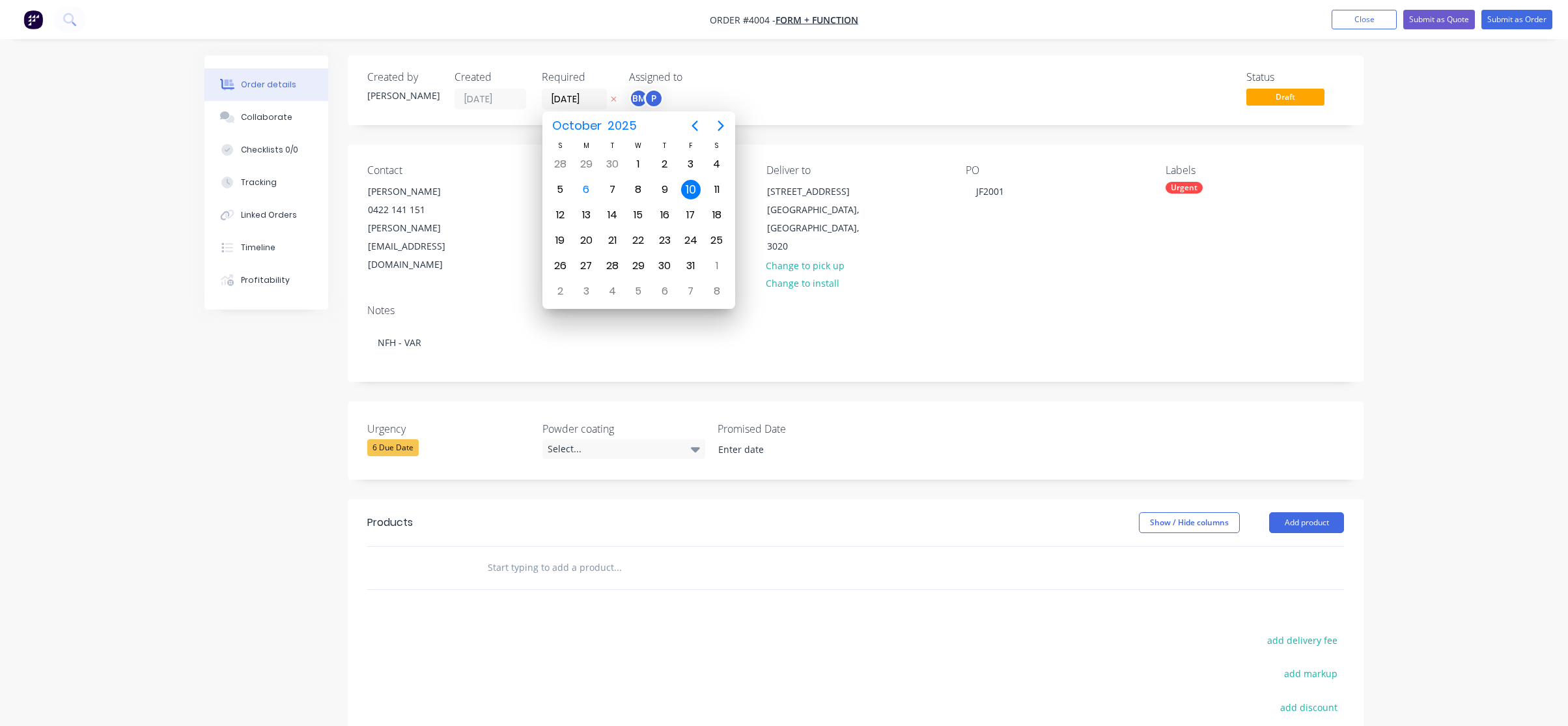
click at [857, 84] on div "Status Draft" at bounding box center [1052, 91] width 585 height 39
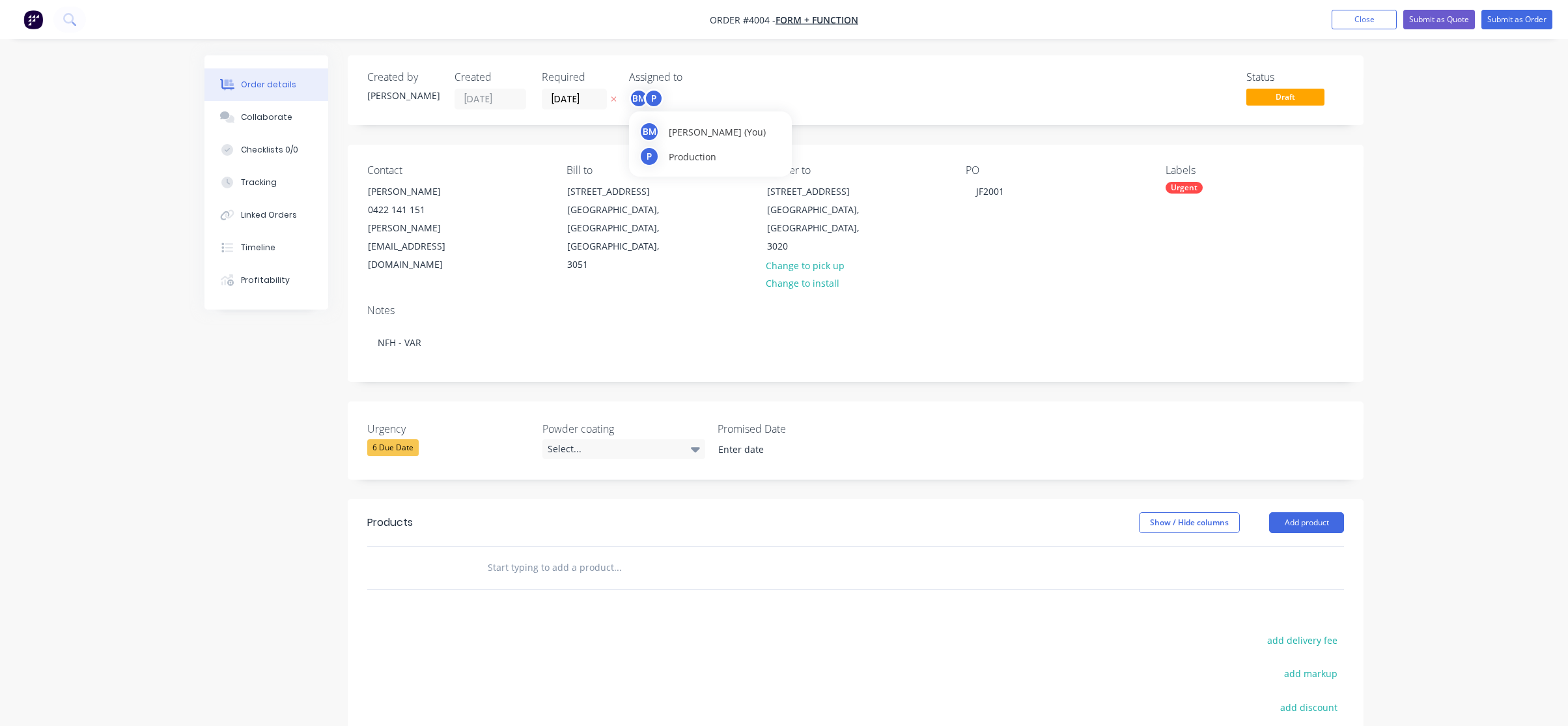
click at [692, 130] on span "[PERSON_NAME] (You)" at bounding box center [717, 132] width 97 height 13
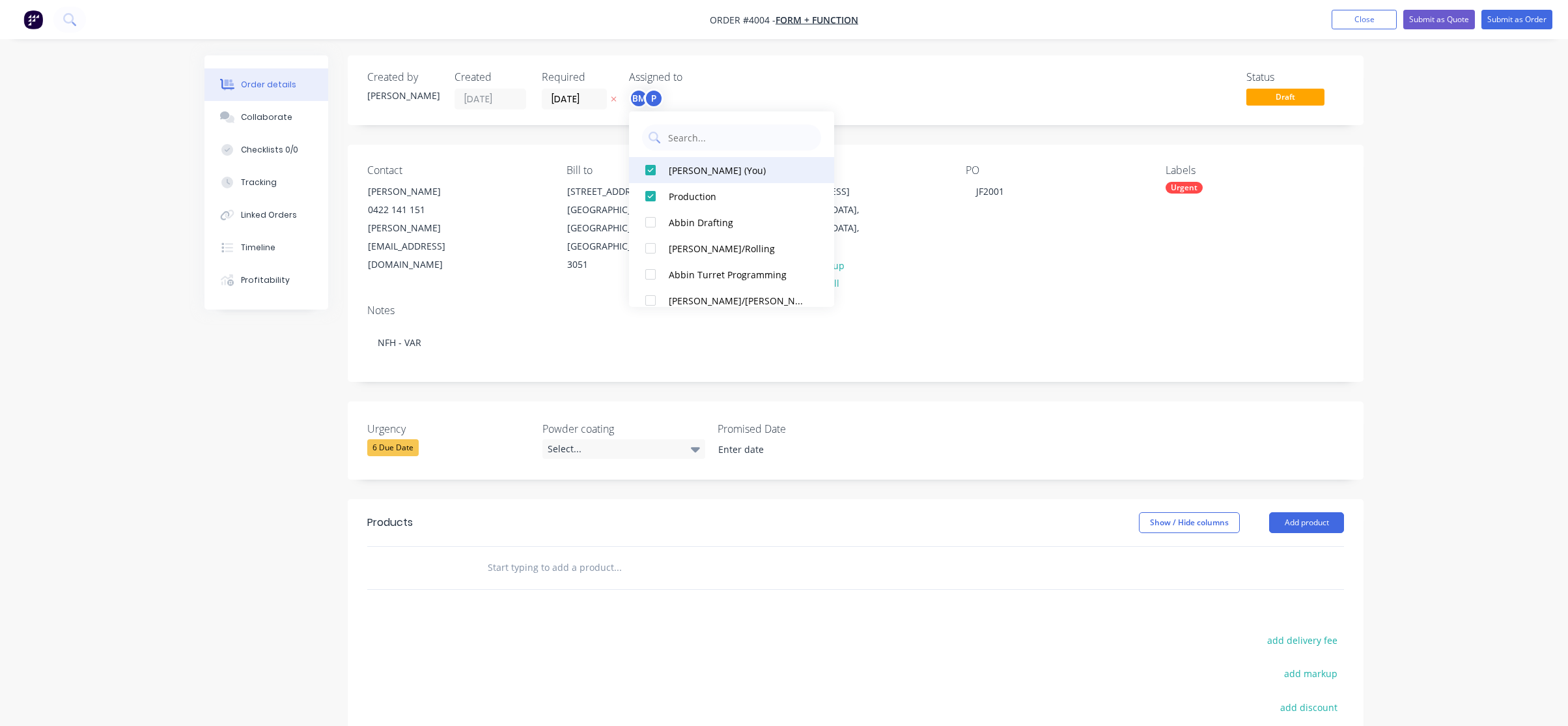
click at [705, 161] on button "[PERSON_NAME] (You)" at bounding box center [732, 169] width 205 height 26
click at [813, 88] on div "Status Draft" at bounding box center [1052, 91] width 585 height 39
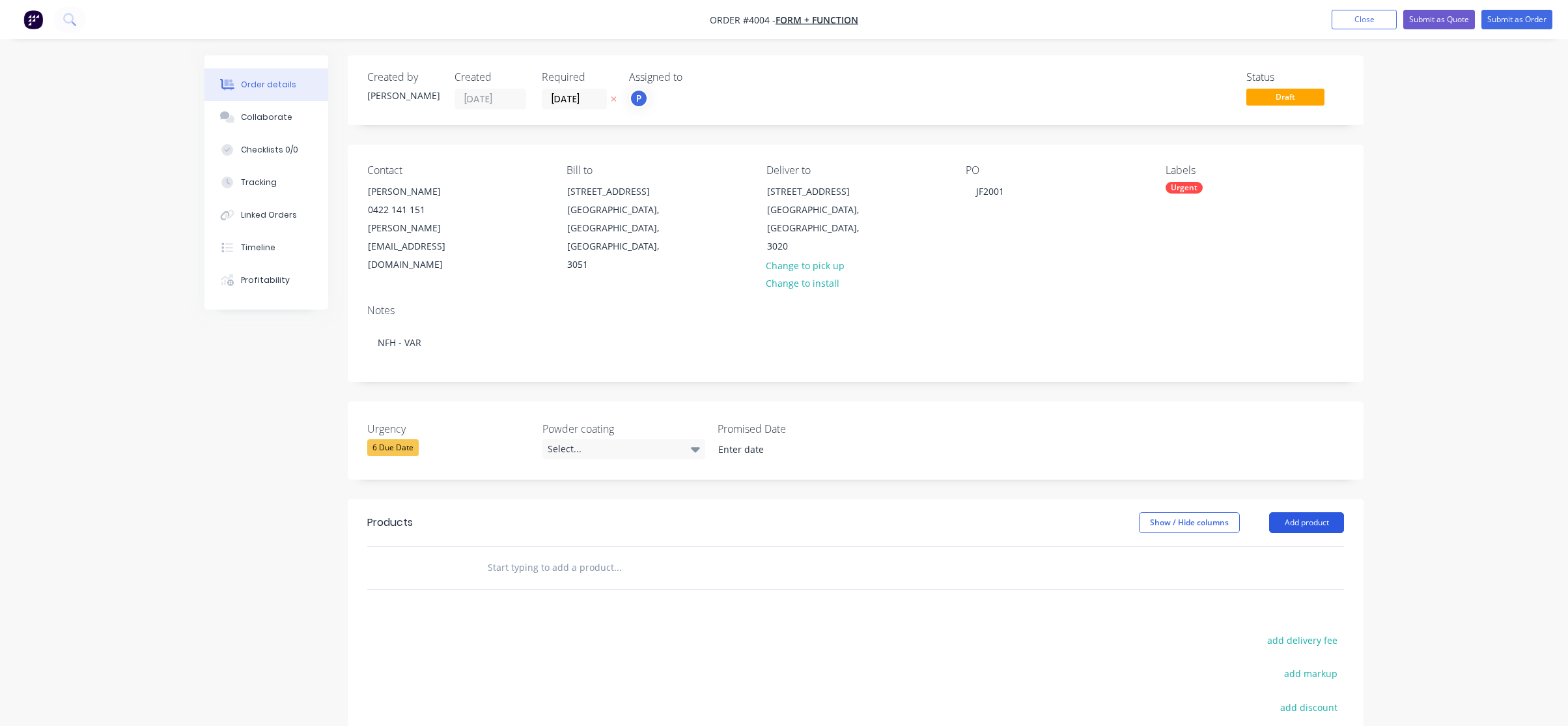
click at [1297, 512] on button "Add product" at bounding box center [1307, 523] width 75 height 21
click at [1213, 547] on div at bounding box center [856, 568] width 977 height 42
click at [1299, 512] on button "Add product" at bounding box center [1307, 523] width 75 height 21
click at [1289, 546] on div "Product catalogue" at bounding box center [1282, 556] width 100 height 19
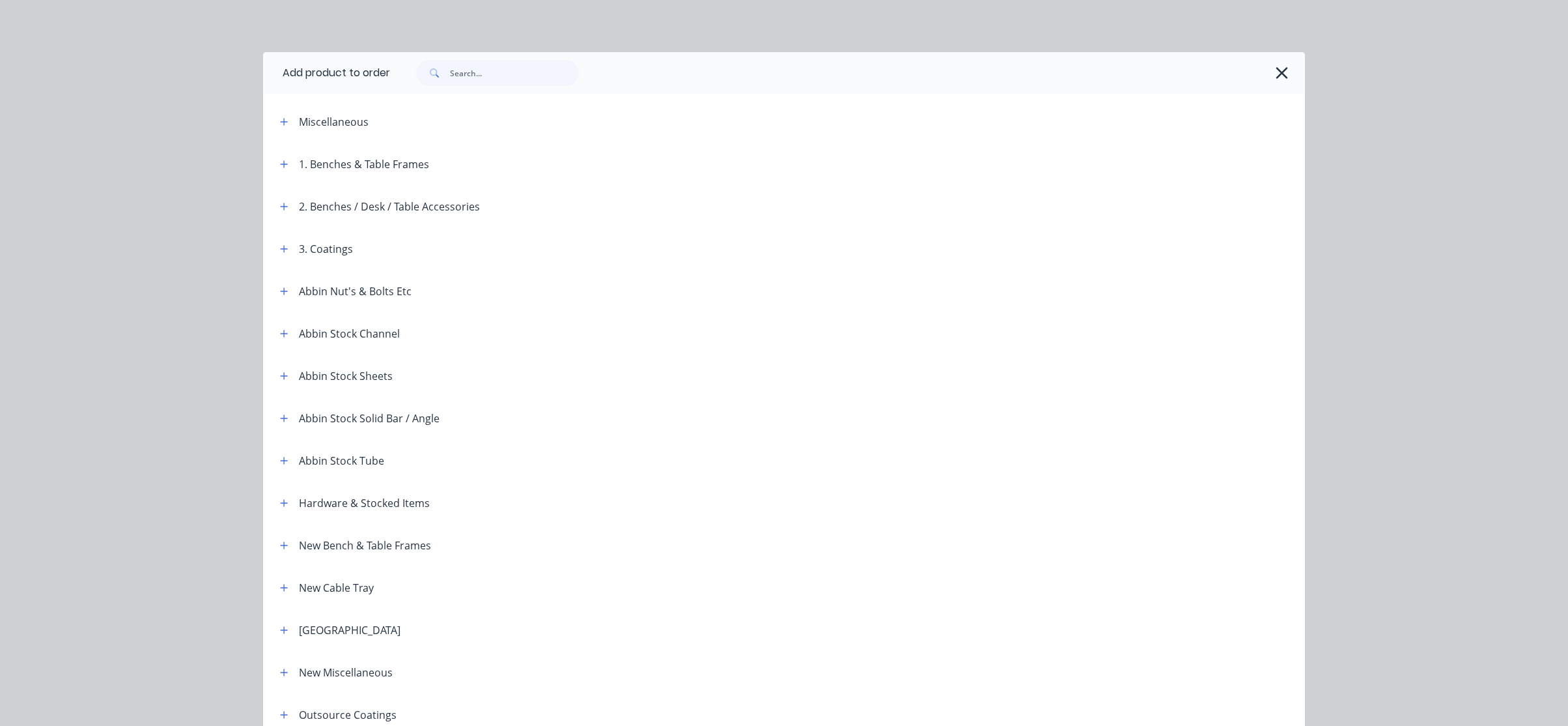
click at [276, 129] on span at bounding box center [284, 121] width 16 height 16
click at [291, 121] on div "Miscellaneous" at bounding box center [380, 121] width 221 height 16
click at [287, 126] on button "button" at bounding box center [284, 121] width 16 height 16
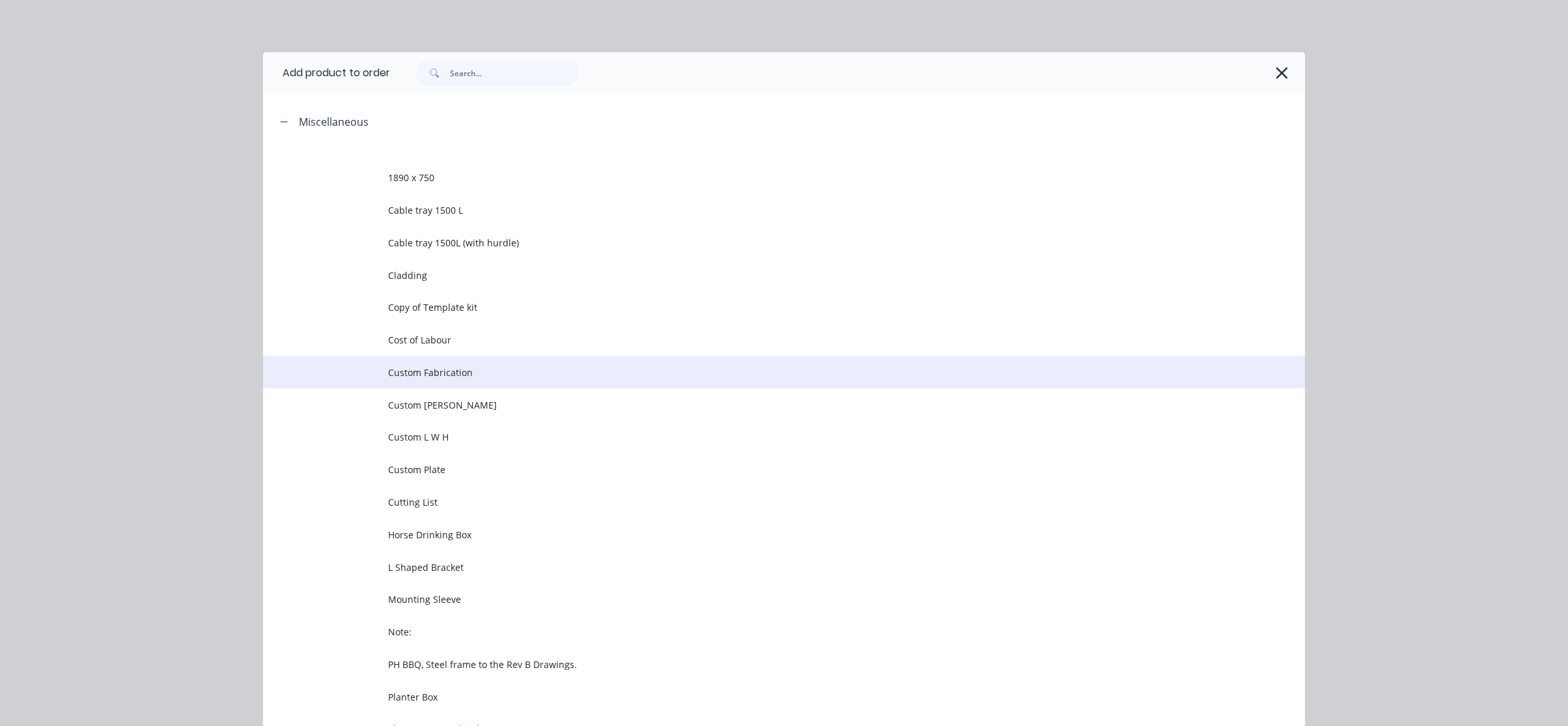
click at [505, 359] on td "Custom Fabrication" at bounding box center [846, 372] width 917 height 33
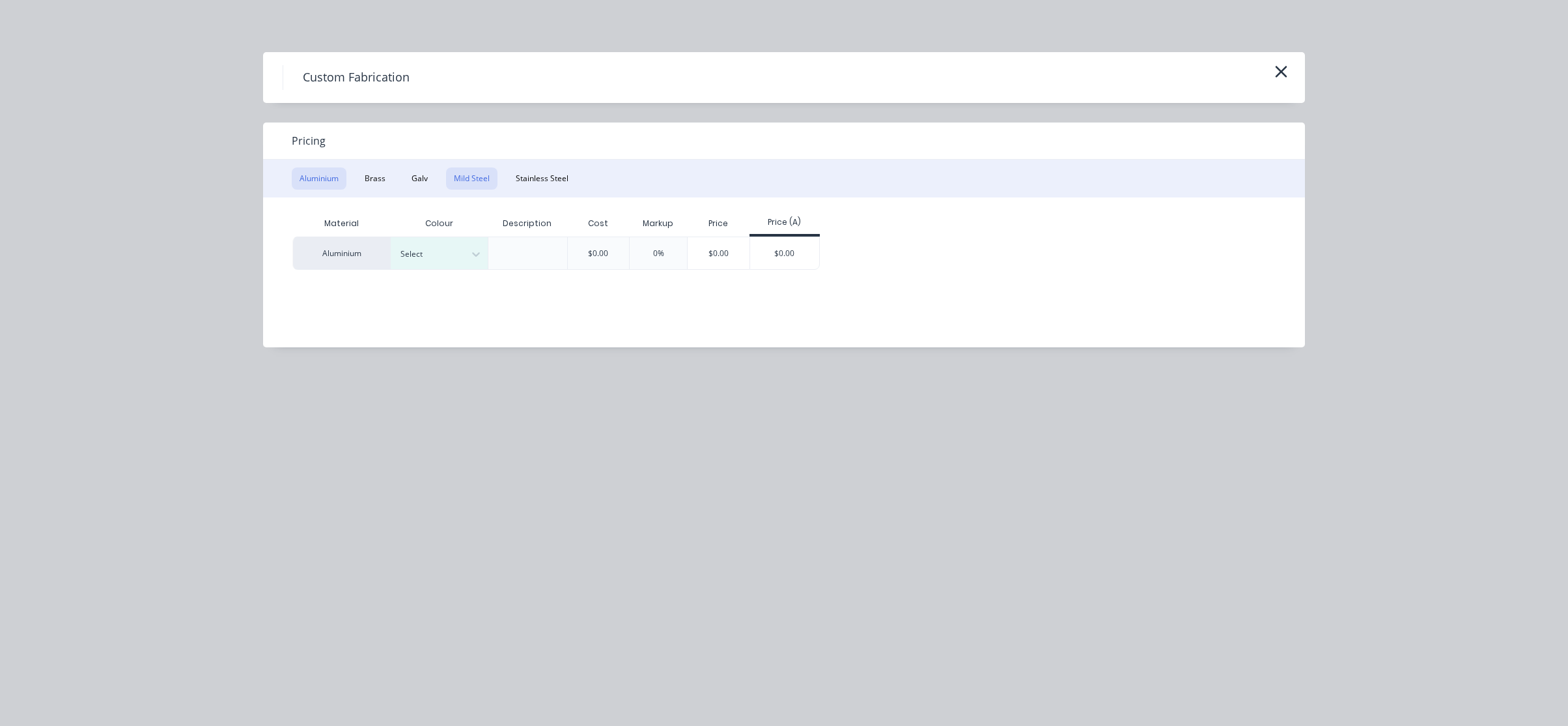
click at [485, 179] on button "Mild Steel" at bounding box center [471, 178] width 51 height 22
click at [678, 252] on div "$0.00" at bounding box center [687, 252] width 69 height 31
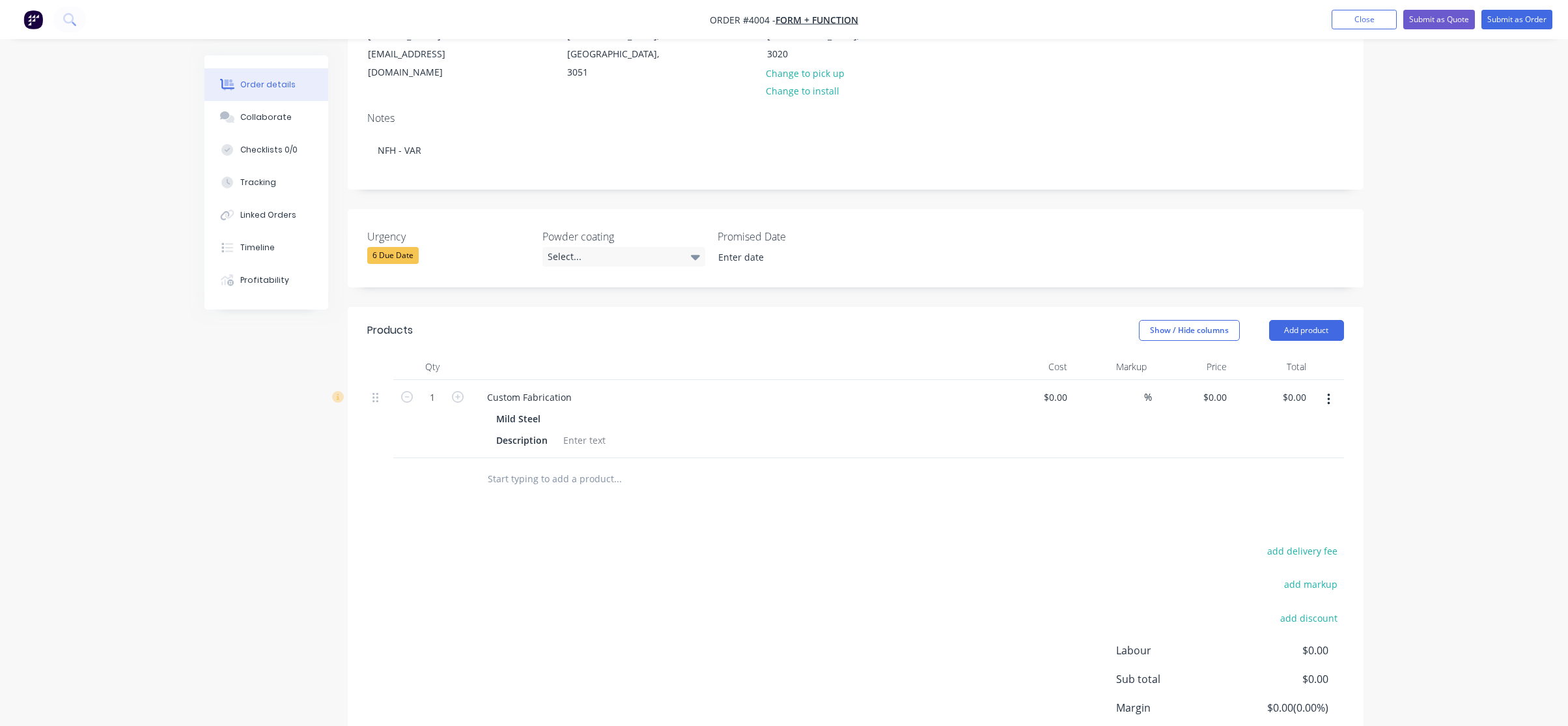
scroll to position [261, 0]
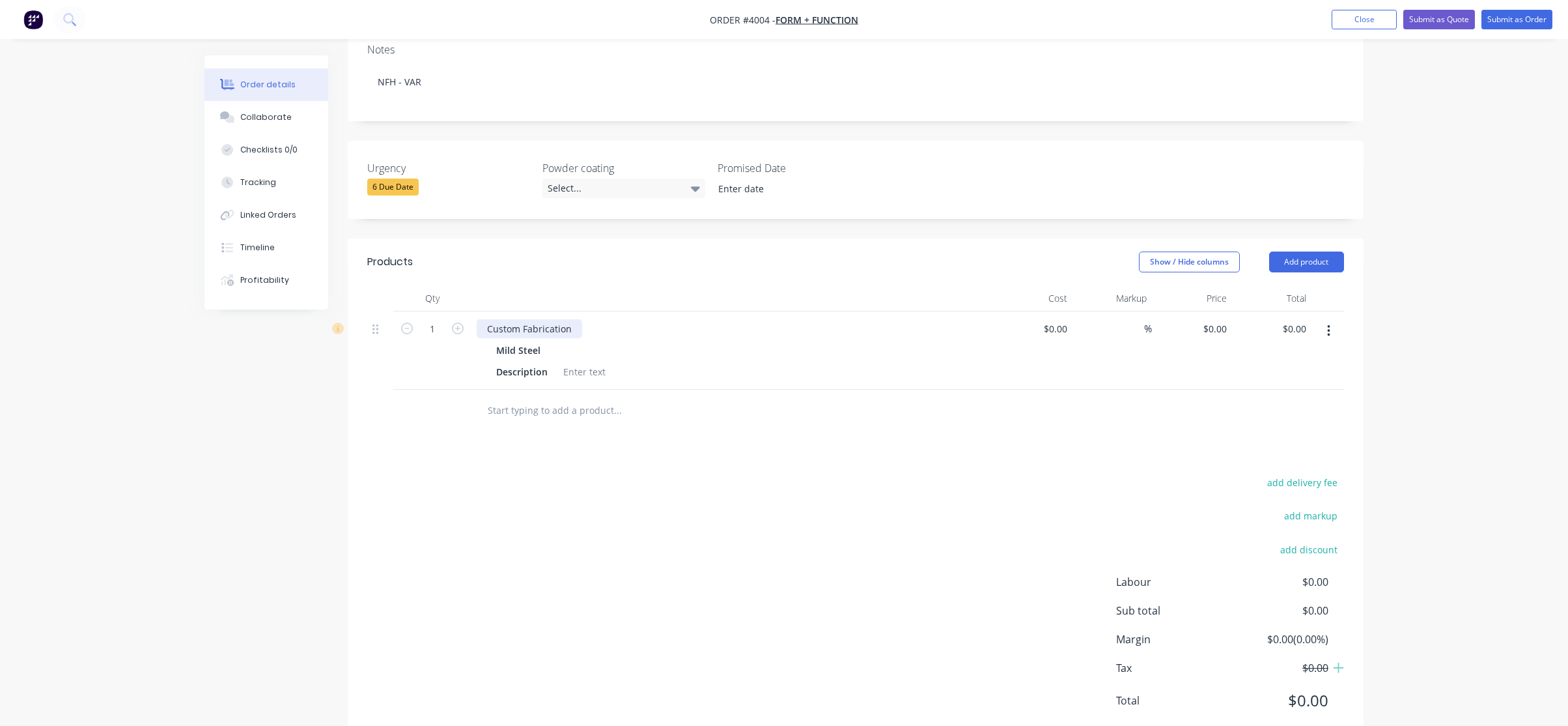
click at [563, 320] on div "Custom Fabrication" at bounding box center [529, 329] width 106 height 19
drag, startPoint x: 570, startPoint y: 309, endPoint x: 483, endPoint y: 302, distance: 87.3
click at [483, 320] on div "Custom Fabrication" at bounding box center [529, 329] width 106 height 19
paste div
drag, startPoint x: 766, startPoint y: 432, endPoint x: 694, endPoint y: 390, distance: 83.4
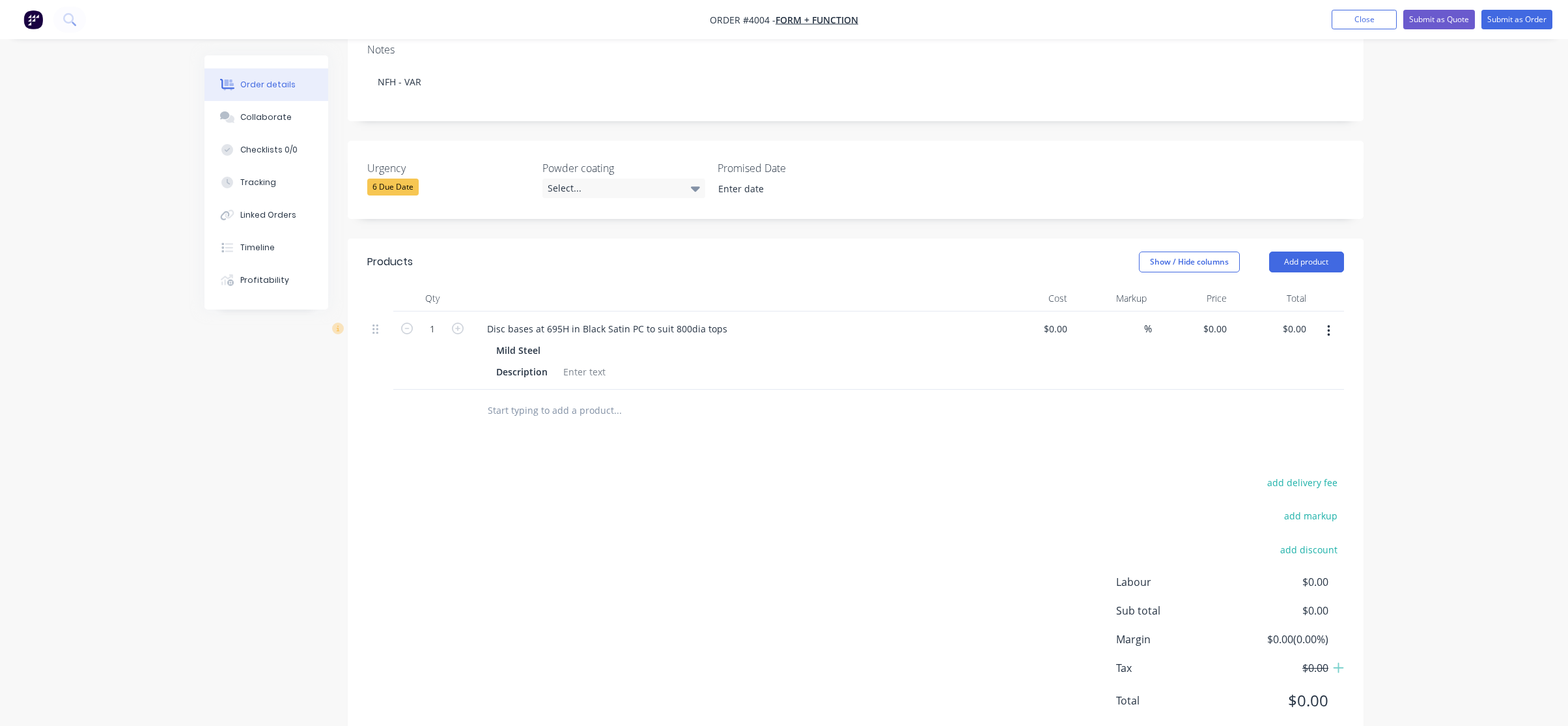
click at [766, 433] on div "Products Show / Hide columns Add product Qty Cost Markup Price Total 1 Disc bas…" at bounding box center [855, 492] width 1015 height 506
drag, startPoint x: 567, startPoint y: 311, endPoint x: 642, endPoint y: 313, distance: 75.0
click at [642, 320] on div "Disc bases at 695H in Black Satin PC to suit 800dia tops" at bounding box center [606, 329] width 261 height 19
click at [630, 475] on div "add delivery fee add markup add discount Labour $0.00 Sub total $0.00 Margin $0…" at bounding box center [856, 599] width 977 height 251
drag, startPoint x: 545, startPoint y: 351, endPoint x: 241, endPoint y: 326, distance: 305.0
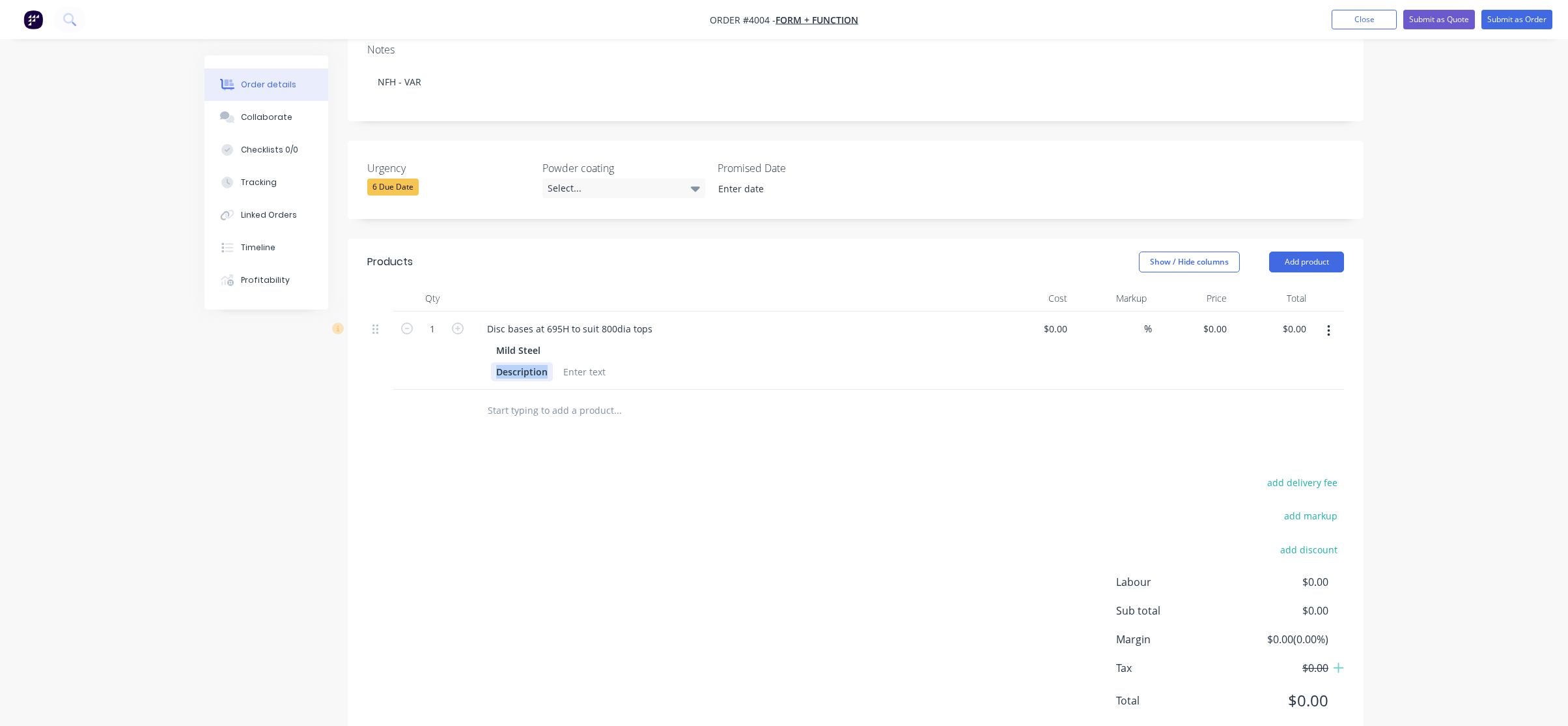
click at [235, 331] on div "Created by [PERSON_NAME] Created [DATE] Required [DATE] Assigned to P Status Dr…" at bounding box center [784, 279] width 1159 height 970
click at [544, 362] on div at bounding box center [548, 372] width 53 height 19
click at [888, 398] on div at bounding box center [706, 410] width 458 height 26
click at [539, 362] on div "Balck satin" at bounding box center [551, 372] width 58 height 19
click at [775, 362] on div "P/C Black satin" at bounding box center [729, 372] width 476 height 19
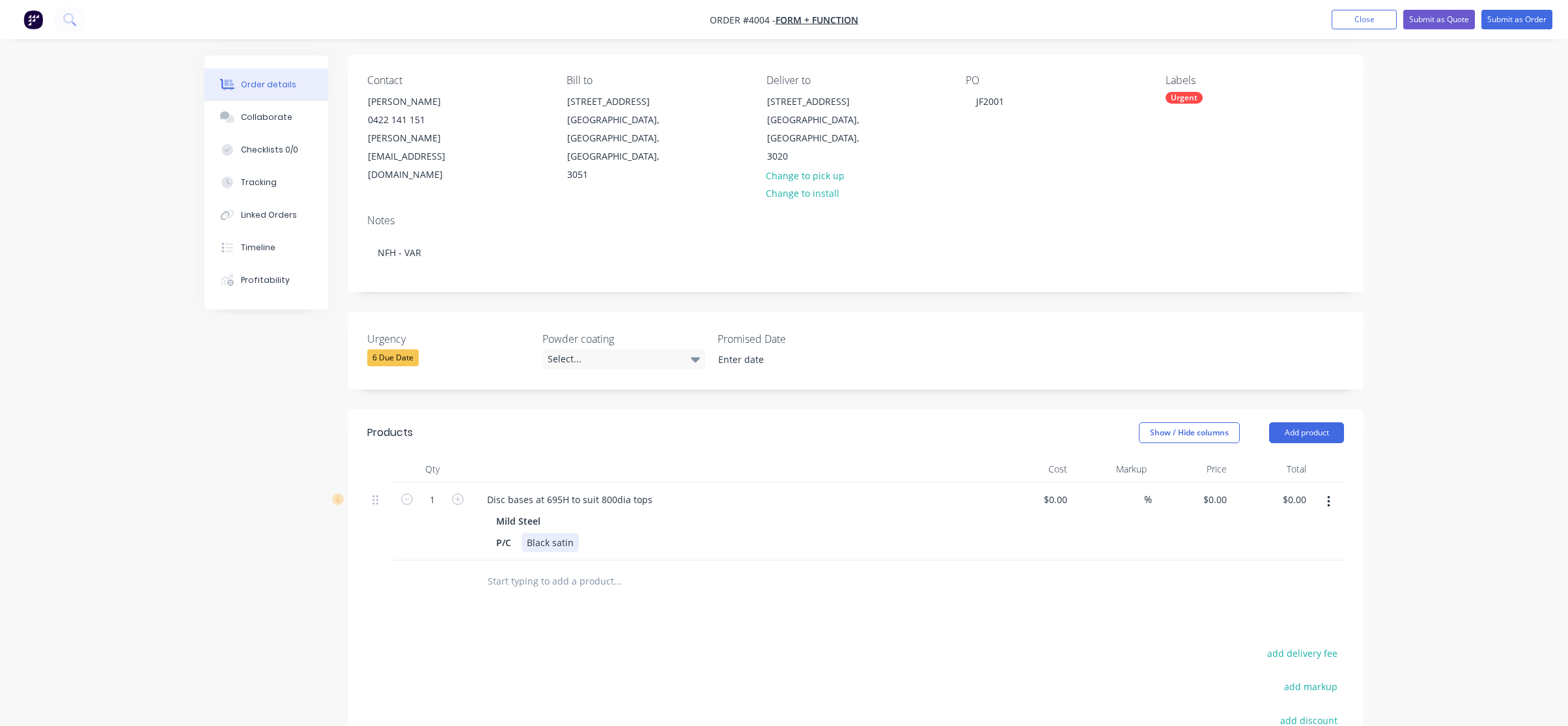
scroll to position [0, 0]
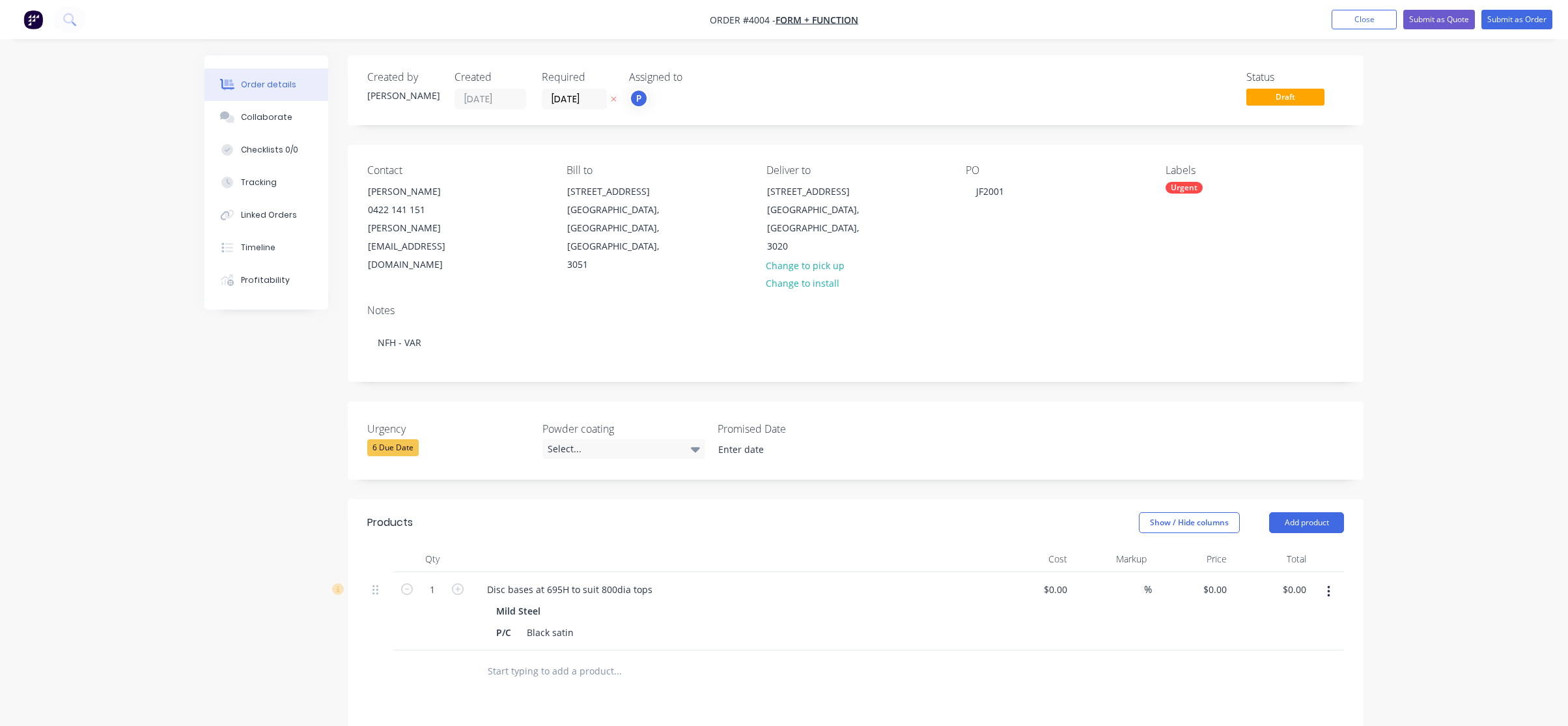
click at [414, 581] on button "button" at bounding box center [407, 587] width 17 height 13
click at [428, 580] on input "0" at bounding box center [432, 589] width 34 height 19
type input "7"
click at [931, 512] on div "Show / Hide columns Add product" at bounding box center [959, 523] width 769 height 21
drag, startPoint x: 1169, startPoint y: 186, endPoint x: 1181, endPoint y: 193, distance: 13.9
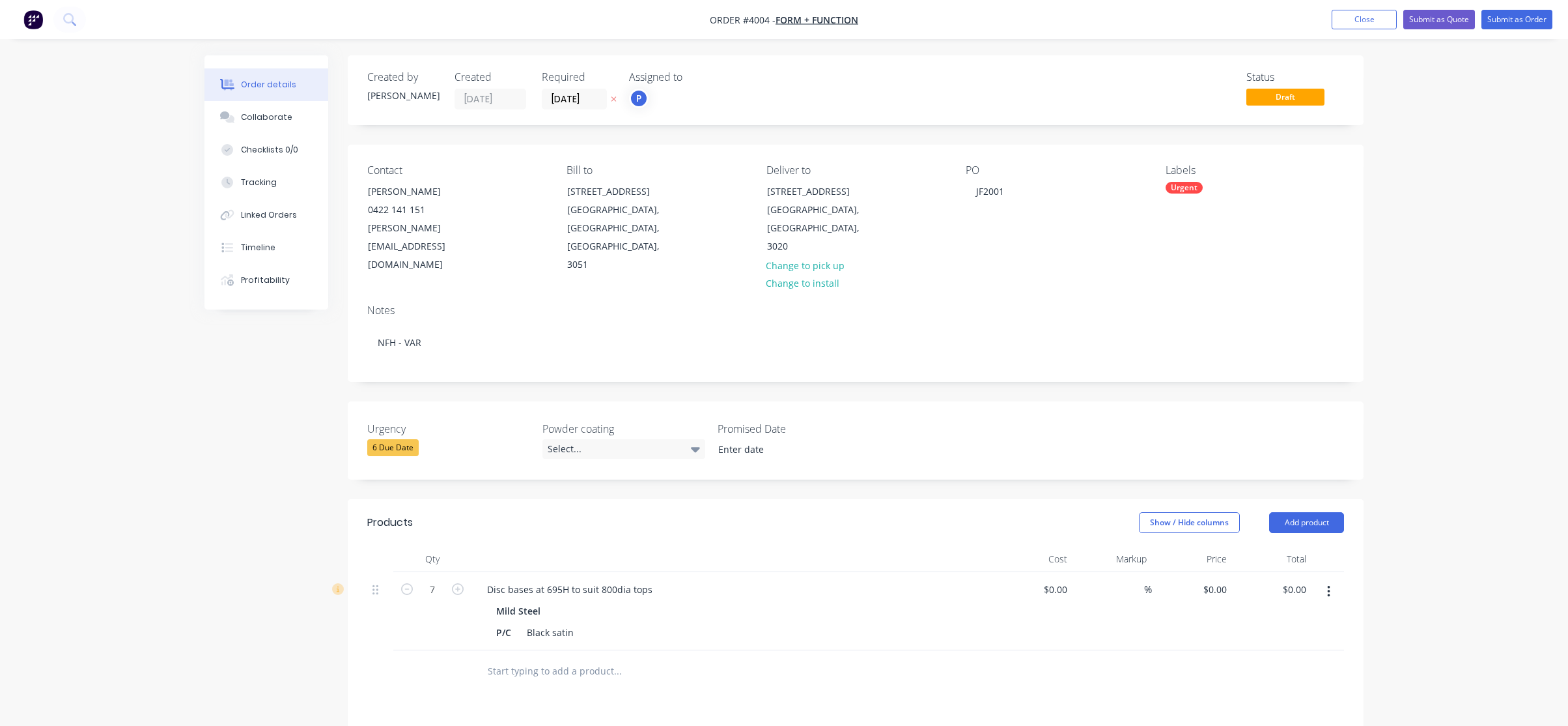
click at [1169, 186] on div "Urgent" at bounding box center [1184, 188] width 38 height 12
click at [1226, 400] on div "A3-Laser" at bounding box center [1222, 404] width 43 height 14
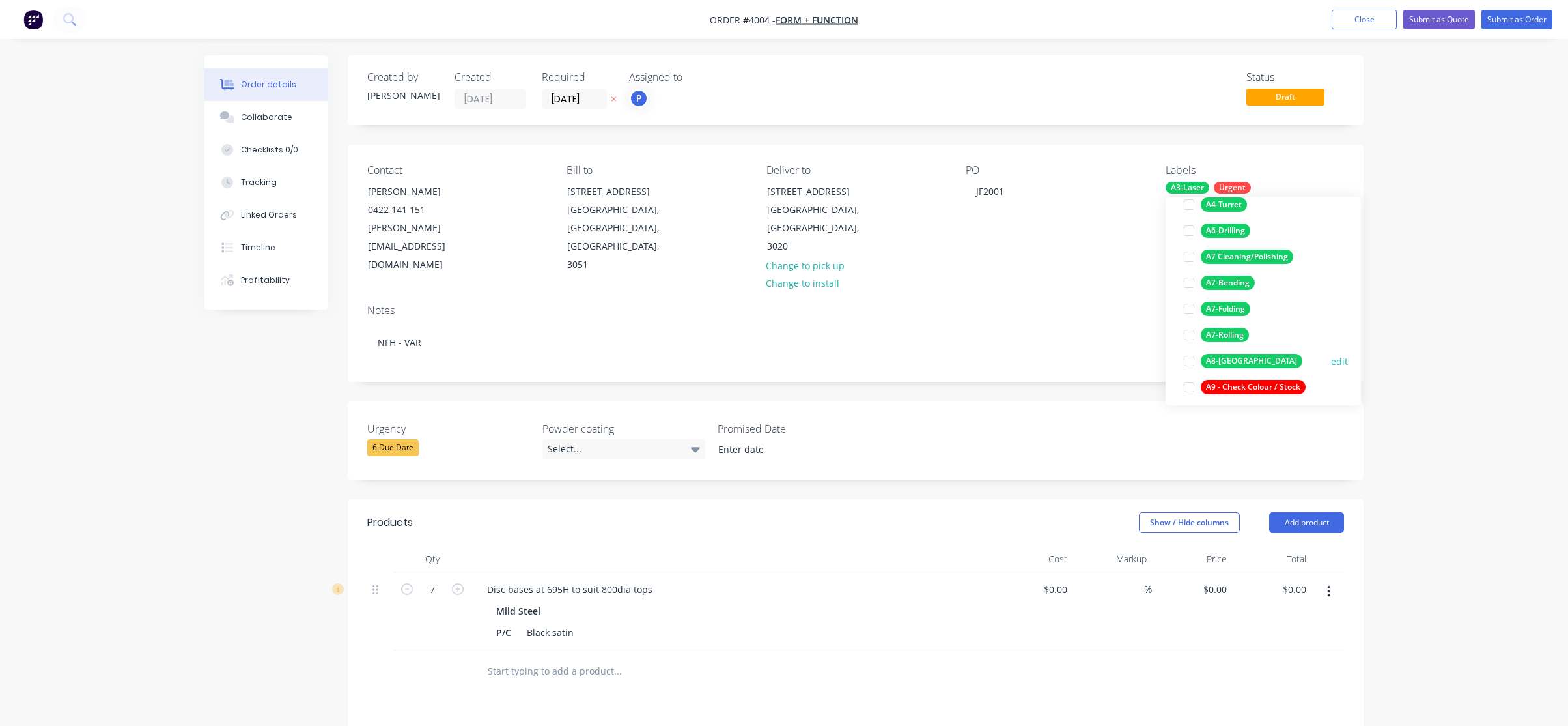
scroll to position [261, 0]
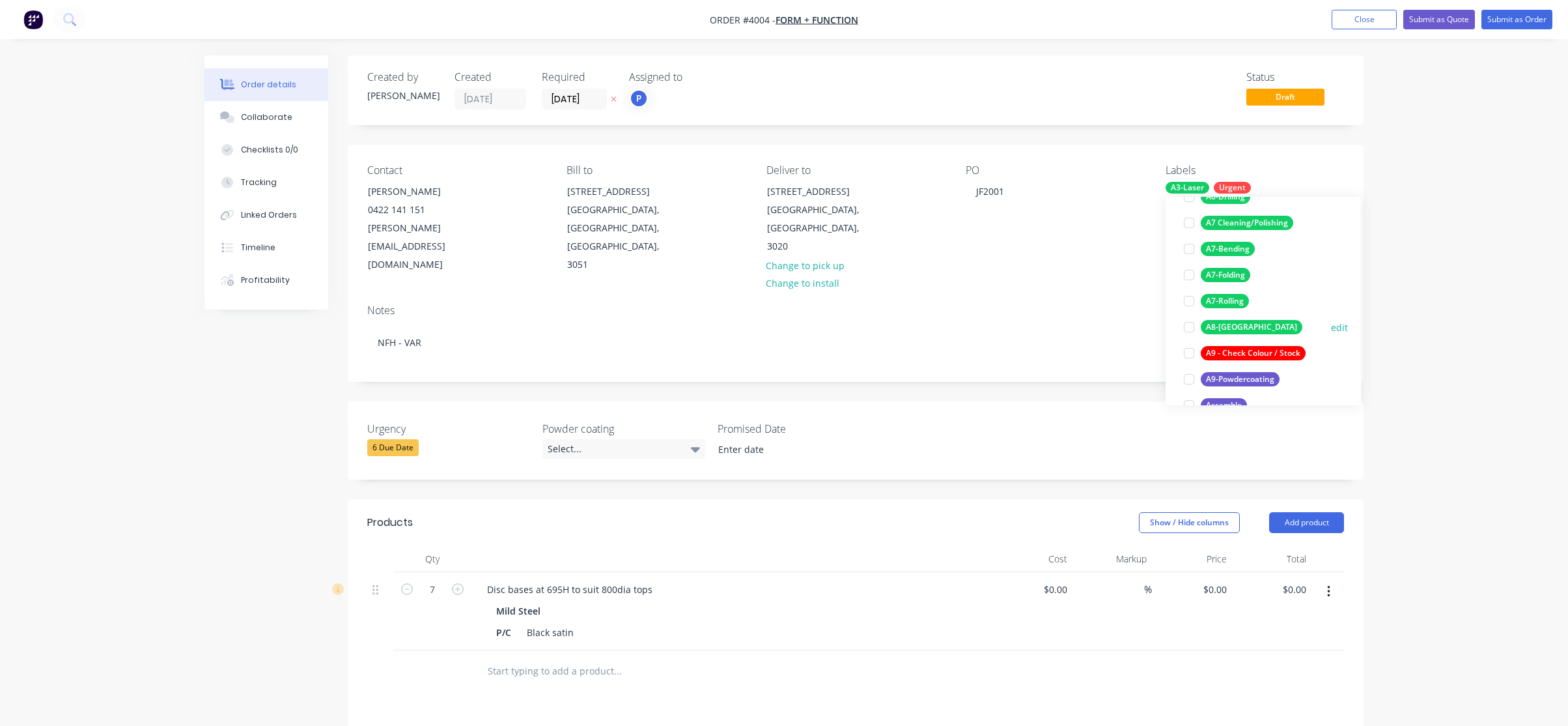
drag, startPoint x: 1230, startPoint y: 324, endPoint x: 1227, endPoint y: 315, distance: 9.5
click at [1230, 323] on div "A8-[GEOGRAPHIC_DATA]" at bounding box center [1252, 326] width 102 height 14
click at [1249, 379] on div "A9-Powdercoating" at bounding box center [1241, 378] width 79 height 14
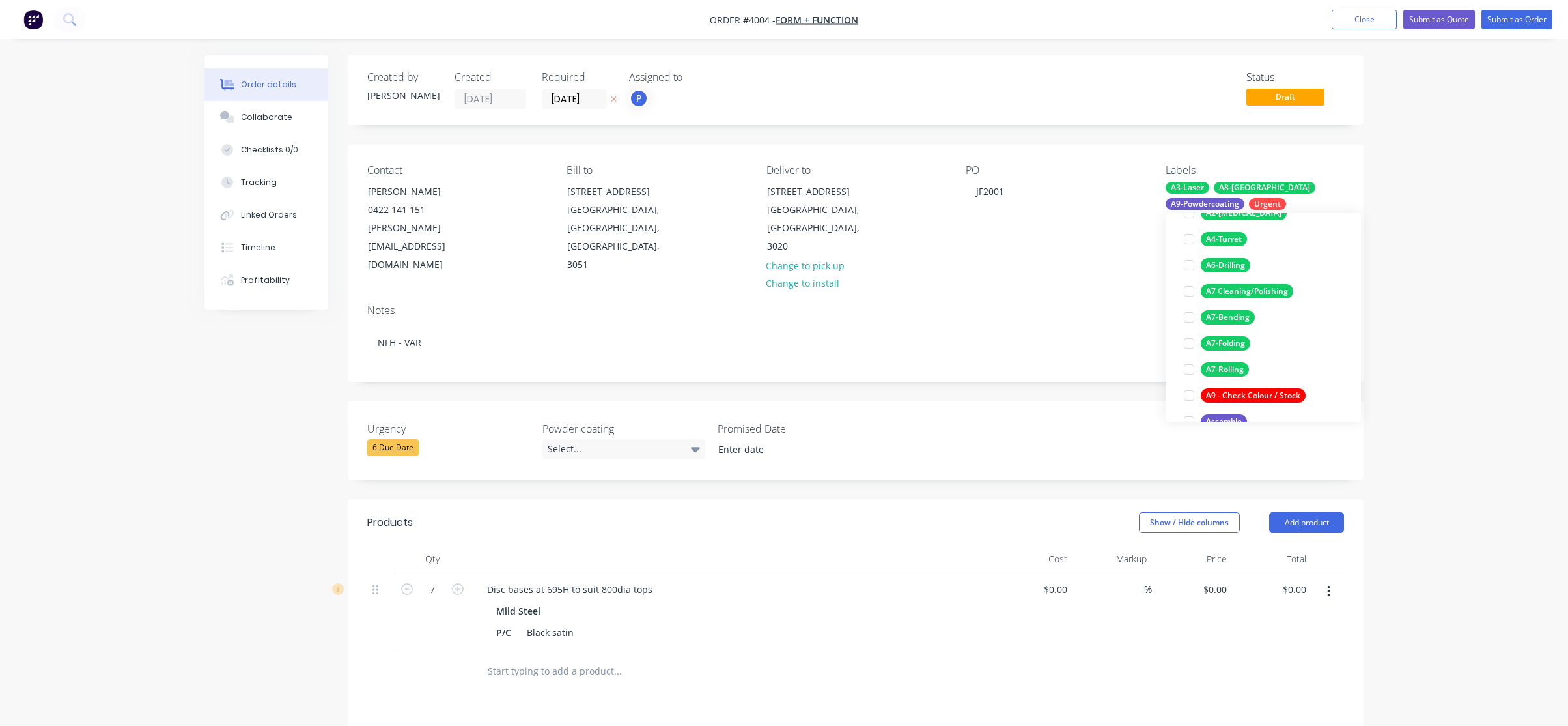
click at [1517, 70] on div "Order details Collaborate Checklists 0/0 Tracking Linked Orders Timeline Profit…" at bounding box center [784, 512] width 1568 height 1024
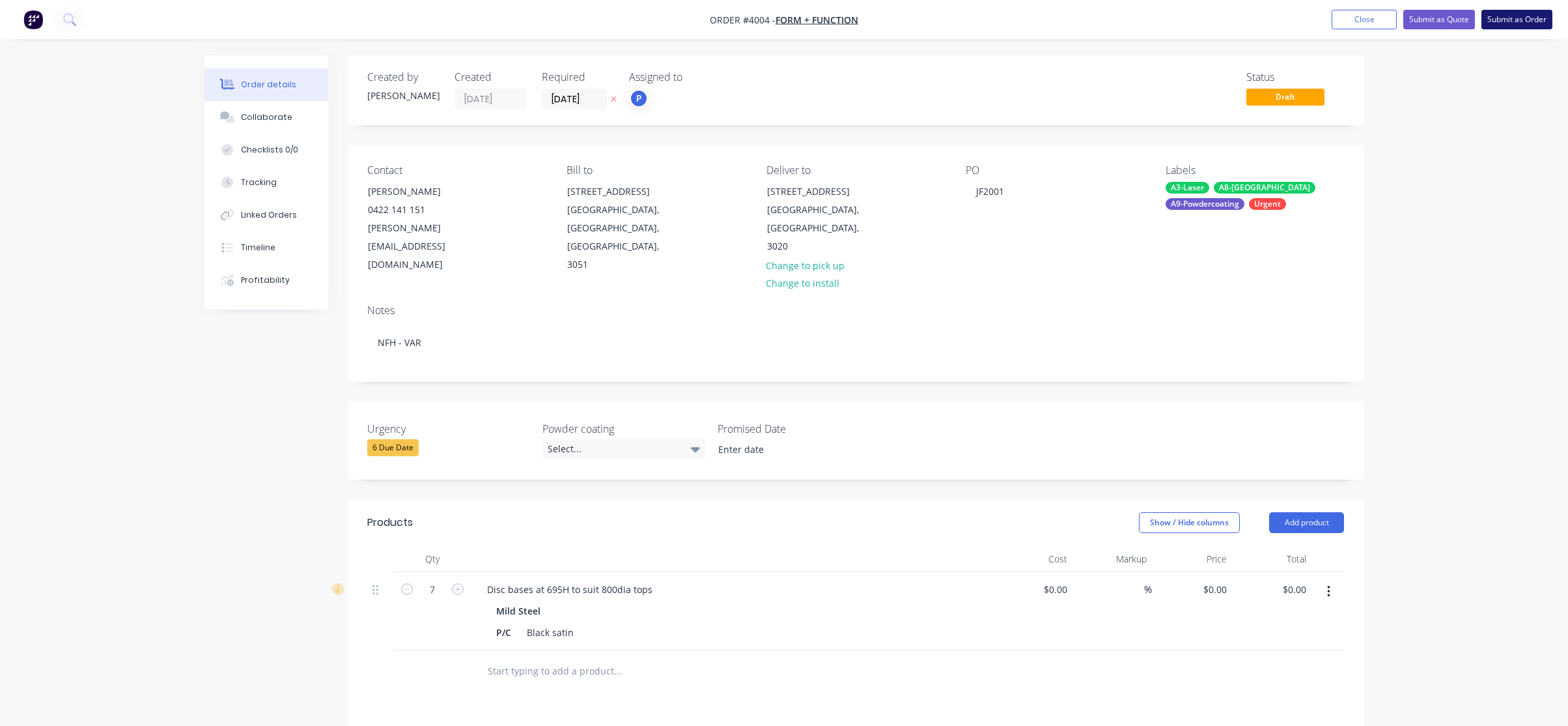
click at [1546, 21] on button "Submit as Order" at bounding box center [1517, 19] width 71 height 19
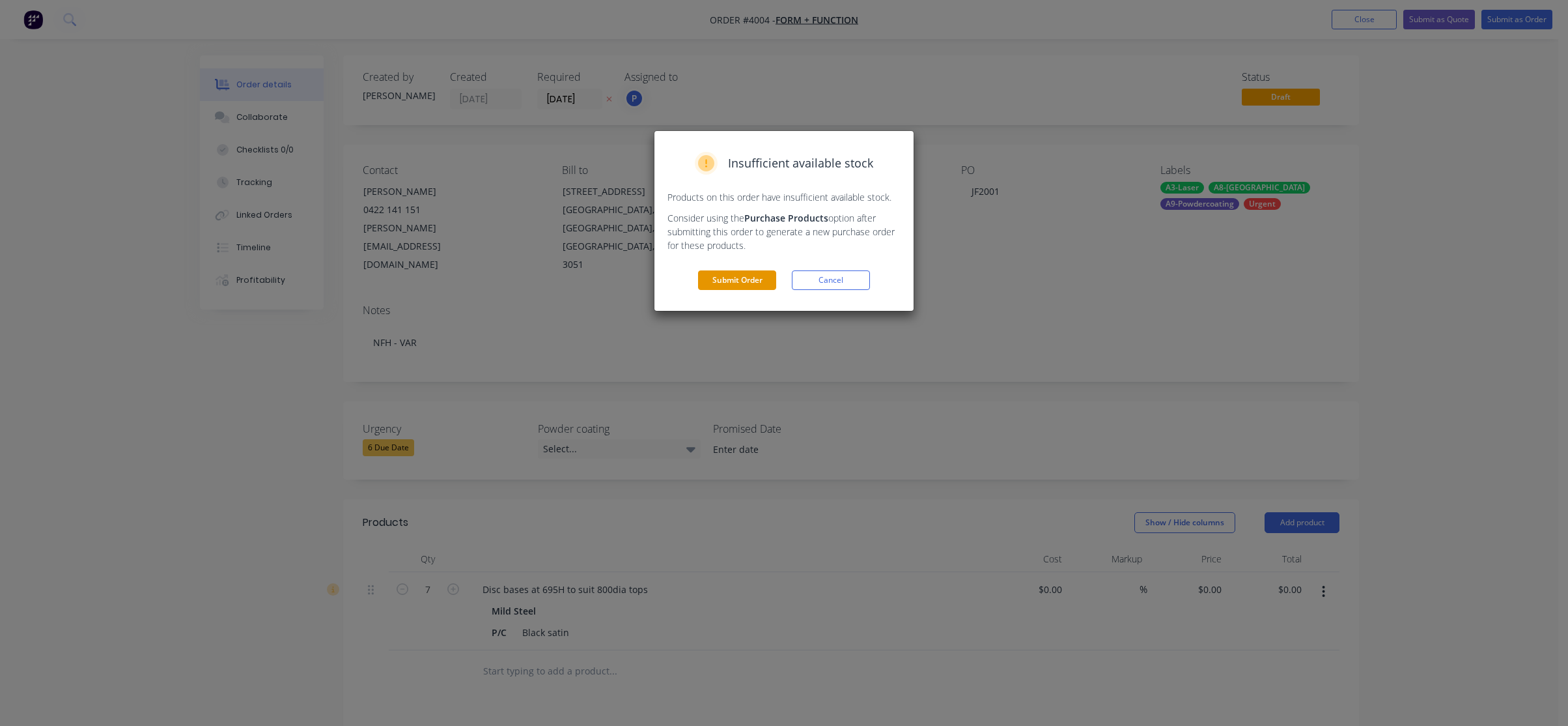
click at [710, 275] on button "Submit Order" at bounding box center [736, 280] width 78 height 19
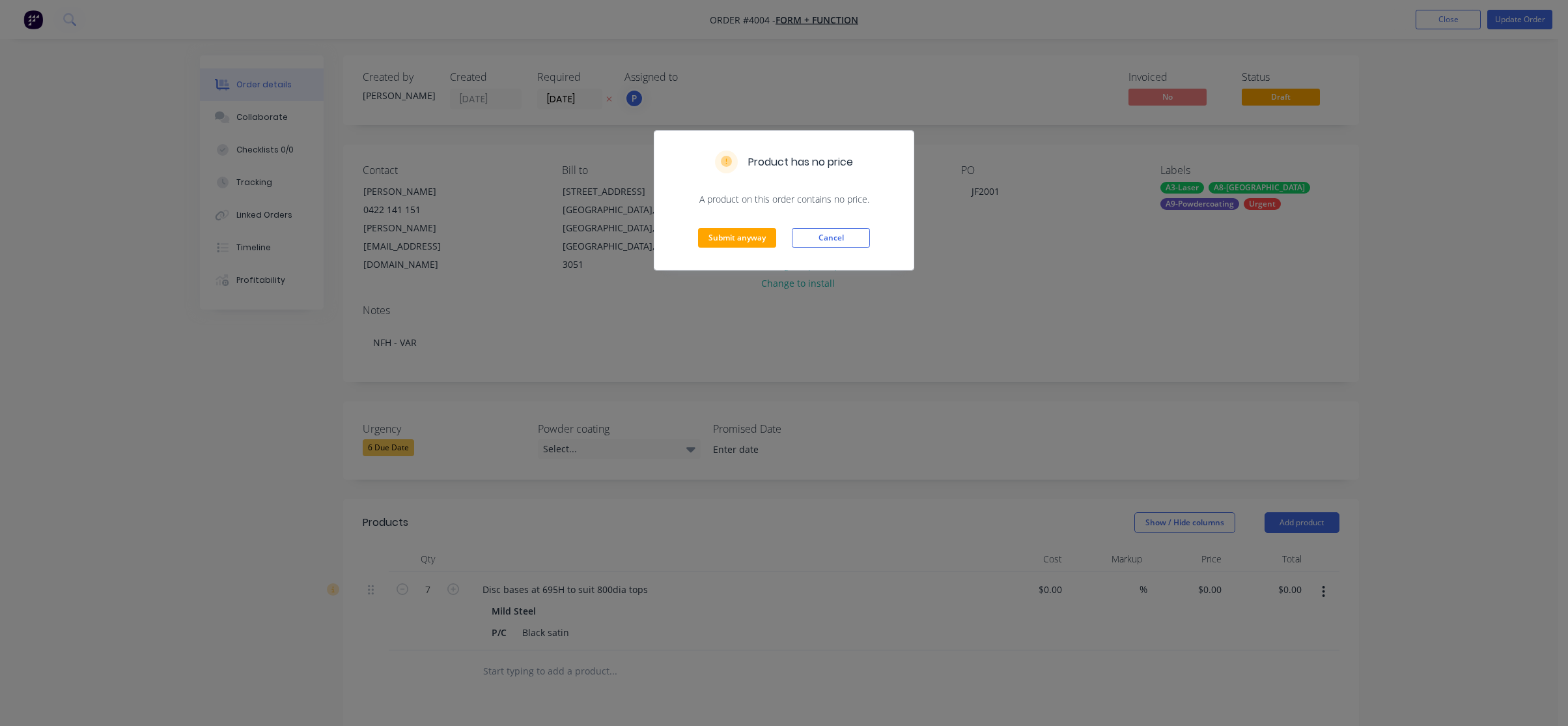
click at [707, 218] on div "Submit anyway Cancel" at bounding box center [784, 238] width 259 height 64
click at [707, 240] on button "Submit anyway" at bounding box center [736, 238] width 78 height 19
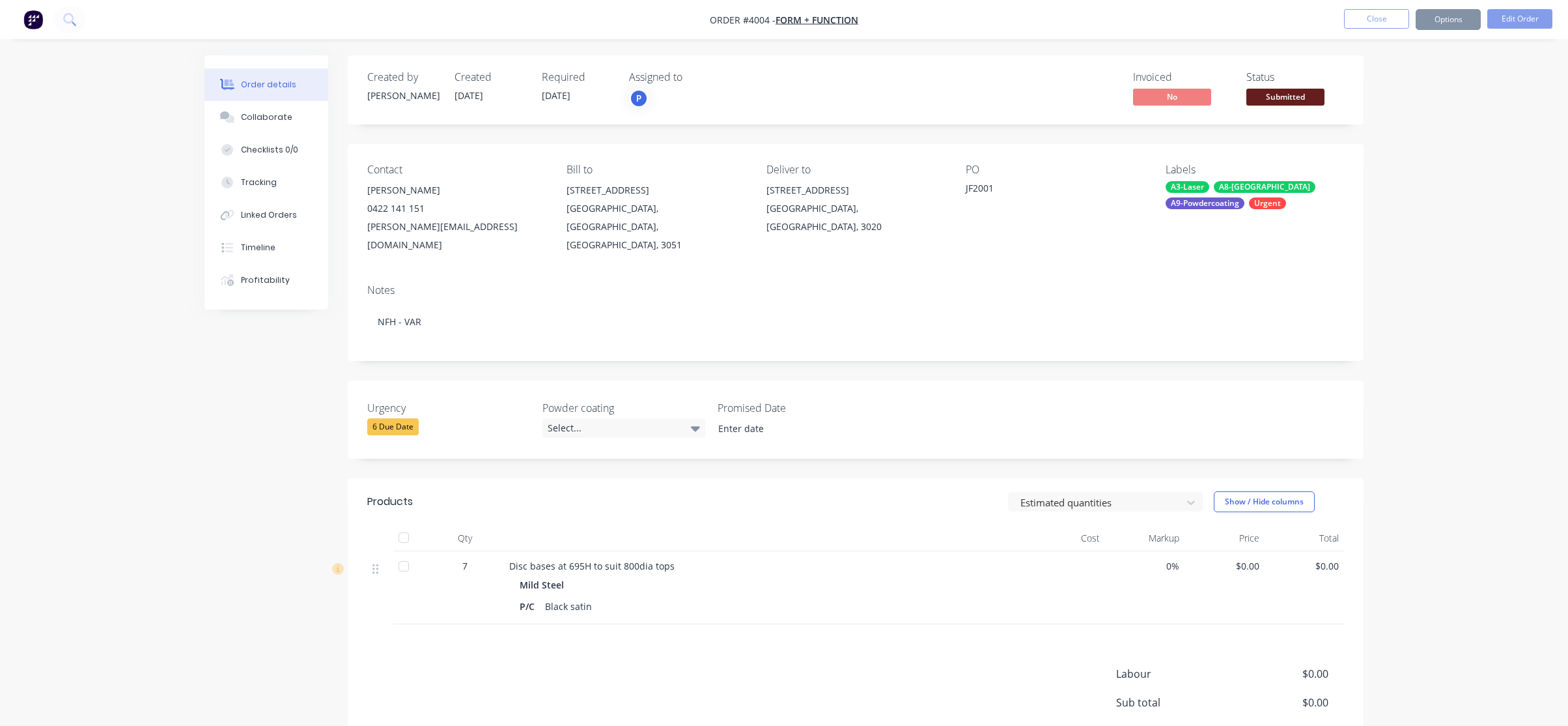
drag, startPoint x: 1384, startPoint y: 94, endPoint x: 1398, endPoint y: 74, distance: 24.4
click at [1397, 78] on div "Order details Collaborate Checklists 0/0 Tracking Linked Orders Timeline Profit…" at bounding box center [784, 428] width 1568 height 856
click at [1266, 105] on button "Submitted" at bounding box center [1285, 98] width 78 height 19
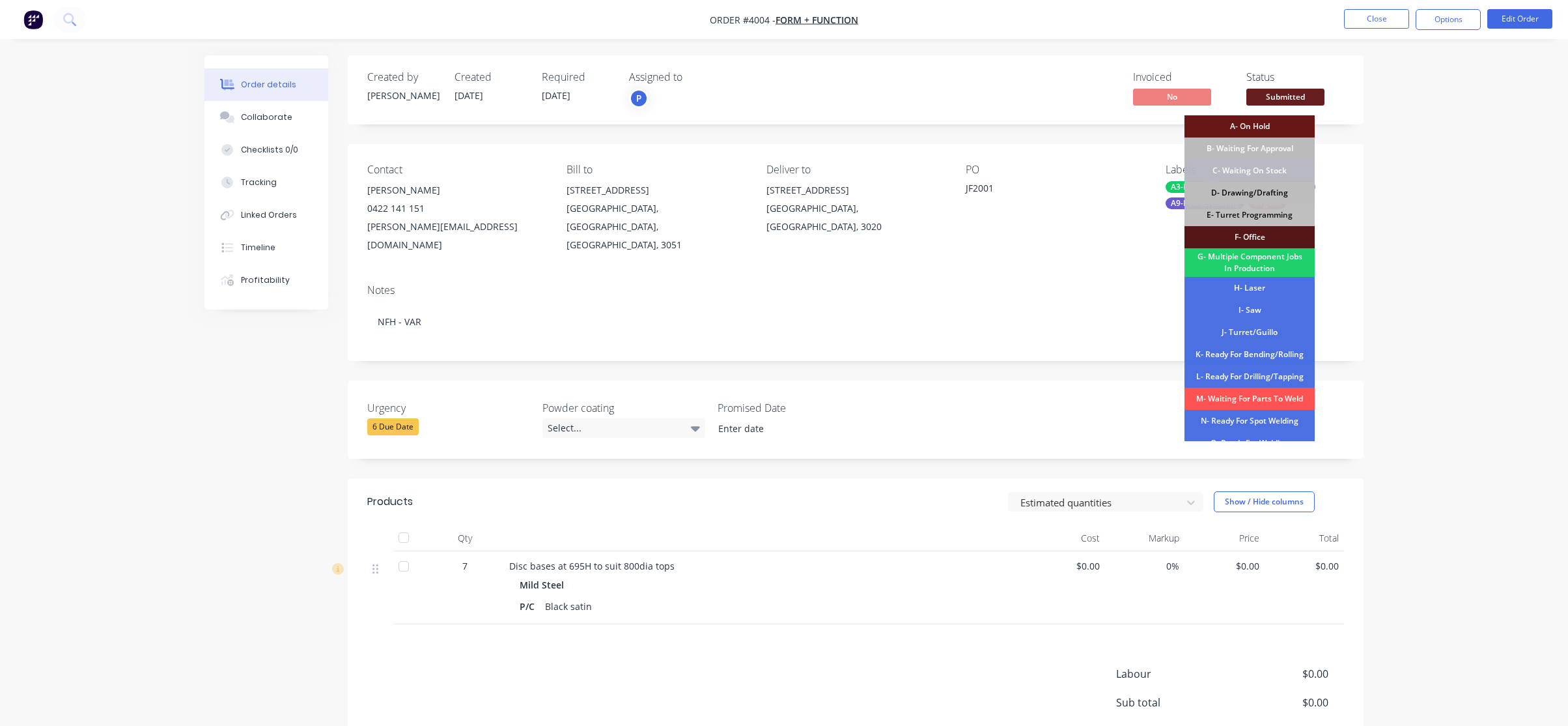
click at [1263, 194] on div "D- Drawing/Drafting" at bounding box center [1249, 193] width 130 height 22
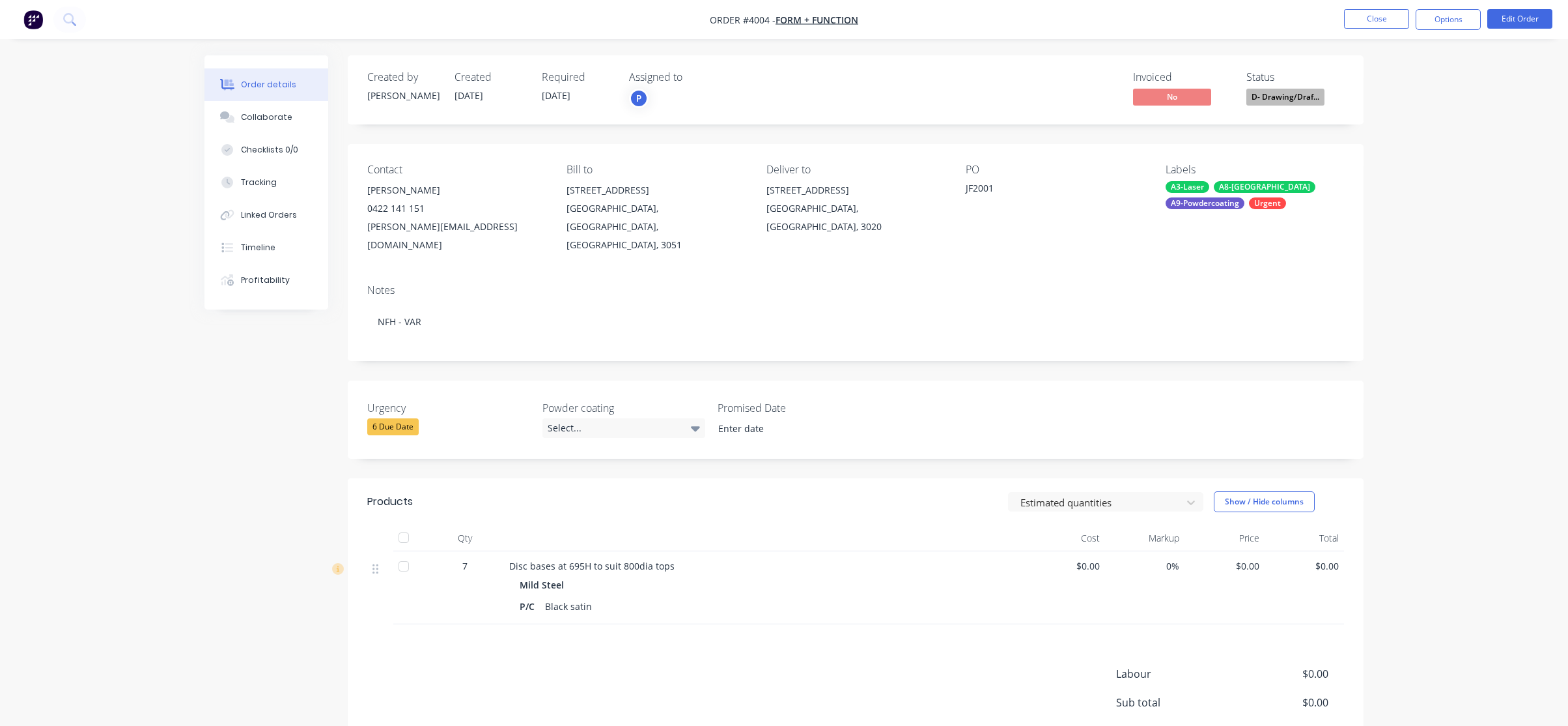
click at [1474, 146] on div "Order details Collaborate Checklists 0/0 Tracking Linked Orders Timeline Profit…" at bounding box center [784, 428] width 1568 height 856
click at [1465, 18] on button "Options" at bounding box center [1449, 19] width 65 height 21
click at [1423, 156] on div "Work Order" at bounding box center [1409, 158] width 119 height 19
click at [1434, 134] on div "Without pricing" at bounding box center [1409, 132] width 119 height 19
click at [112, 322] on div "Order details Collaborate Checklists 0/0 Tracking Linked Orders Timeline Profit…" at bounding box center [784, 428] width 1568 height 856
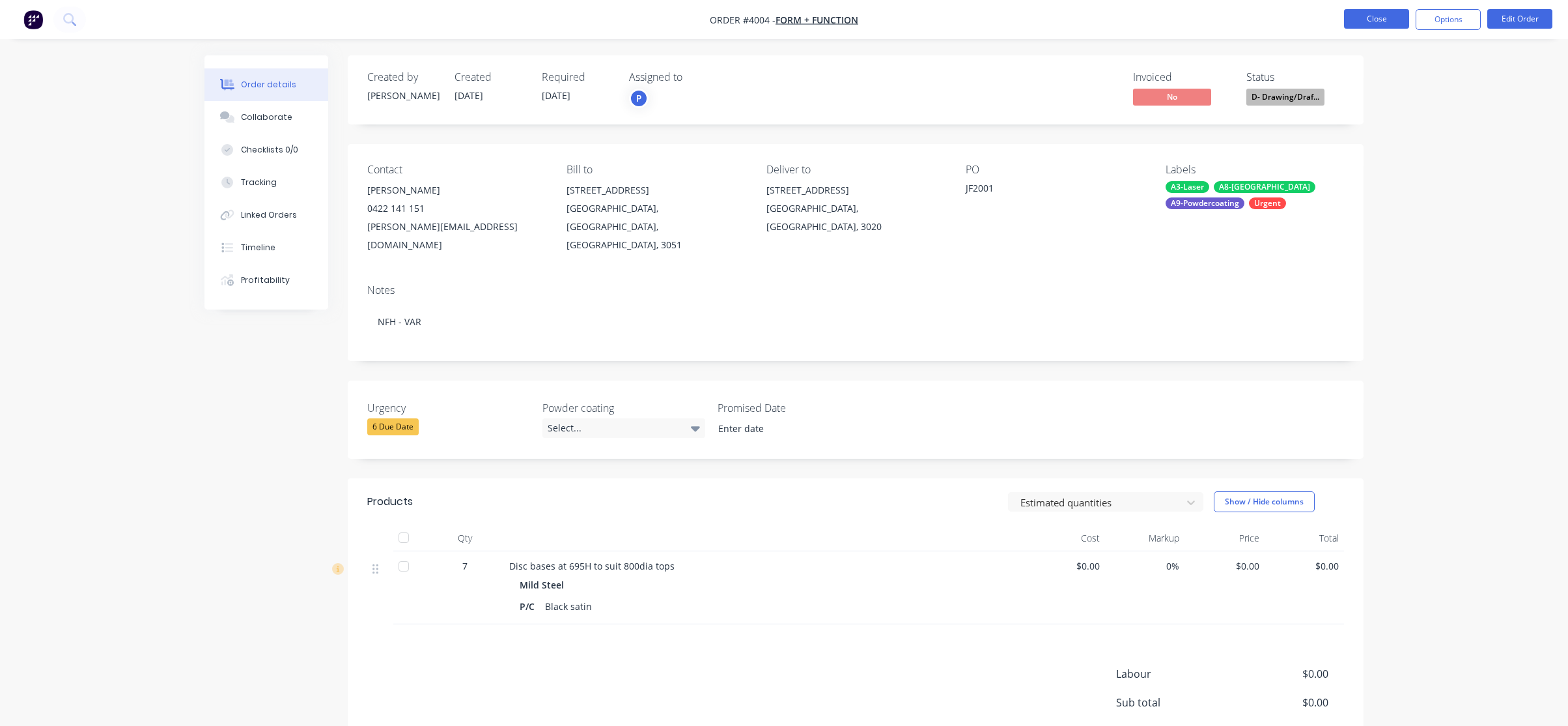
click at [1386, 23] on button "Close" at bounding box center [1376, 18] width 65 height 19
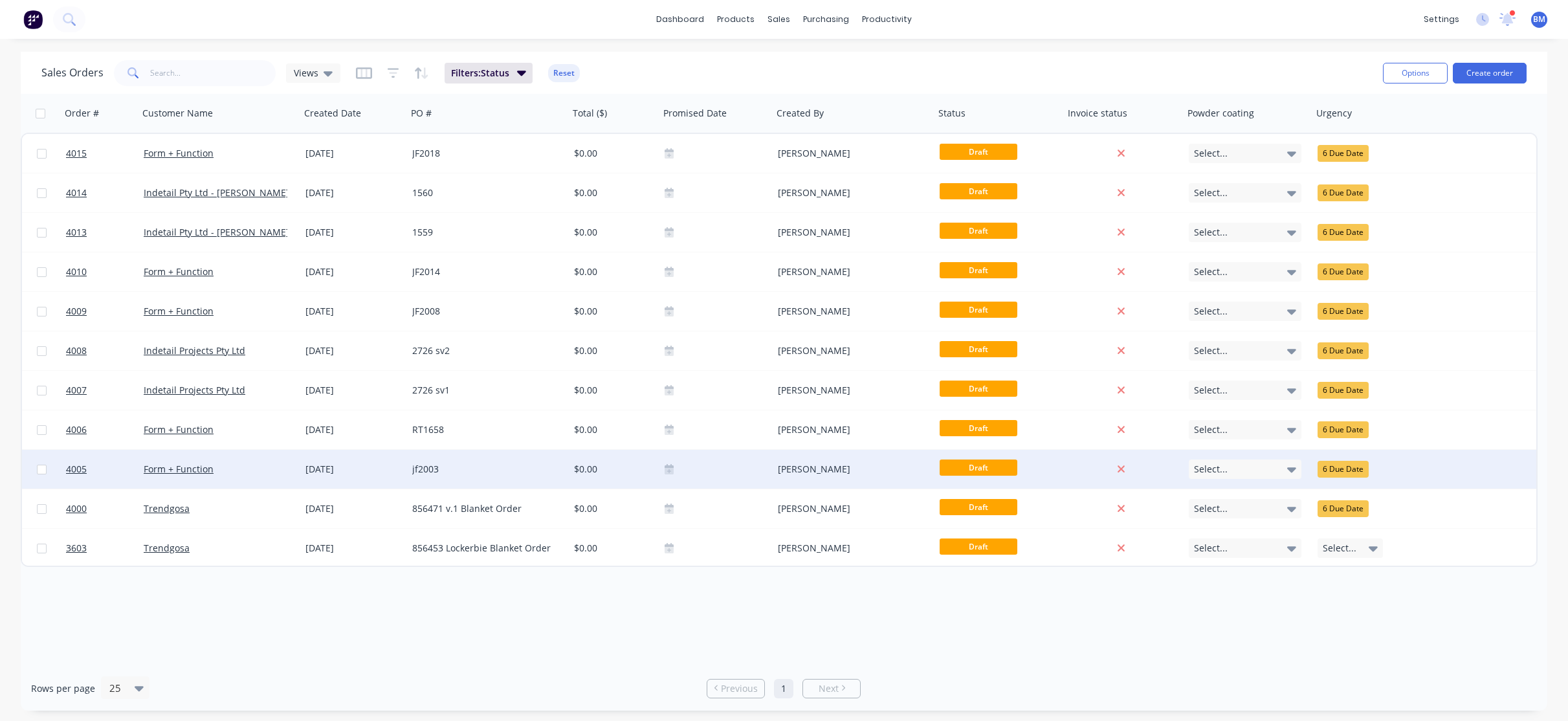
click at [287, 479] on div "Form + Function" at bounding box center [219, 469] width 162 height 39
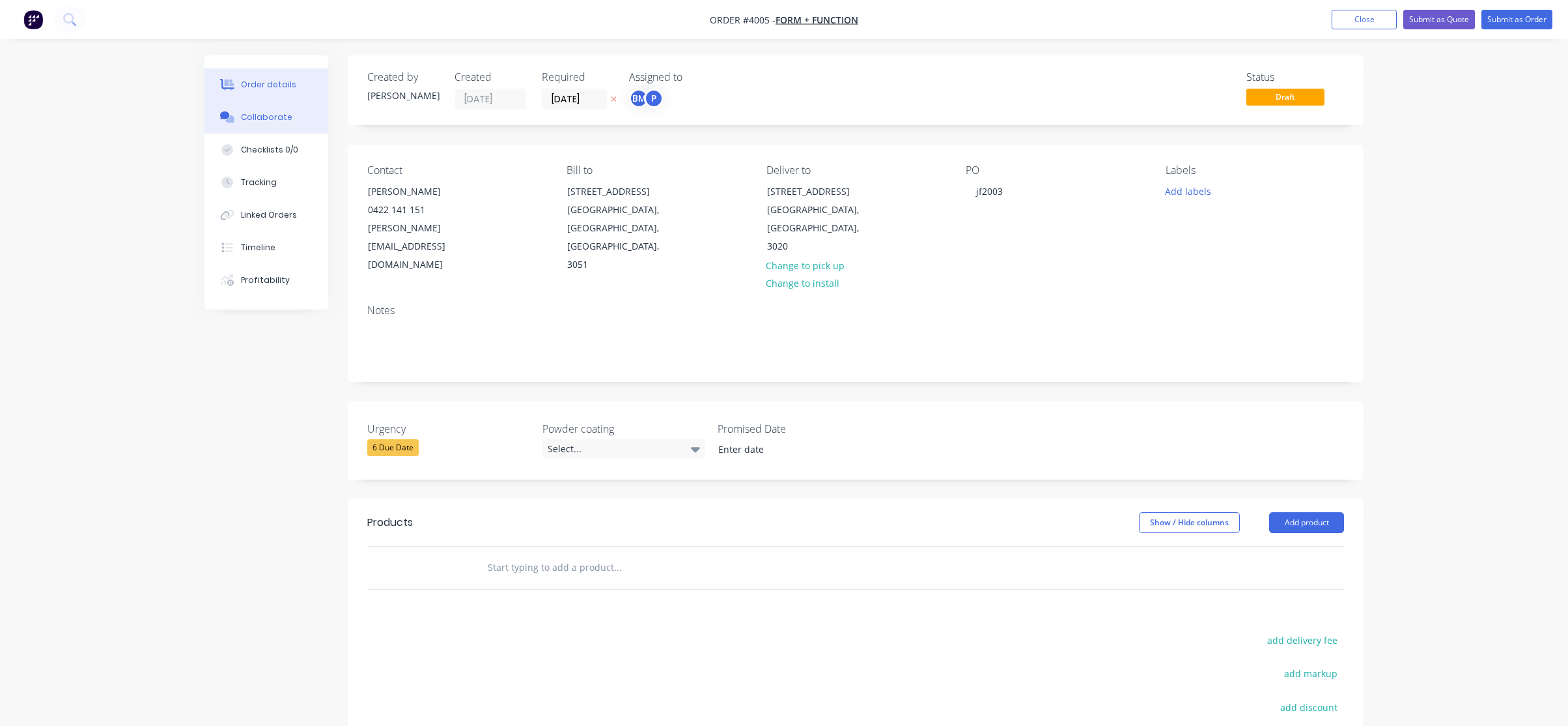
click at [261, 117] on div "Collaborate" at bounding box center [266, 117] width 51 height 12
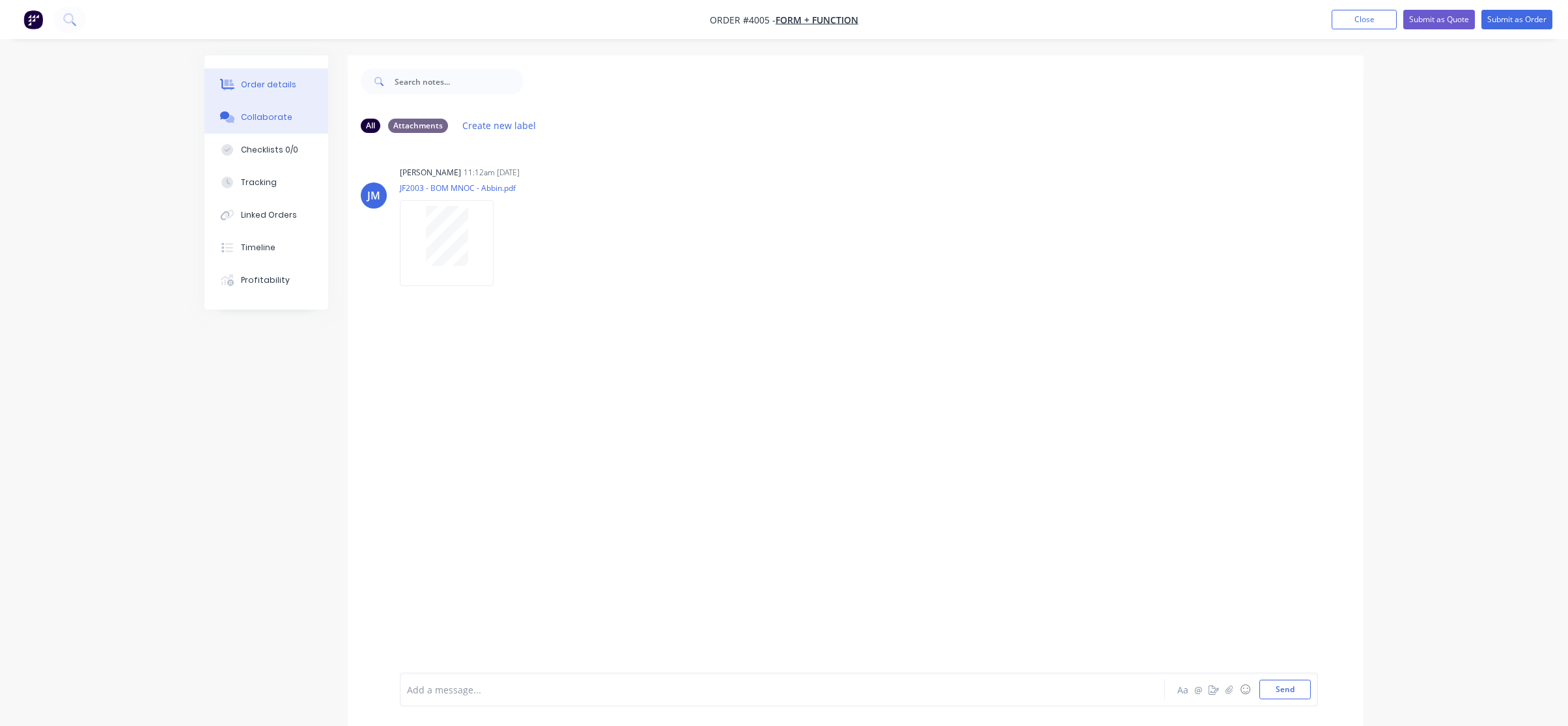
click at [244, 75] on button "Order details" at bounding box center [266, 85] width 124 height 33
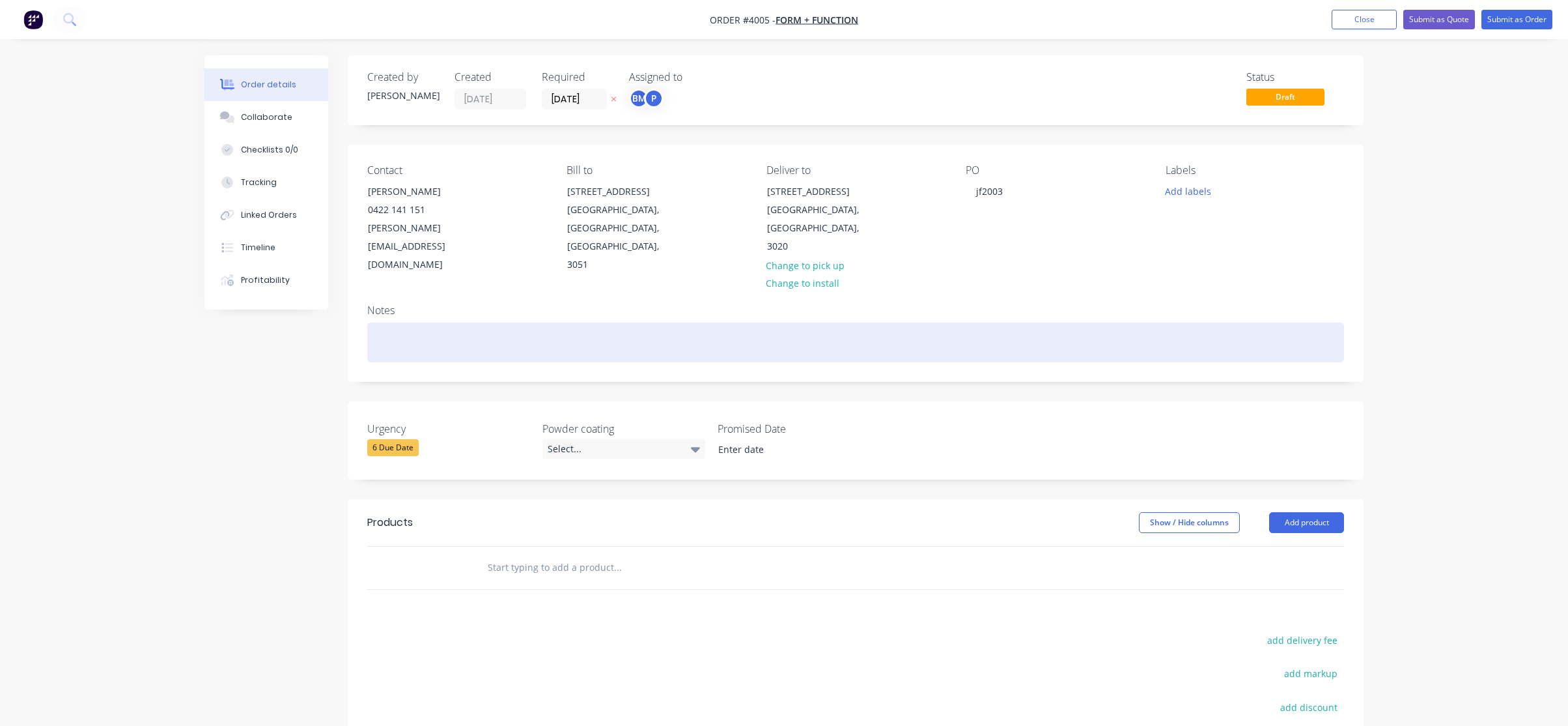
click at [422, 306] on div "Notes" at bounding box center [855, 337] width 1015 height 88
click at [432, 328] on div at bounding box center [856, 342] width 977 height 39
paste div
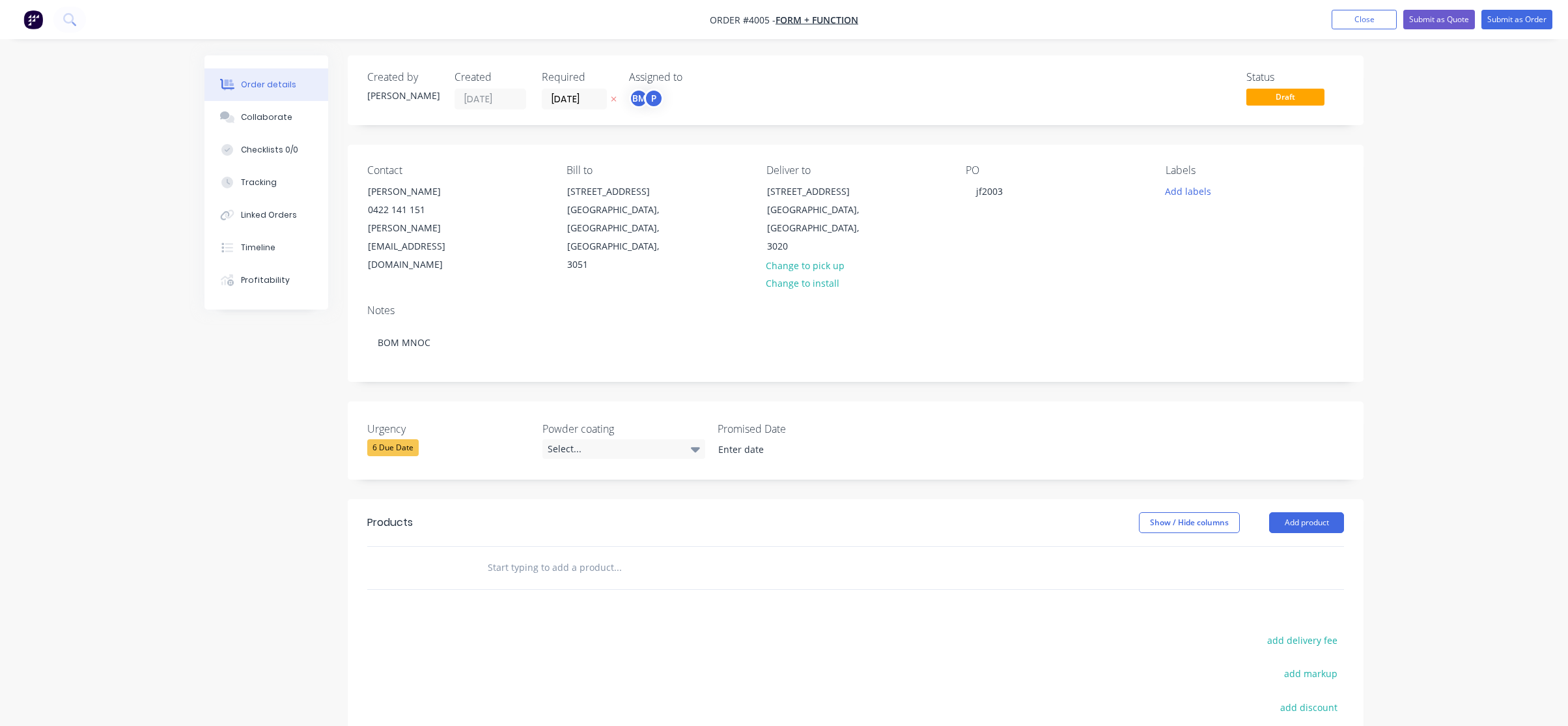
click at [912, 304] on div "Notes" at bounding box center [856, 310] width 977 height 13
click at [547, 97] on input "[DATE]" at bounding box center [575, 99] width 64 height 19
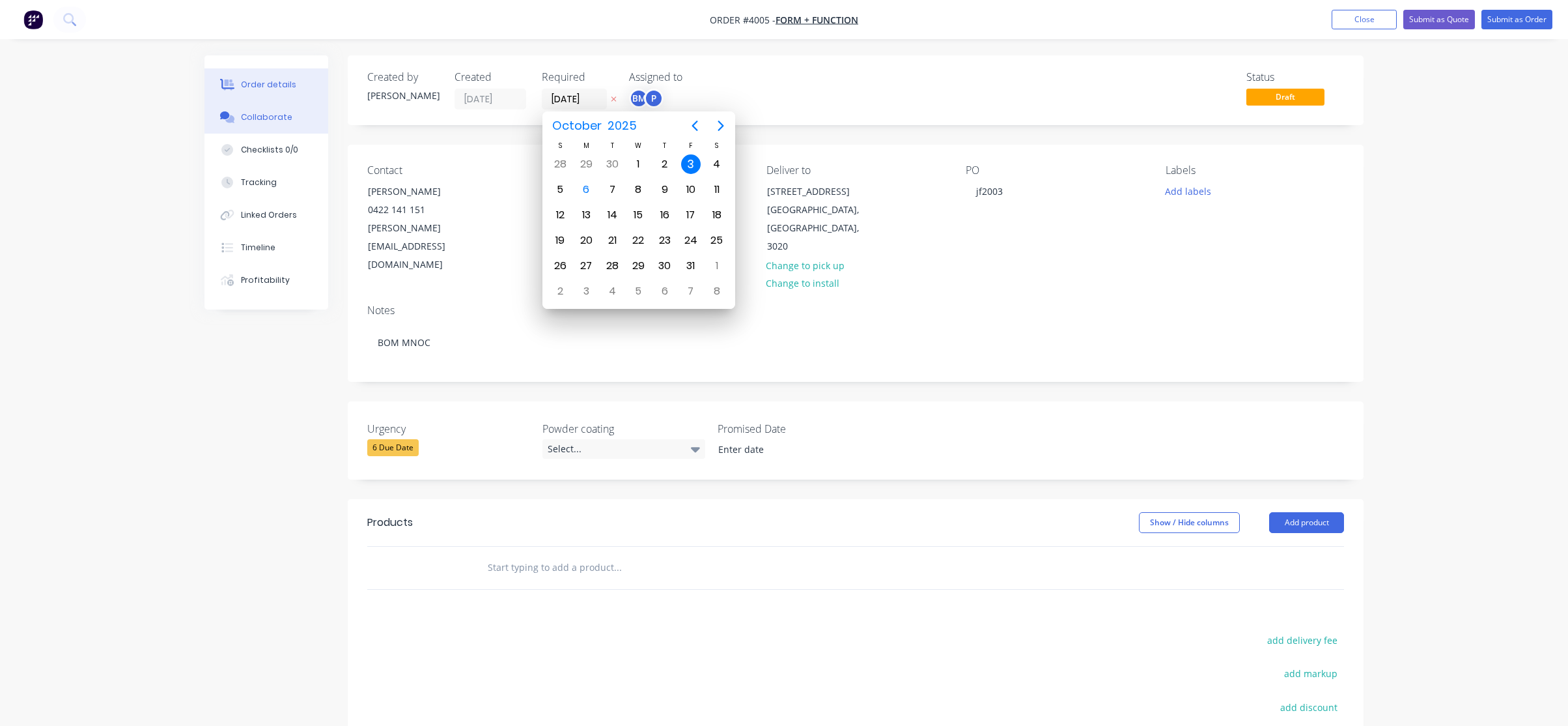
click at [250, 118] on div "Collaborate" at bounding box center [266, 117] width 51 height 12
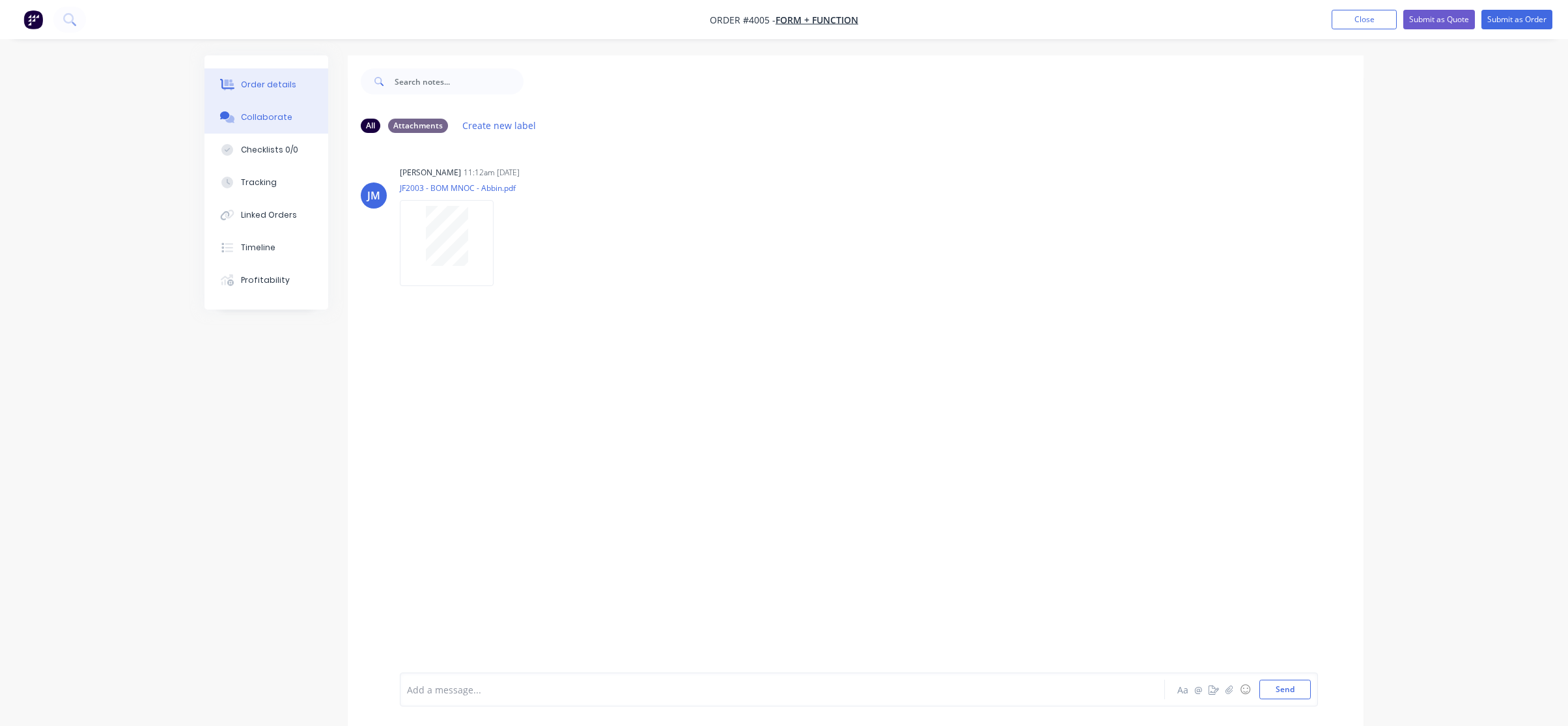
click at [289, 87] on div "Order details" at bounding box center [269, 85] width 56 height 12
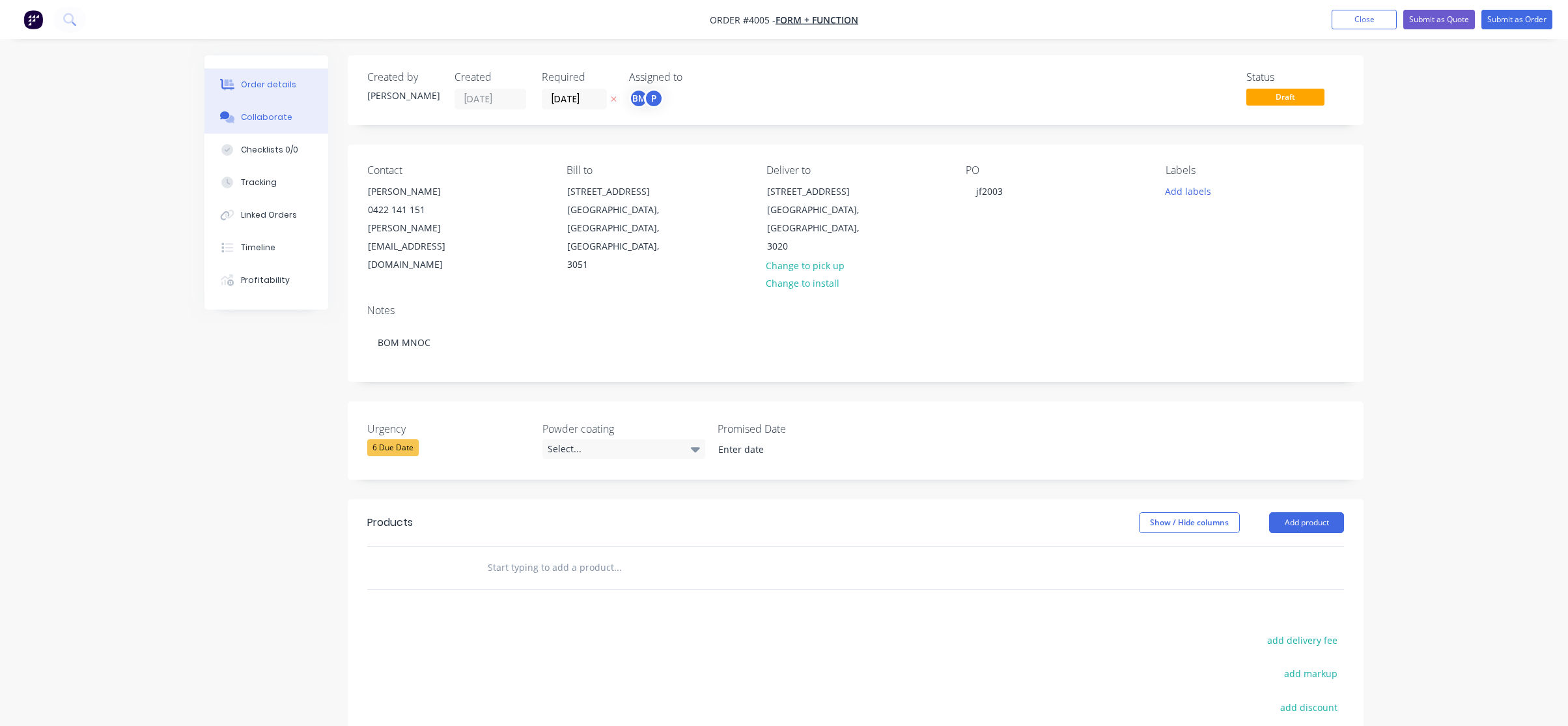
click at [277, 103] on button "Collaborate" at bounding box center [266, 117] width 124 height 33
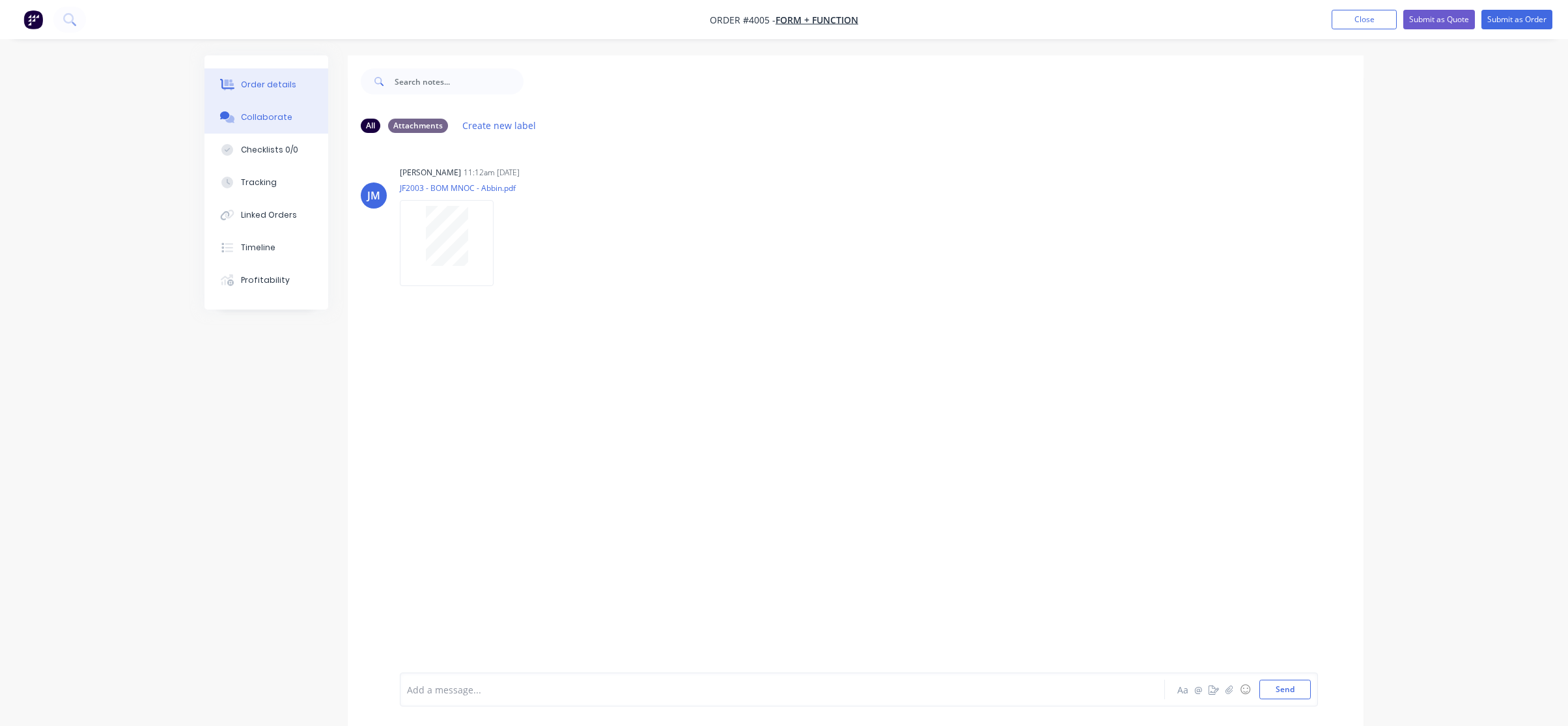
click at [307, 80] on button "Order details" at bounding box center [266, 85] width 124 height 33
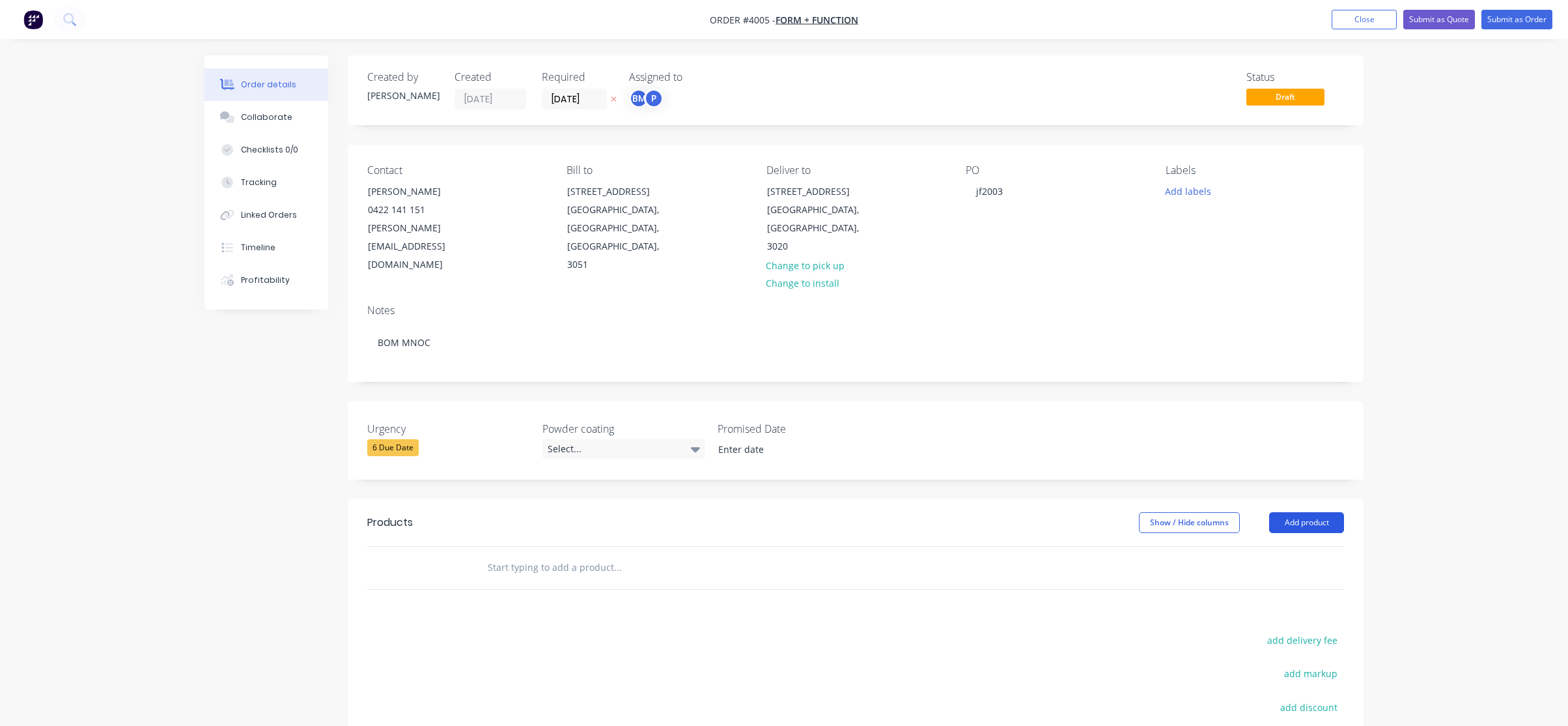
click at [1298, 512] on button "Add product" at bounding box center [1307, 523] width 75 height 21
click at [1288, 546] on div "Product catalogue" at bounding box center [1282, 556] width 100 height 19
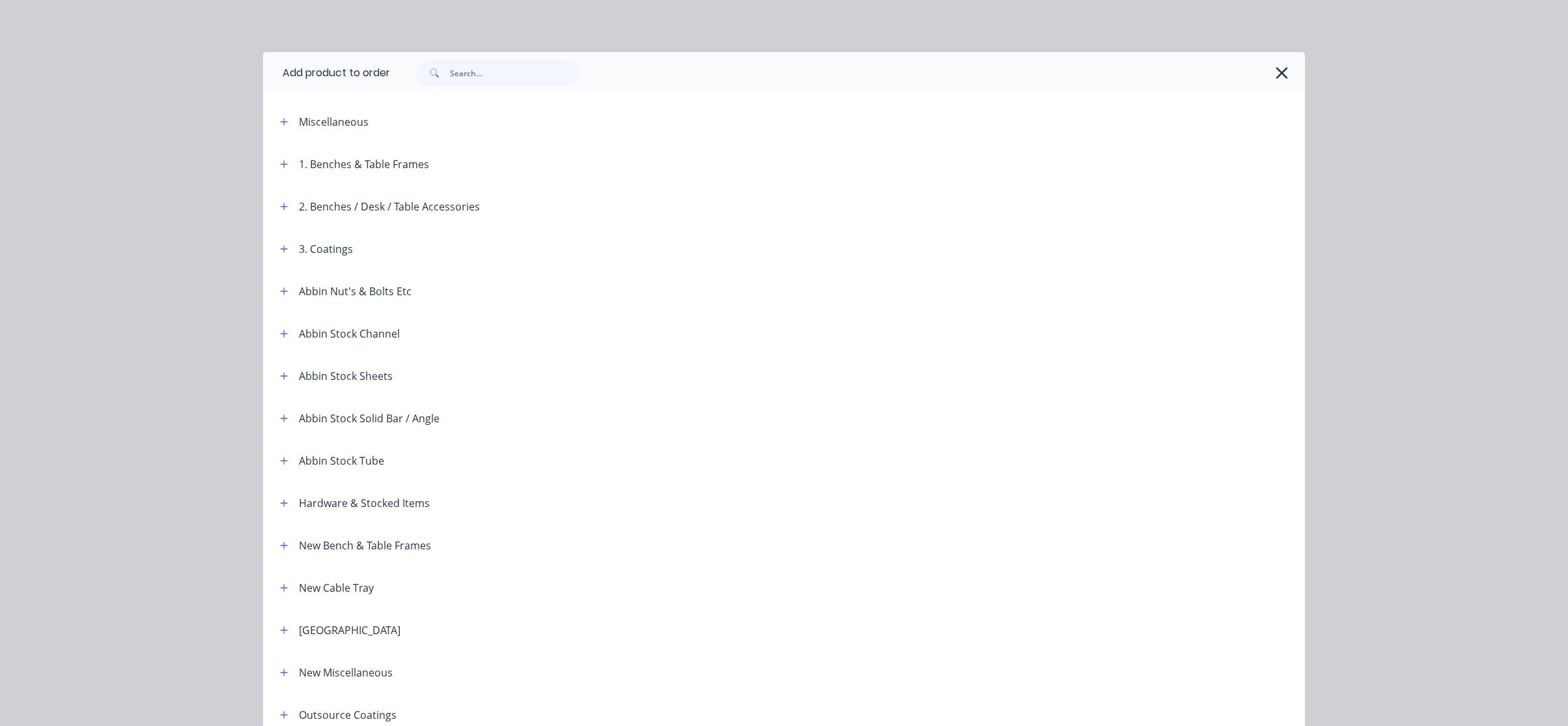
click at [276, 124] on button "button" at bounding box center [284, 121] width 16 height 16
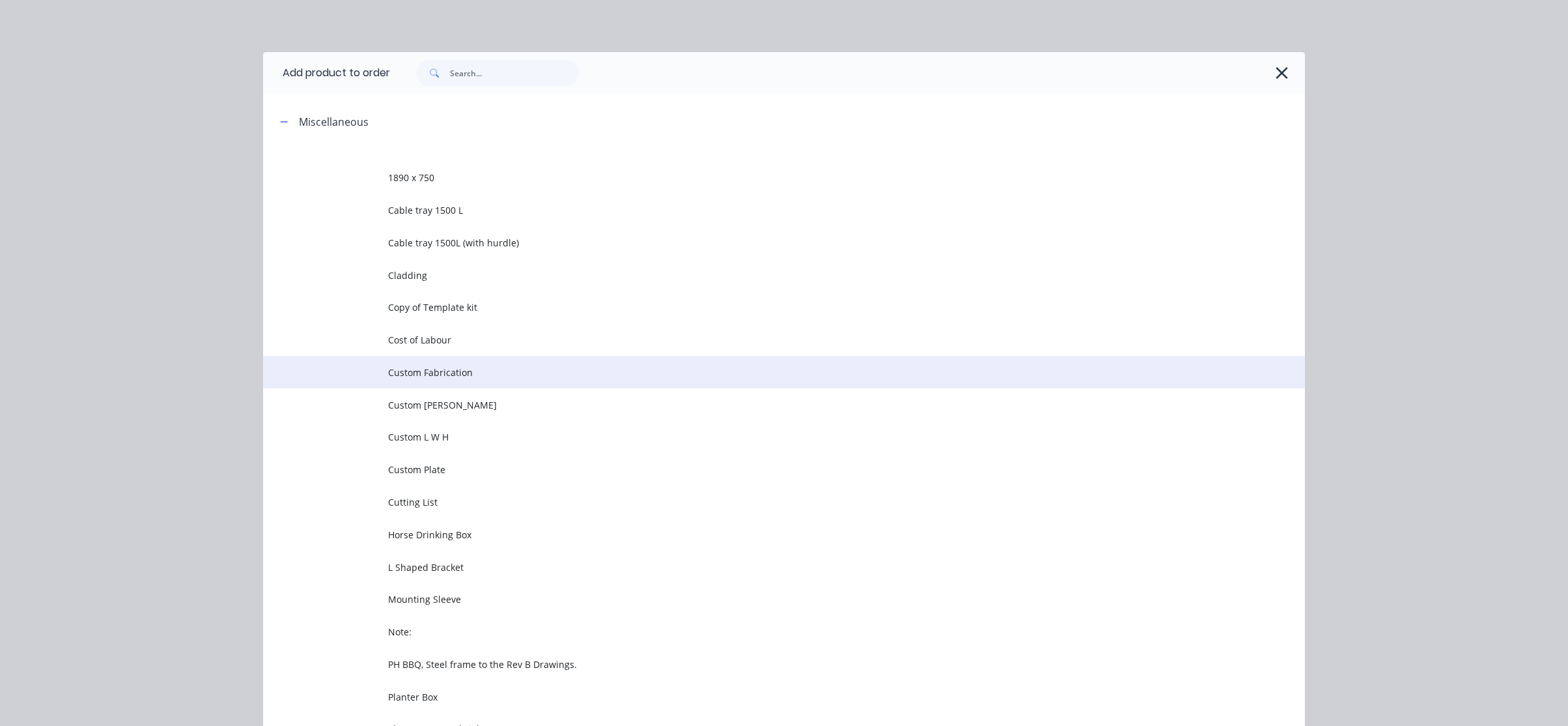
click at [360, 373] on td at bounding box center [325, 372] width 125 height 33
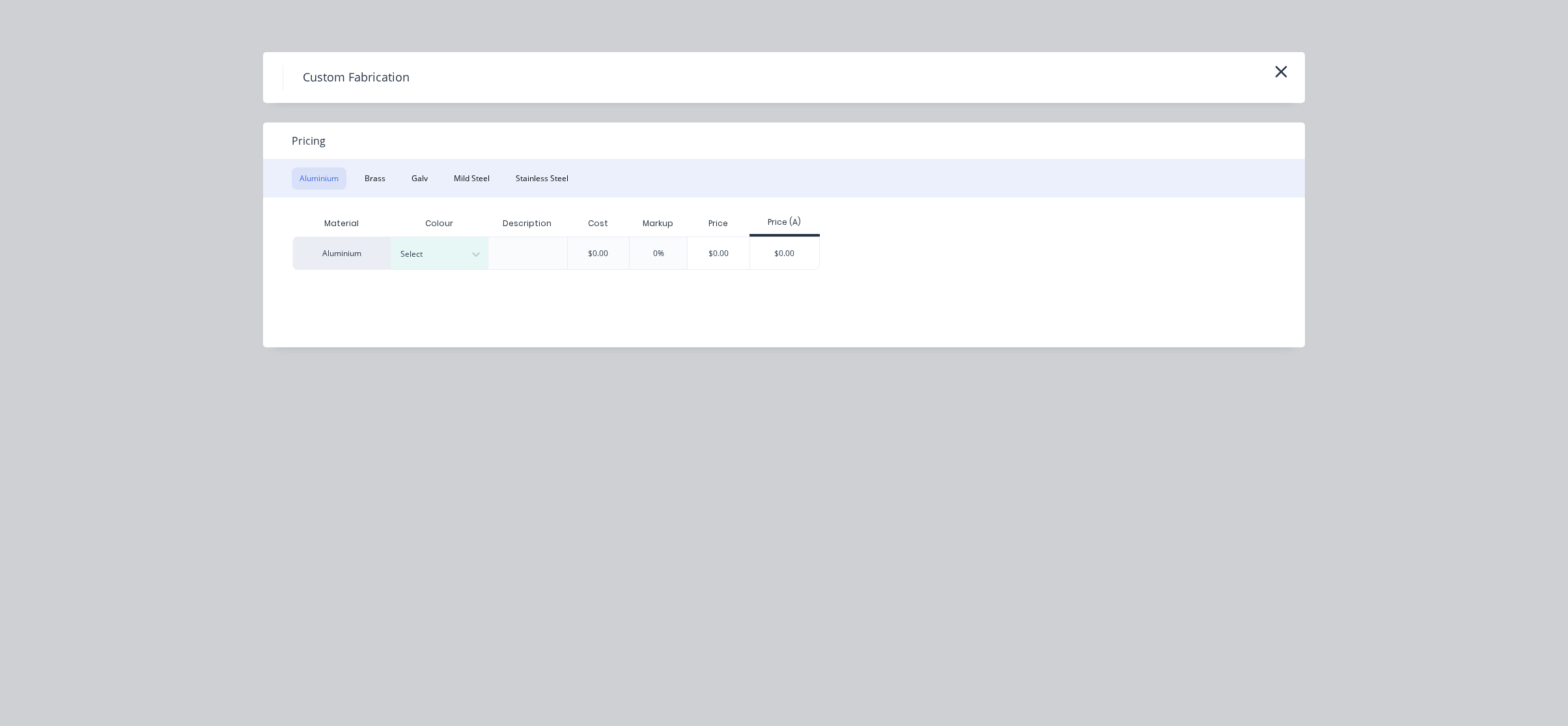
click at [421, 209] on div "Material Colour Description Cost Markup Price Price (A) Aluminium Select $0.00 …" at bounding box center [774, 262] width 1022 height 130
click at [466, 174] on button "Mild Steel" at bounding box center [471, 178] width 51 height 22
click at [648, 256] on div "$0.00" at bounding box center [621, 252] width 62 height 31
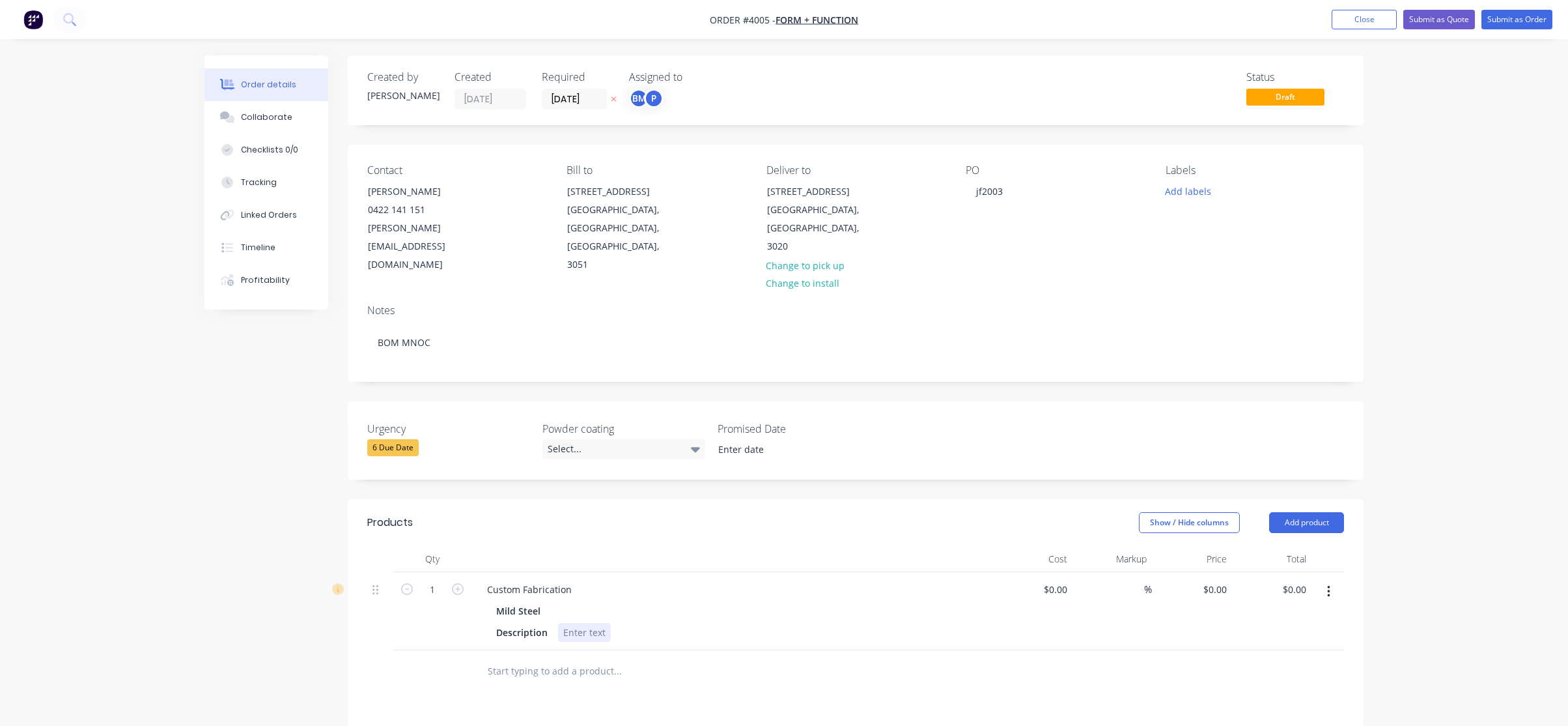
click at [581, 623] on div at bounding box center [584, 633] width 53 height 19
click at [709, 623] on div "Description Refer to drawing" at bounding box center [729, 633] width 476 height 19
click at [545, 580] on div "Custom Fabrication" at bounding box center [529, 589] width 106 height 19
click at [547, 580] on div "Custom Fabrication" at bounding box center [529, 589] width 106 height 19
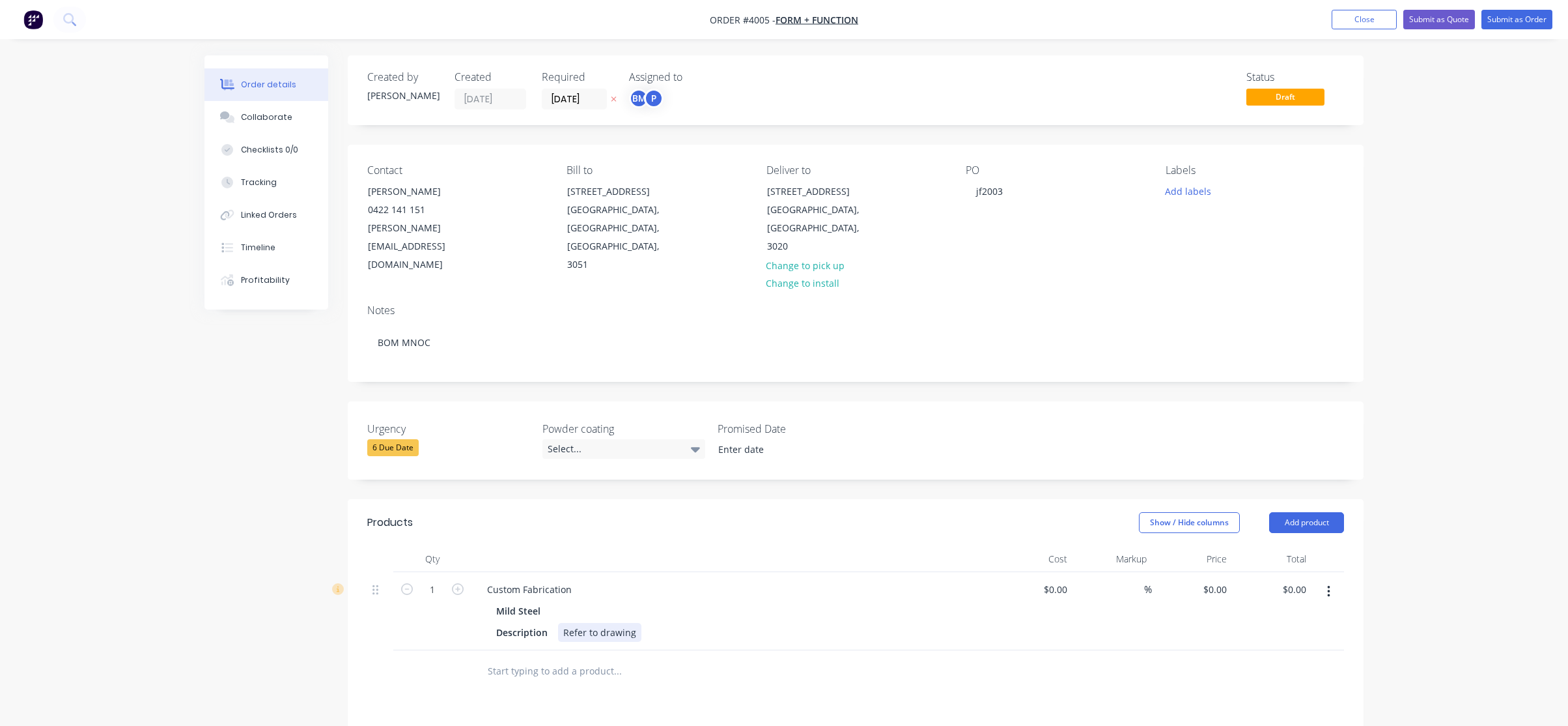
click at [628, 623] on div "Refer to drawing" at bounding box center [600, 633] width 84 height 19
click at [626, 623] on div "Refer to drawing" at bounding box center [600, 633] width 84 height 19
click at [626, 623] on div "Description Refer to po" at bounding box center [729, 633] width 476 height 19
click at [545, 580] on div "Custom Fabrication" at bounding box center [529, 589] width 106 height 19
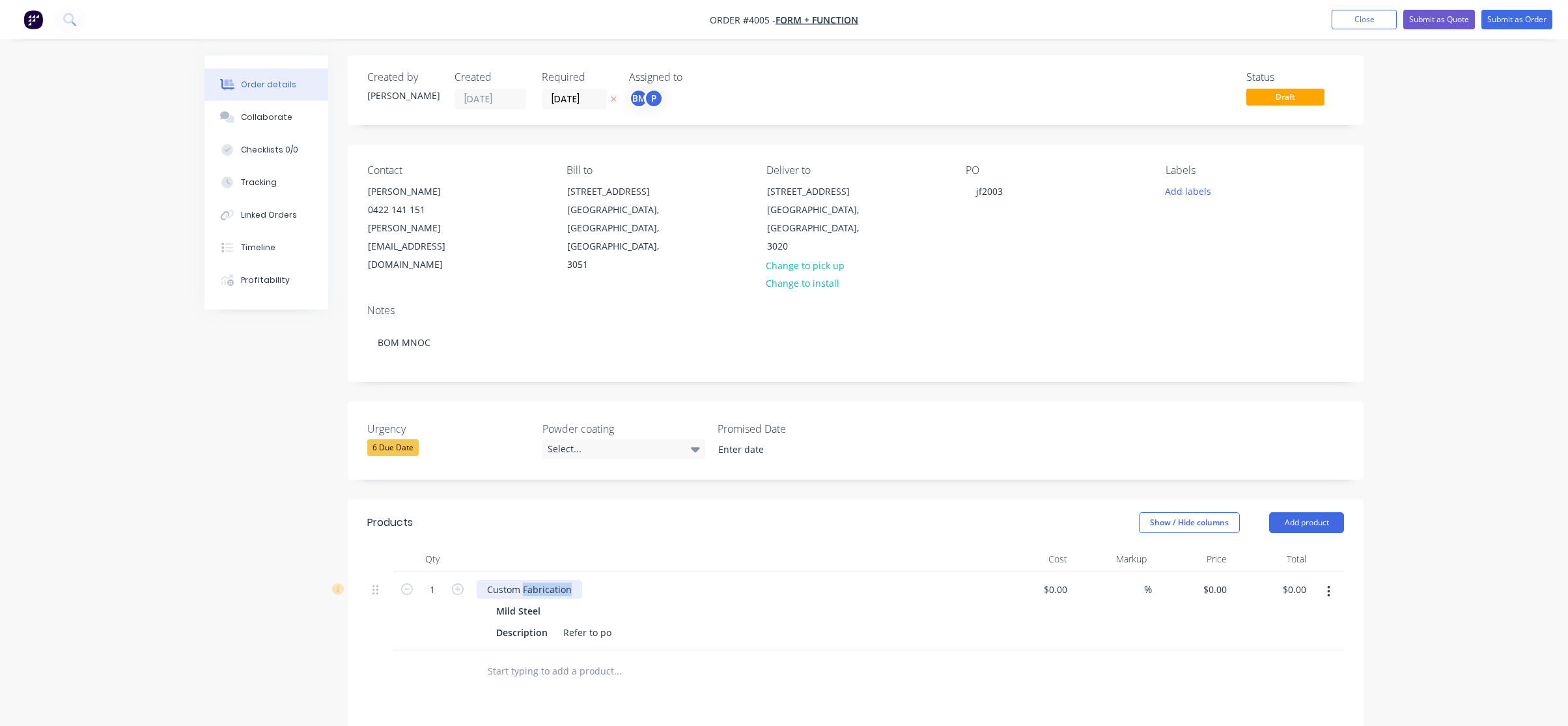
click at [545, 580] on div "Custom Fabrication" at bounding box center [529, 589] width 106 height 19
copy div "Custom Fabrication"
paste div
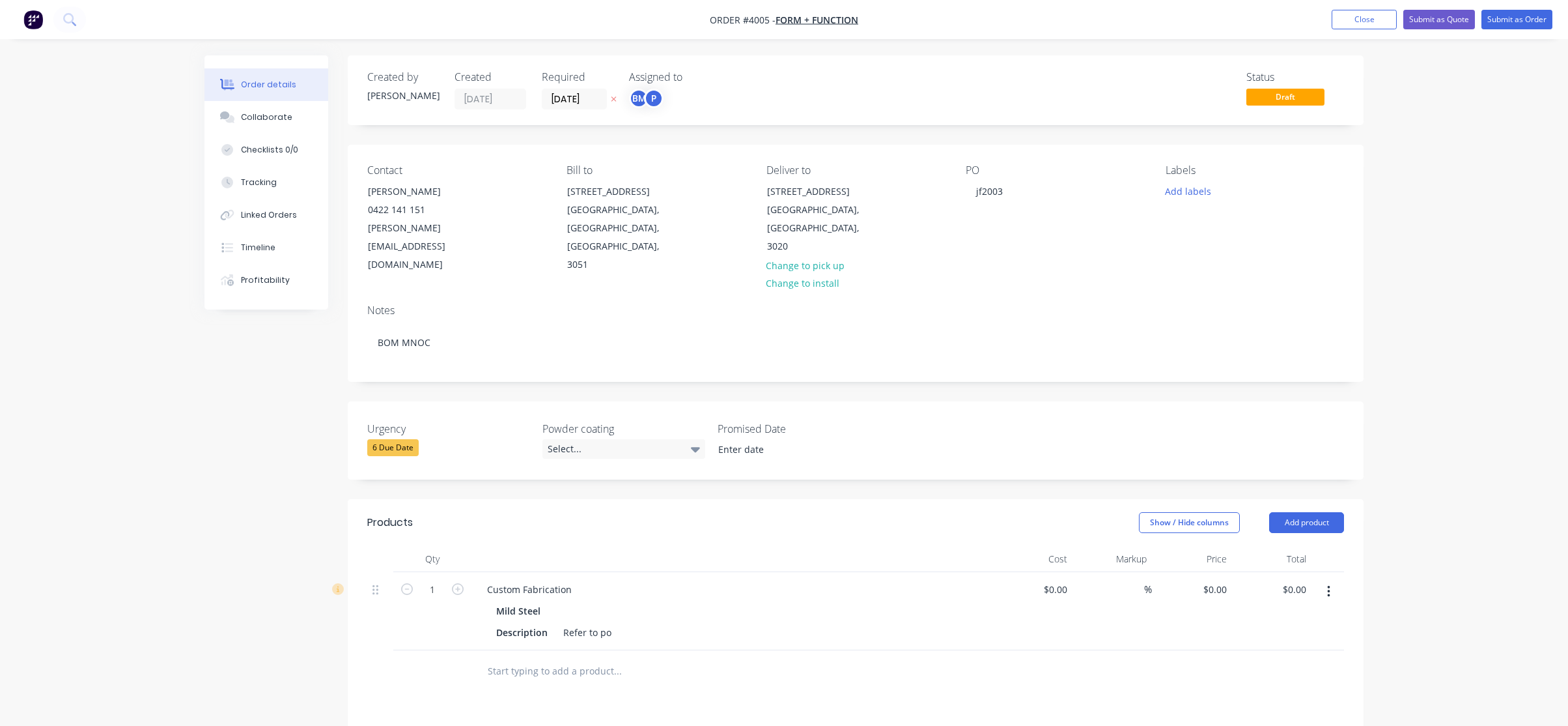
click at [349, 453] on div "Urgency 6 Due Date Powder coating Select... Promised Date" at bounding box center [855, 440] width 1015 height 78
click at [615, 623] on div "Refer to po" at bounding box center [587, 633] width 59 height 19
click at [590, 658] on input "text" at bounding box center [617, 670] width 261 height 26
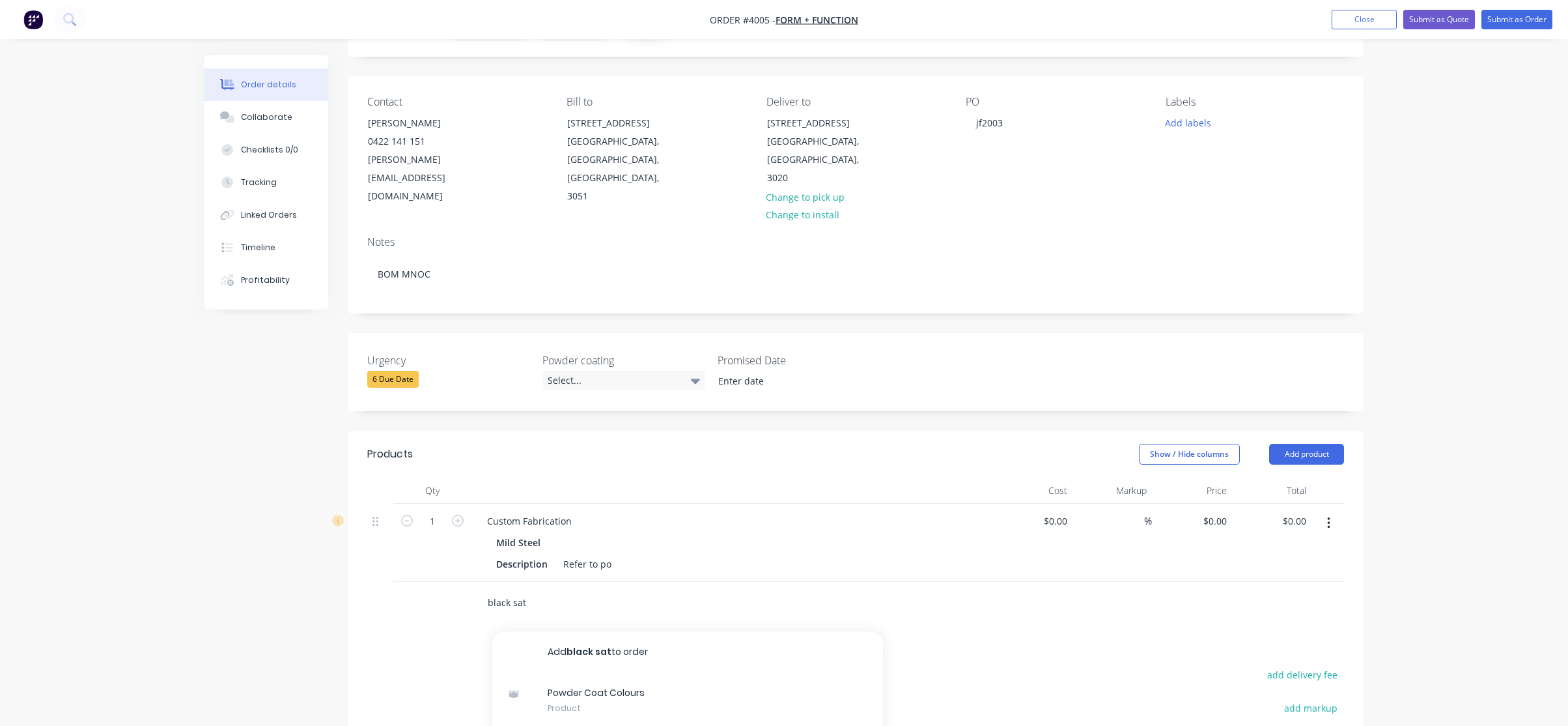
scroll to position [195, 0]
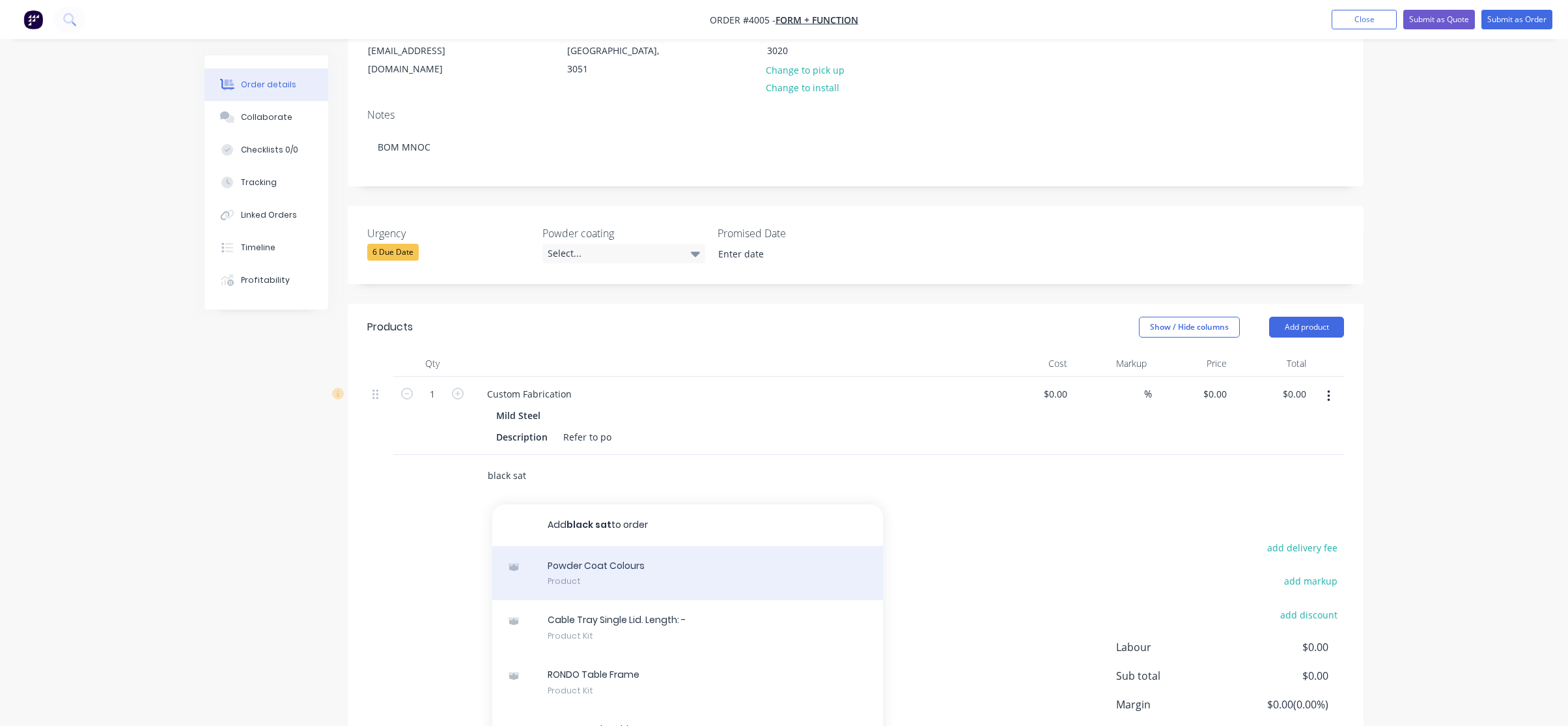
type input "black sat"
click at [626, 569] on div "Powder Coat Colours Product" at bounding box center [687, 573] width 391 height 55
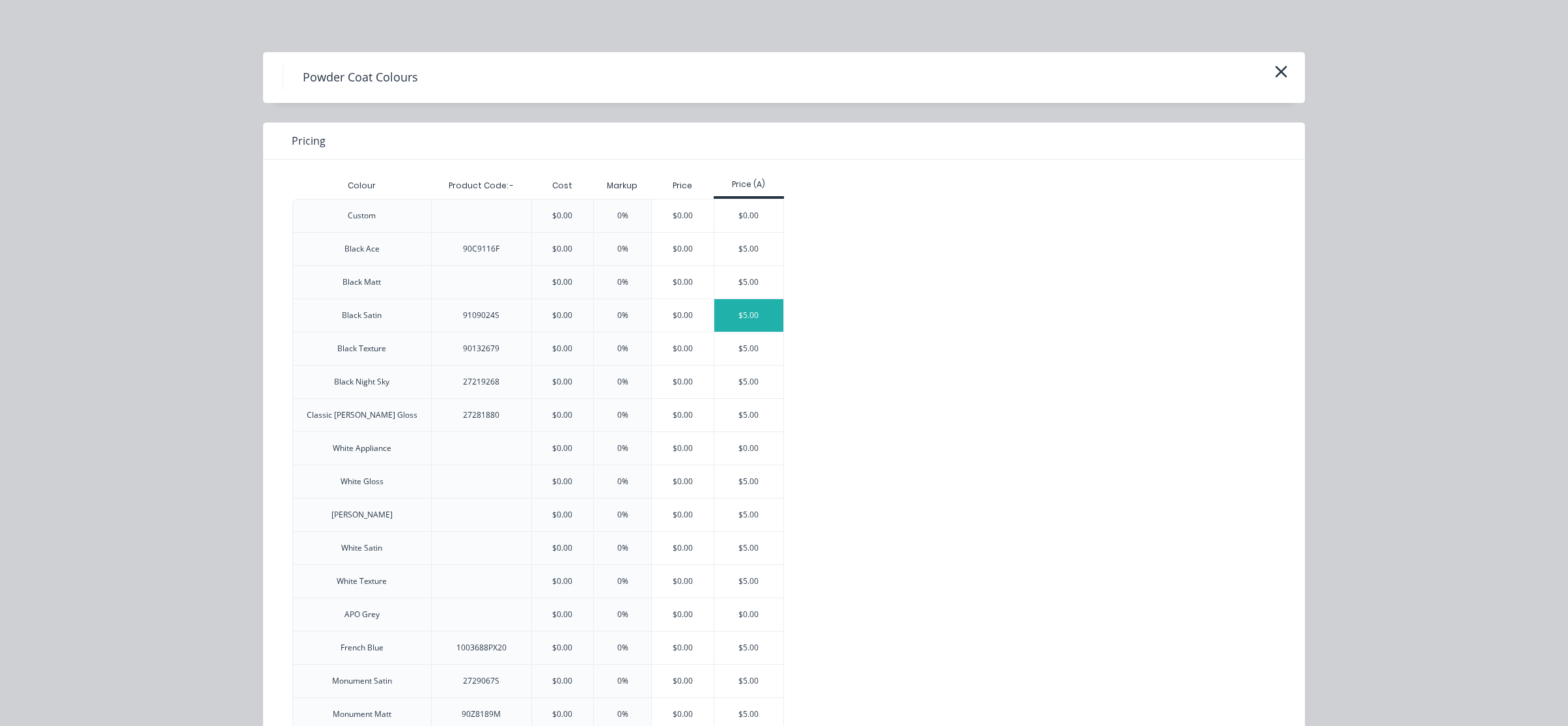
click at [736, 322] on div "$5.00" at bounding box center [749, 316] width 69 height 33
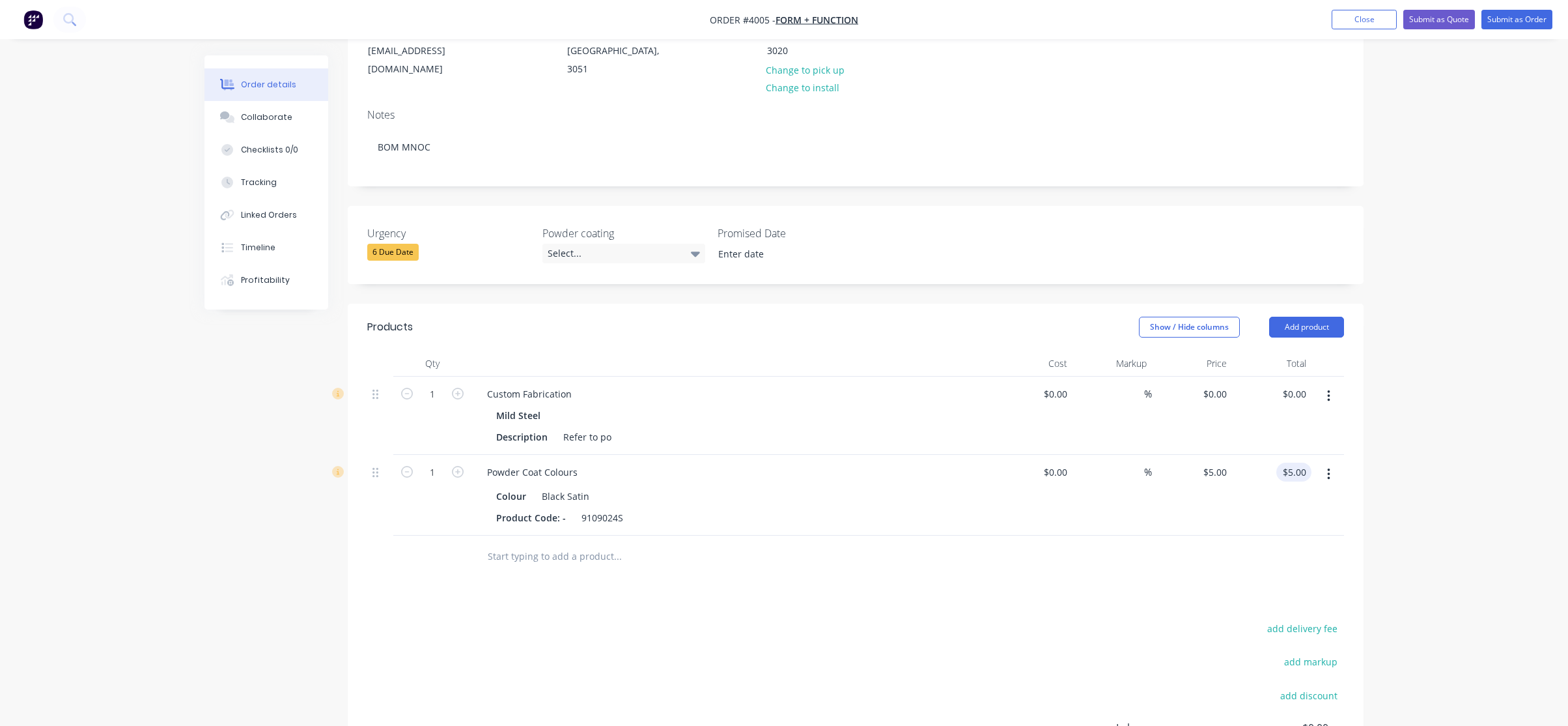
type input "5.00"
click at [1288, 462] on div "5.00 5.00" at bounding box center [1299, 472] width 25 height 19
type input "$0.00"
drag, startPoint x: 1109, startPoint y: 639, endPoint x: 1063, endPoint y: 612, distance: 53.3
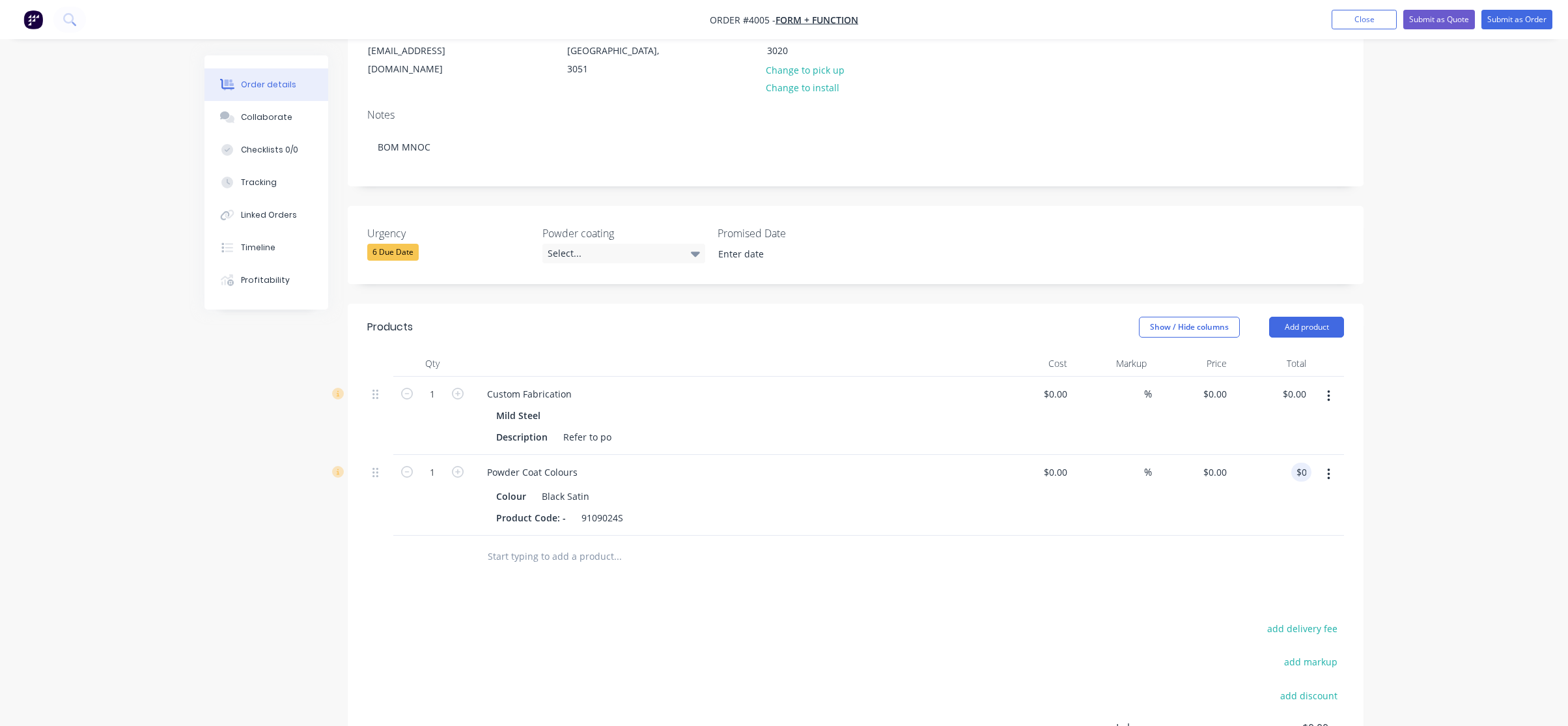
click at [565, 384] on div "Custom Fabrication" at bounding box center [529, 394] width 106 height 19
click at [566, 384] on div "Custom Fabrication" at bounding box center [529, 394] width 106 height 19
click at [888, 405] on div "Mild Steel" at bounding box center [733, 415] width 472 height 19
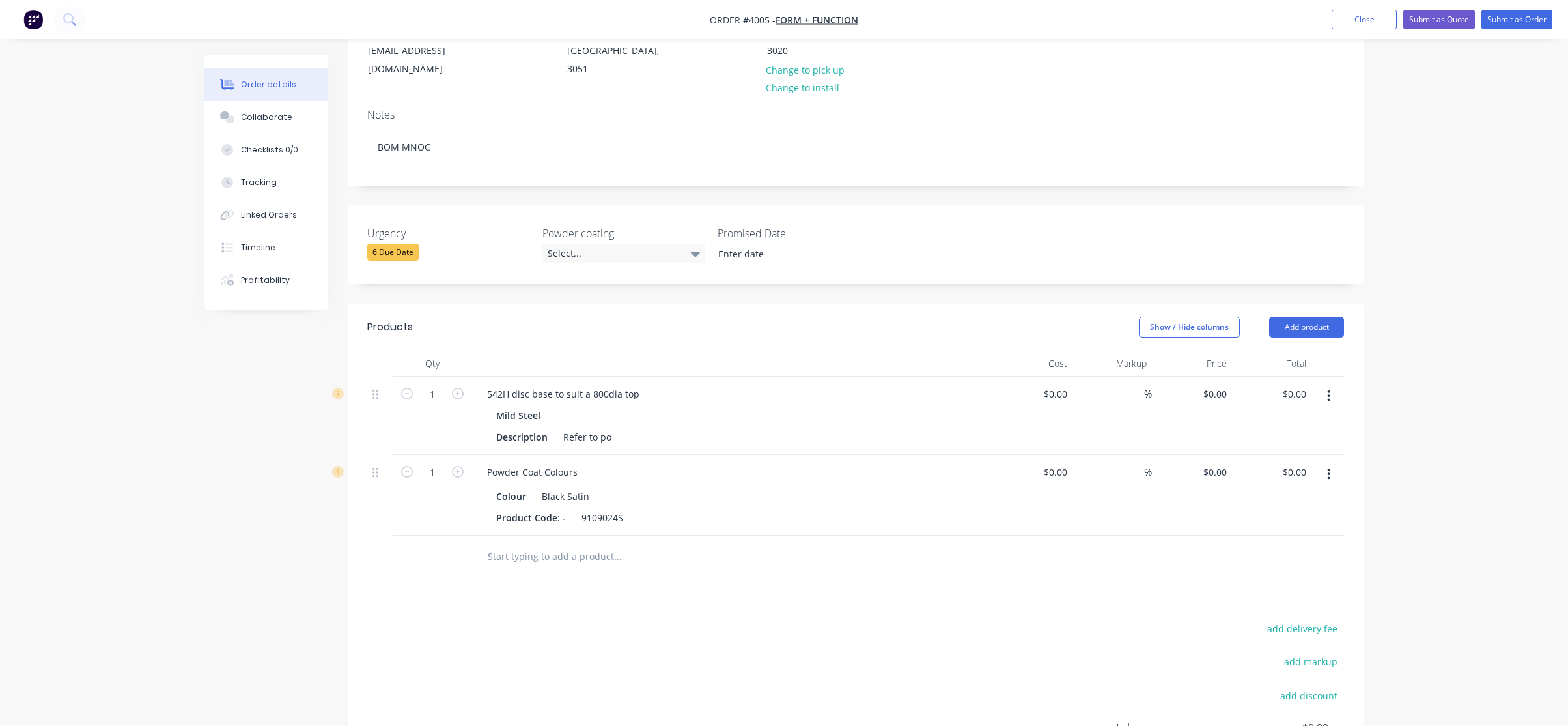
click at [464, 386] on button "button" at bounding box center [458, 393] width 17 height 13
type input "4"
click at [962, 384] on div "542H disc base to suit a 800dia top" at bounding box center [732, 394] width 510 height 19
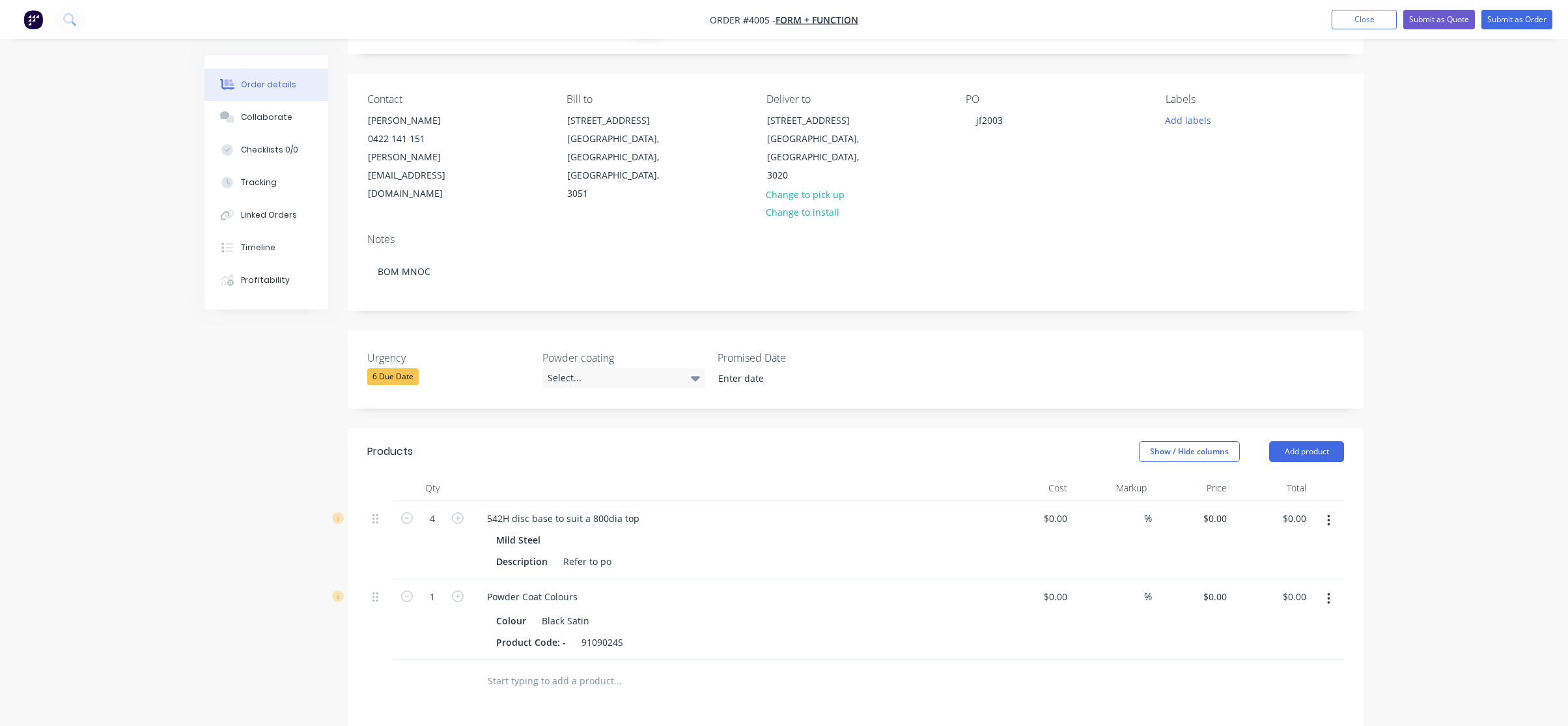
scroll to position [0, 0]
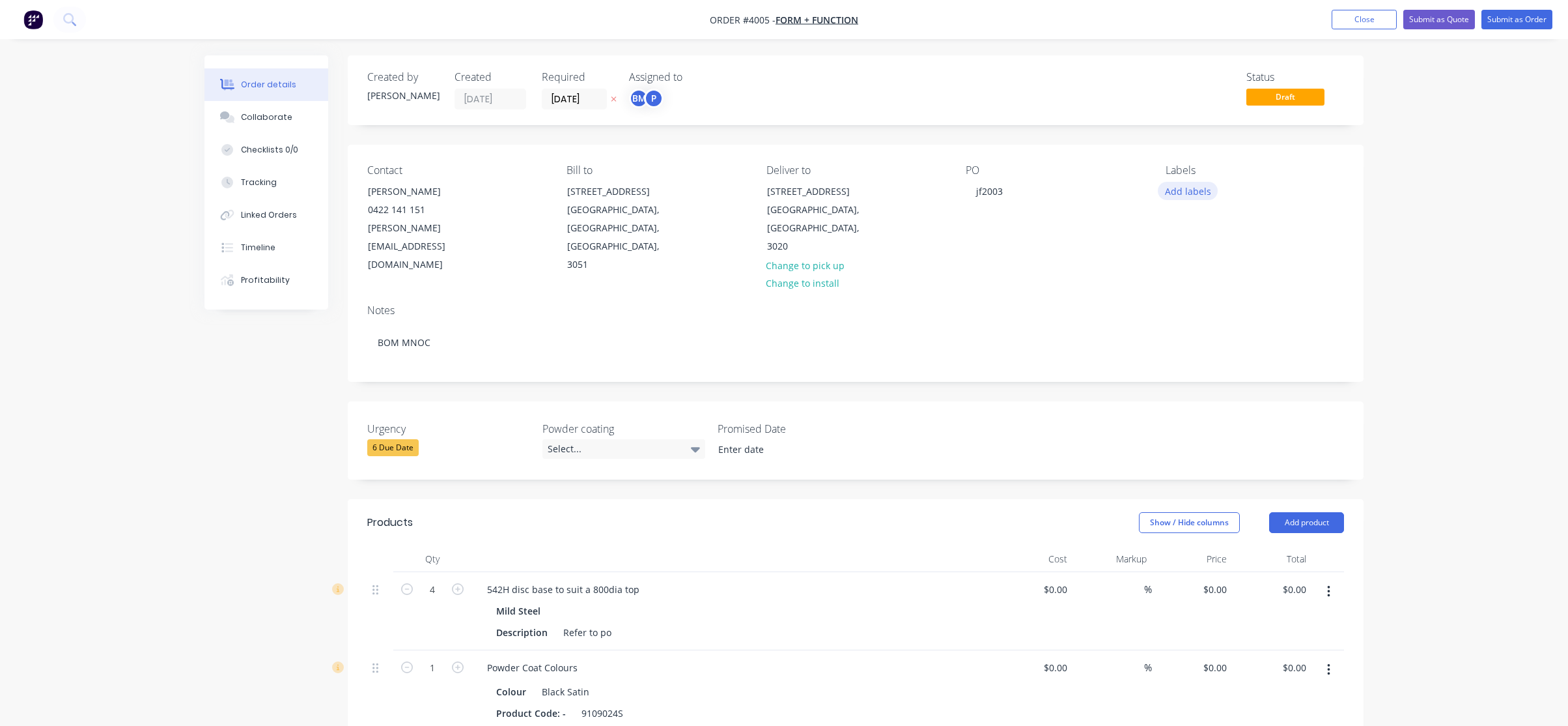
click at [1179, 191] on button "Add labels" at bounding box center [1188, 191] width 60 height 17
click at [1227, 386] on div "A3-Laser" at bounding box center [1222, 385] width 43 height 14
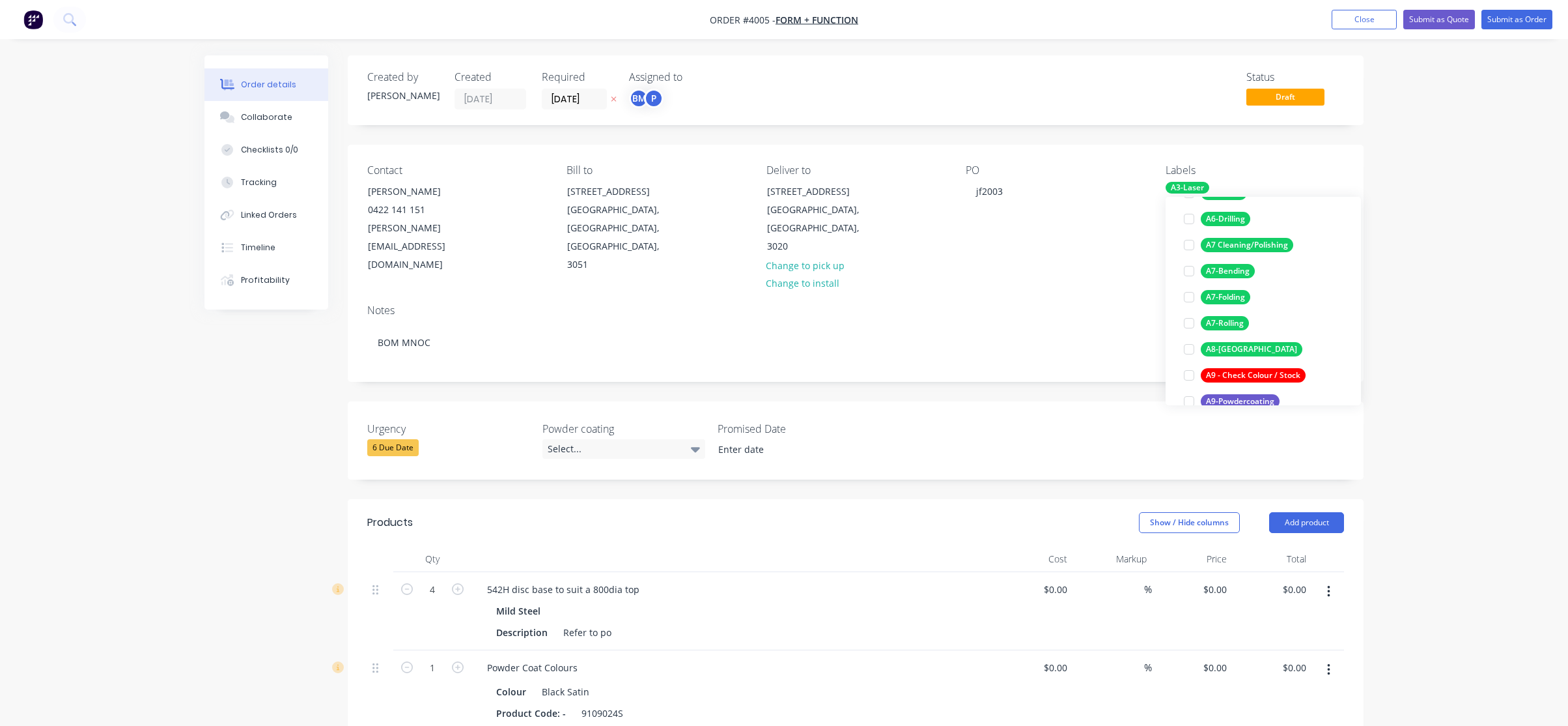
scroll to position [261, 0]
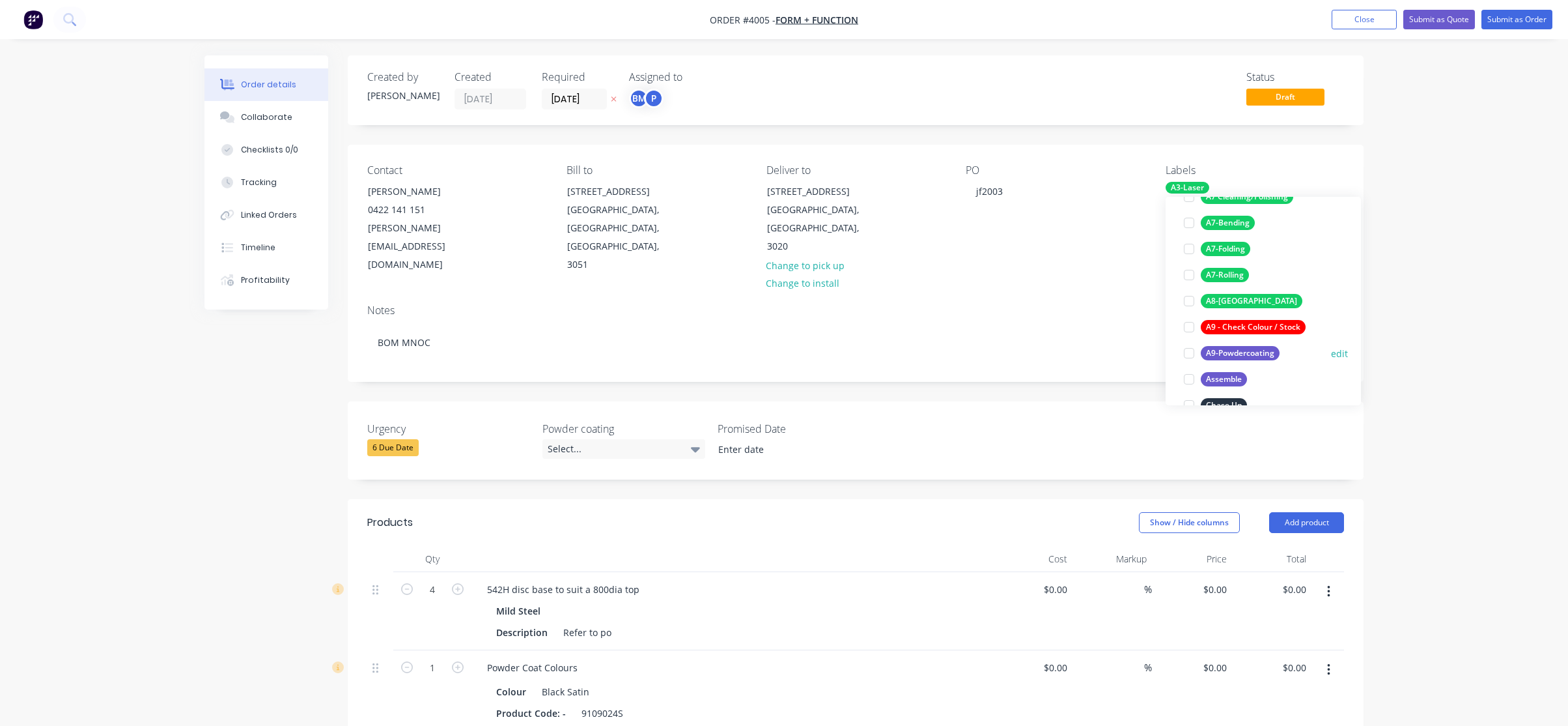
click at [1251, 358] on div "A9-Powdercoating" at bounding box center [1241, 352] width 79 height 14
click at [1233, 322] on div "A8-[GEOGRAPHIC_DATA]" at bounding box center [1252, 326] width 102 height 14
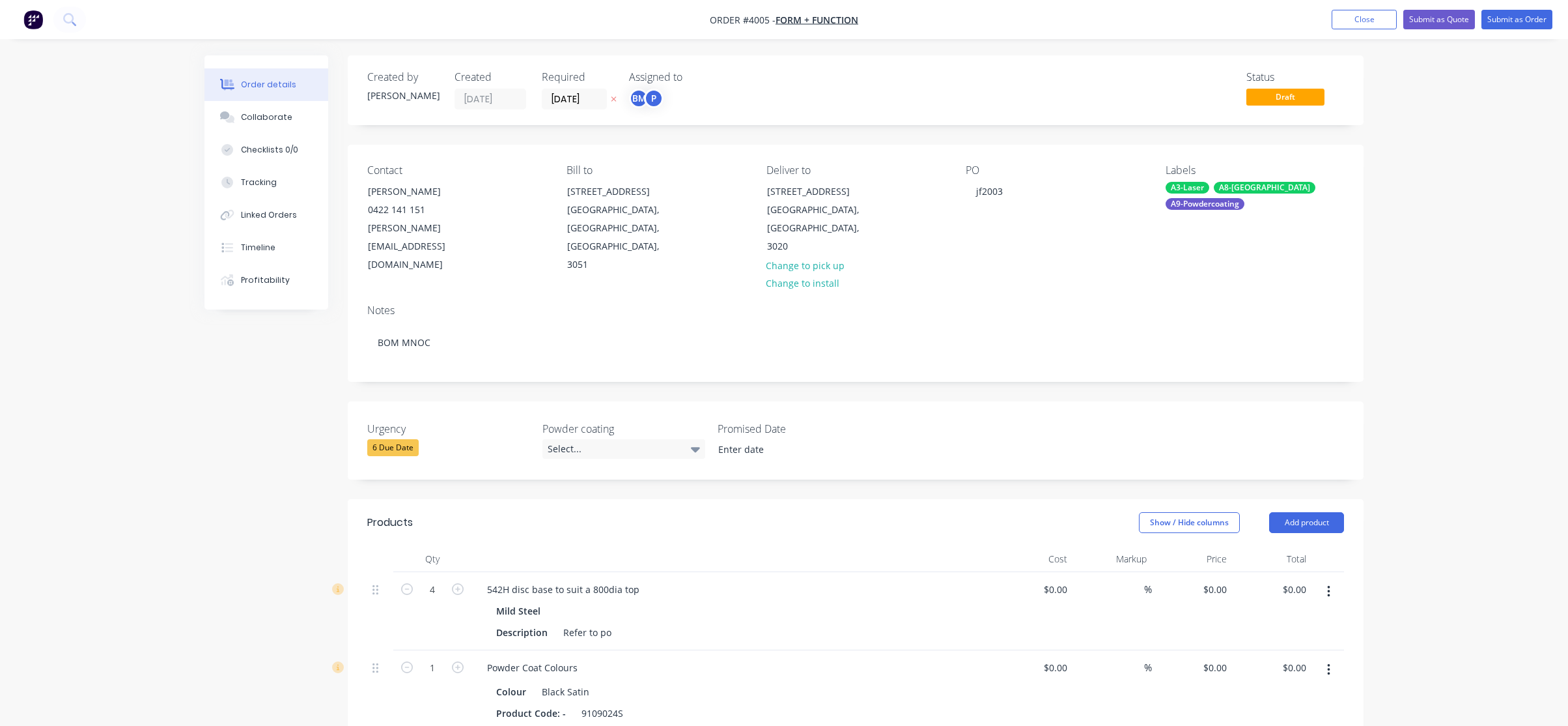
click at [1508, 273] on div "Order details Collaborate Checklists 0/0 Tracking Linked Orders Timeline Profit…" at bounding box center [784, 553] width 1568 height 1105
click at [1514, 29] on button "Submit as Order" at bounding box center [1517, 19] width 71 height 19
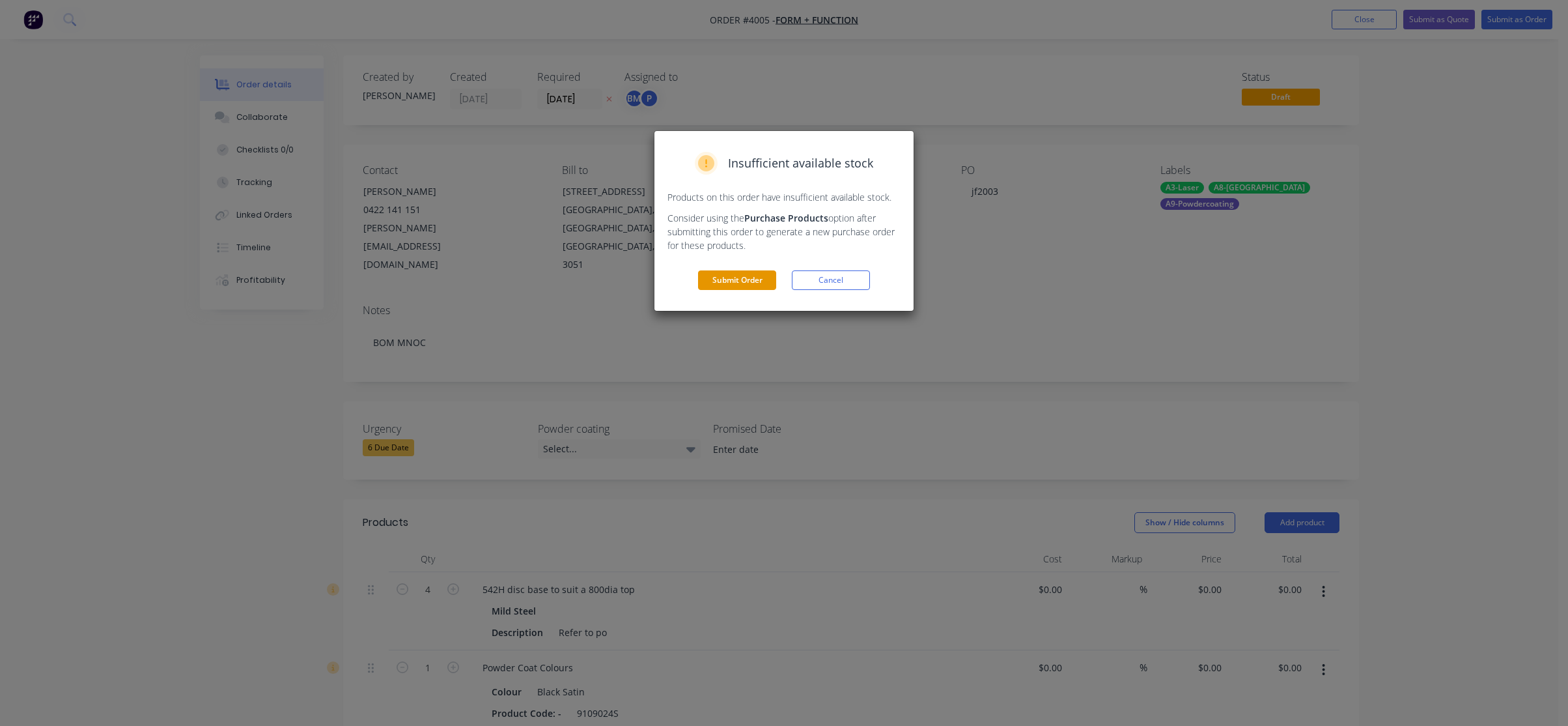
click at [724, 279] on button "Submit Order" at bounding box center [736, 280] width 78 height 19
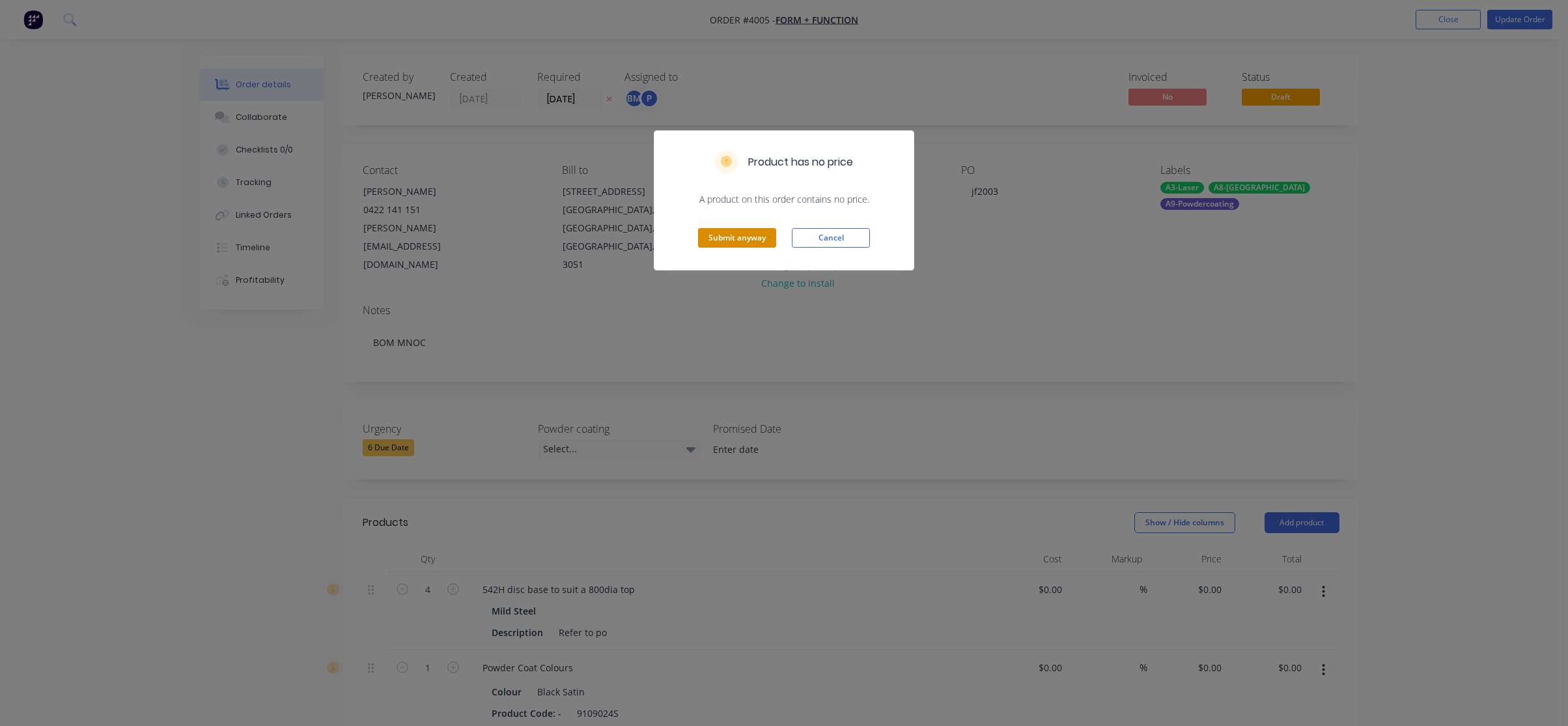
click at [741, 246] on button "Submit anyway" at bounding box center [736, 238] width 78 height 19
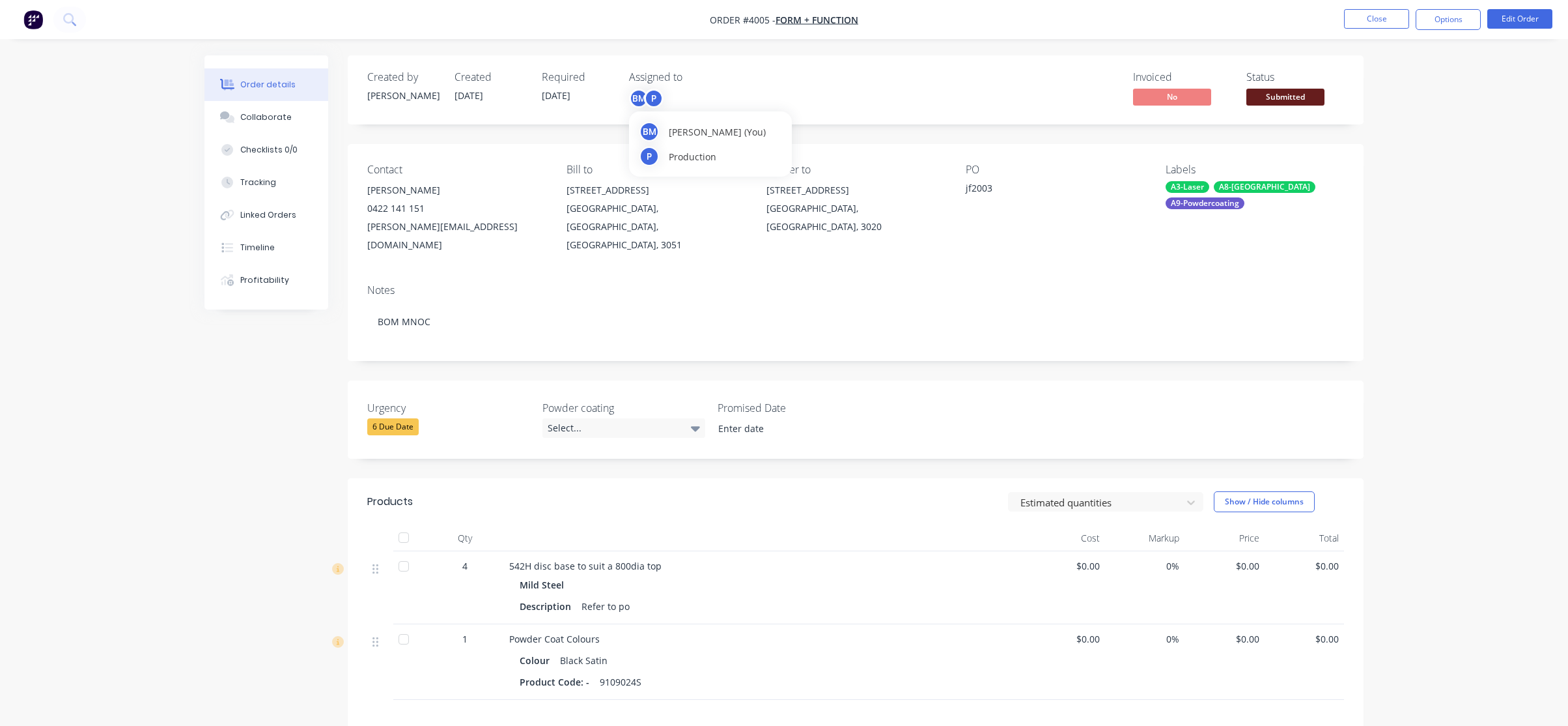
click at [641, 99] on div "BM" at bounding box center [639, 98] width 19 height 19
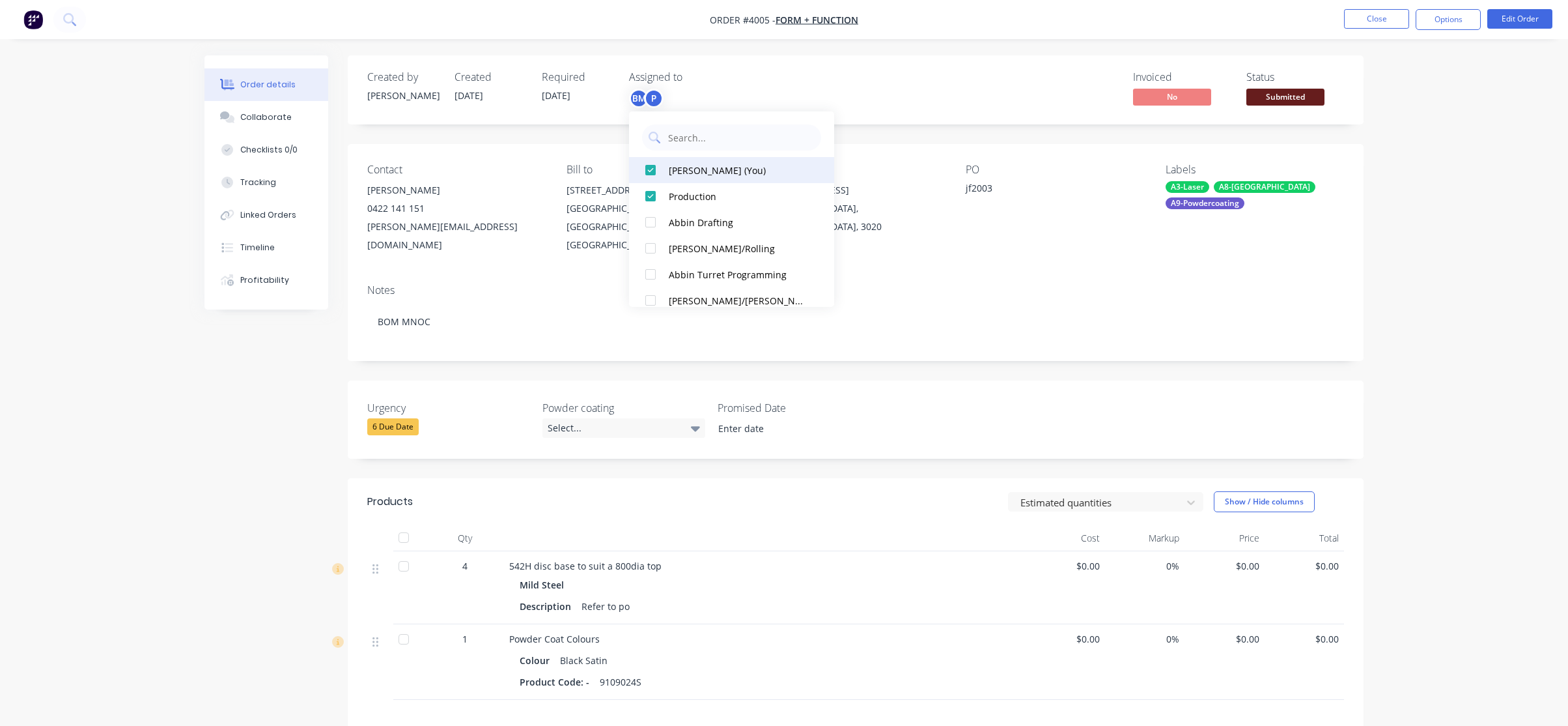
click at [685, 168] on div "[PERSON_NAME] (You)" at bounding box center [737, 170] width 138 height 13
click at [1163, 49] on div "Order details Collaborate Checklists 0/0 Tracking Linked Orders Timeline Profit…" at bounding box center [784, 465] width 1568 height 931
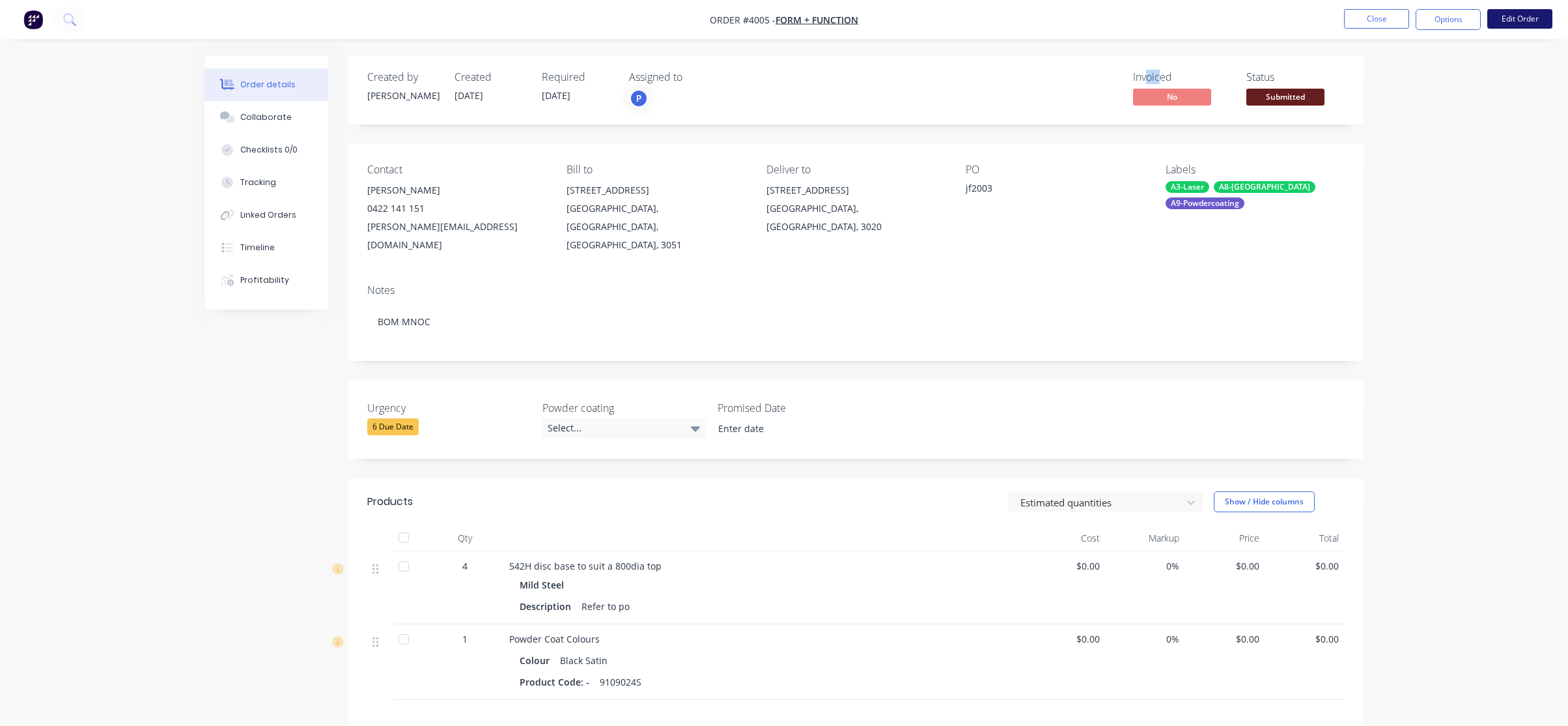
click at [1503, 16] on button "Edit Order" at bounding box center [1520, 18] width 65 height 19
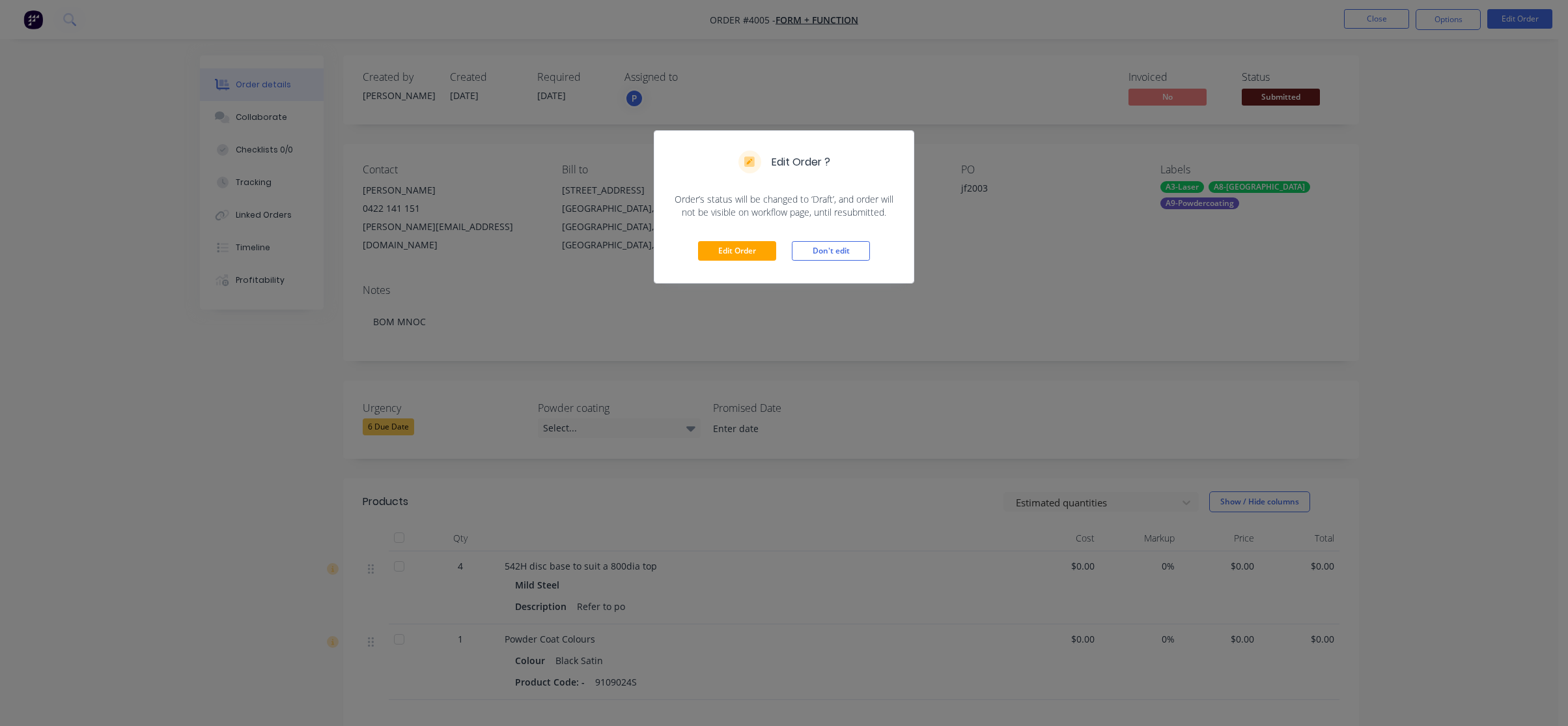
click at [733, 233] on div "Edit Order Don't edit" at bounding box center [784, 250] width 259 height 64
click at [730, 250] on button "Edit Order" at bounding box center [736, 250] width 78 height 19
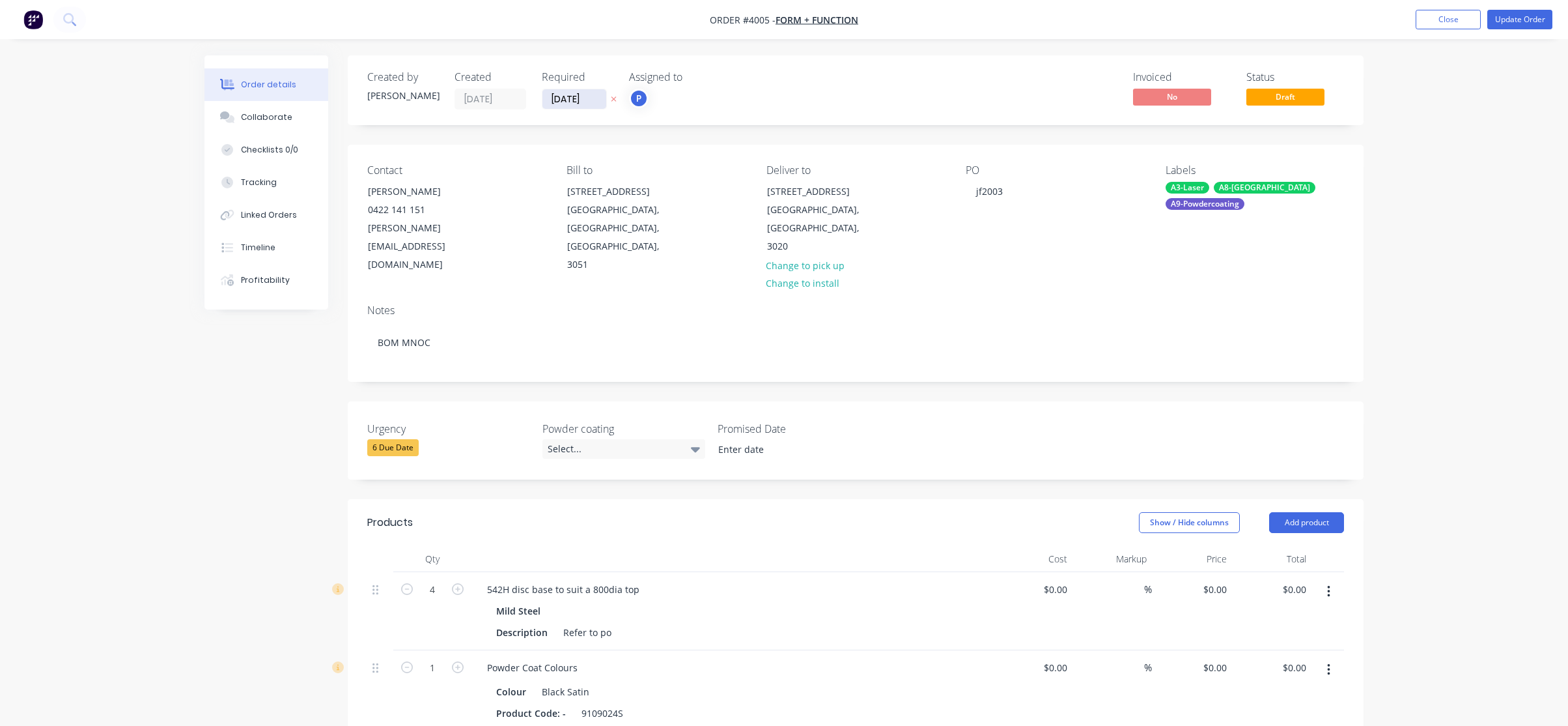
click at [578, 110] on div "Created by [PERSON_NAME] Created [DATE] Required [DATE] Assigned to P Invoiced …" at bounding box center [855, 91] width 1015 height 69
click at [578, 102] on input "[DATE]" at bounding box center [575, 99] width 64 height 19
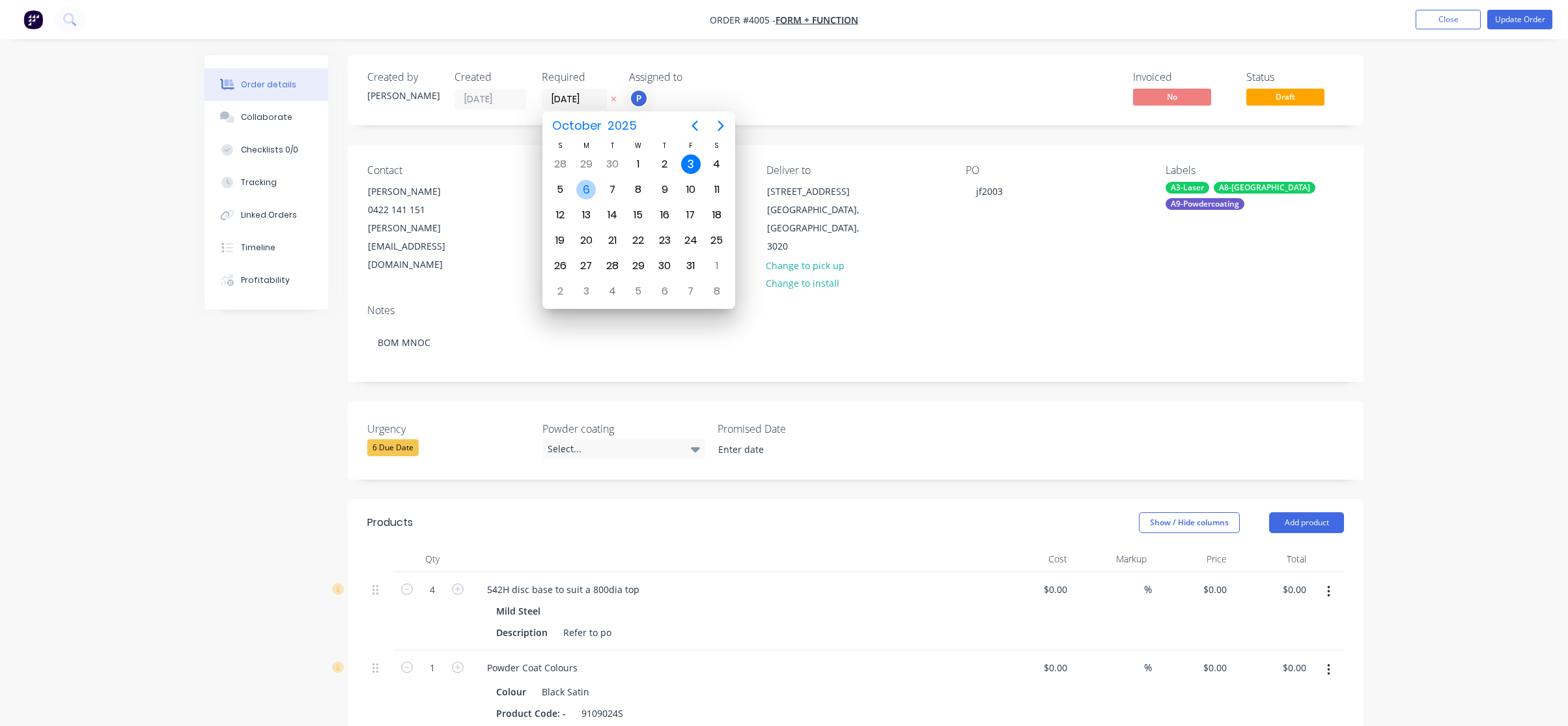
click at [593, 194] on div "6" at bounding box center [586, 190] width 19 height 19
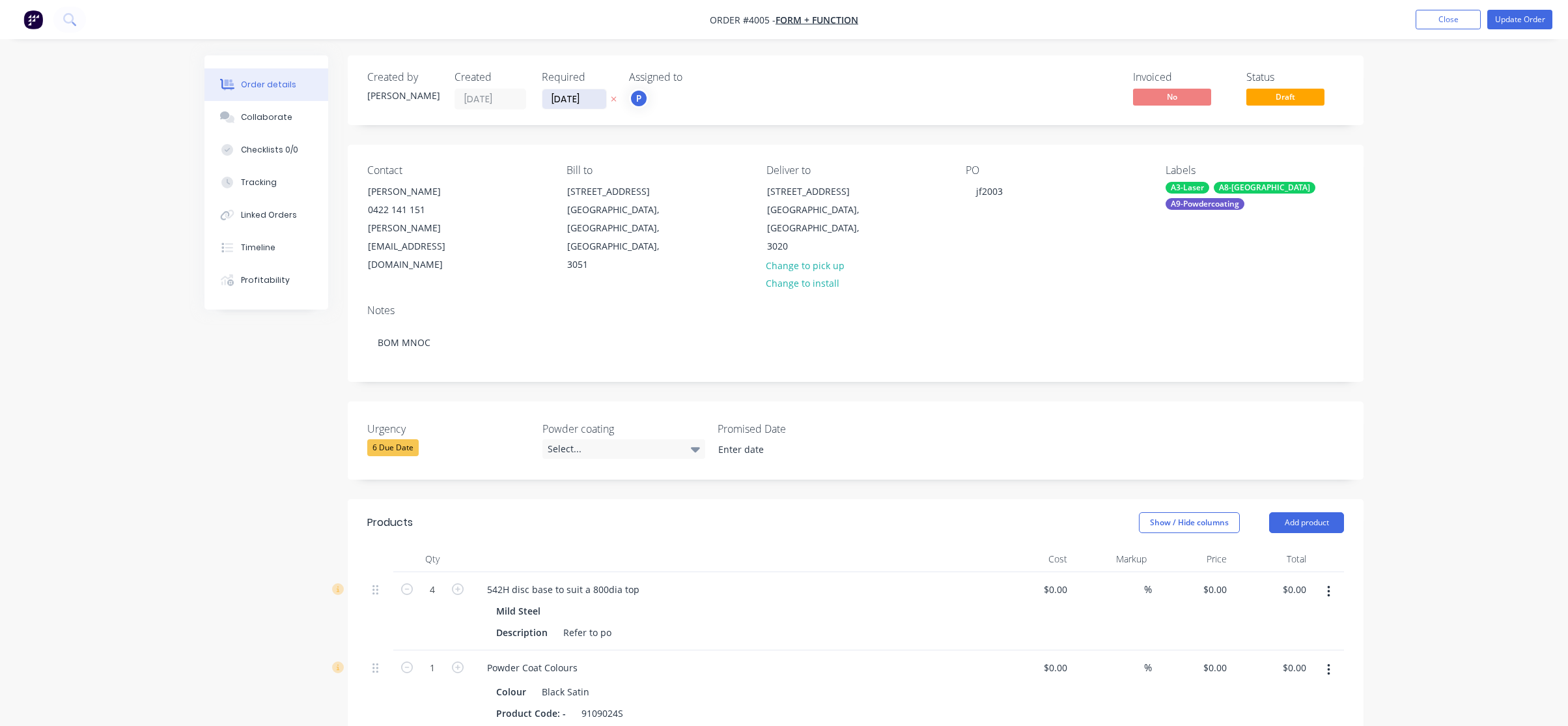
click at [574, 99] on input "[DATE]" at bounding box center [575, 99] width 64 height 19
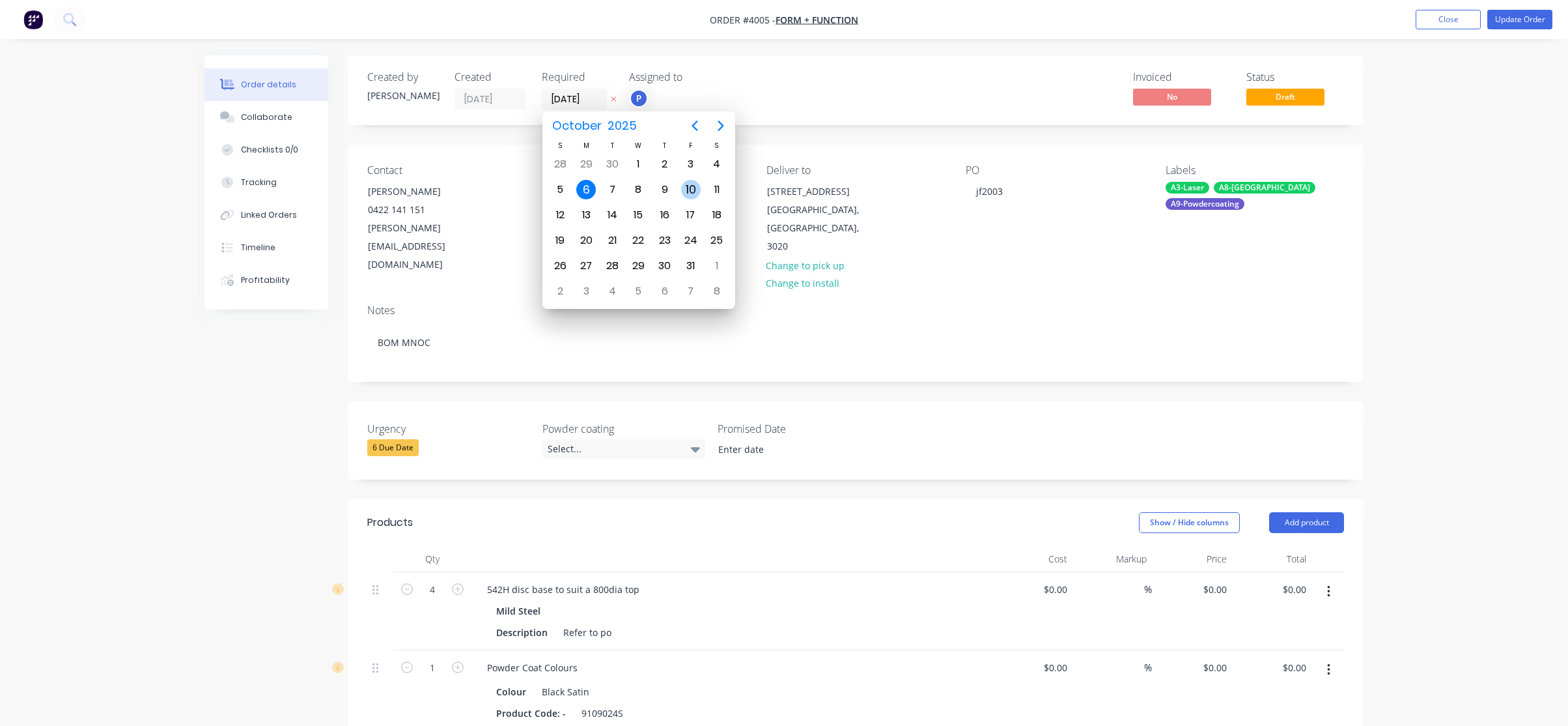
click at [696, 194] on div "10" at bounding box center [691, 190] width 19 height 19
type input "[DATE]"
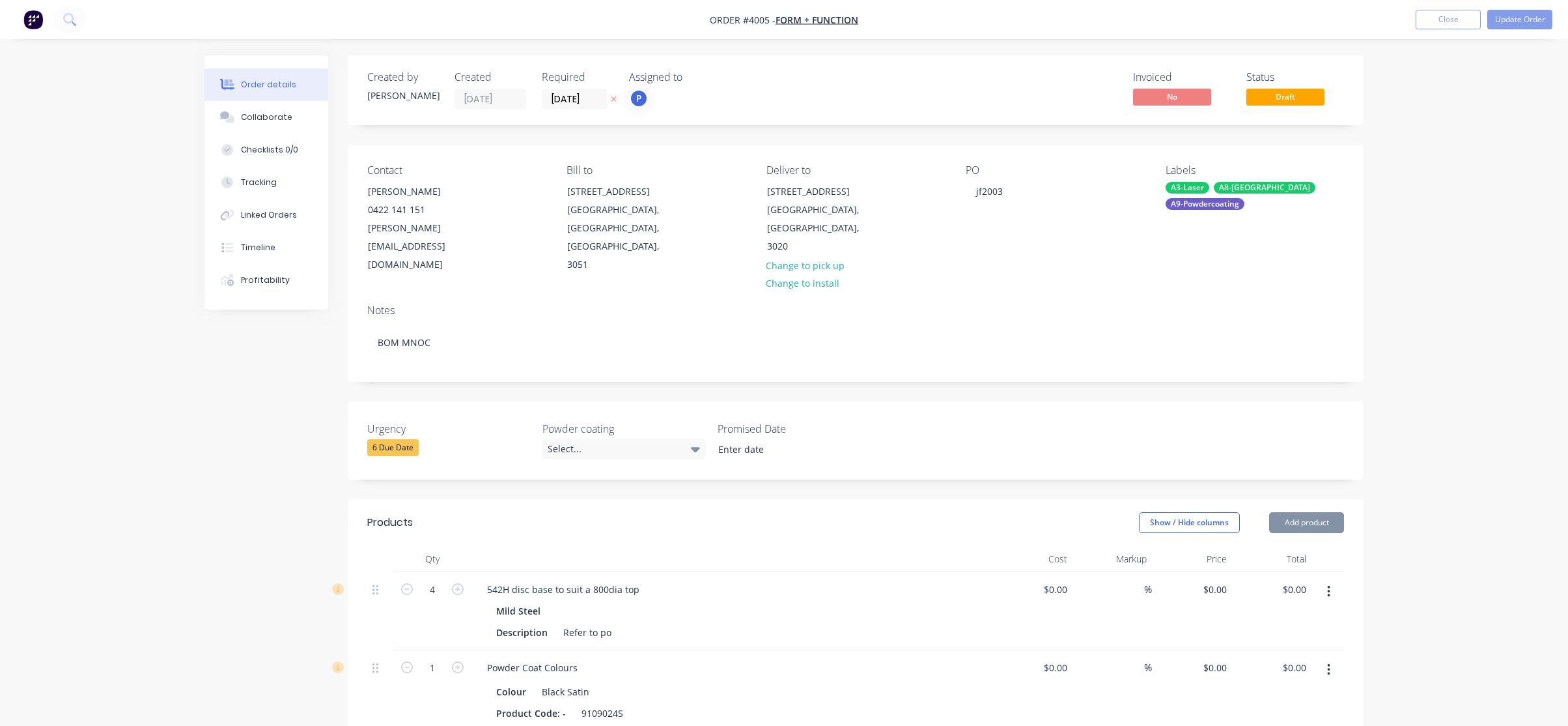
click at [903, 140] on div "Created by [PERSON_NAME] Created [DATE] Required [DATE] Assigned to P Invoiced …" at bounding box center [855, 571] width 1015 height 1030
click at [1181, 200] on div "A9-Powdercoating" at bounding box center [1205, 204] width 79 height 12
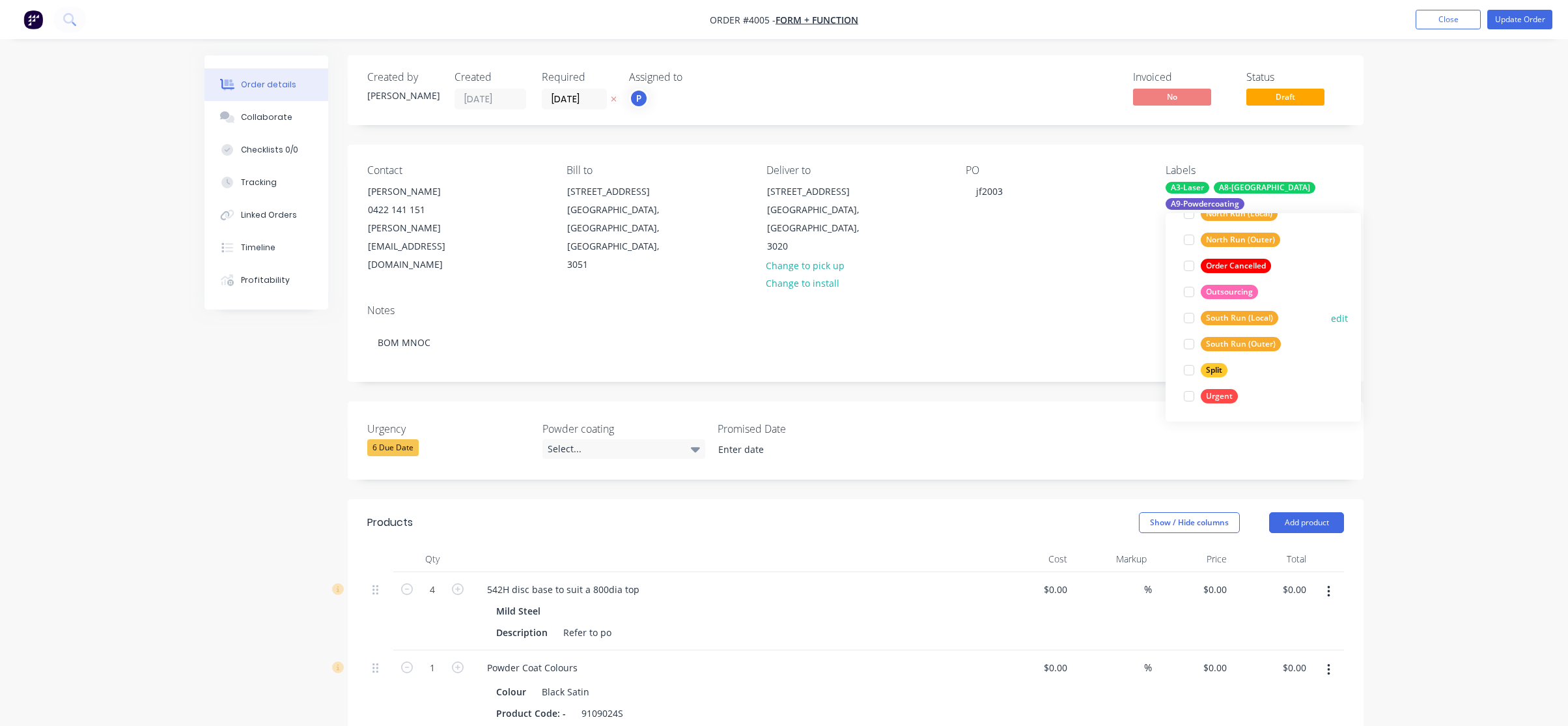
scroll to position [599, 0]
click at [1225, 398] on div "Urgent" at bounding box center [1220, 395] width 38 height 14
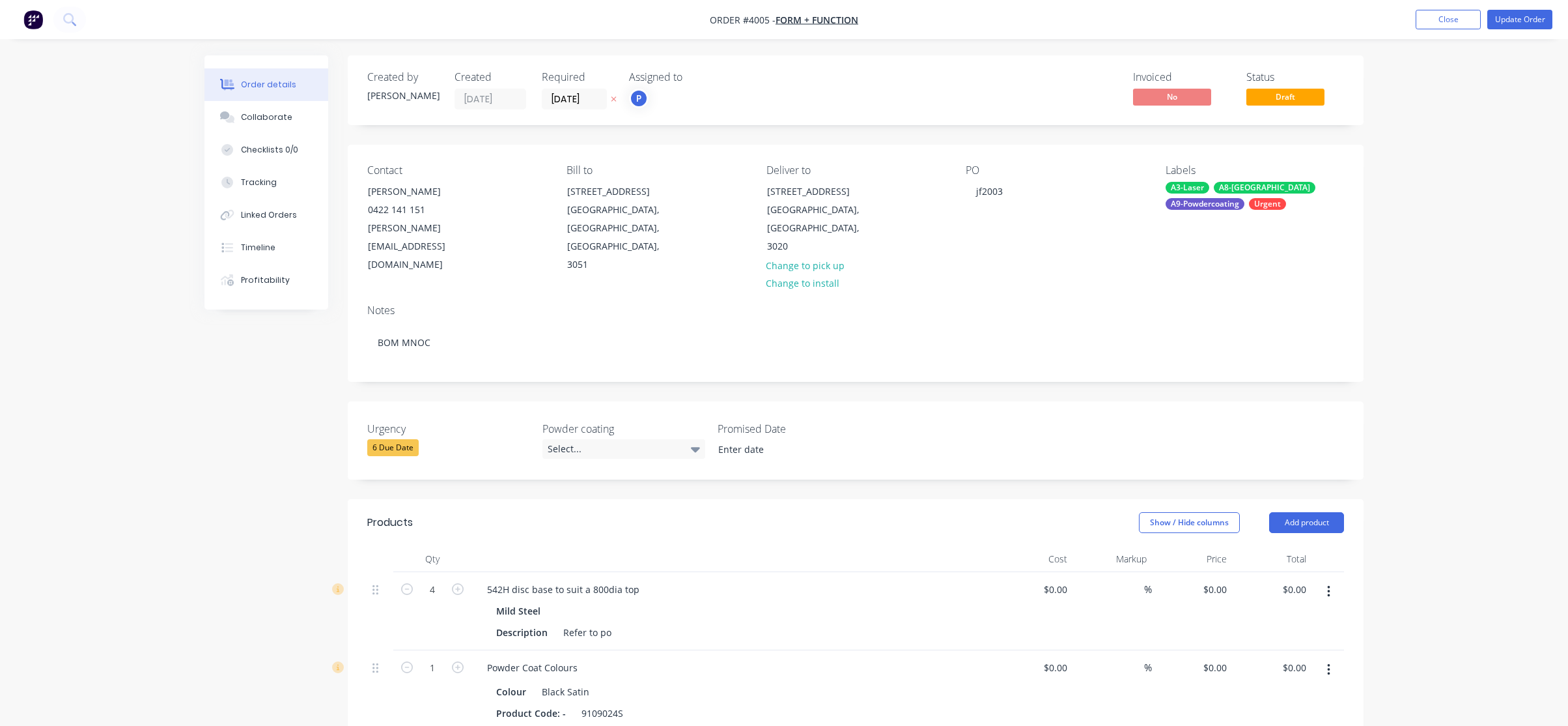
drag, startPoint x: 1506, startPoint y: 293, endPoint x: 1521, endPoint y: 107, distance: 186.6
click at [1507, 289] on div "Order details Collaborate Checklists 0/0 Tracking Linked Orders Timeline Profit…" at bounding box center [784, 553] width 1568 height 1105
click at [1519, 19] on button "Update Order" at bounding box center [1520, 19] width 65 height 19
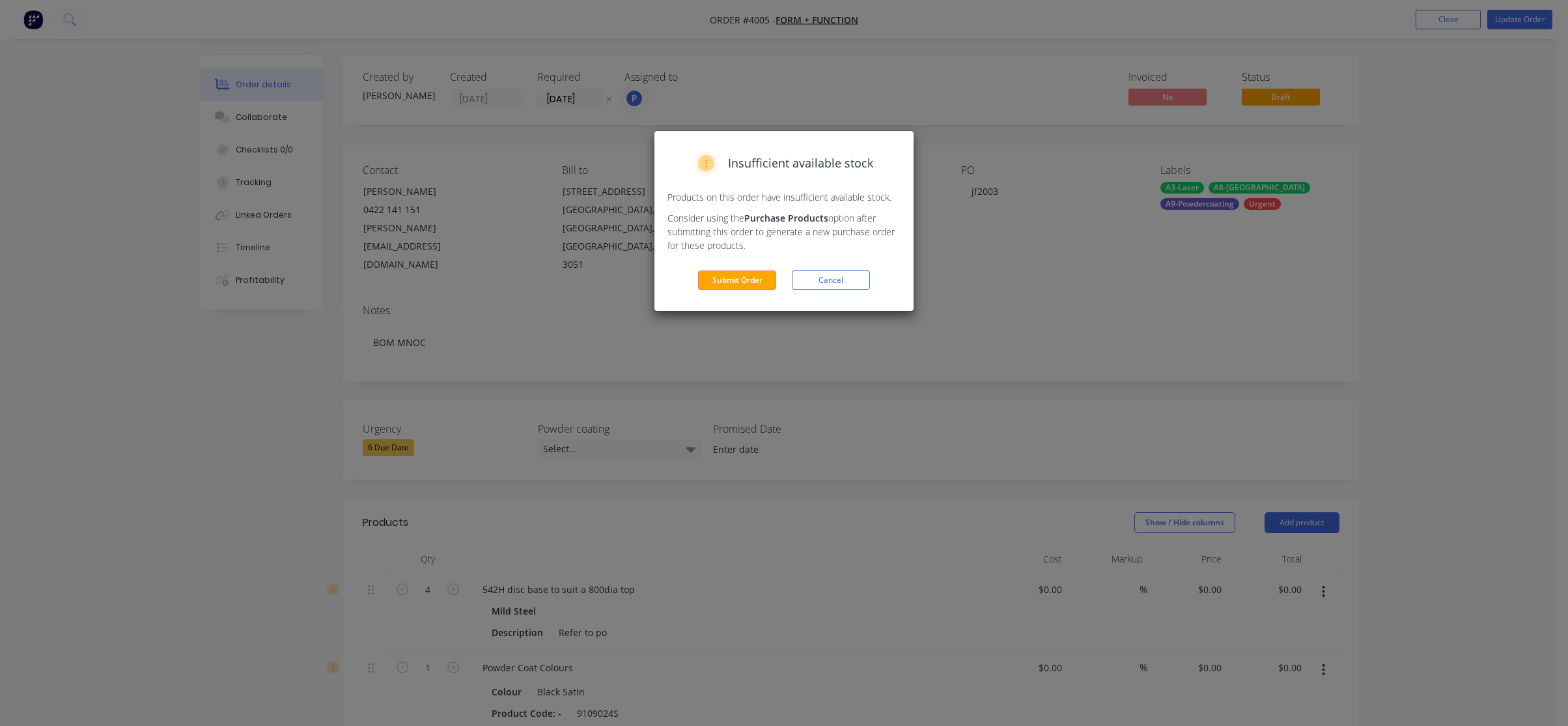
click at [717, 269] on div "Insufficient available stock Products on this order have insufficient available…" at bounding box center [784, 220] width 259 height 180
click at [707, 281] on button "Submit Order" at bounding box center [736, 280] width 78 height 19
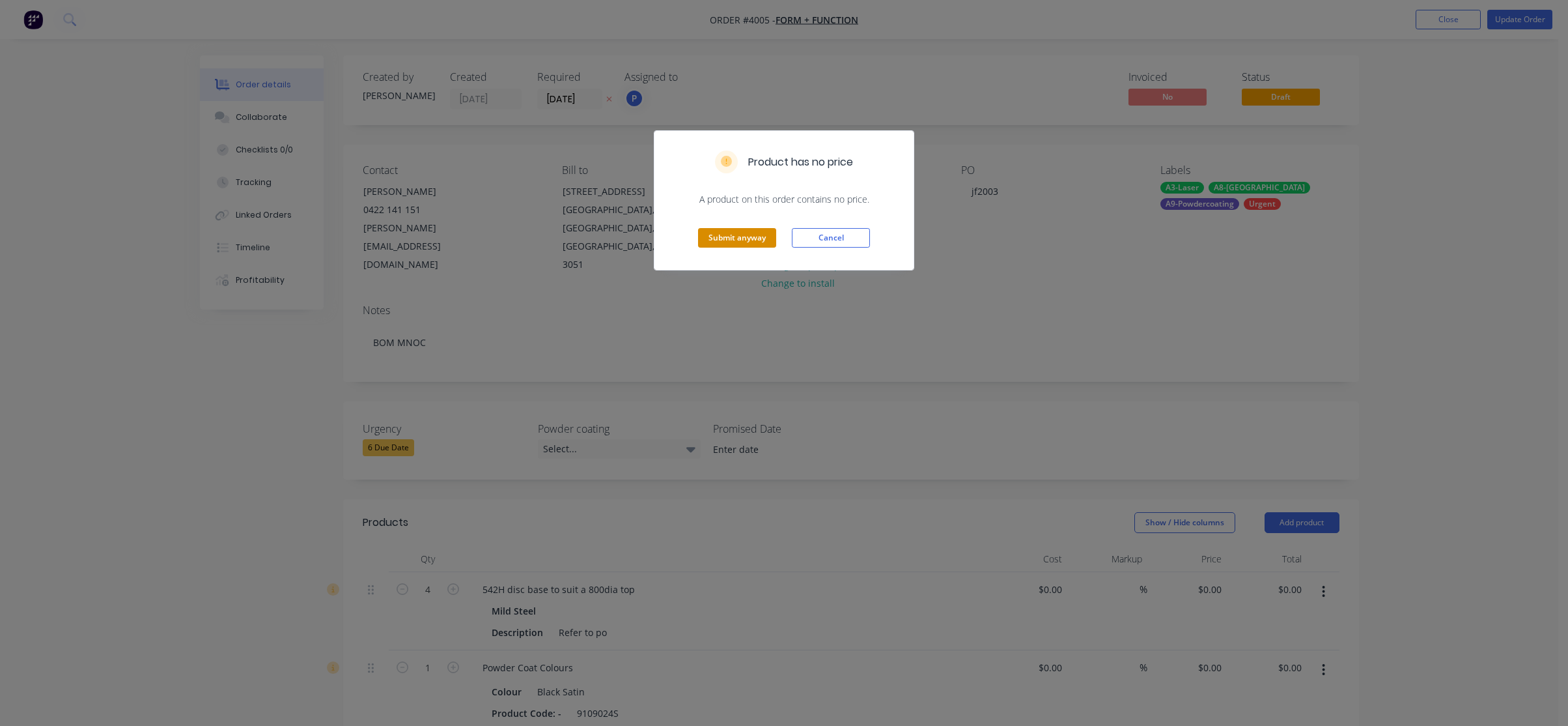
click at [739, 237] on button "Submit anyway" at bounding box center [736, 238] width 78 height 19
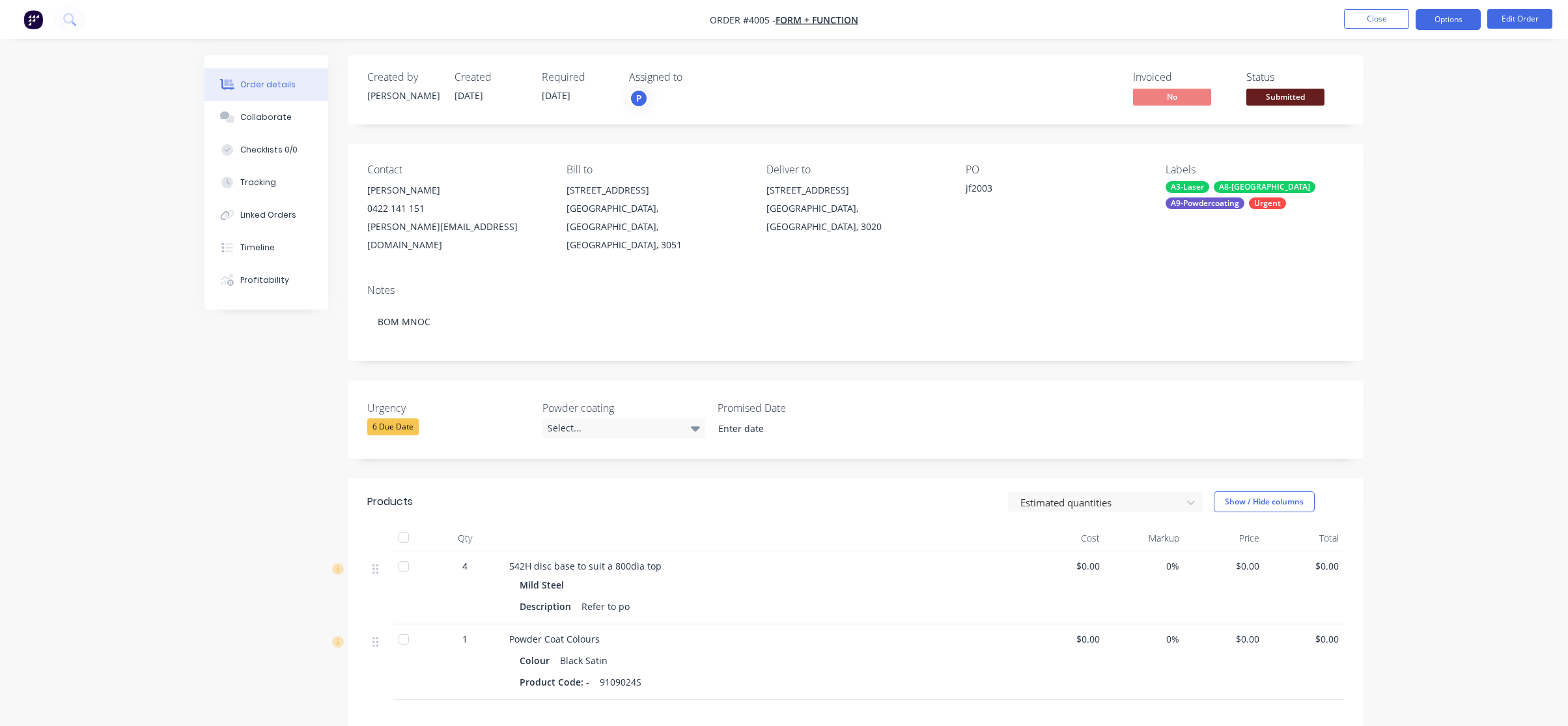
drag, startPoint x: 1467, startPoint y: 13, endPoint x: 1159, endPoint y: 136, distance: 331.7
click at [1464, 13] on button "Options" at bounding box center [1449, 19] width 65 height 21
click at [1201, 129] on div "Created by [PERSON_NAME] Created [DATE] Required [DATE] Assigned to P Invoiced …" at bounding box center [855, 484] width 1015 height 857
click at [1281, 95] on span "Submitted" at bounding box center [1285, 96] width 78 height 16
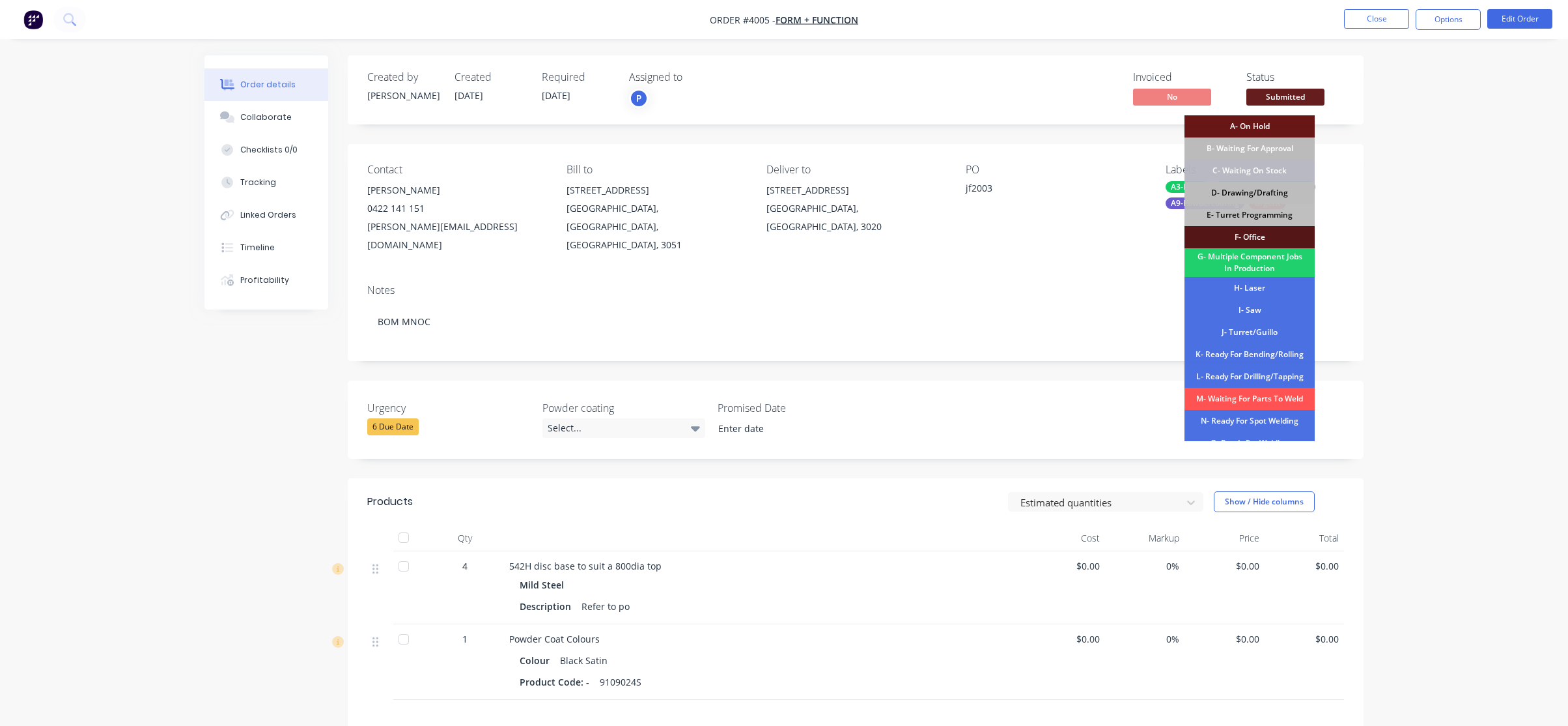
click at [1272, 191] on div "D- Drawing/Drafting" at bounding box center [1249, 193] width 130 height 22
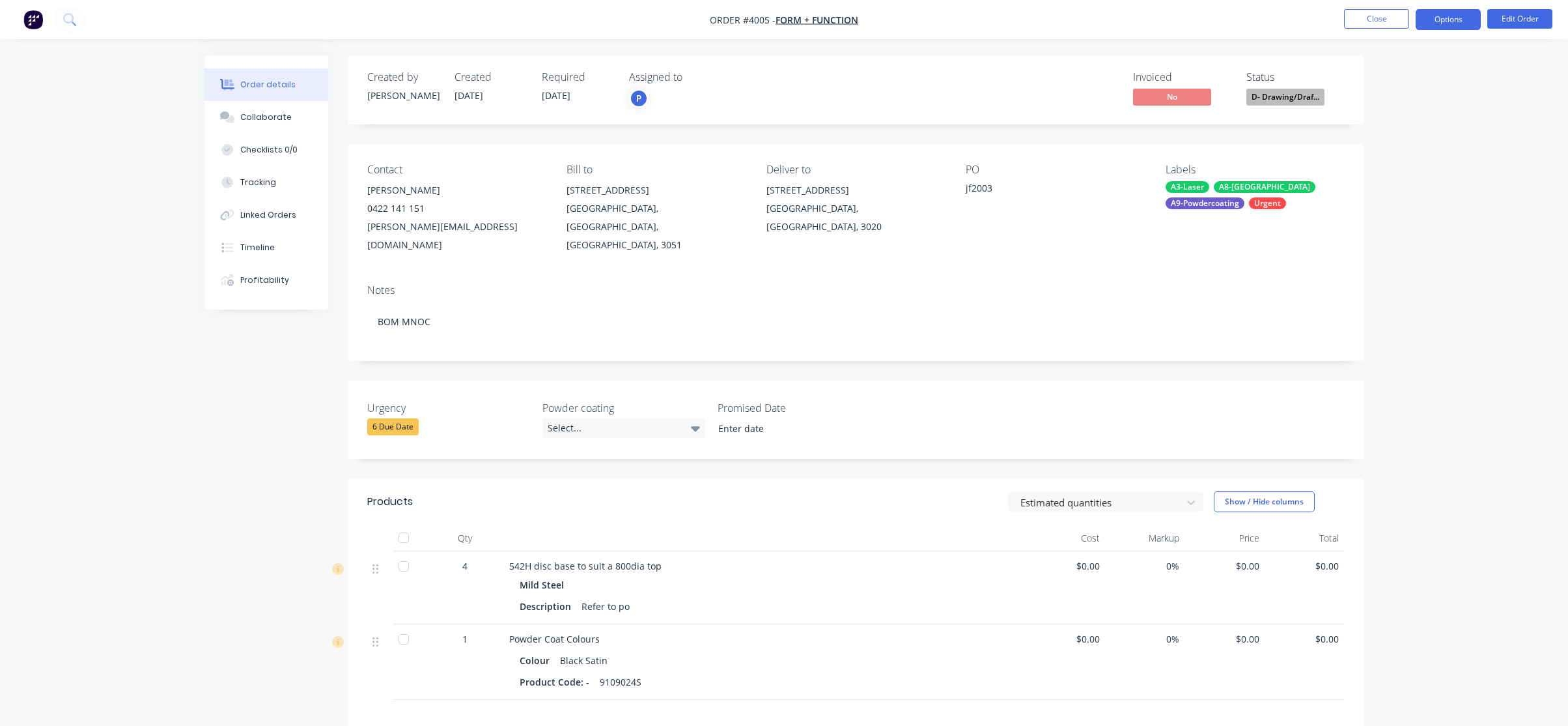
drag, startPoint x: 1432, startPoint y: 2, endPoint x: 1429, endPoint y: 17, distance: 15.3
click at [1432, 5] on nav "Order #4005 - Form + Function Close Options Edit Order" at bounding box center [784, 19] width 1568 height 39
click at [1429, 17] on button "Options" at bounding box center [1449, 19] width 65 height 21
click at [1386, 156] on div "Work Order" at bounding box center [1409, 158] width 119 height 19
click at [1394, 134] on div "Without pricing" at bounding box center [1409, 132] width 119 height 19
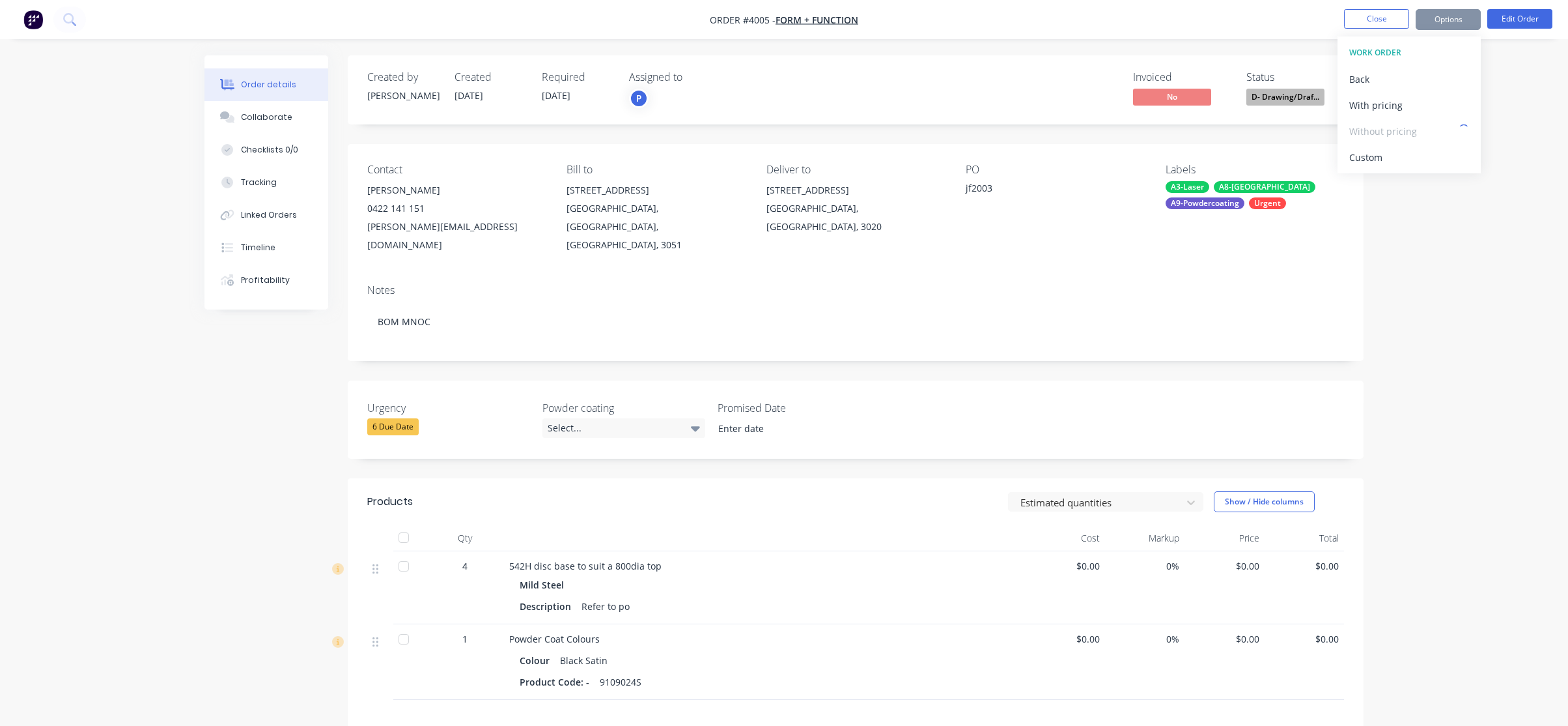
click at [134, 143] on div "Order details Collaborate Checklists 0/0 Tracking Linked Orders Timeline Profit…" at bounding box center [784, 465] width 1568 height 931
click at [99, 308] on div "Order details Collaborate Checklists 0/0 Tracking Linked Orders Timeline Profit…" at bounding box center [784, 465] width 1568 height 931
click at [1388, 13] on button "Close" at bounding box center [1376, 18] width 65 height 19
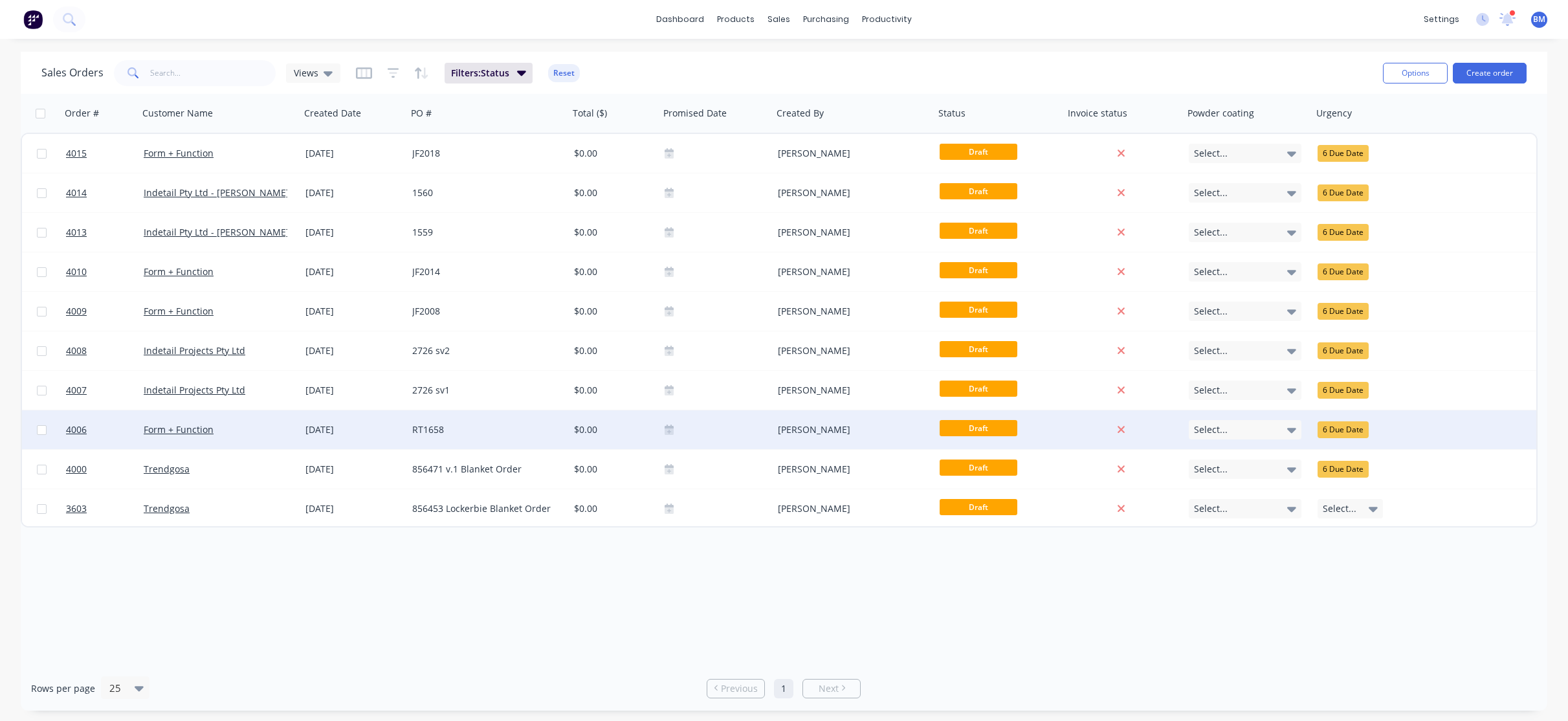
click at [307, 428] on div "[DATE]" at bounding box center [353, 429] width 97 height 13
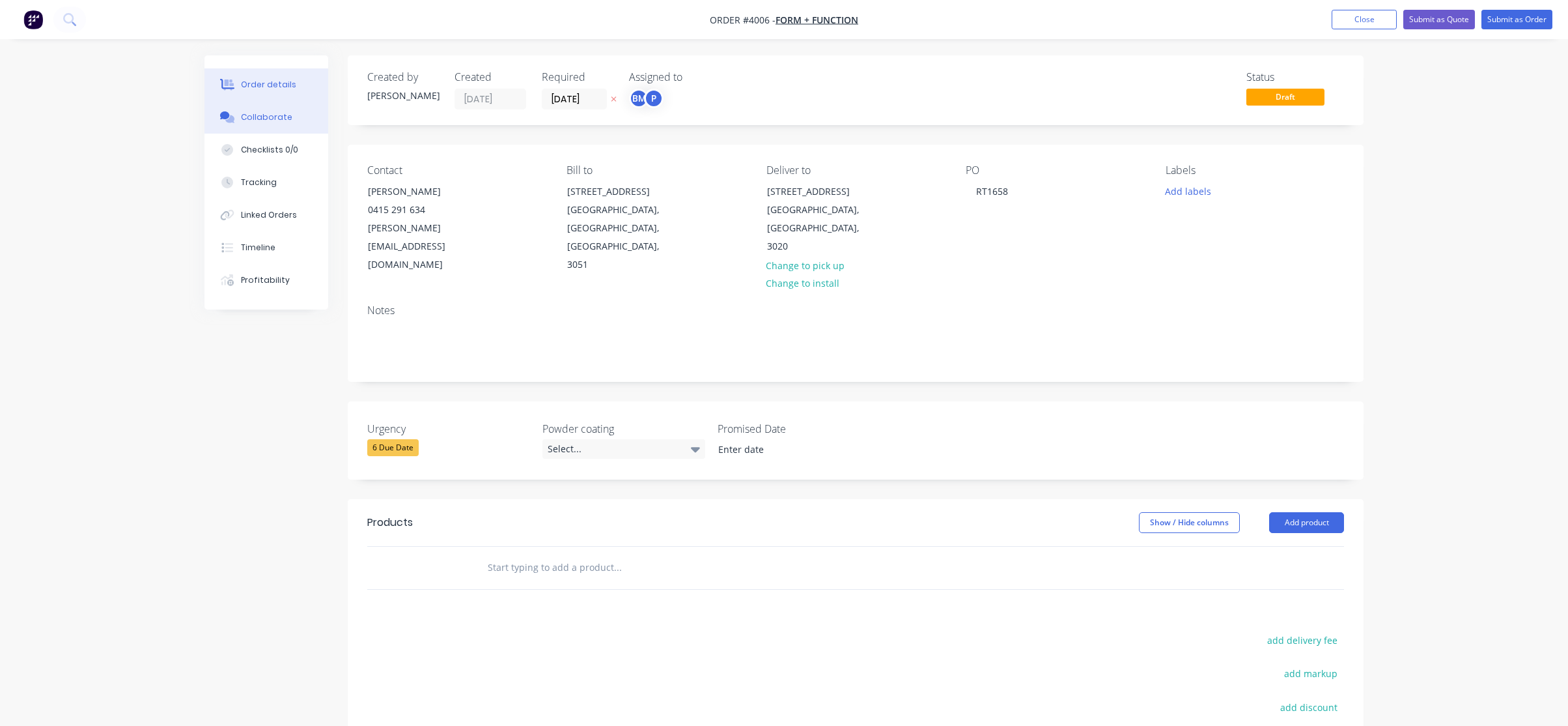
click at [287, 122] on div "Collaborate" at bounding box center [266, 117] width 51 height 12
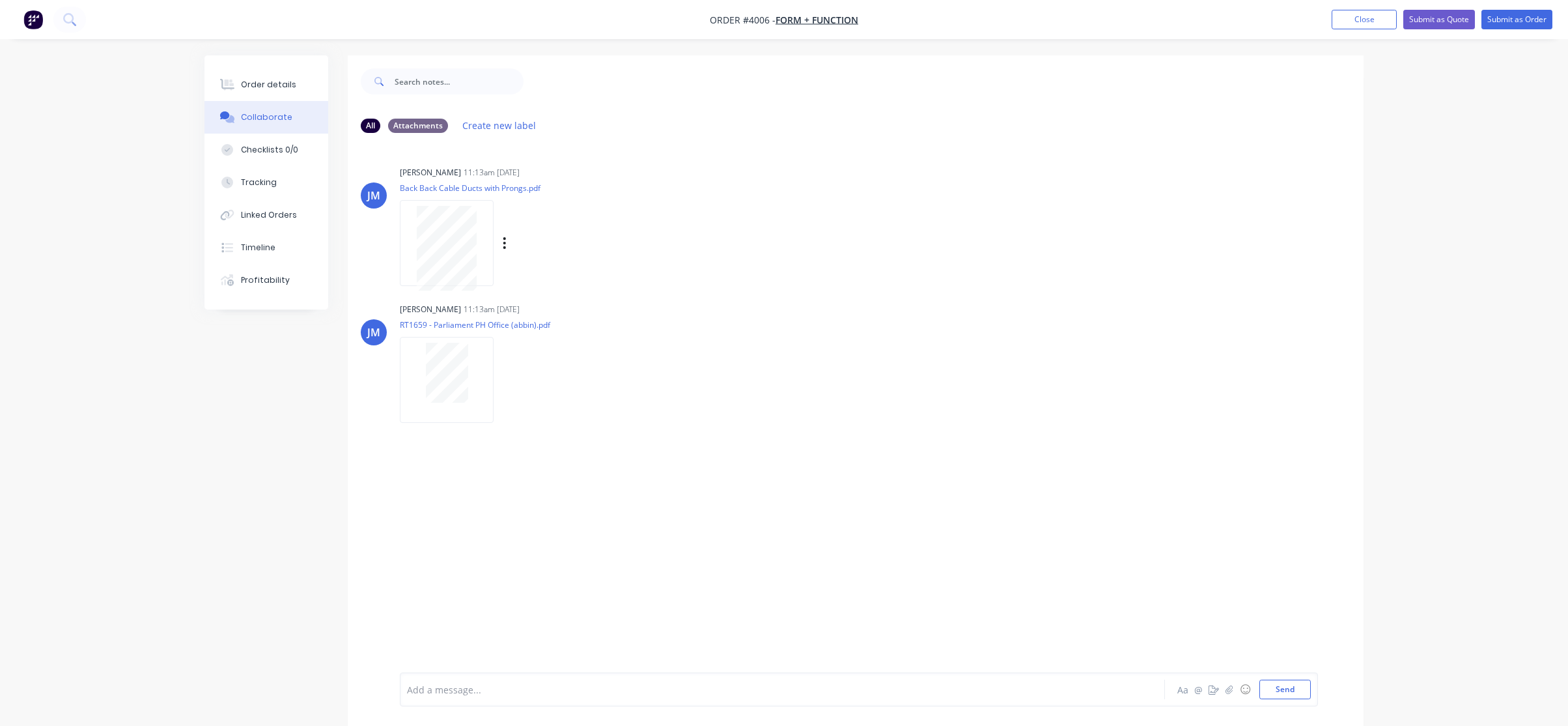
click at [394, 237] on div "[PERSON_NAME] 11:13am [DATE] Back Back Cable Ducts with Prongs.pdf Labels Downl…" at bounding box center [855, 221] width 1015 height 117
click at [450, 339] on div at bounding box center [446, 379] width 93 height 86
